Goal: Task Accomplishment & Management: Contribute content

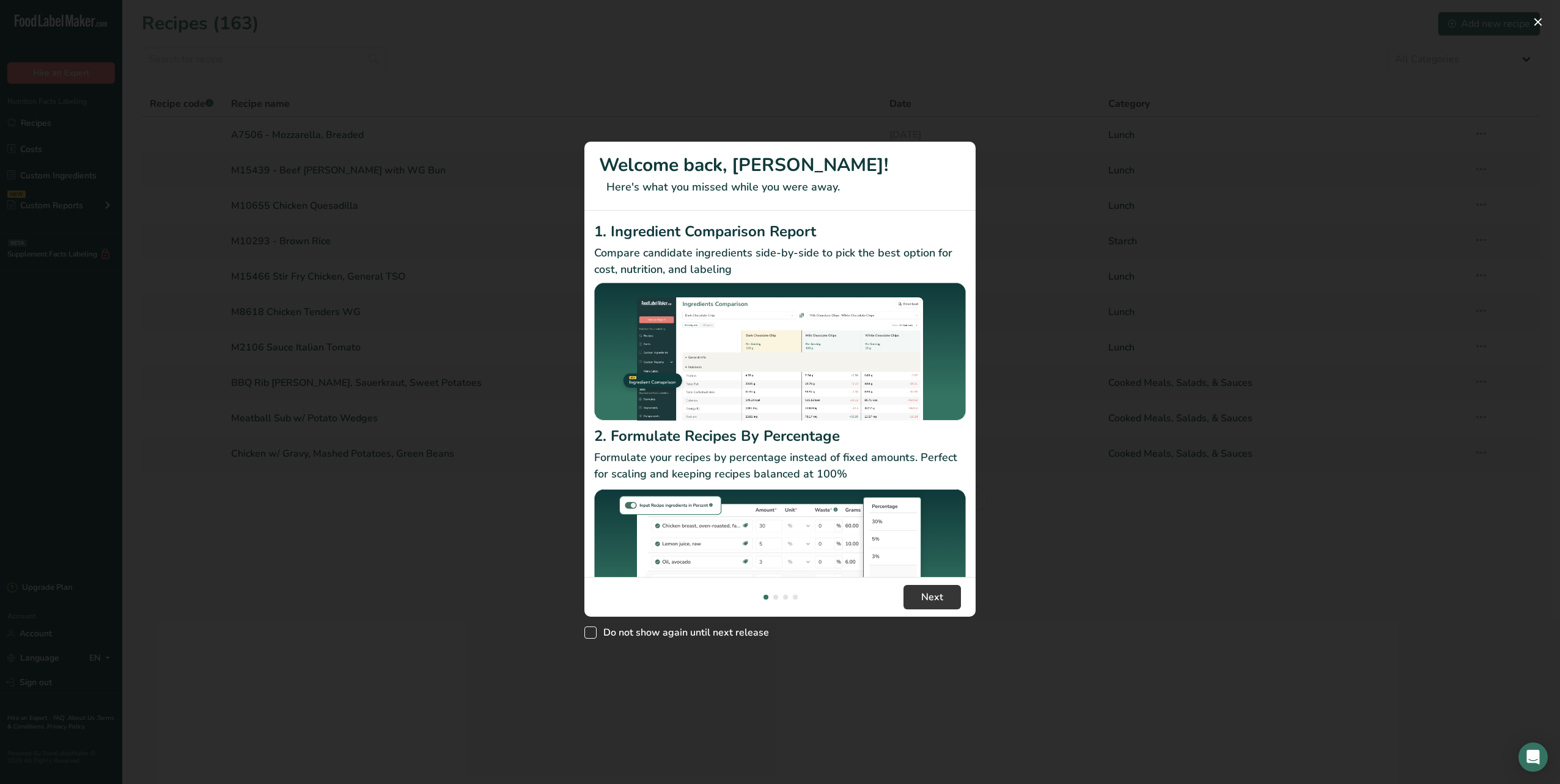
click at [658, 636] on span "Do not show again until next release" at bounding box center [682, 632] width 172 height 12
click at [593, 636] on input "Do not show again until next release" at bounding box center [589, 633] width 8 height 8
checkbox input "true"
click at [938, 592] on span "Next" at bounding box center [931, 597] width 22 height 15
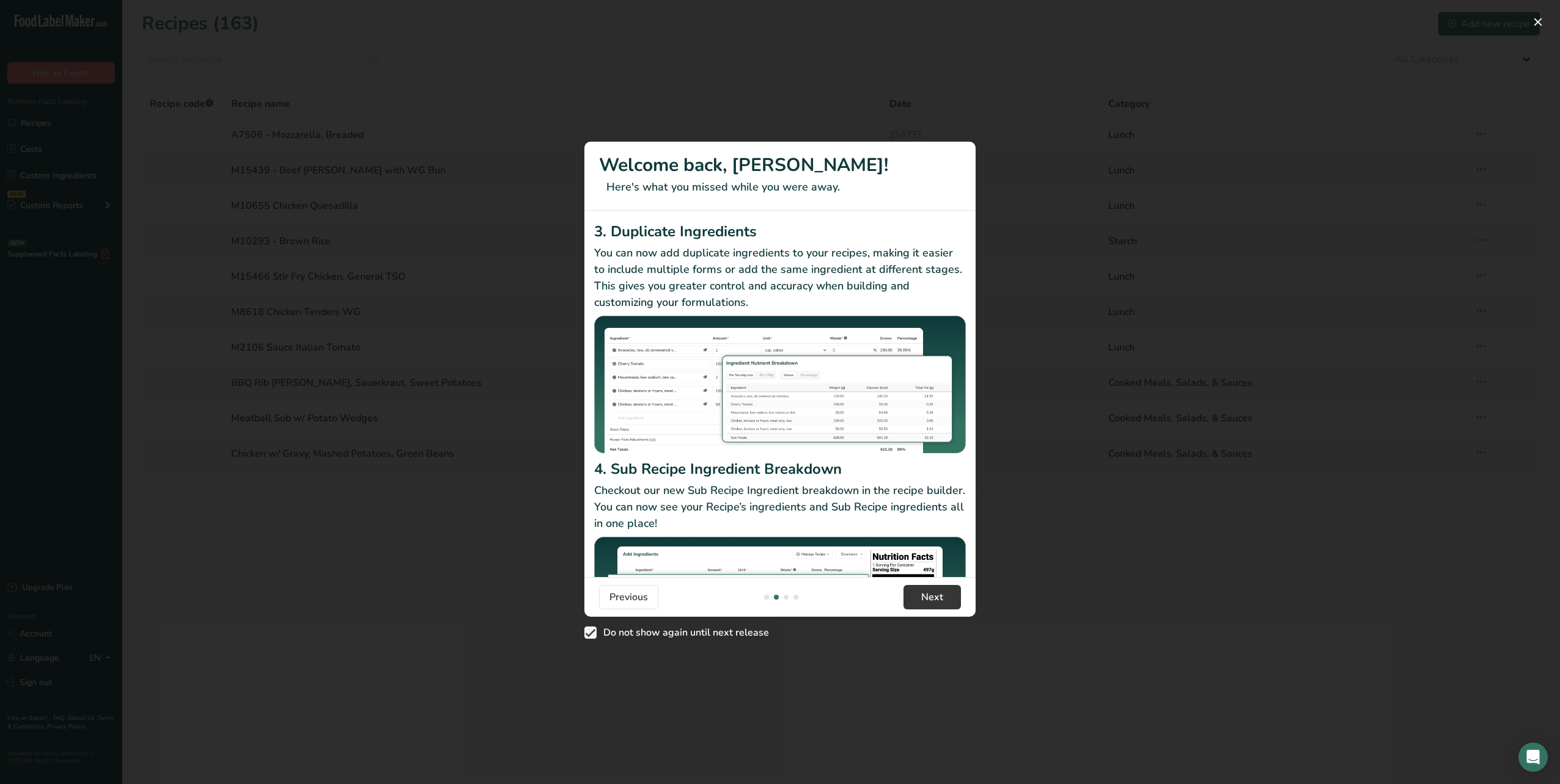
click at [1064, 259] on div "New Features" at bounding box center [780, 392] width 1560 height 784
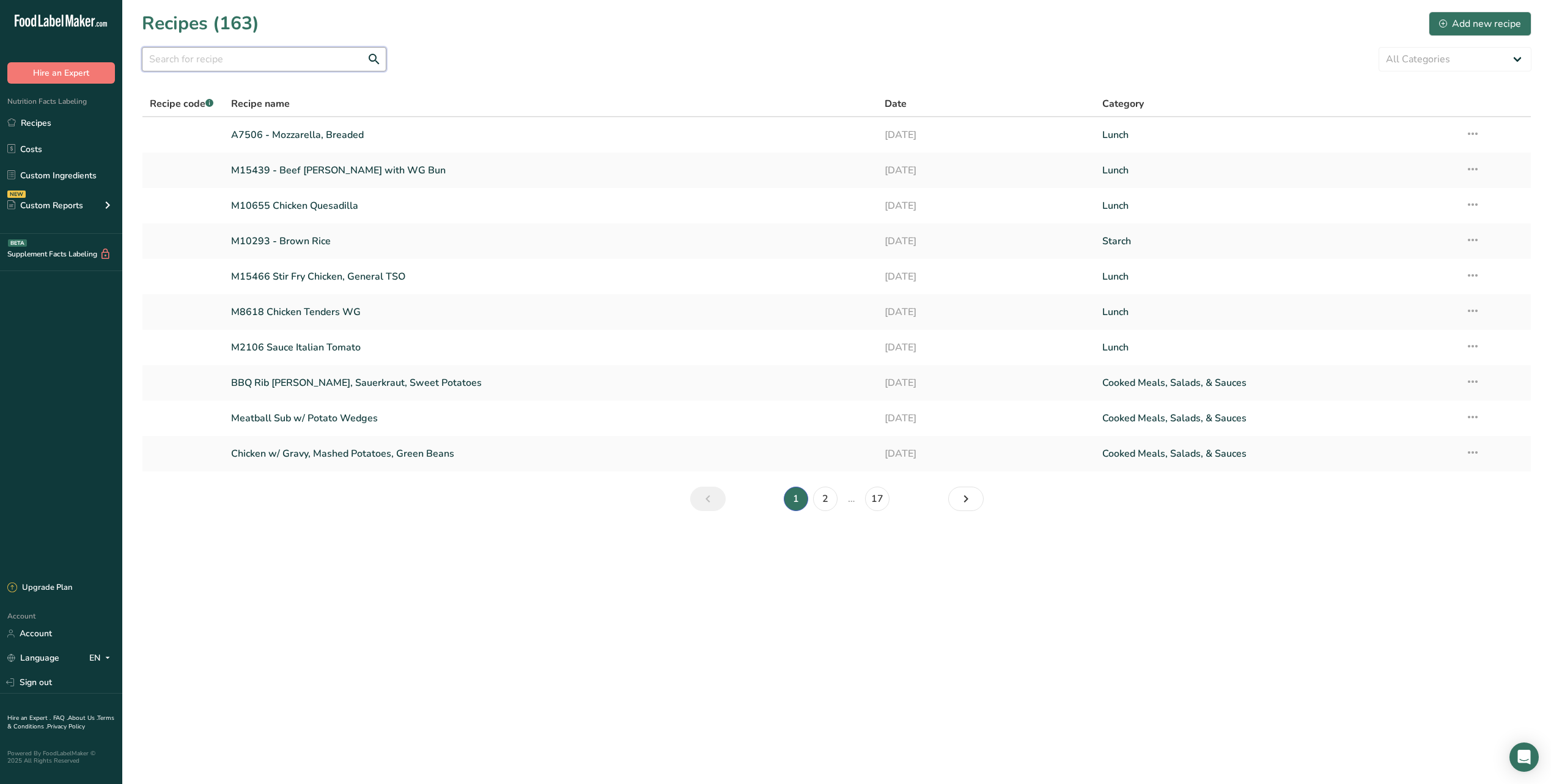
click at [224, 57] on input "text" at bounding box center [264, 60] width 245 height 24
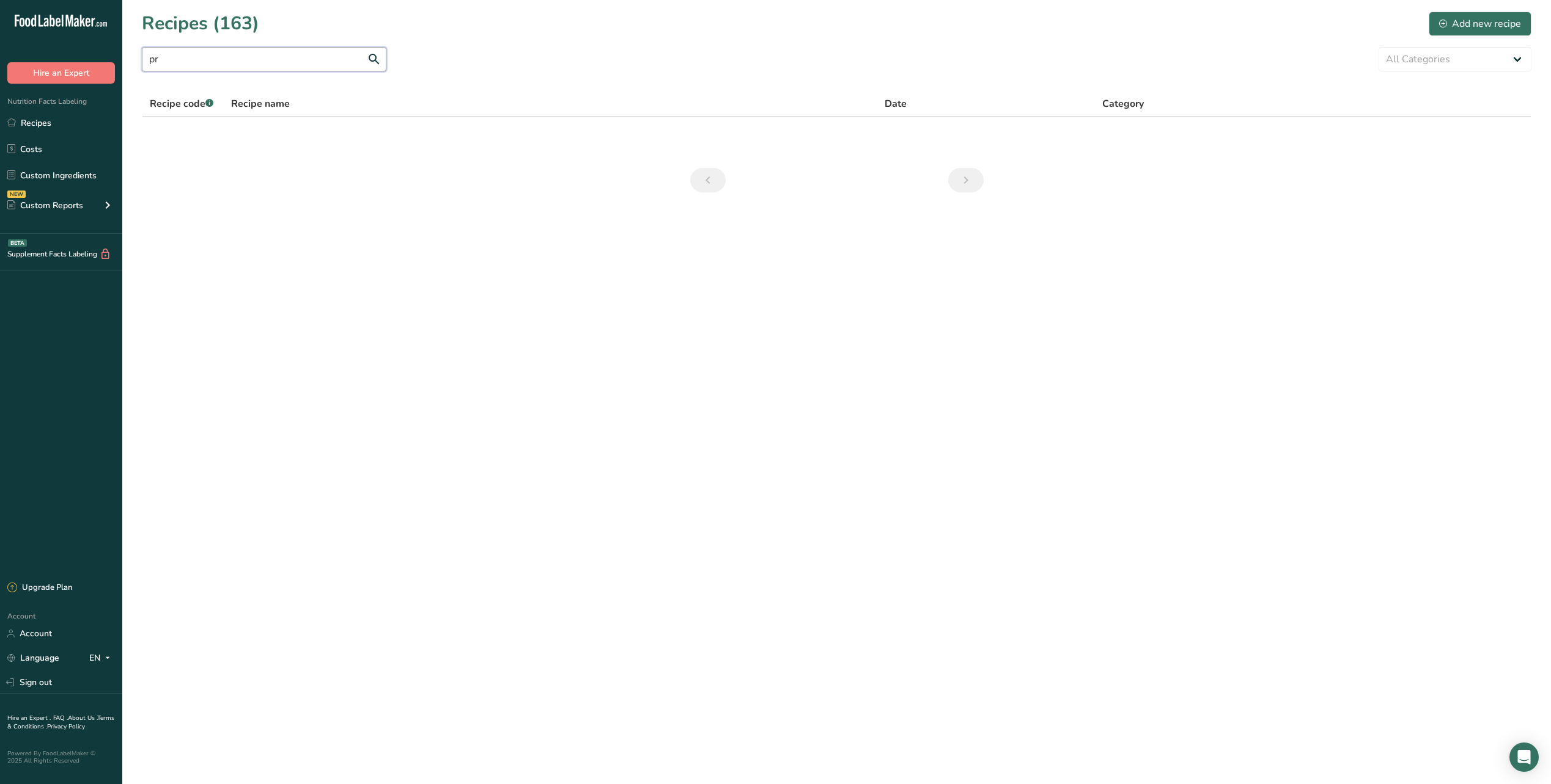
type input "p"
click at [55, 174] on link "Custom Ingredients" at bounding box center [61, 175] width 122 height 23
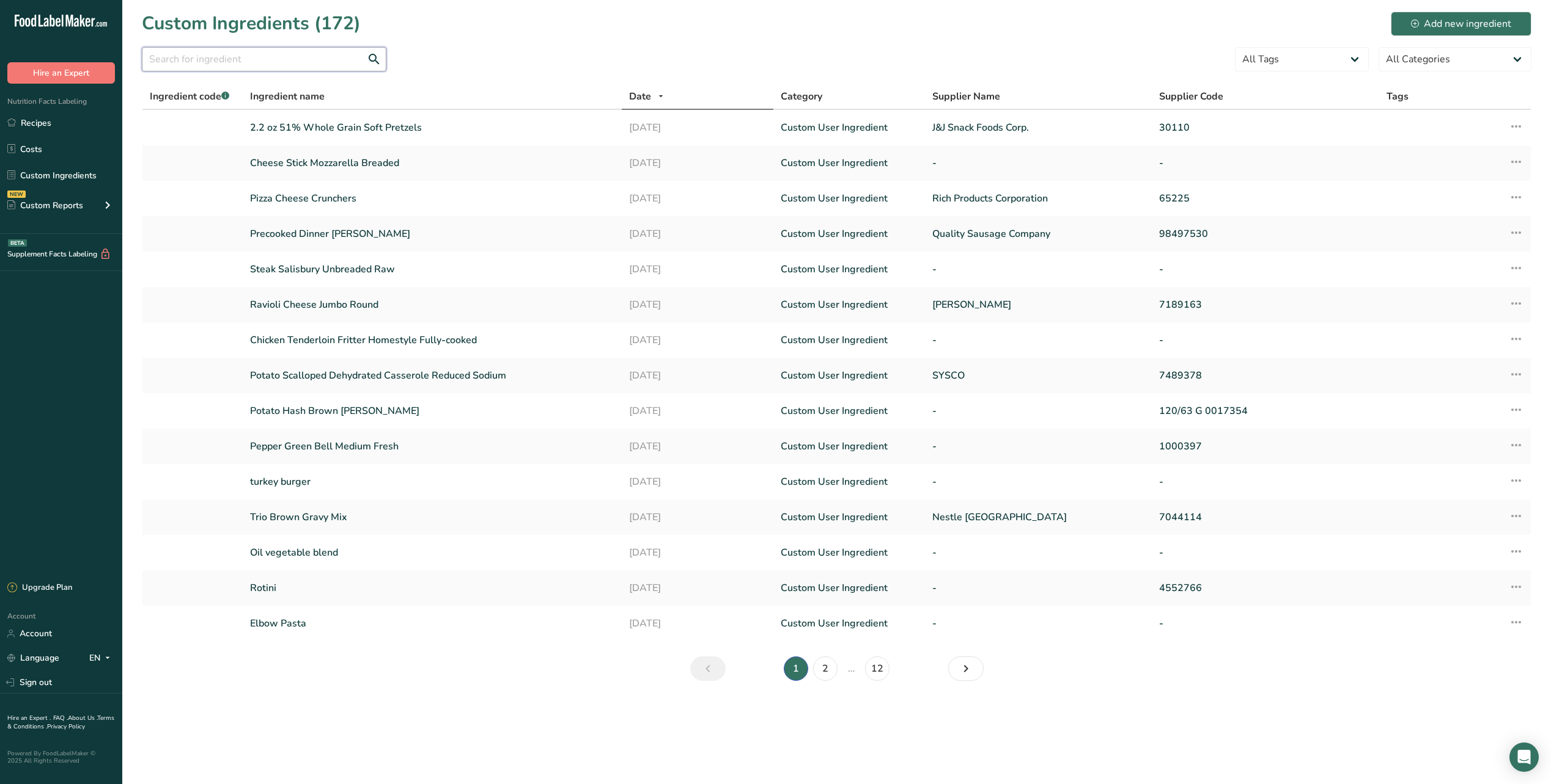
click at [255, 51] on input "text" at bounding box center [264, 60] width 245 height 24
click at [233, 62] on input "text" at bounding box center [264, 60] width 245 height 24
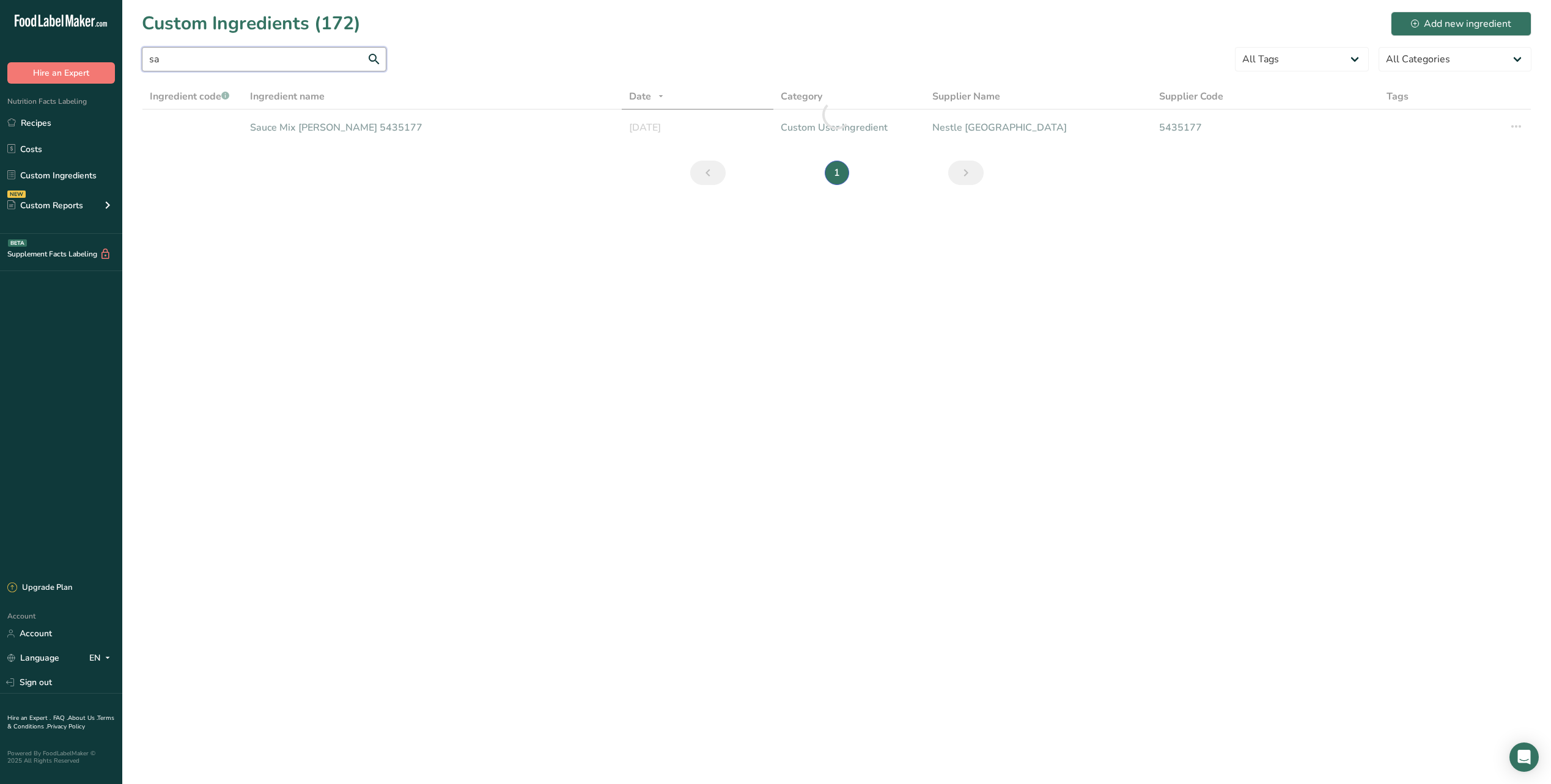
type input "s"
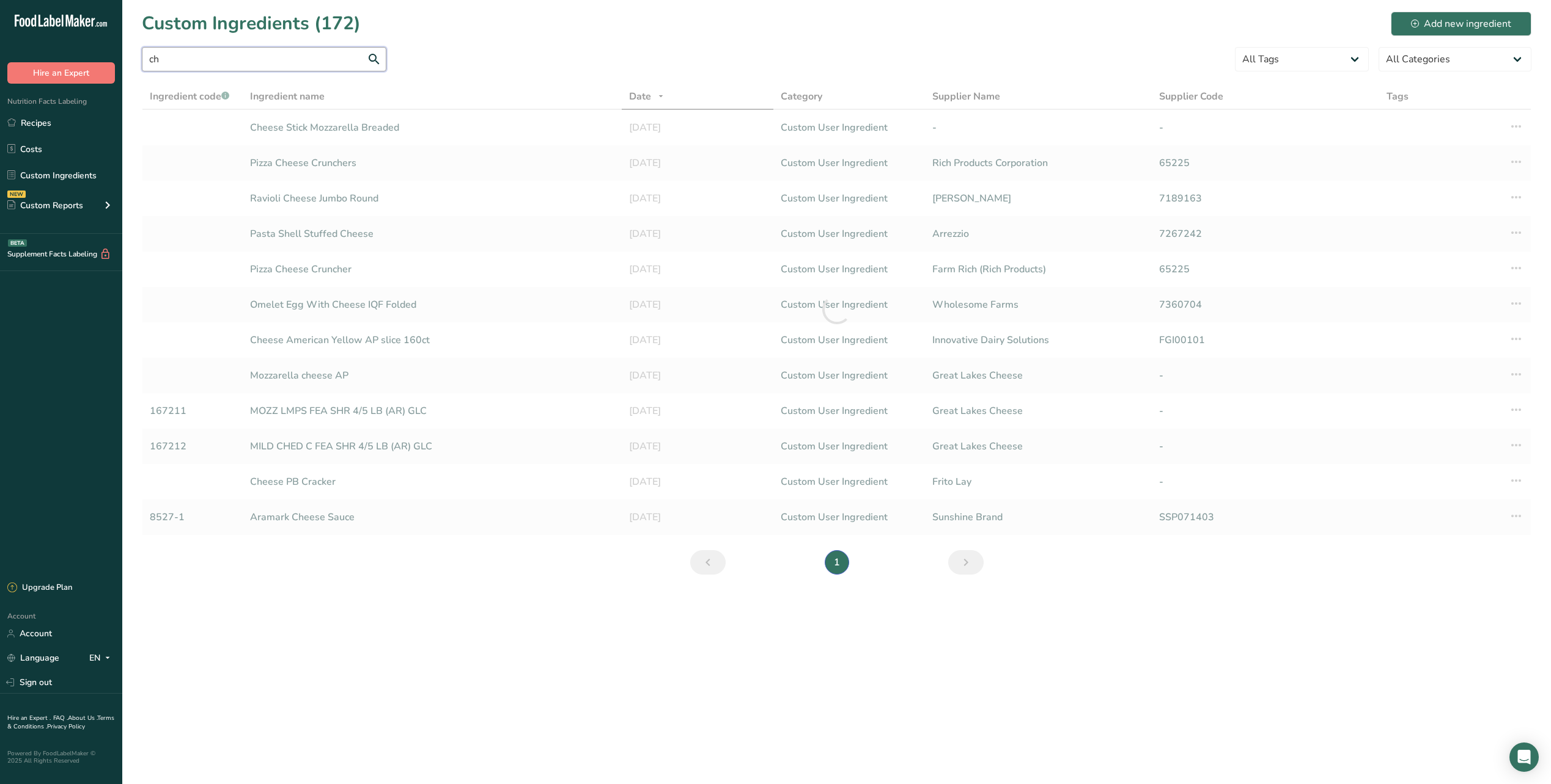
type input "c"
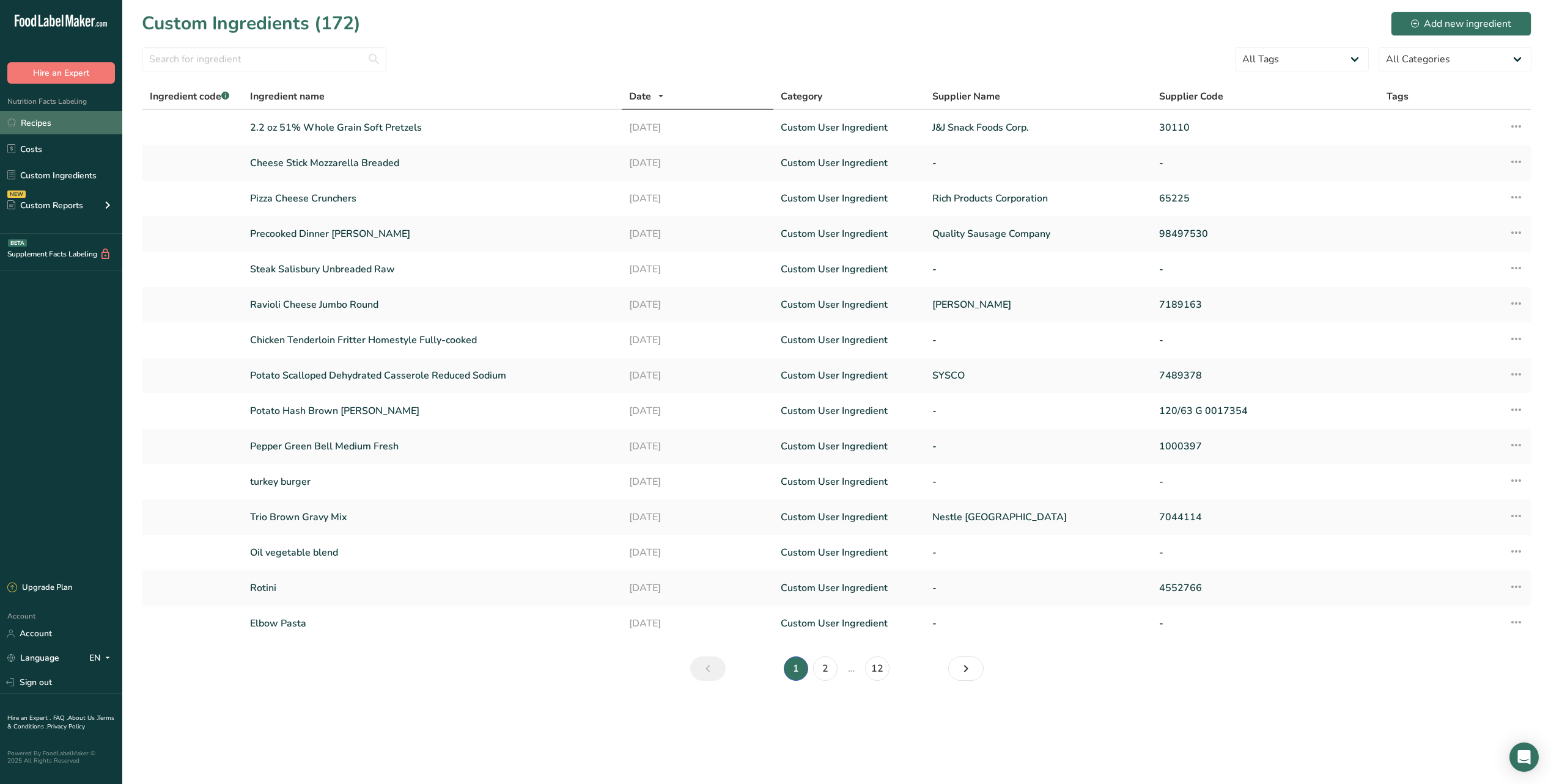
click at [56, 128] on link "Recipes" at bounding box center [61, 122] width 122 height 23
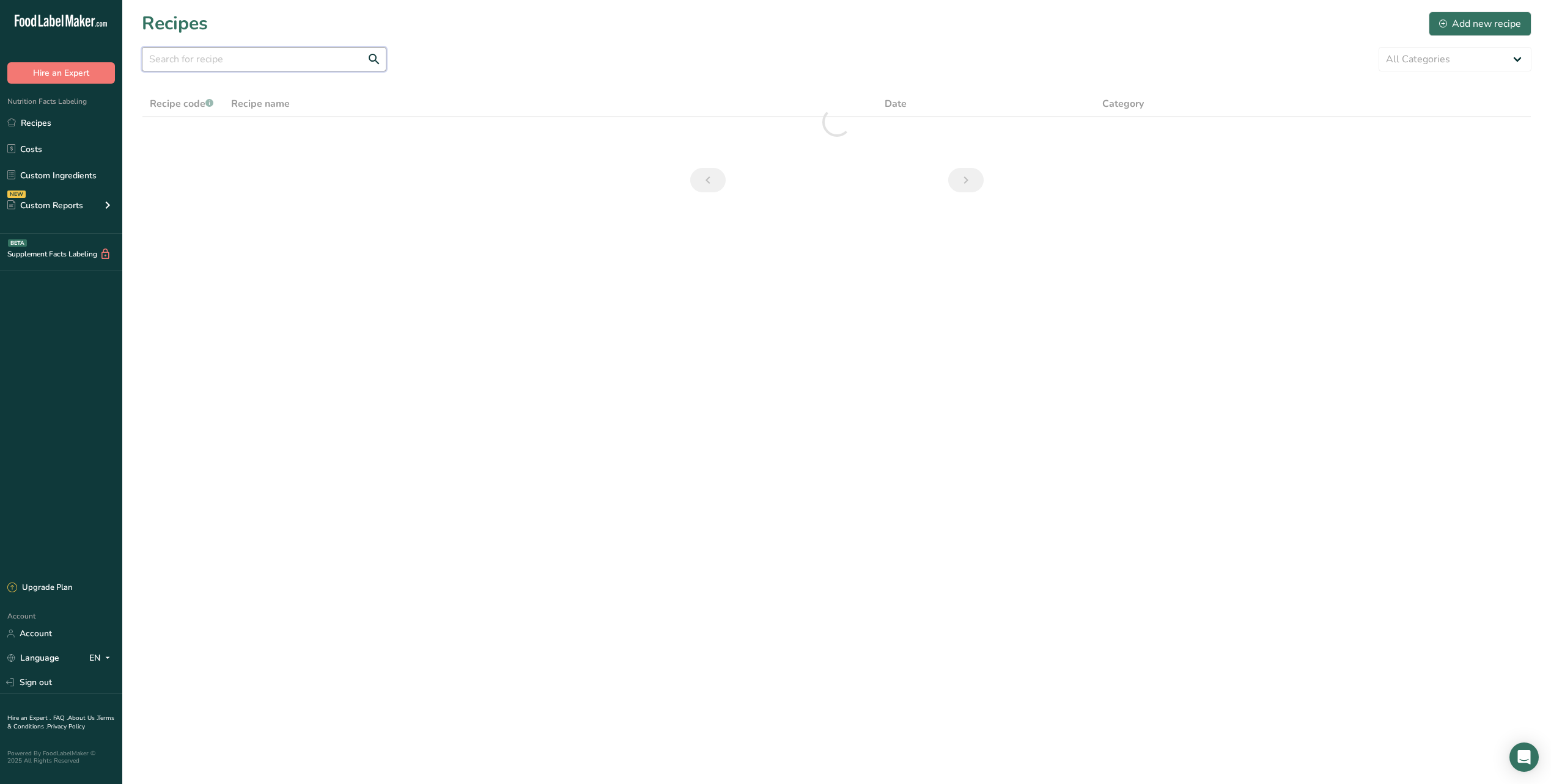
click at [211, 62] on input "text" at bounding box center [264, 60] width 245 height 24
type input "7"
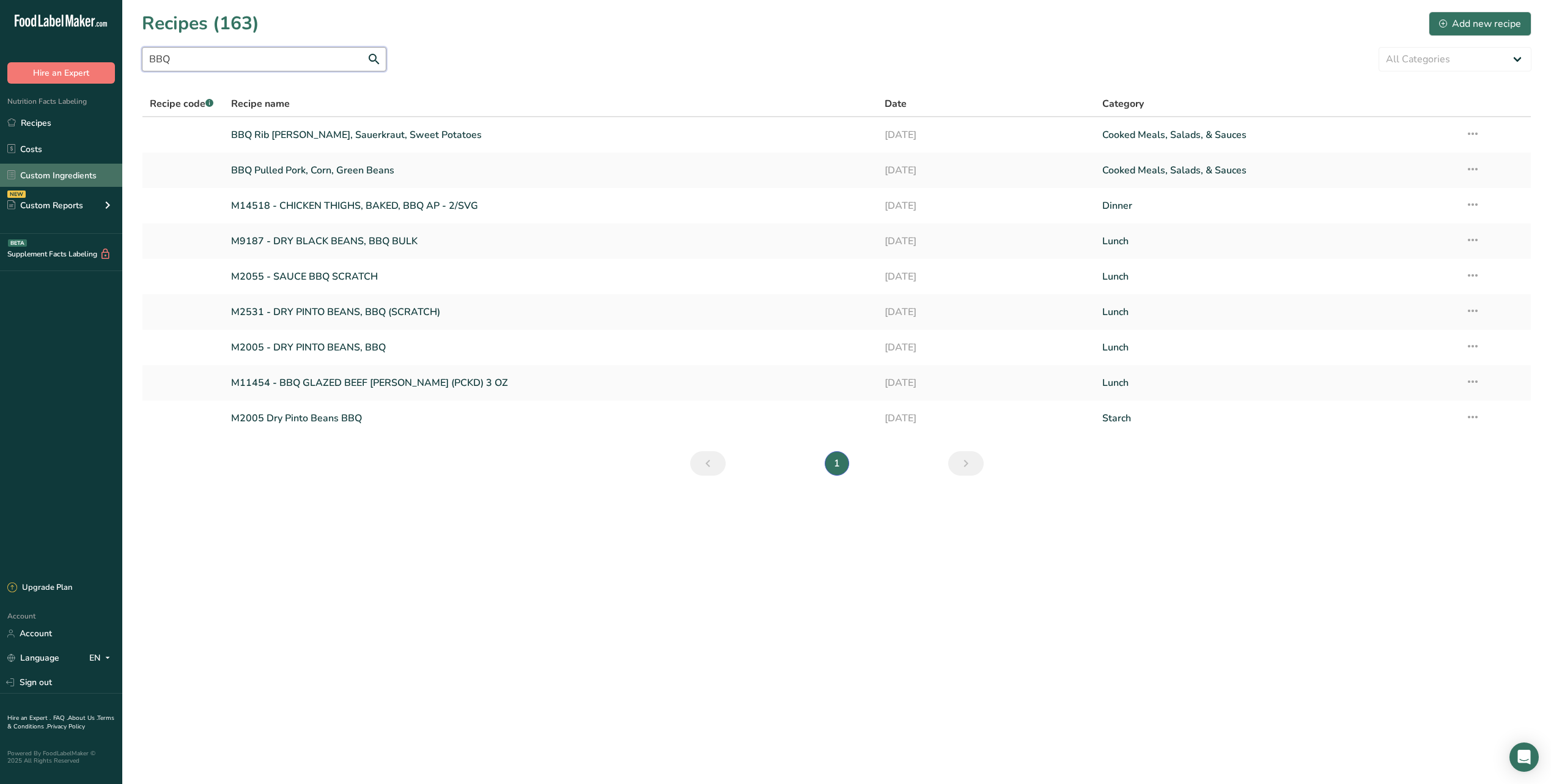
type input "BBQ"
click at [57, 175] on link "Custom Ingredients" at bounding box center [61, 175] width 122 height 23
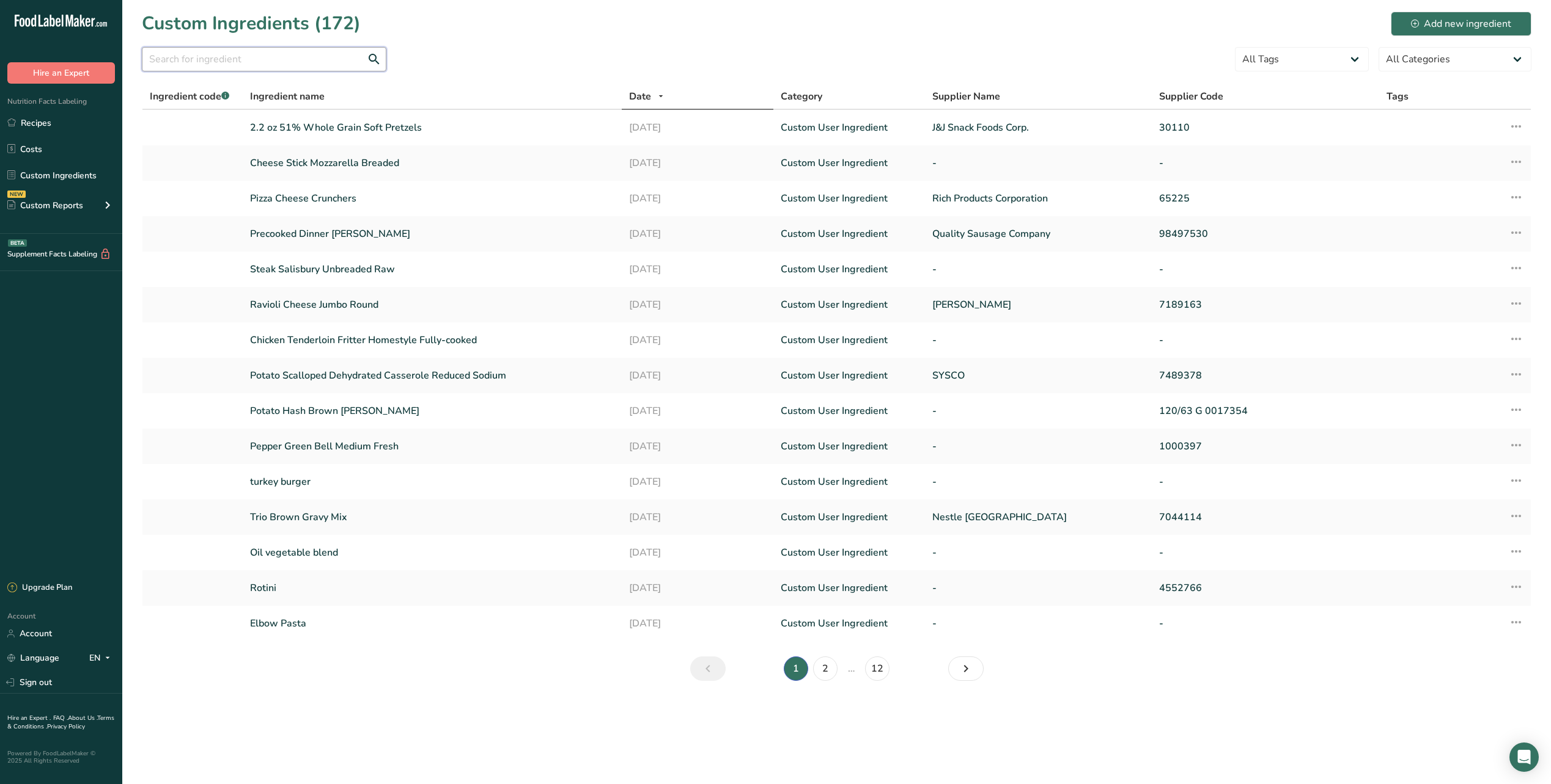
click at [229, 64] on input "text" at bounding box center [264, 60] width 245 height 24
type input "corn dog"
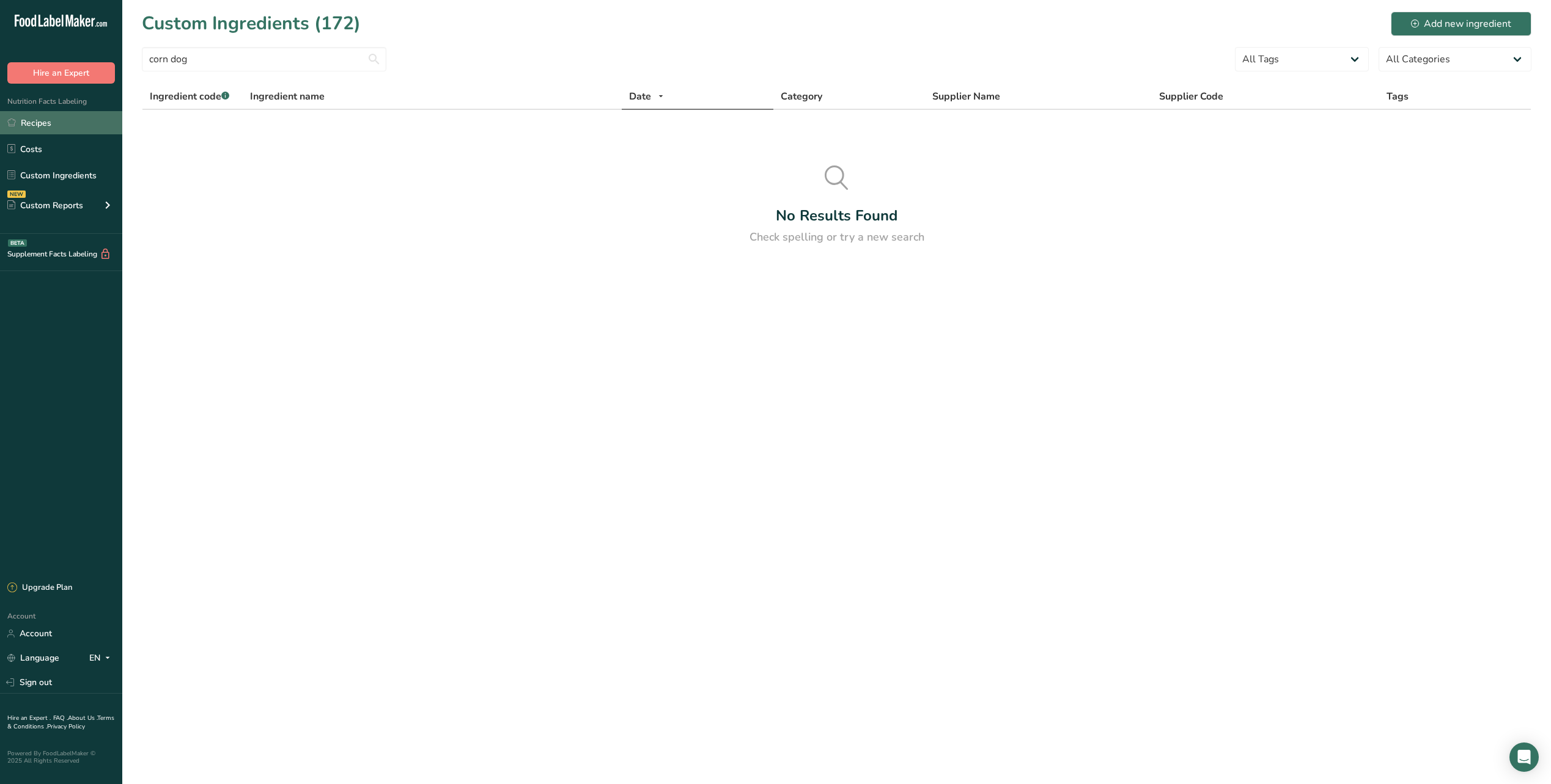
click at [60, 113] on link "Recipes" at bounding box center [61, 122] width 122 height 23
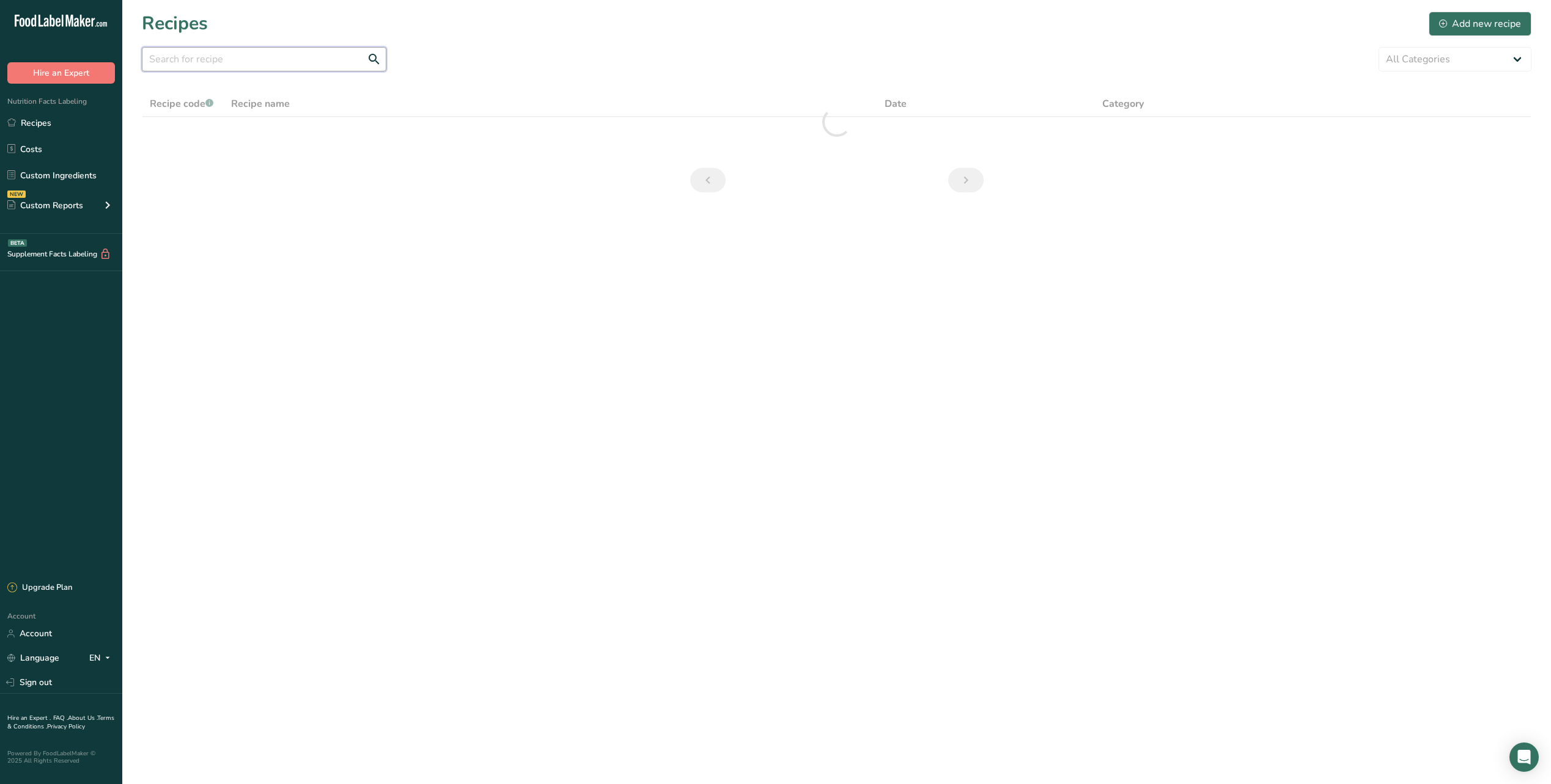
click at [221, 64] on input "text" at bounding box center [264, 60] width 245 height 24
click at [38, 121] on link "Recipes" at bounding box center [61, 122] width 122 height 23
click at [194, 71] on input "corn dog" at bounding box center [264, 60] width 245 height 24
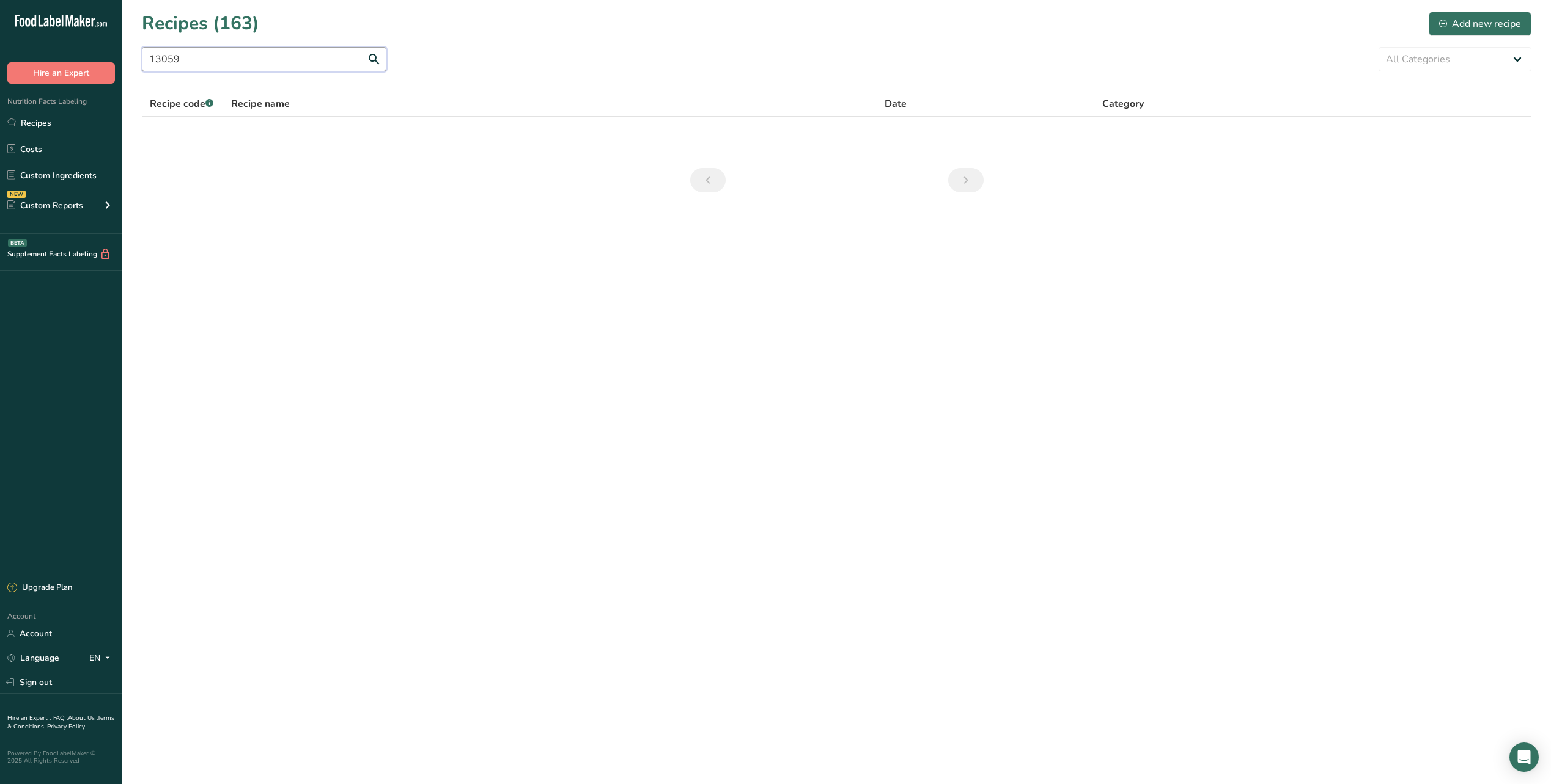
type input "13059"
click at [95, 179] on link "Custom Ingredients" at bounding box center [61, 175] width 122 height 23
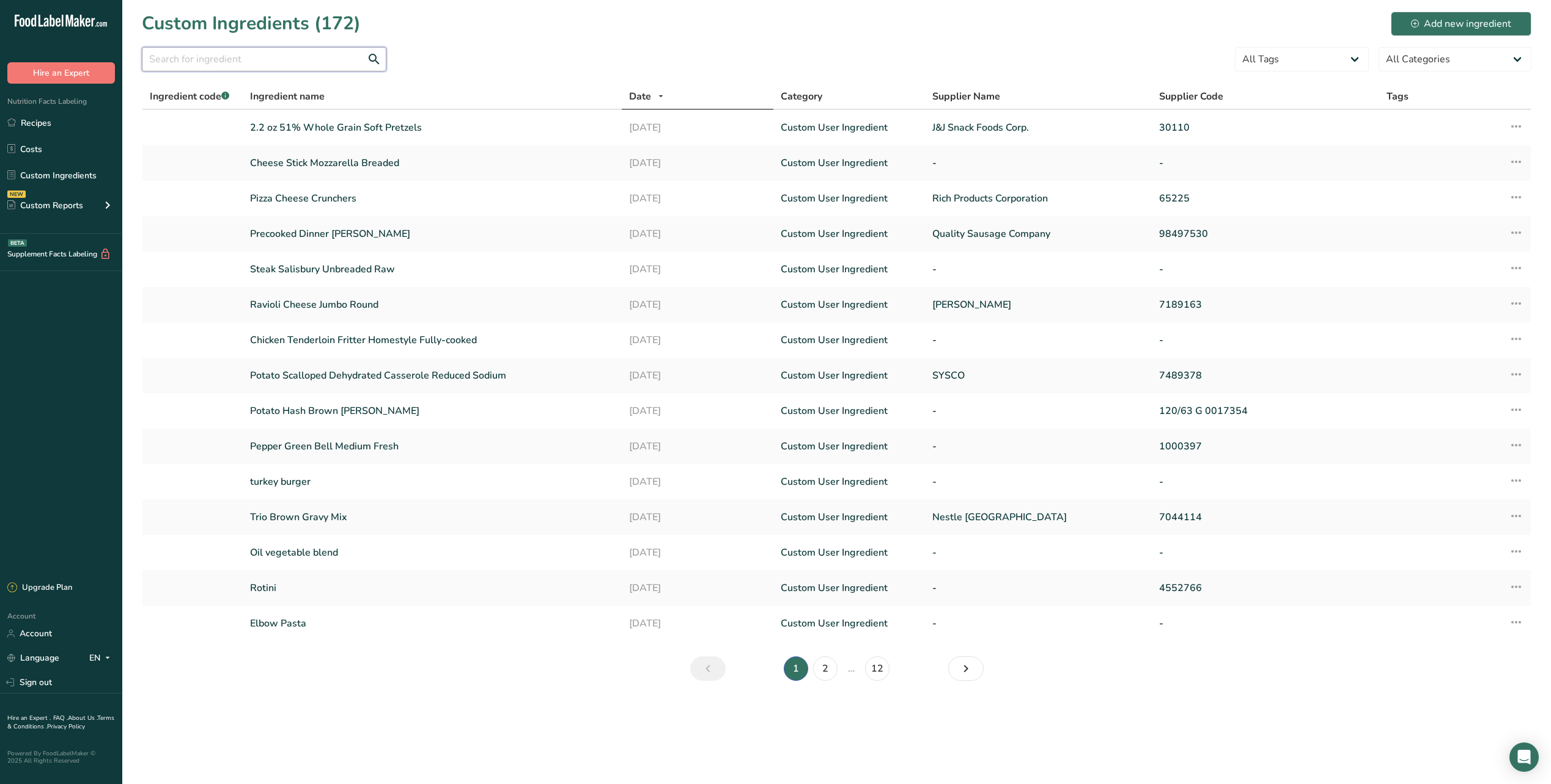
click at [305, 60] on input "text" at bounding box center [264, 60] width 245 height 24
type input "turkey"
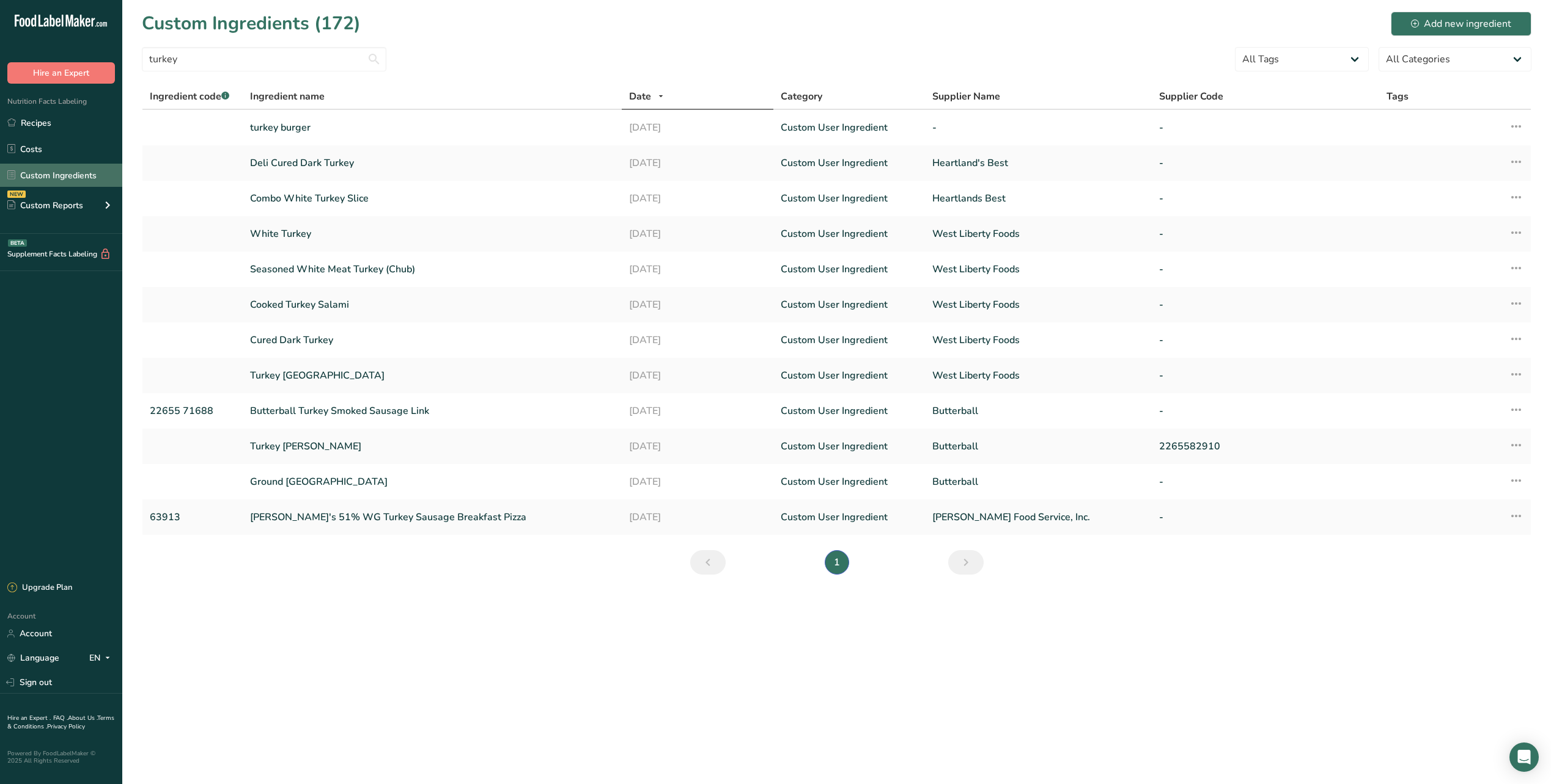
click at [65, 174] on link "Custom Ingredients" at bounding box center [61, 175] width 122 height 23
click at [1442, 38] on section "Custom Ingredients (172) Add new ingredient turkey All Tags Source of Antioxida…" at bounding box center [837, 297] width 1429 height 595
click at [1447, 29] on div "Add new ingredient" at bounding box center [1460, 24] width 100 height 15
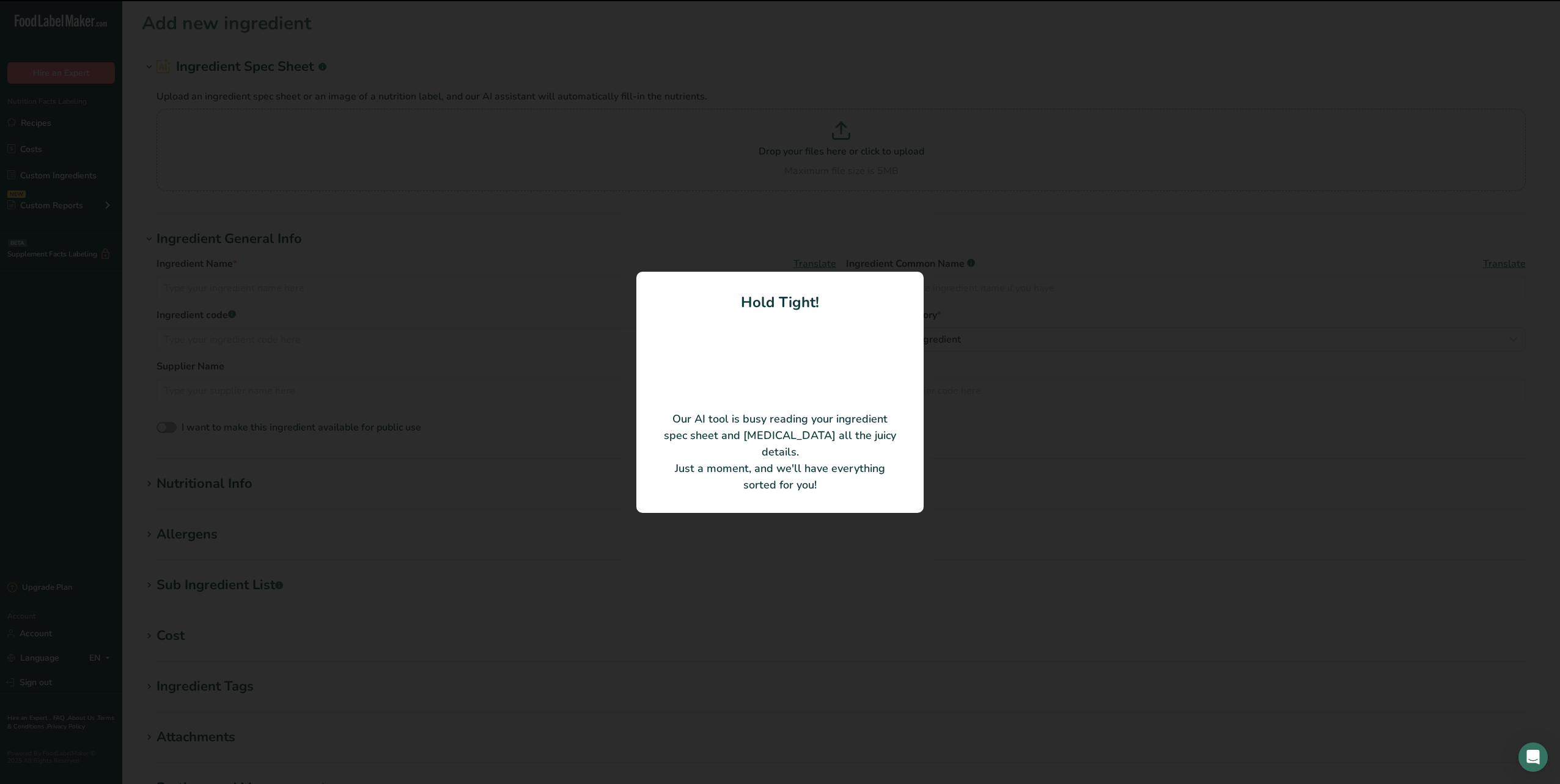
type input "Ground [GEOGRAPHIC_DATA]"
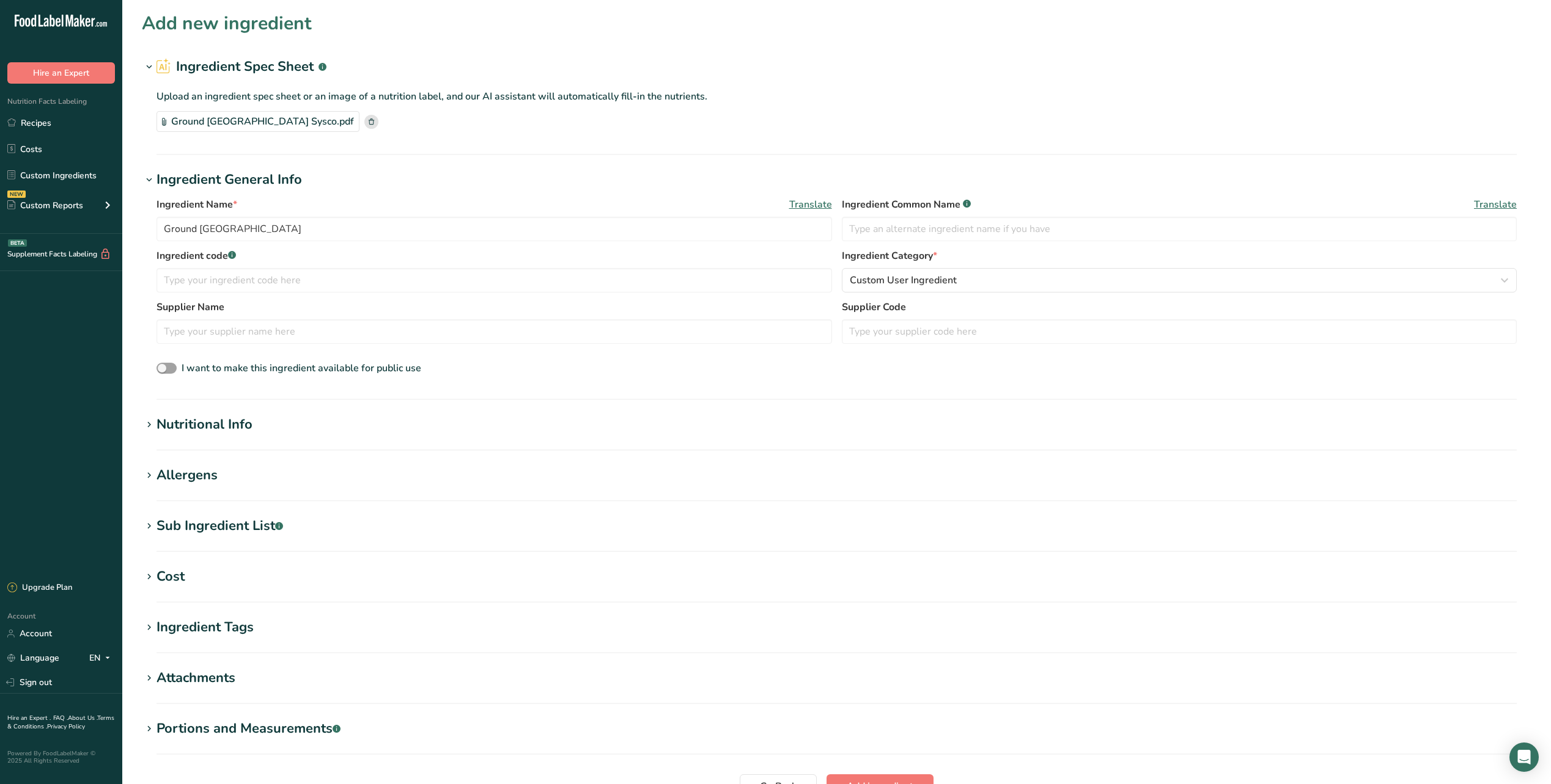
click at [146, 419] on icon at bounding box center [149, 425] width 11 height 17
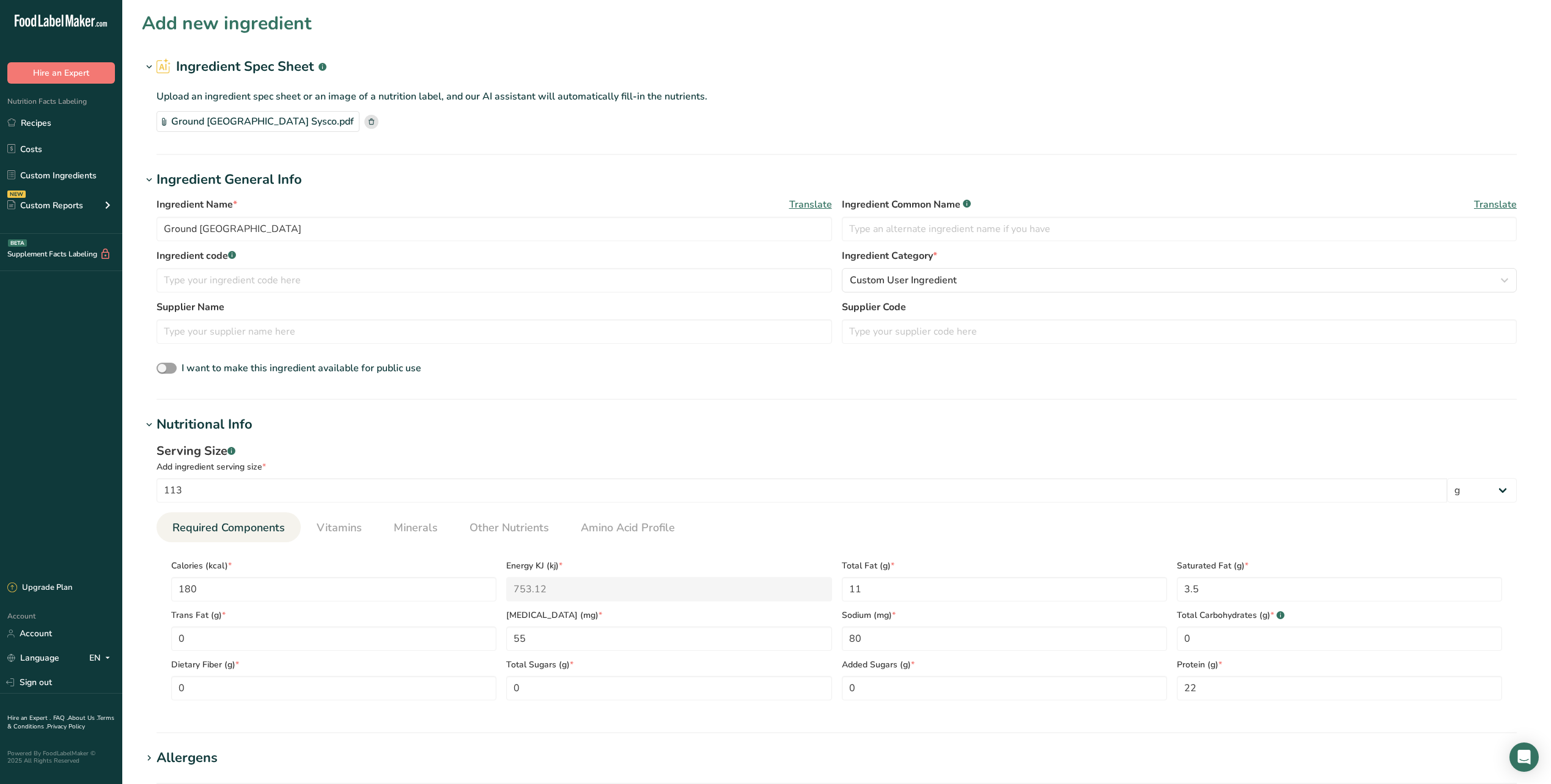
click at [147, 424] on icon at bounding box center [149, 425] width 11 height 17
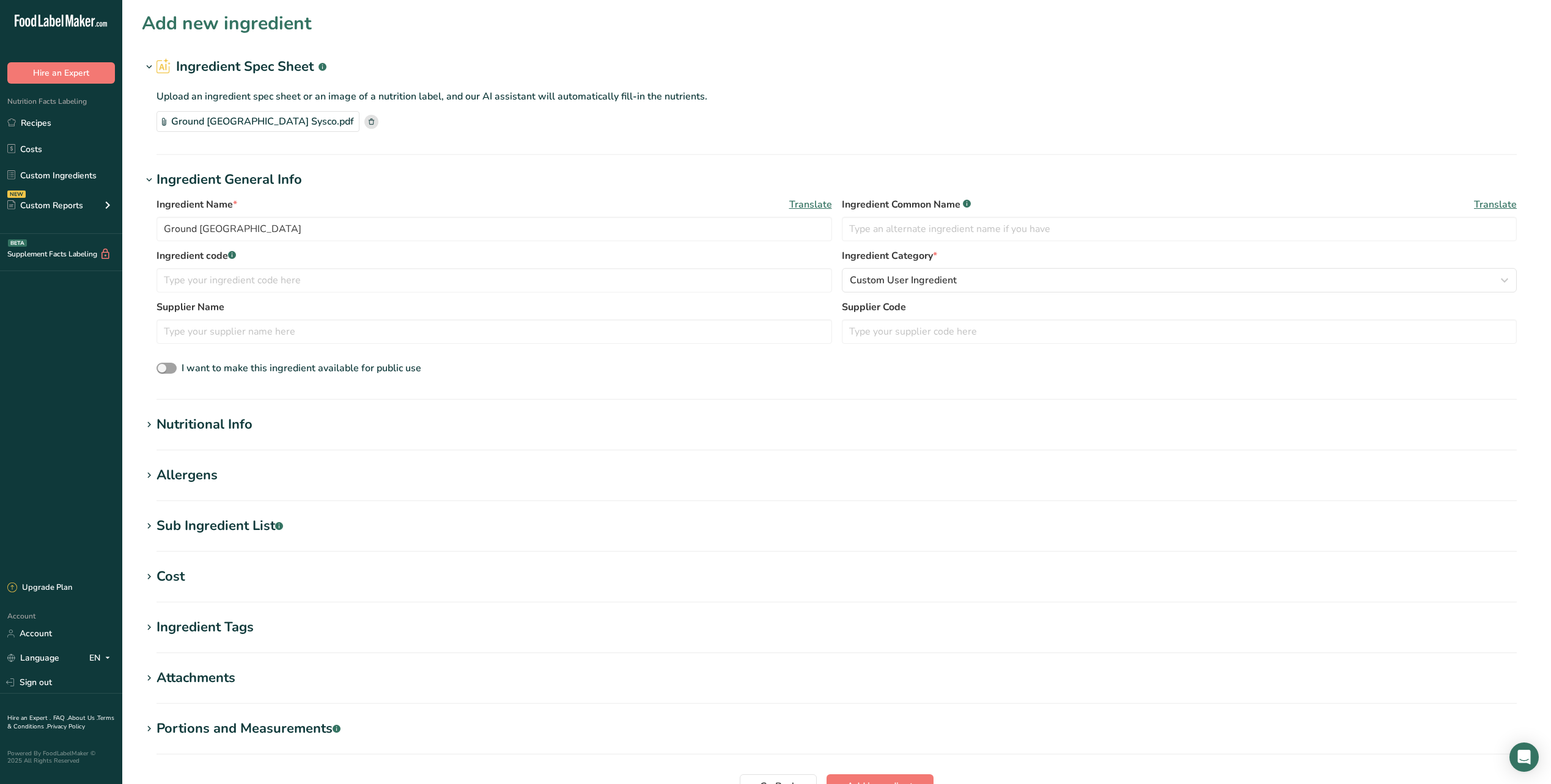
click at [152, 481] on icon at bounding box center [149, 476] width 11 height 17
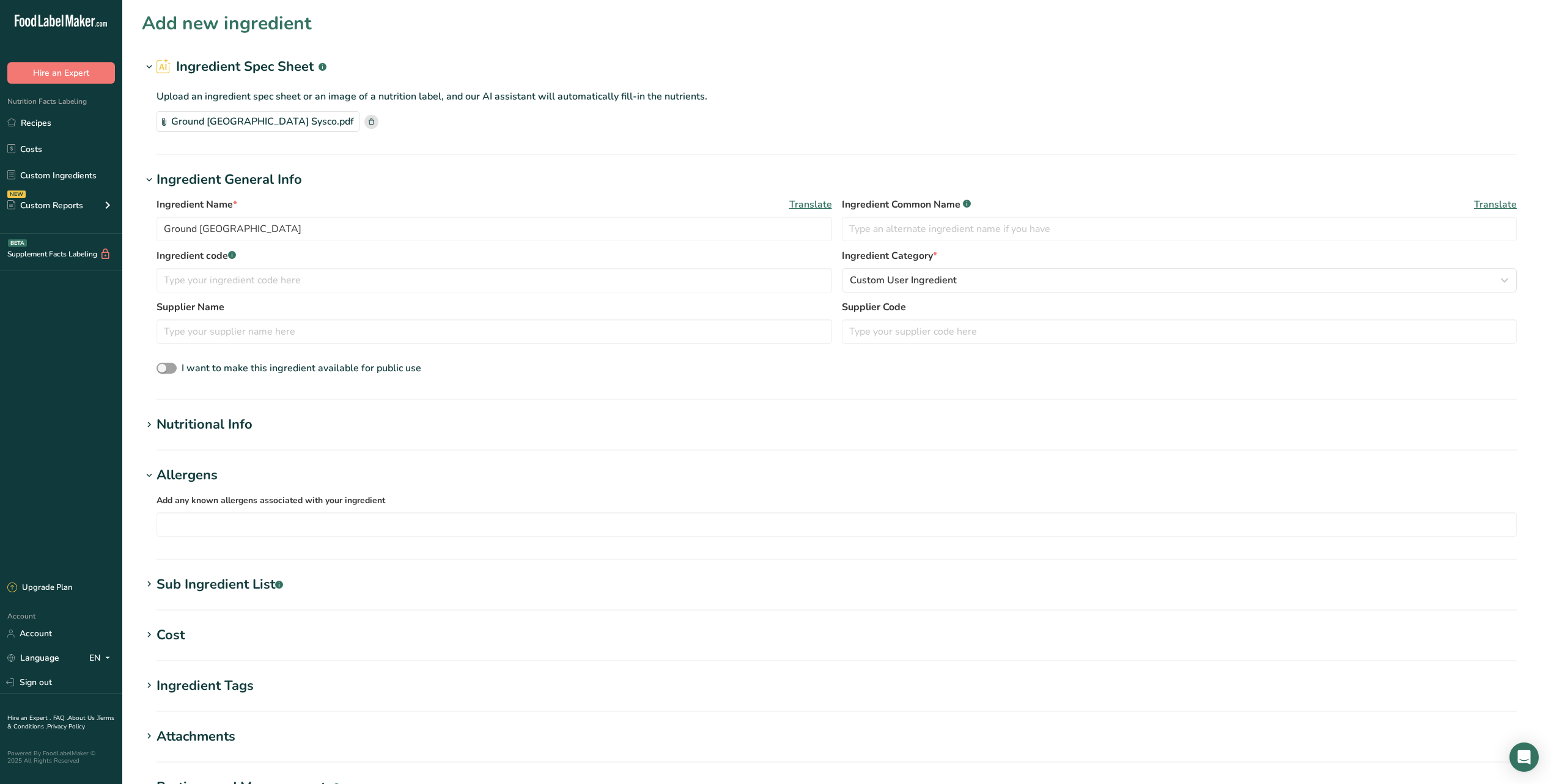
click at [152, 481] on icon at bounding box center [149, 476] width 11 height 17
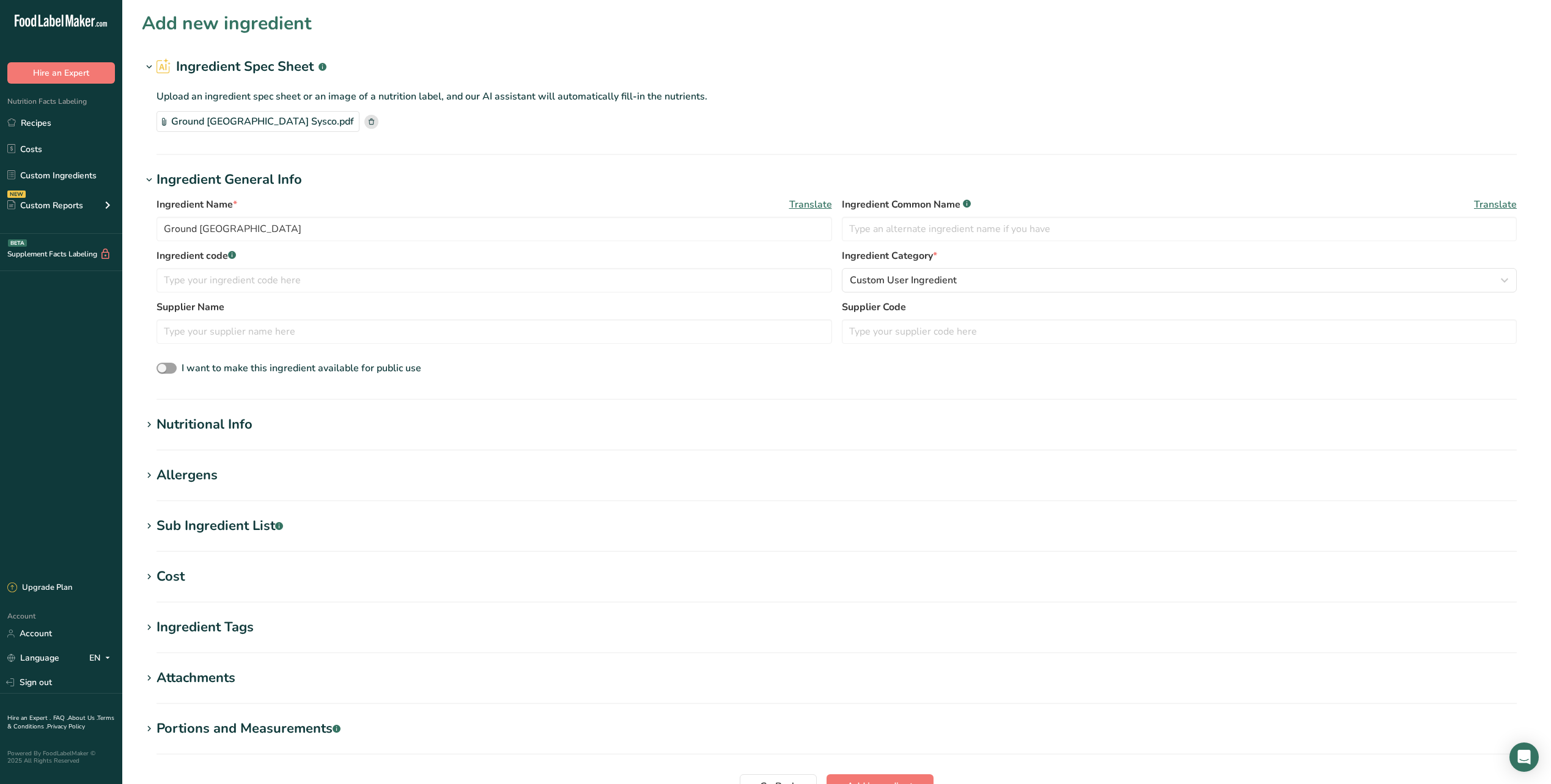
click at [145, 529] on icon at bounding box center [149, 526] width 11 height 17
click at [255, 592] on textarea at bounding box center [837, 587] width 1360 height 59
type textarea "Ground [GEOGRAPHIC_DATA]"
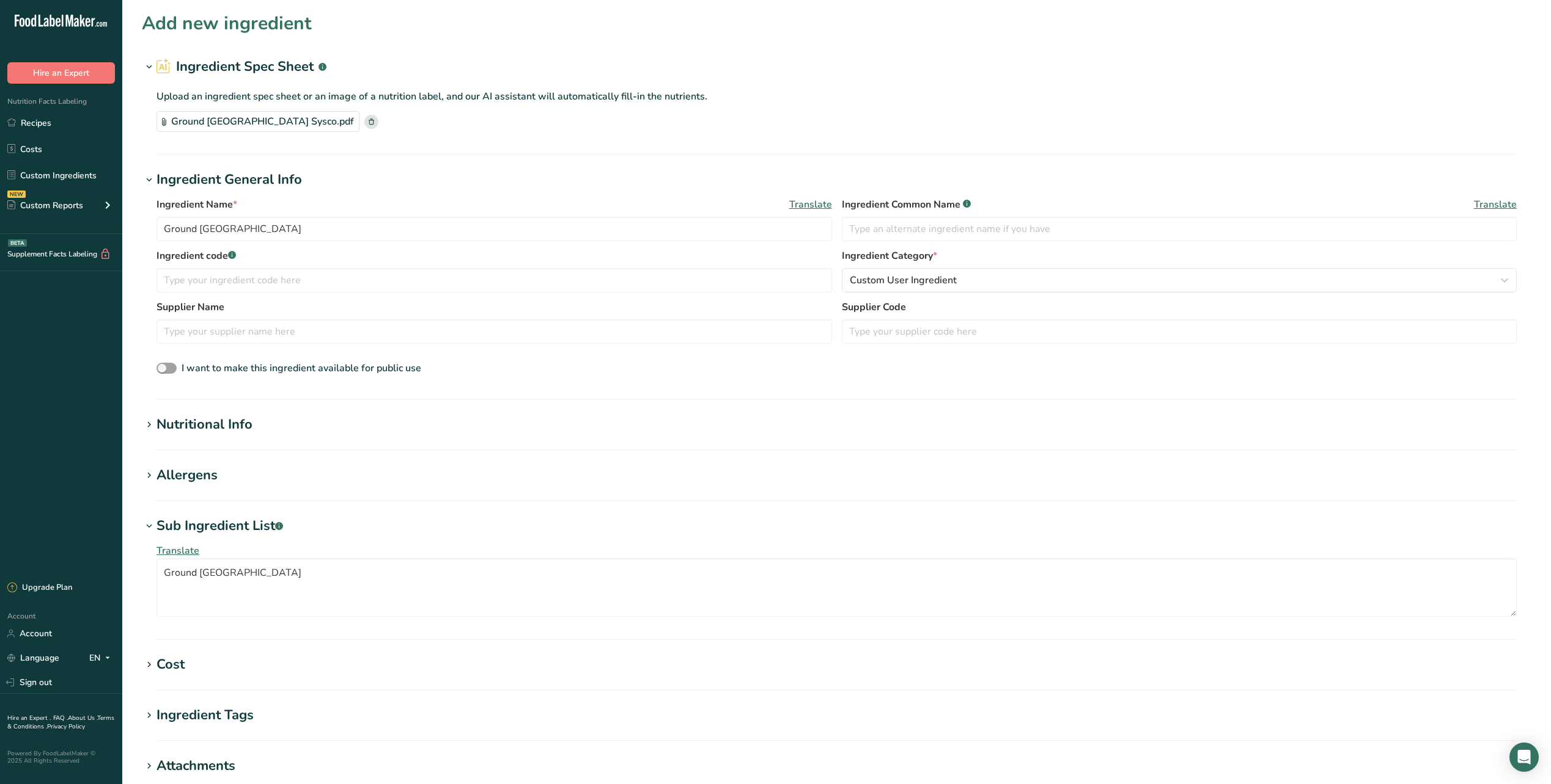
click at [505, 539] on div "Translate Ground [GEOGRAPHIC_DATA]" at bounding box center [837, 580] width 1389 height 88
click at [45, 123] on link "Recipes" at bounding box center [61, 122] width 122 height 23
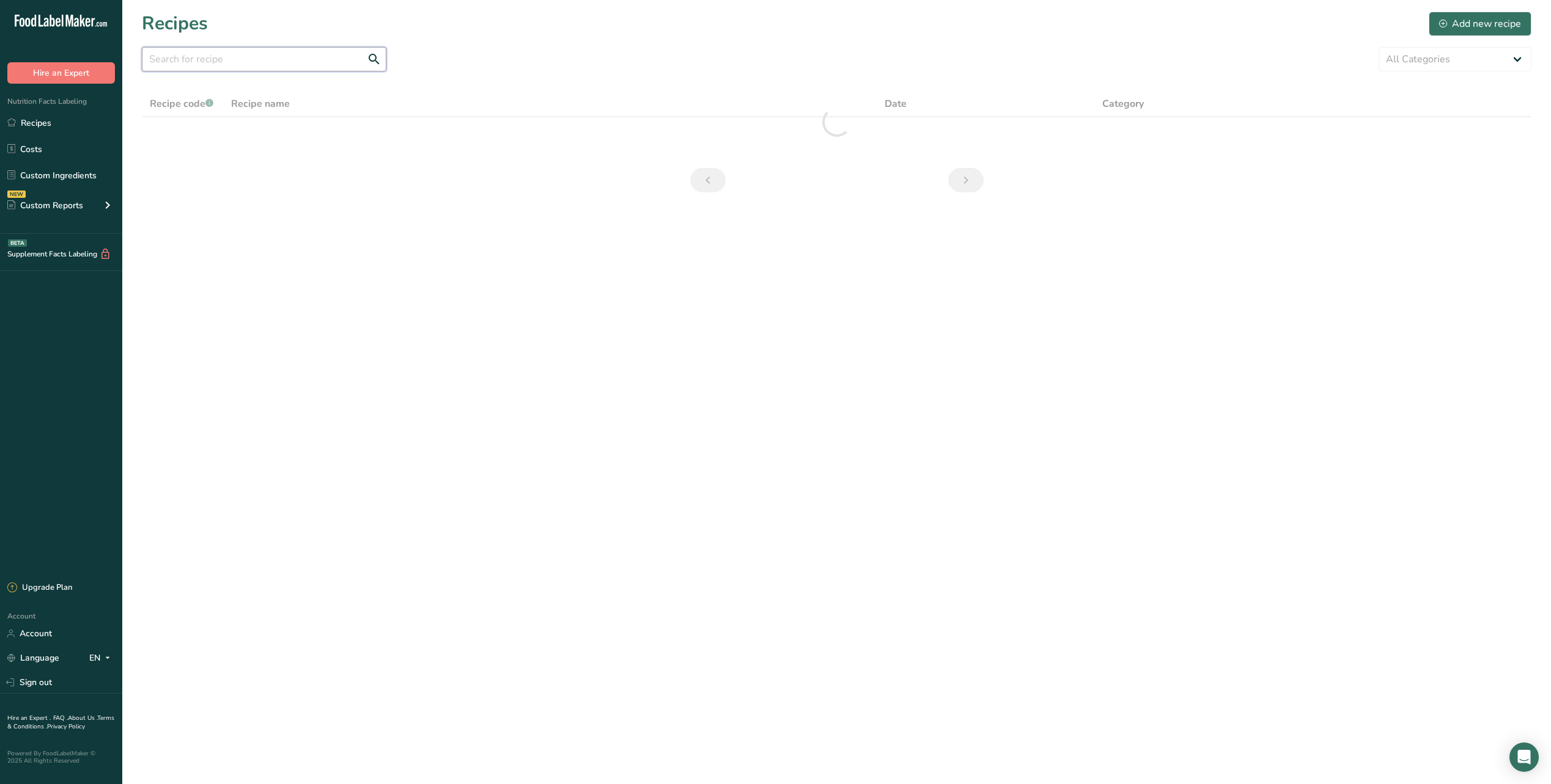
click at [240, 62] on input "text" at bounding box center [264, 60] width 245 height 24
type input "M13059 Taco Turkey Meat"
click at [1491, 17] on div "Add new recipe" at bounding box center [1480, 24] width 82 height 15
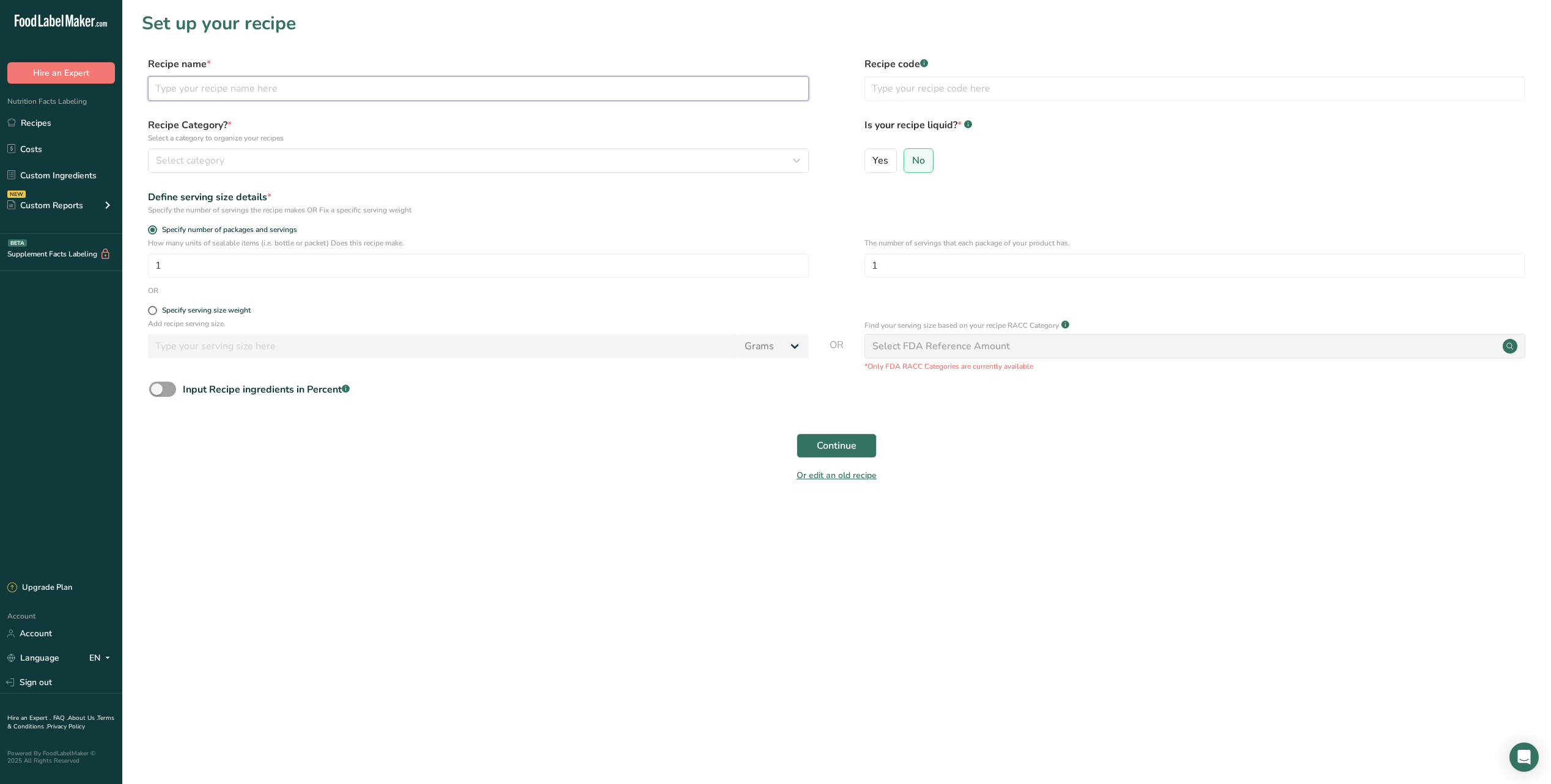
click at [358, 88] on input "text" at bounding box center [478, 89] width 660 height 24
click at [797, 434] on button "Continue" at bounding box center [837, 446] width 80 height 24
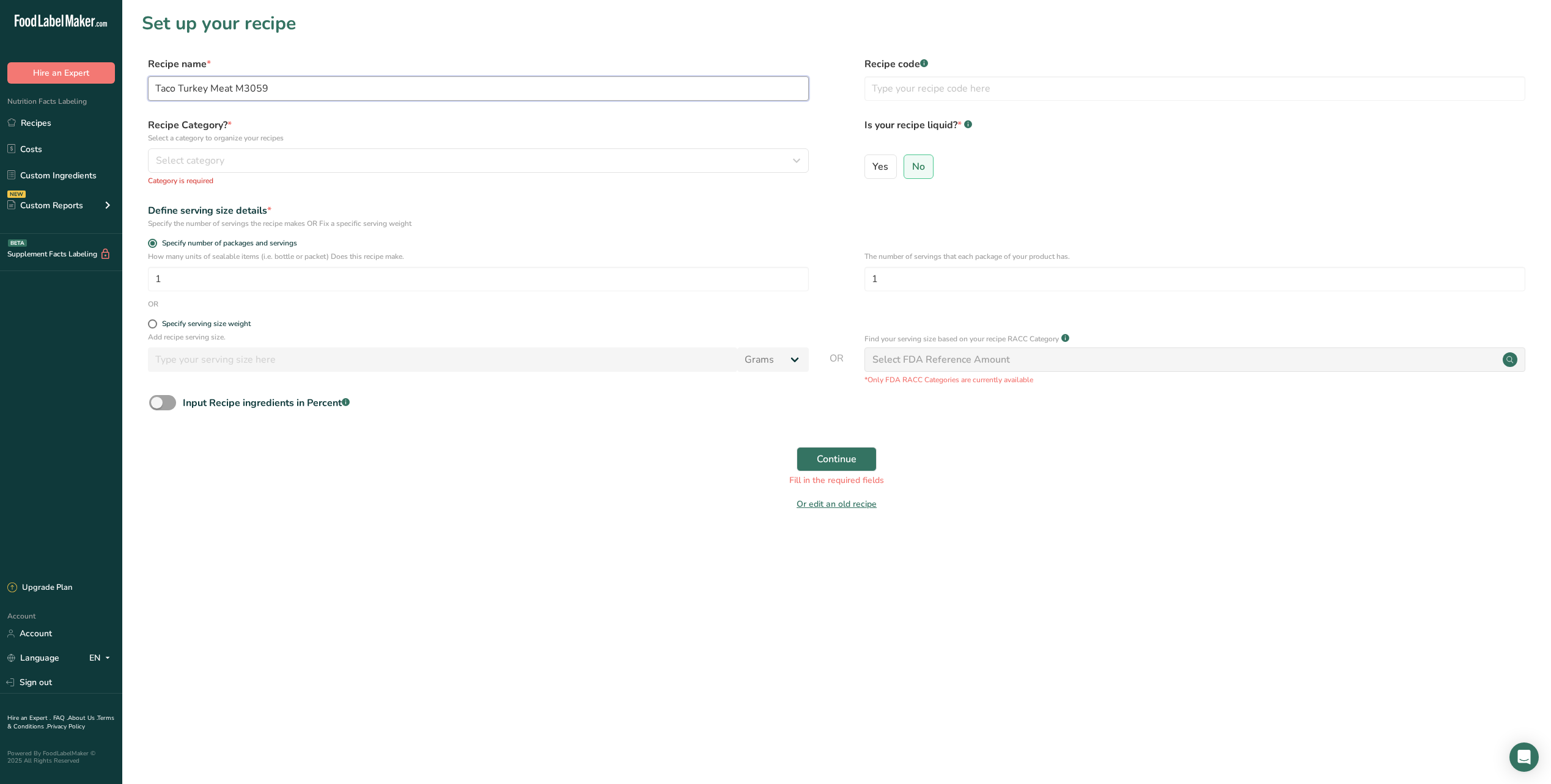
click at [246, 86] on input "Taco Turkey Meat M3059" at bounding box center [478, 89] width 660 height 24
type input "Taco [GEOGRAPHIC_DATA] Meat M13059"
click at [353, 161] on div "Select category" at bounding box center [474, 161] width 638 height 15
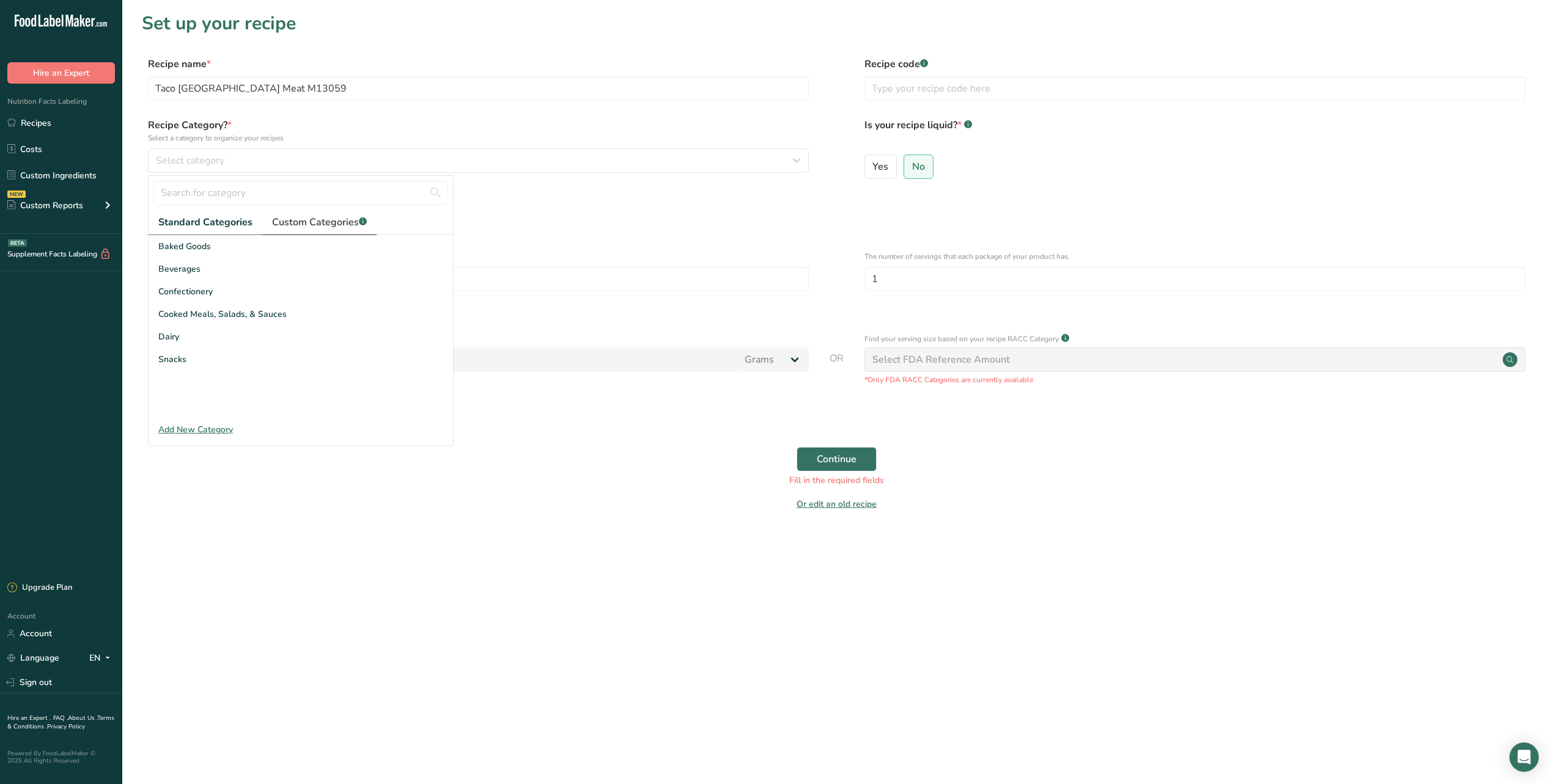
click at [287, 220] on span "Custom Categories .a-a{fill:#347362;}.b-a{fill:#fff;}" at bounding box center [319, 223] width 95 height 15
click at [169, 333] on span "Lunch" at bounding box center [170, 337] width 24 height 13
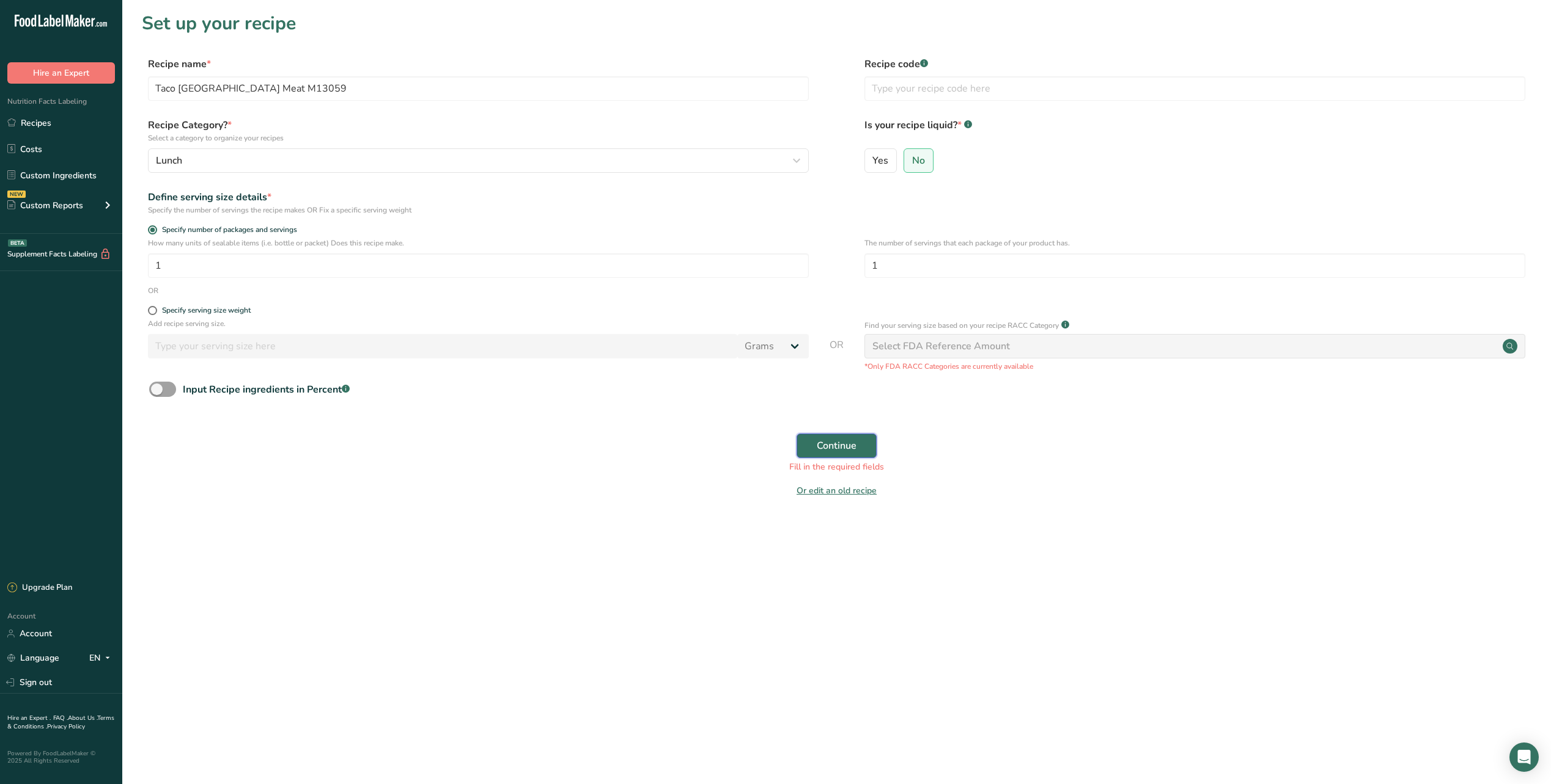
click at [836, 439] on span "Continue" at bounding box center [836, 446] width 40 height 15
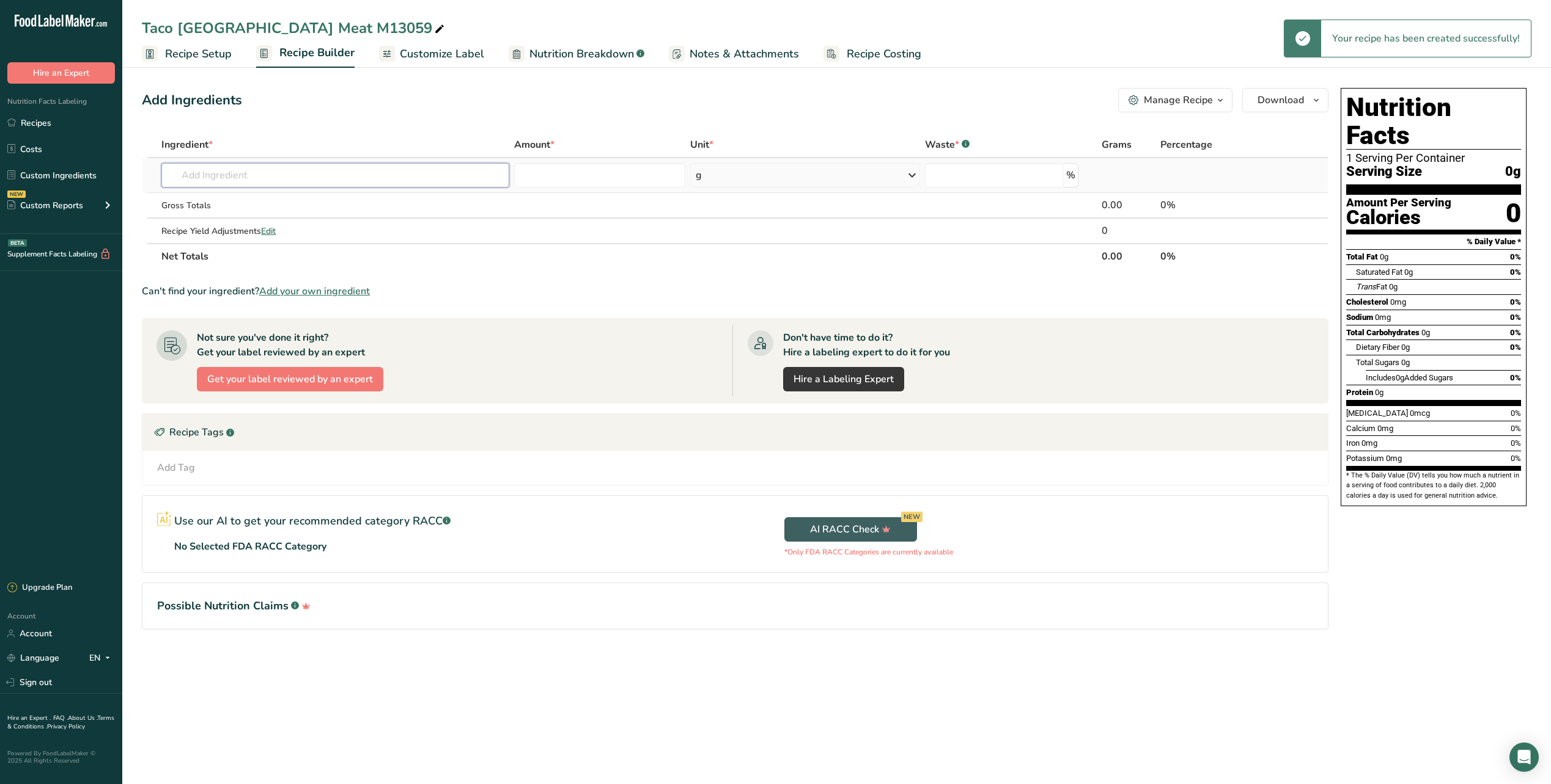
click at [213, 183] on input "text" at bounding box center [336, 175] width 348 height 24
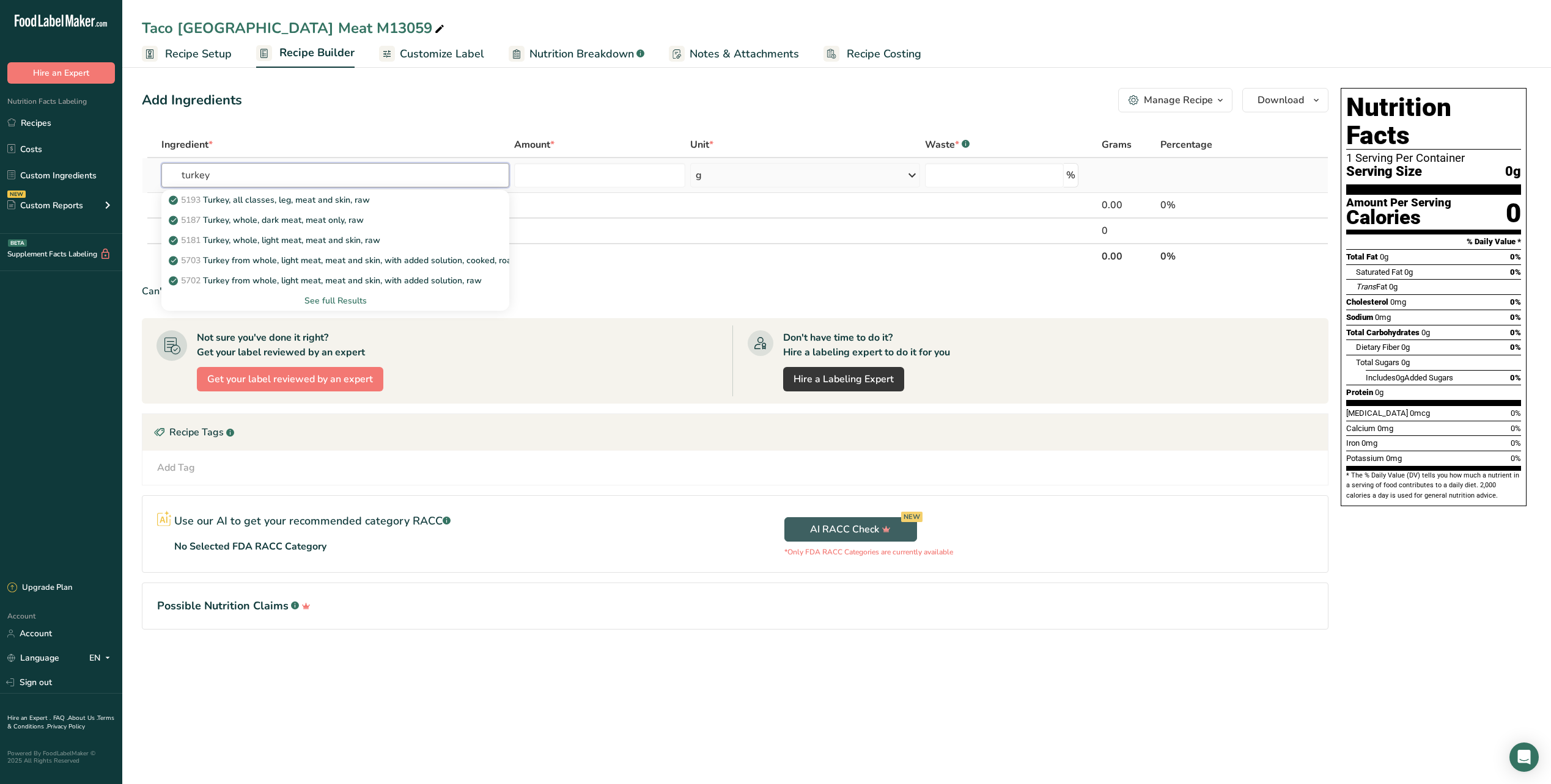
type input "turkey"
click at [369, 307] on div "See full Results" at bounding box center [336, 301] width 328 height 13
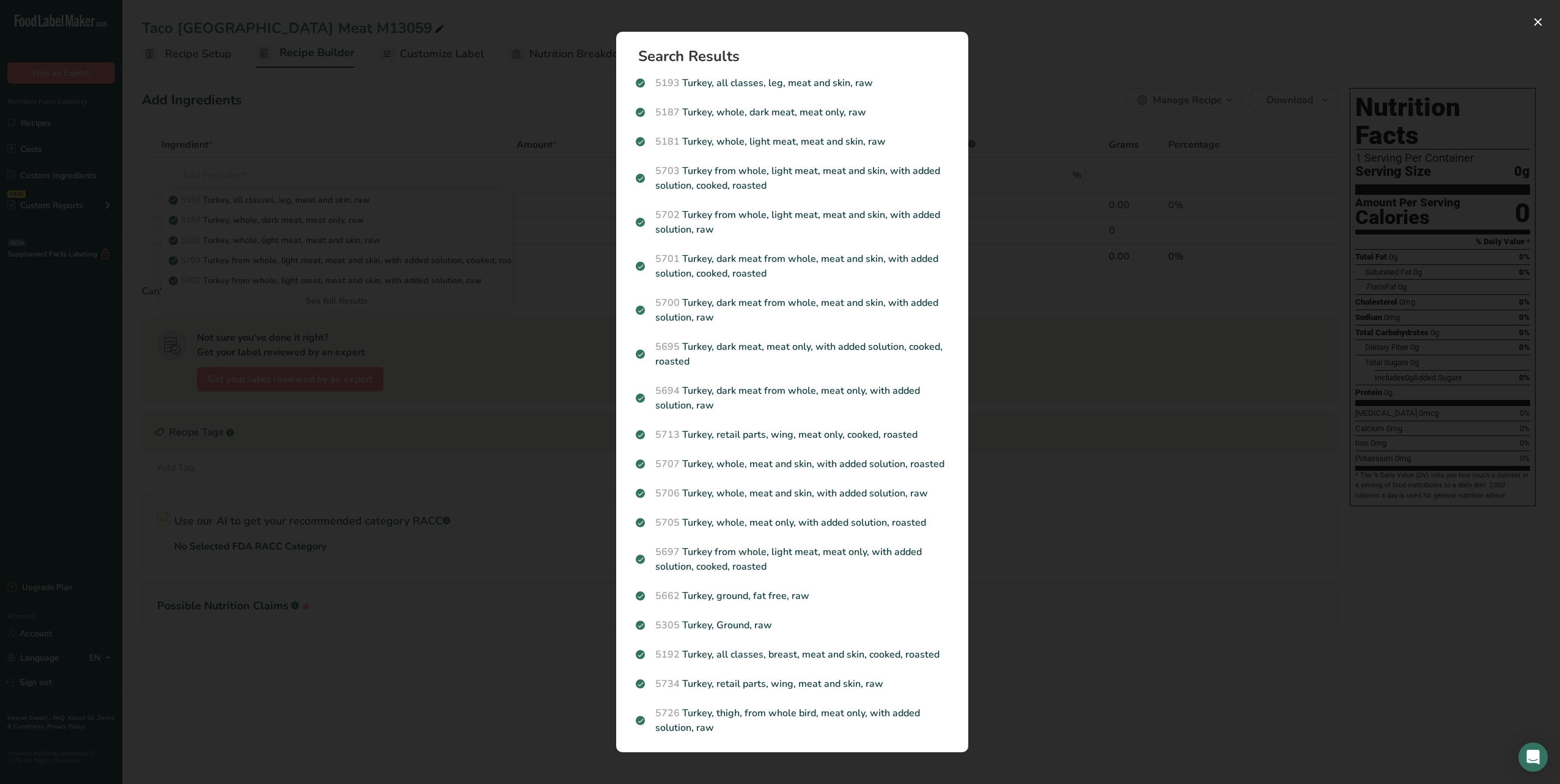
click at [223, 182] on div "Search results modal" at bounding box center [780, 392] width 1560 height 784
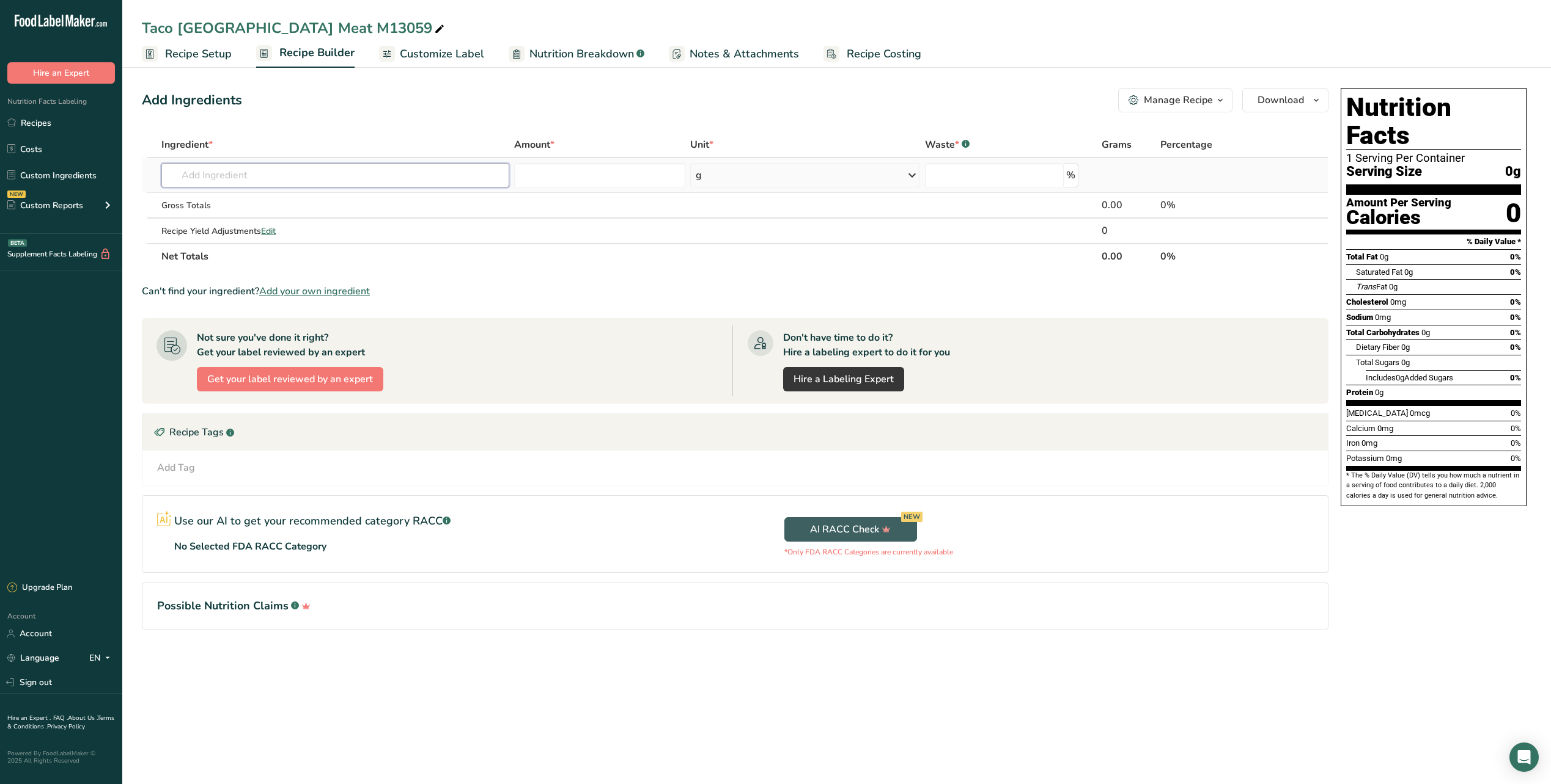
click at [193, 179] on input "text" at bounding box center [336, 175] width 348 height 24
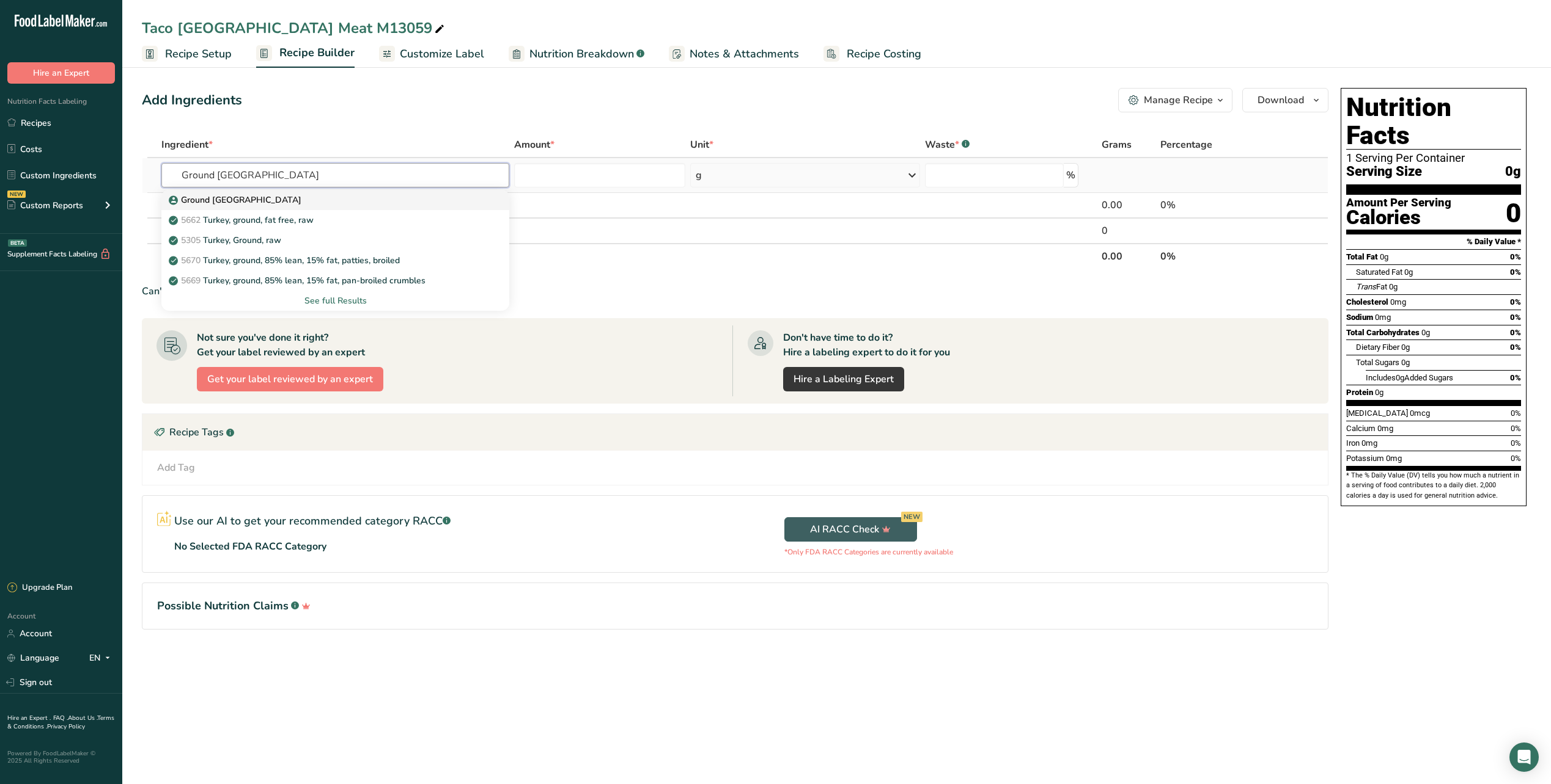
type input "Ground [GEOGRAPHIC_DATA]"
click at [198, 206] on p "Ground [GEOGRAPHIC_DATA]" at bounding box center [236, 200] width 130 height 13
type input "Ground [GEOGRAPHIC_DATA]"
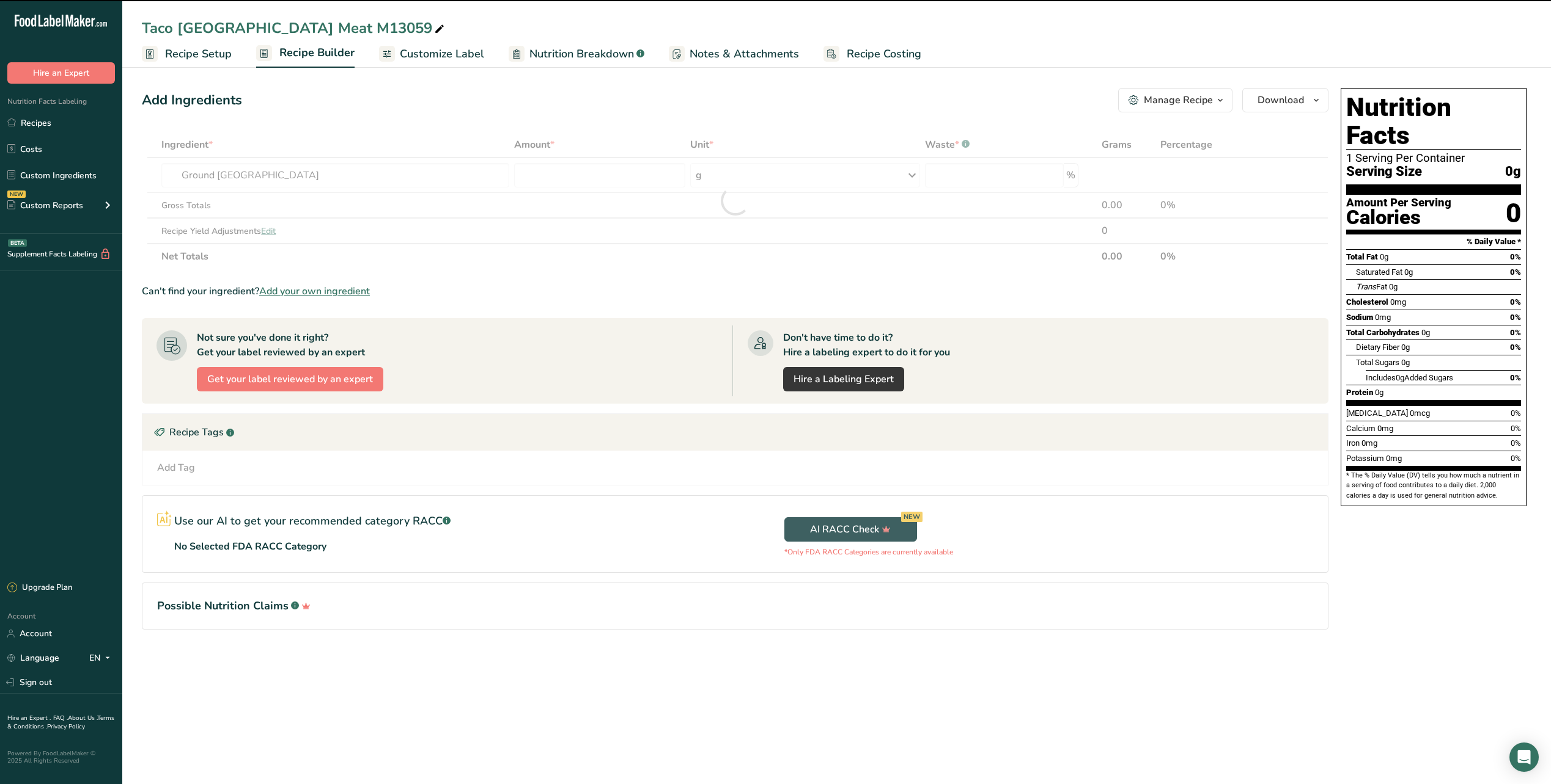
type input "0"
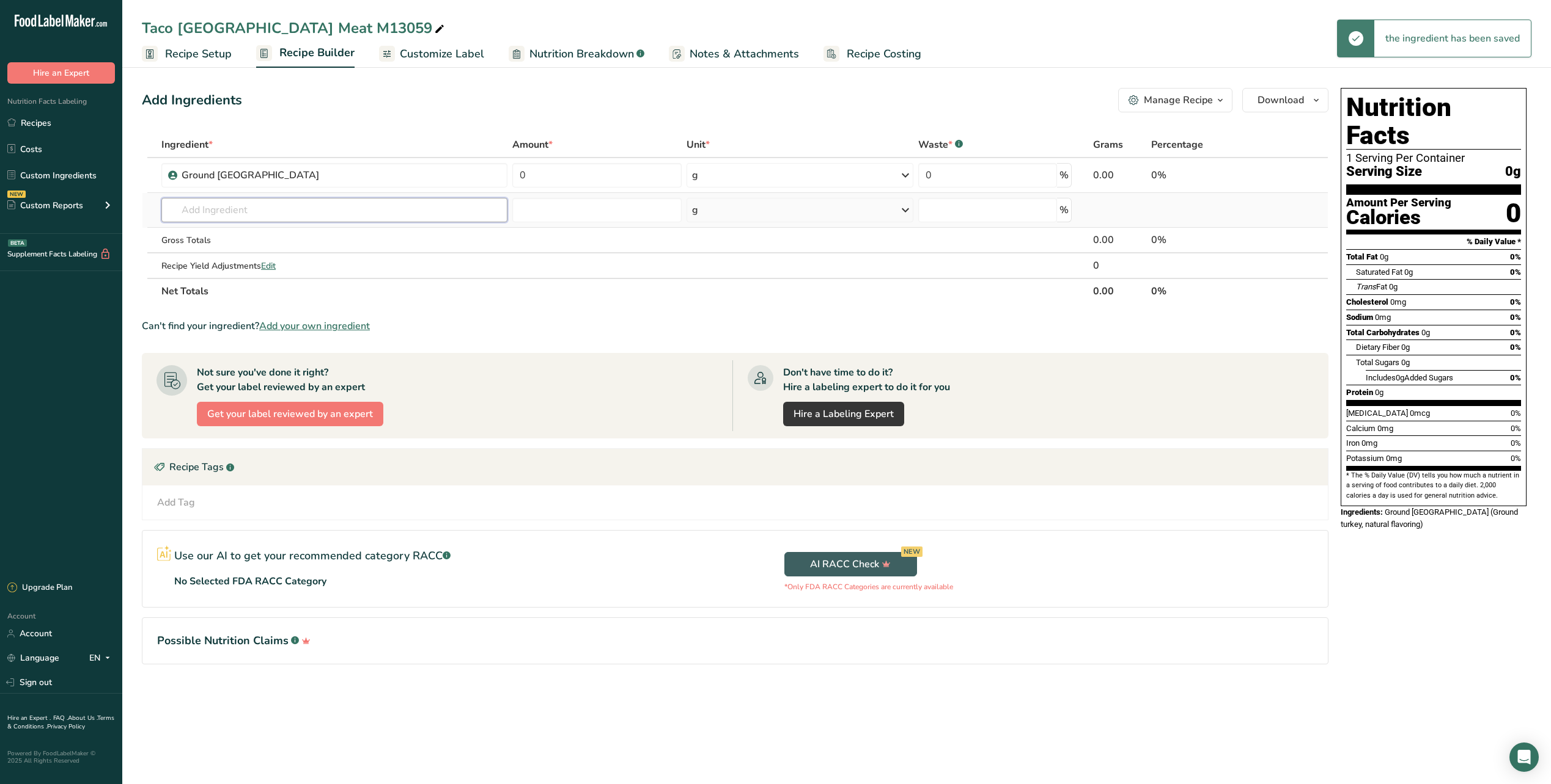
click at [249, 206] on input "text" at bounding box center [335, 210] width 346 height 24
type input "Garlic Powder"
click at [224, 258] on p "Garlic Powder" at bounding box center [204, 255] width 65 height 13
type input "Garlic Powder"
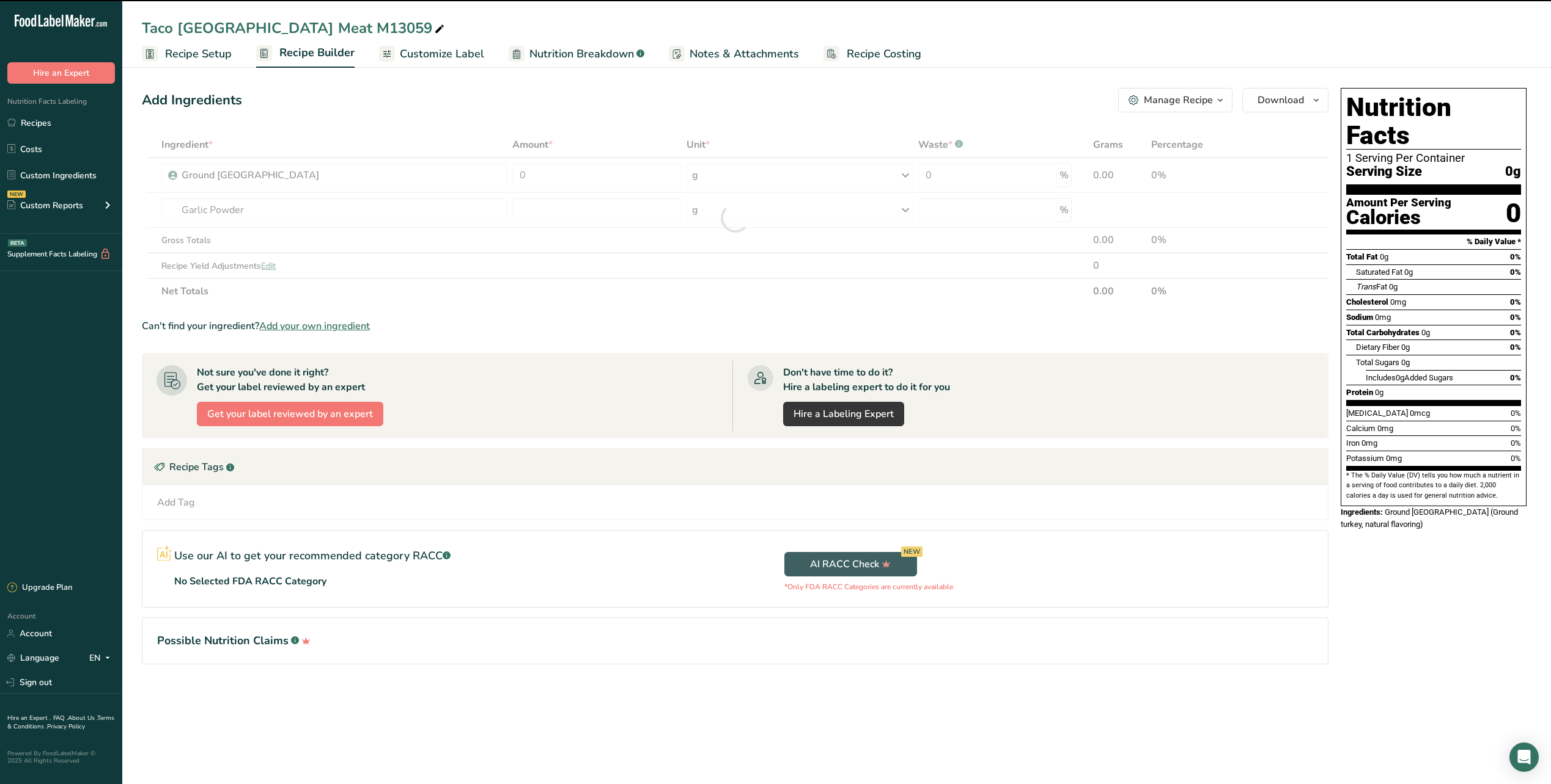
type input "0"
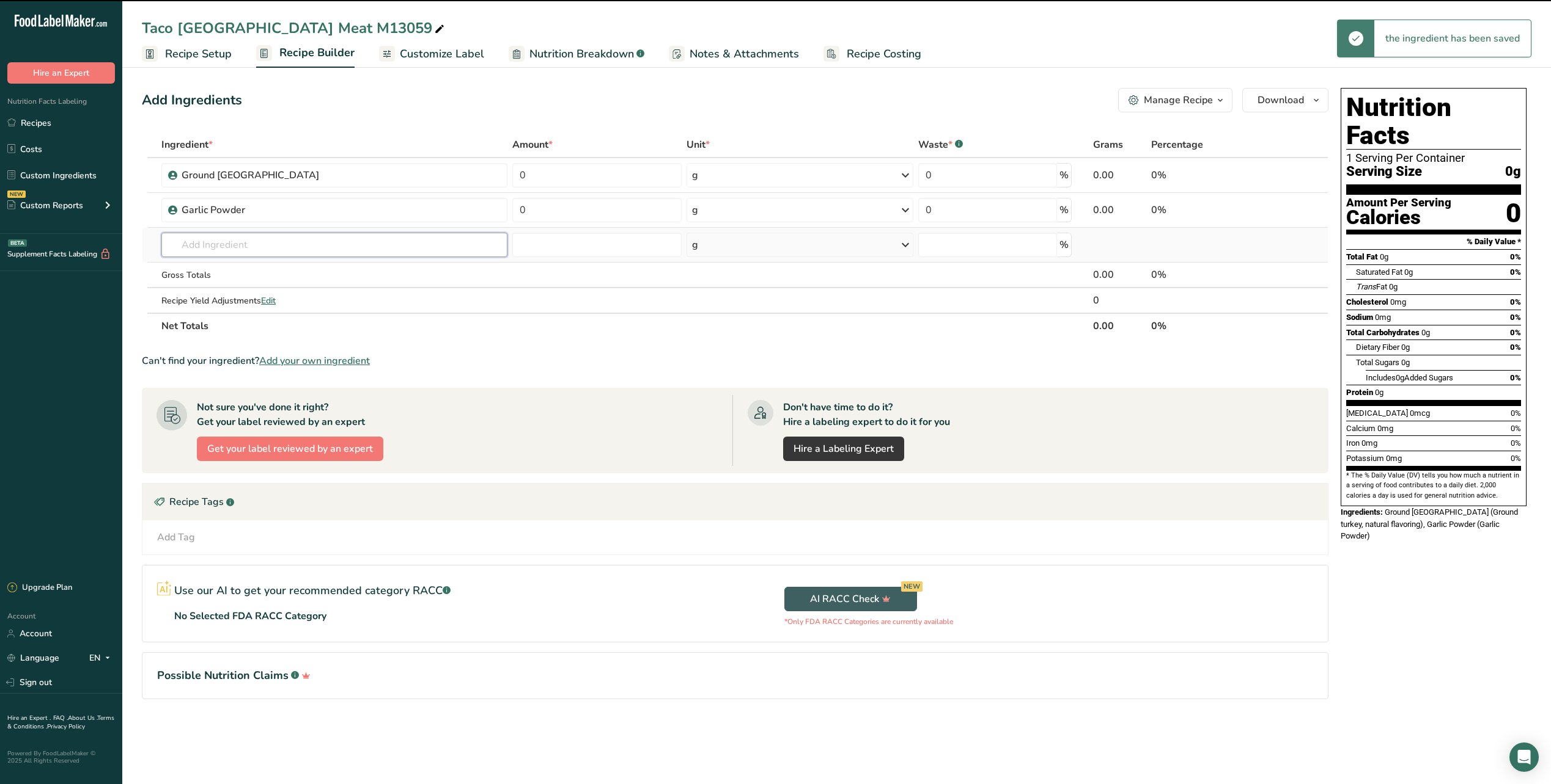
click at [215, 242] on input "text" at bounding box center [335, 245] width 346 height 24
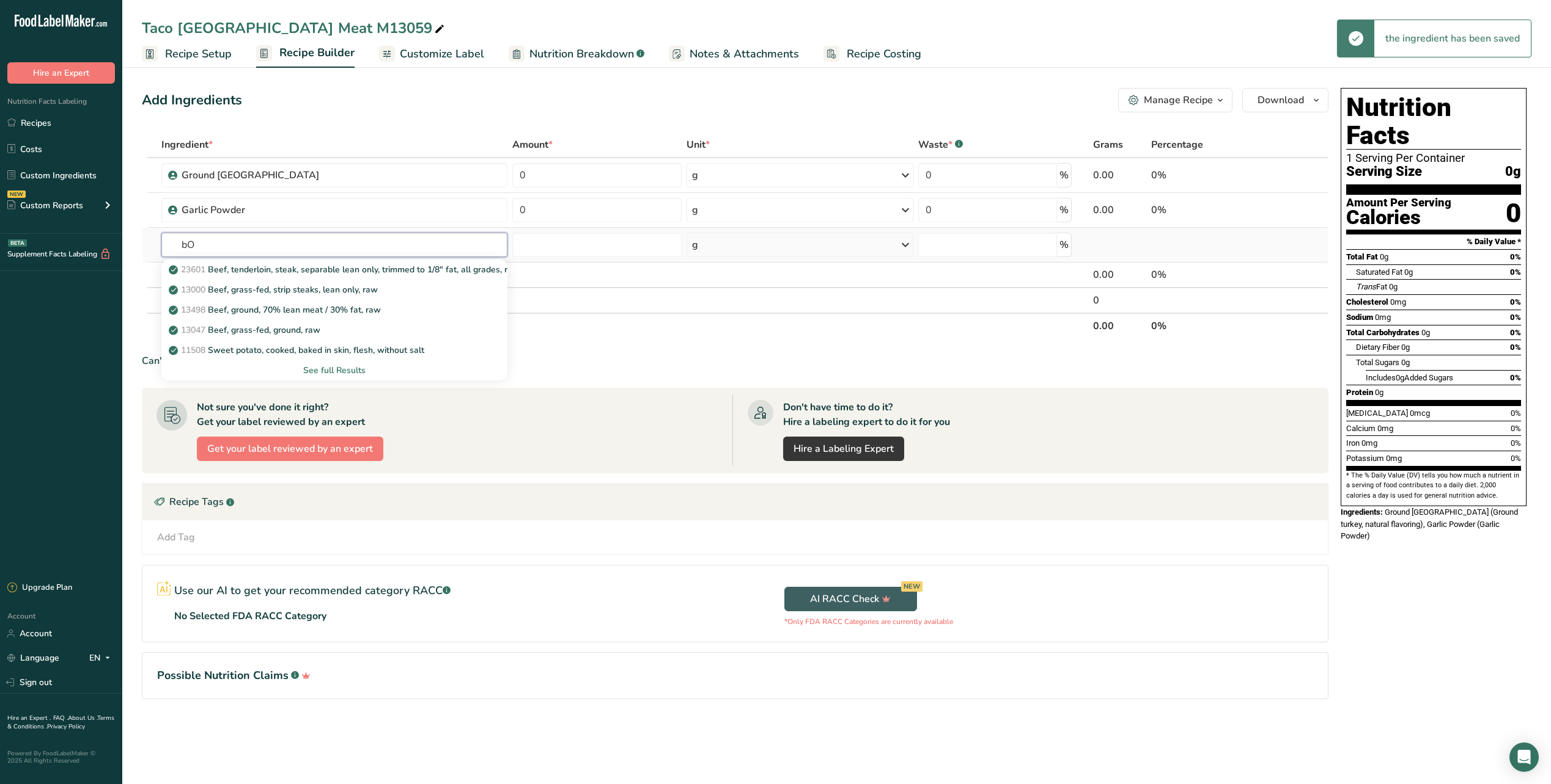
type input "b"
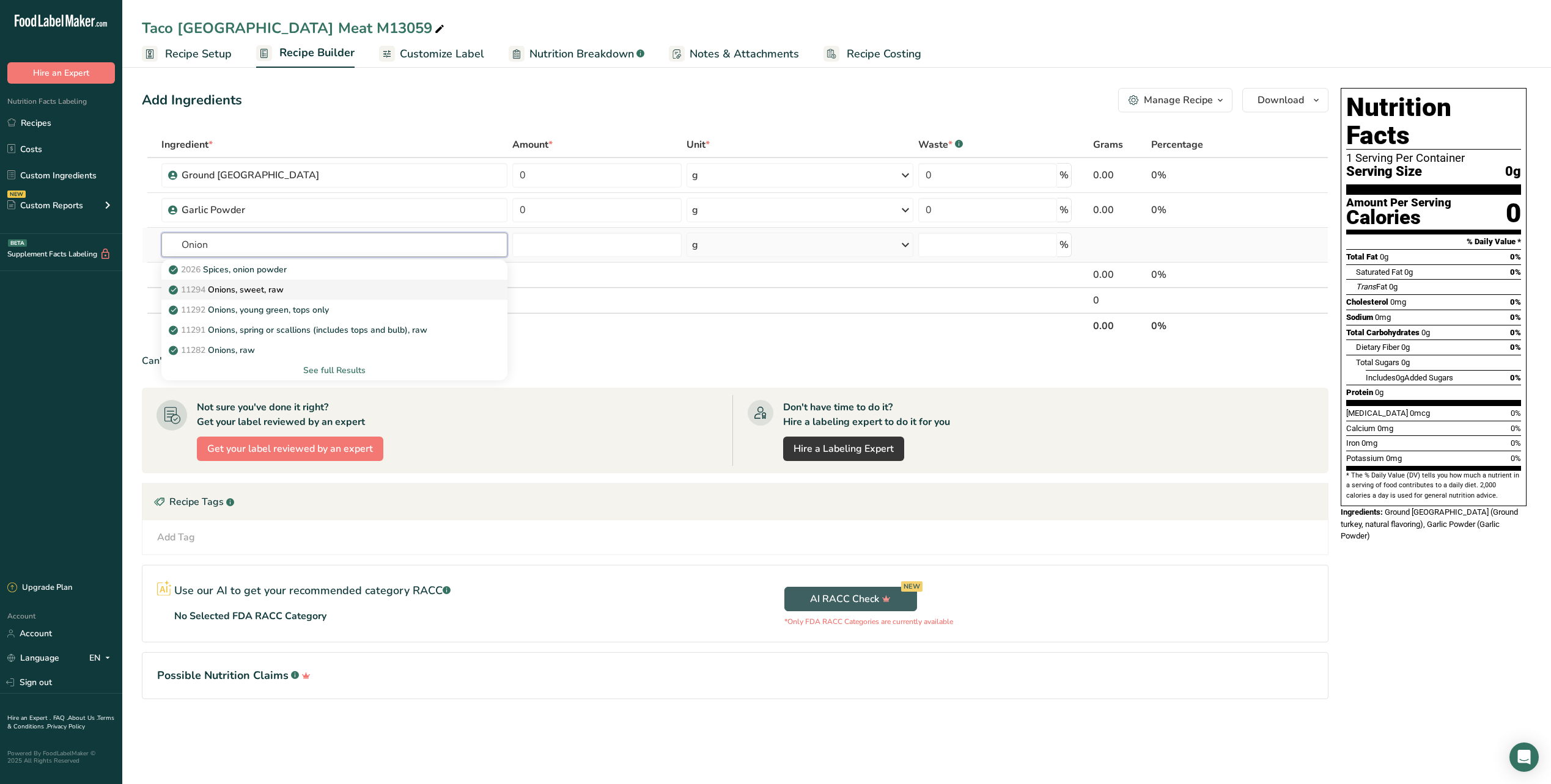
type input "Onion"
click at [236, 291] on p "11294 Onions, sweet, raw" at bounding box center [228, 290] width 113 height 13
type input "Onions, sweet, raw"
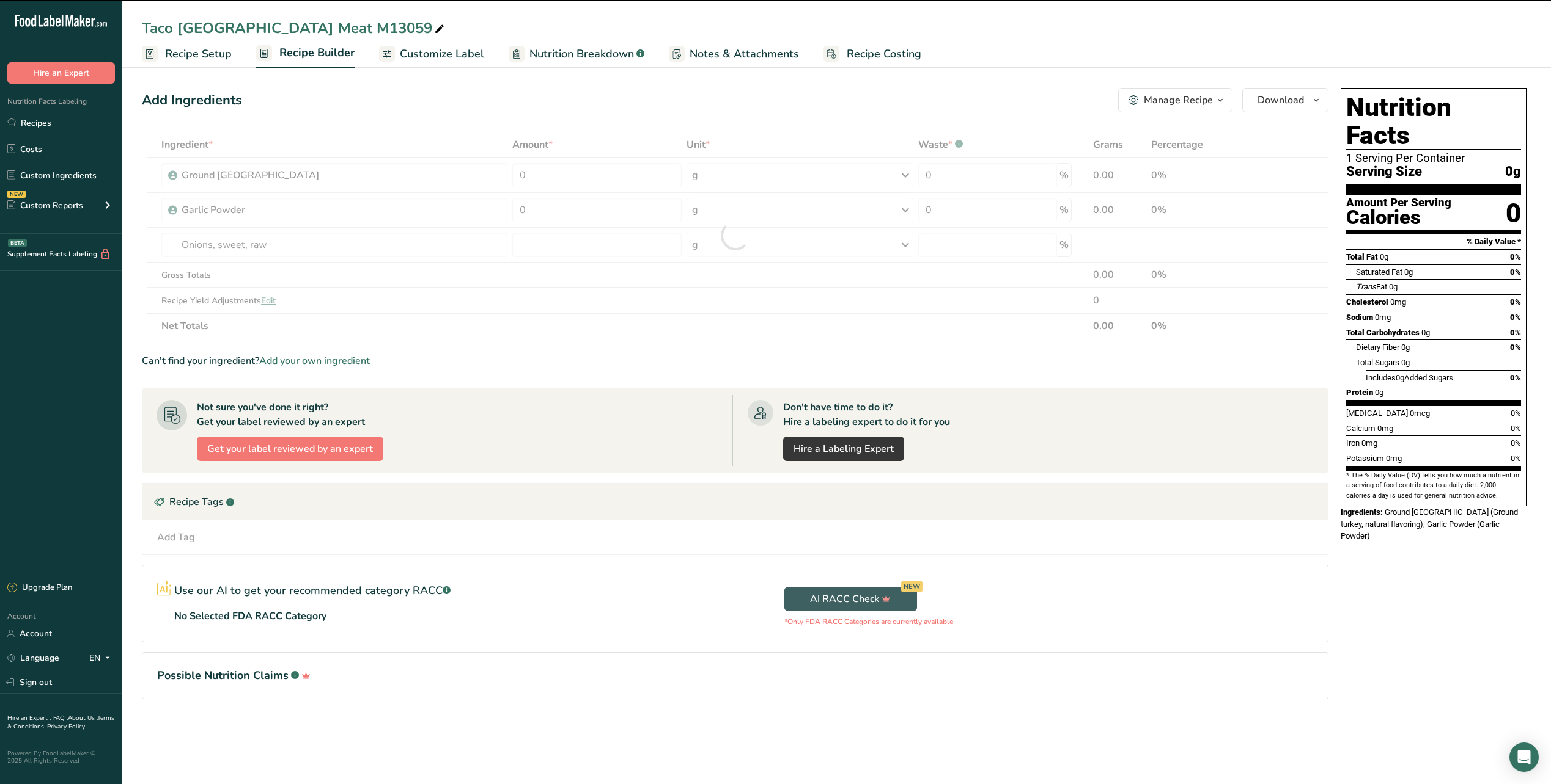
type input "0"
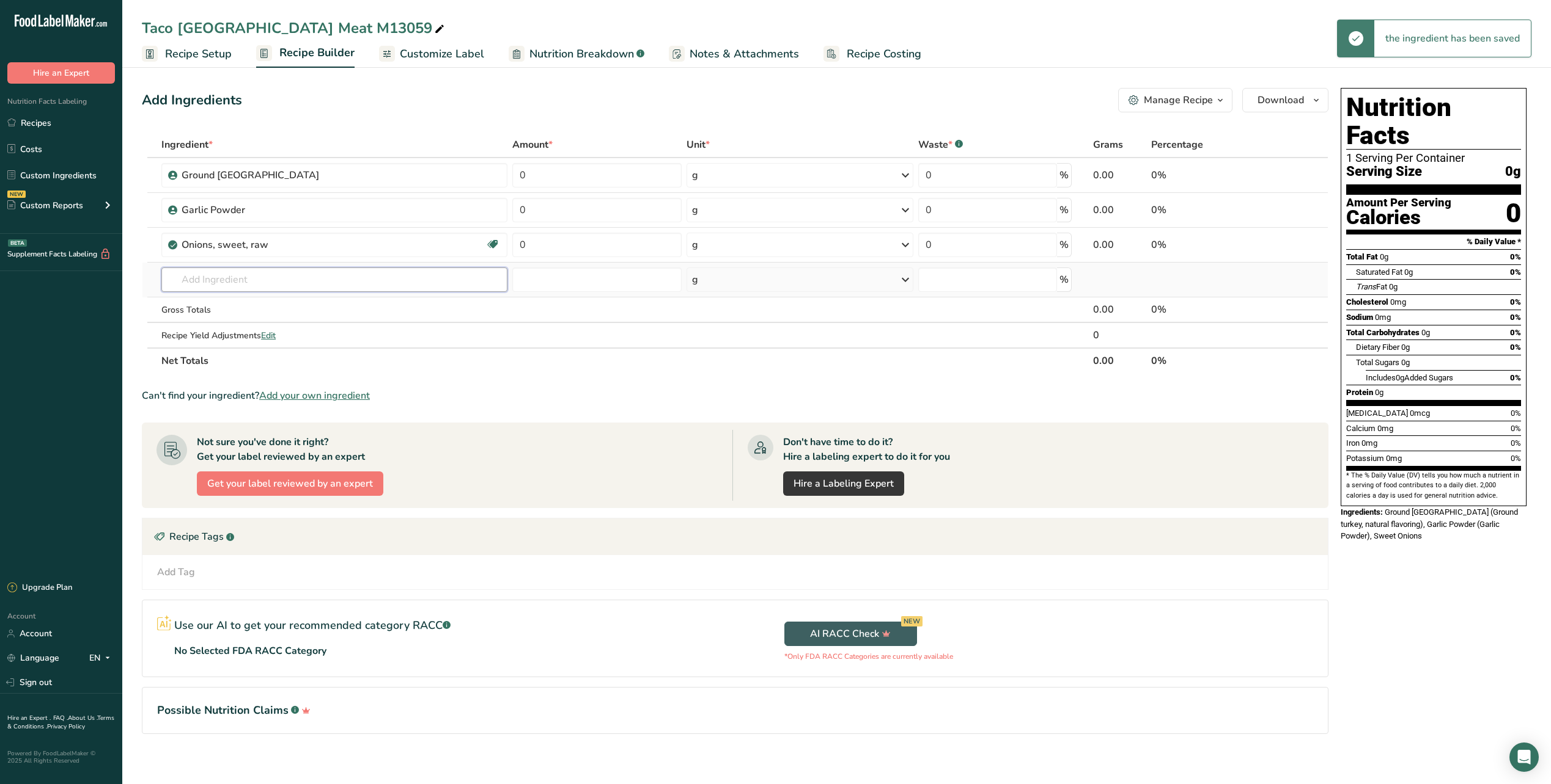
click at [213, 280] on input "text" at bounding box center [335, 280] width 346 height 24
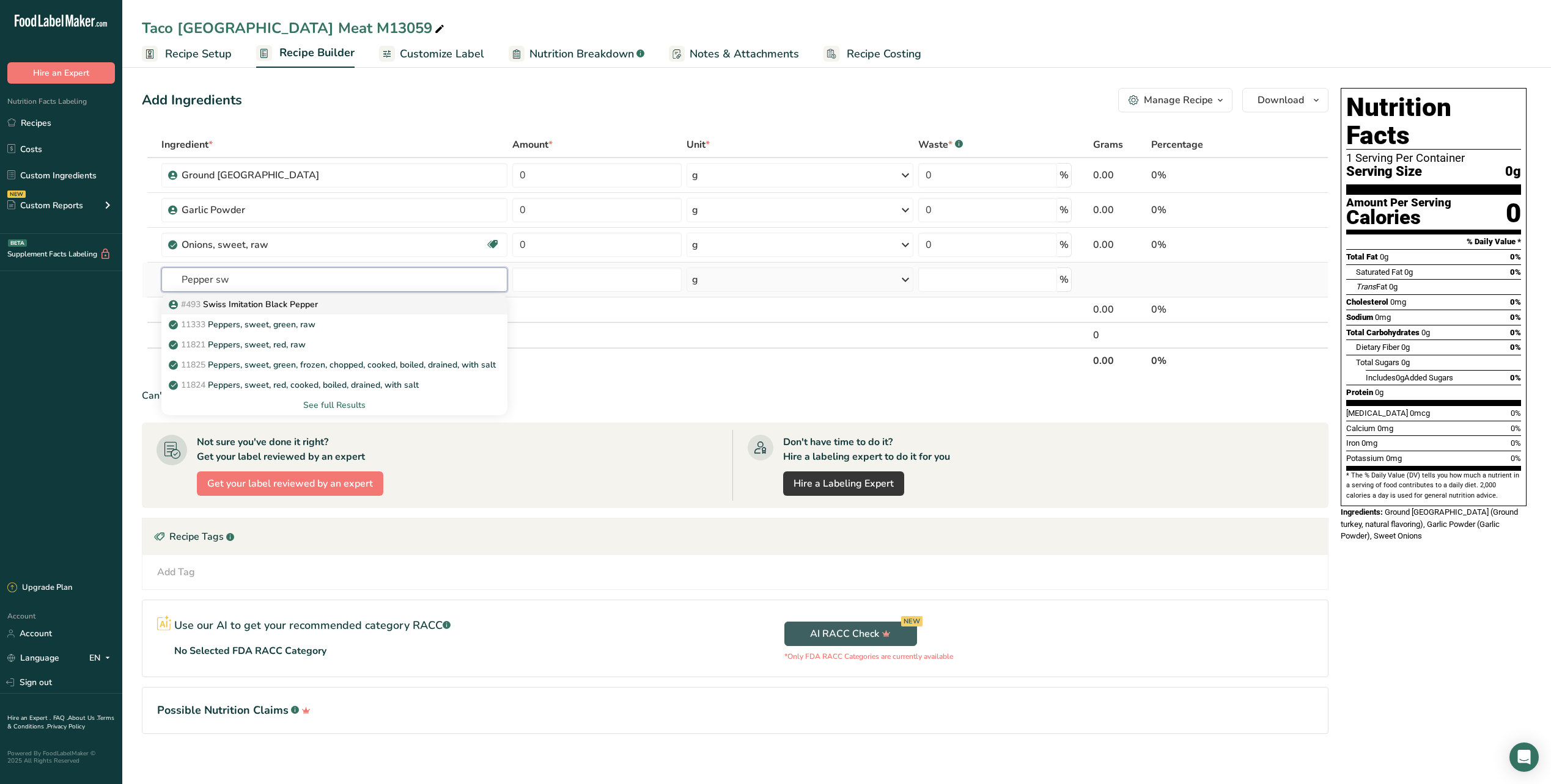
type input "Pepper sw"
click at [229, 305] on p "#493 Swiss Imitation Black Pepper" at bounding box center [245, 304] width 147 height 13
type input "Swiss Imitation Black Pepper"
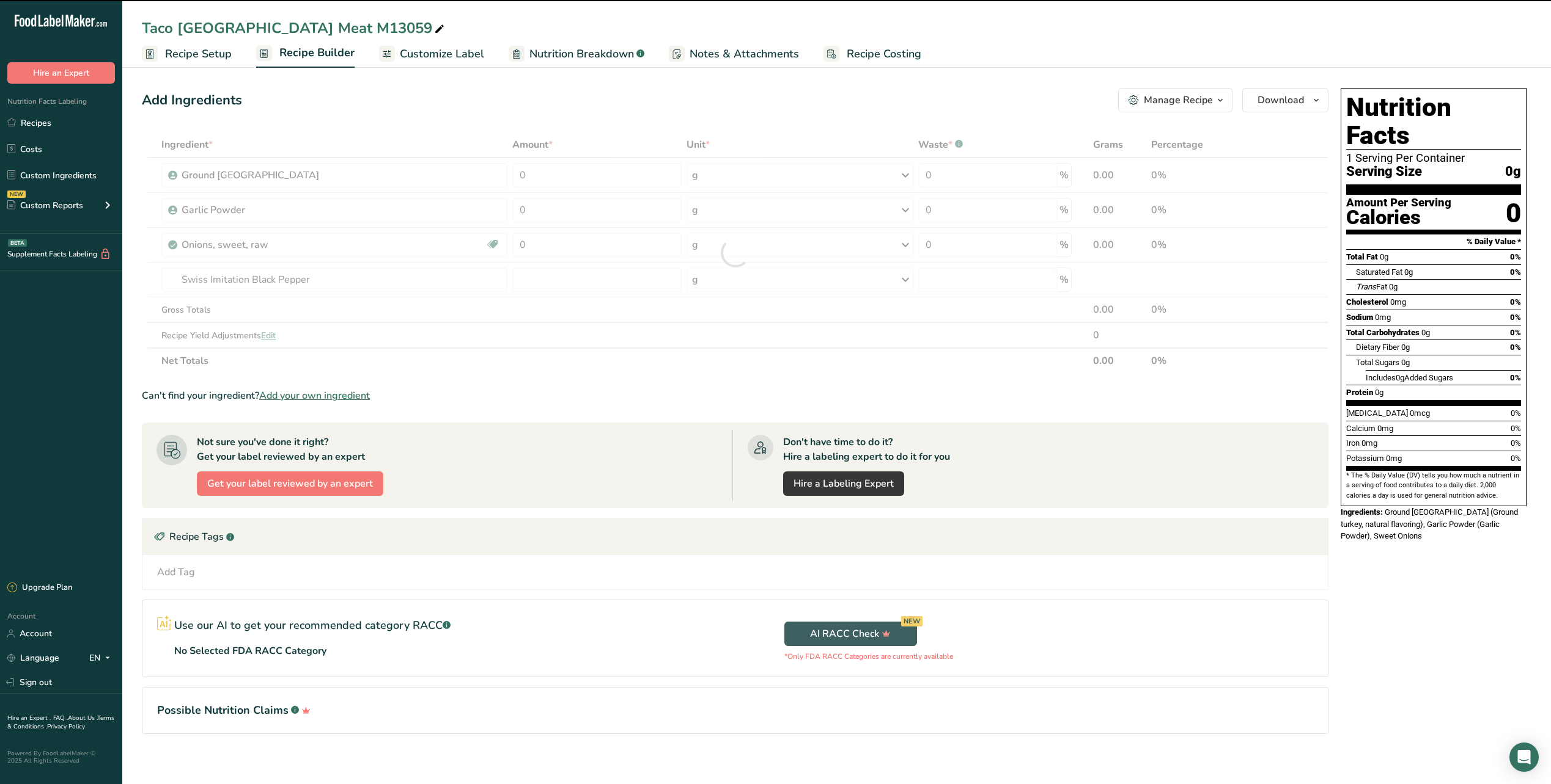
type input "0"
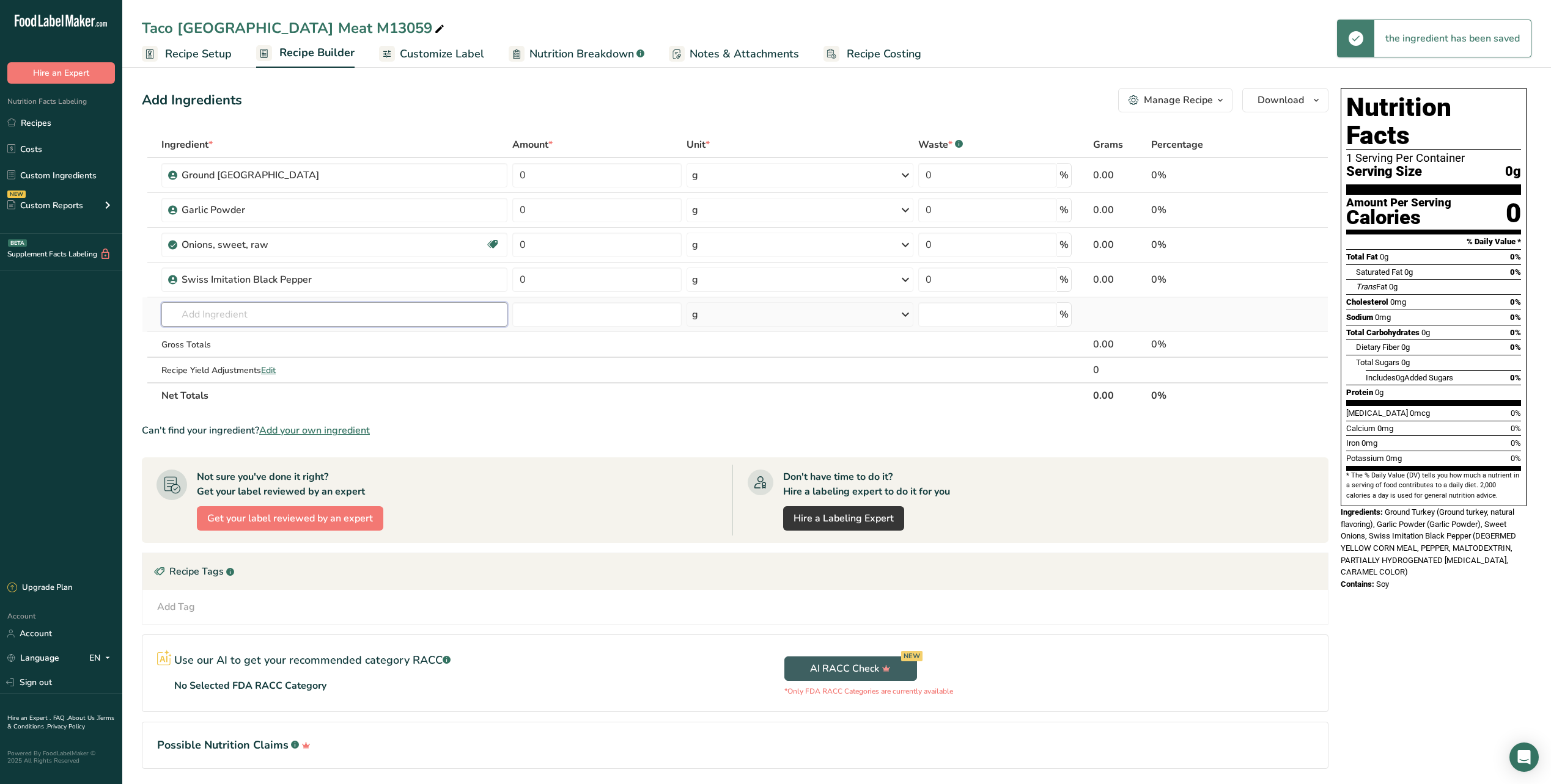
click at [229, 308] on input "text" at bounding box center [335, 315] width 346 height 24
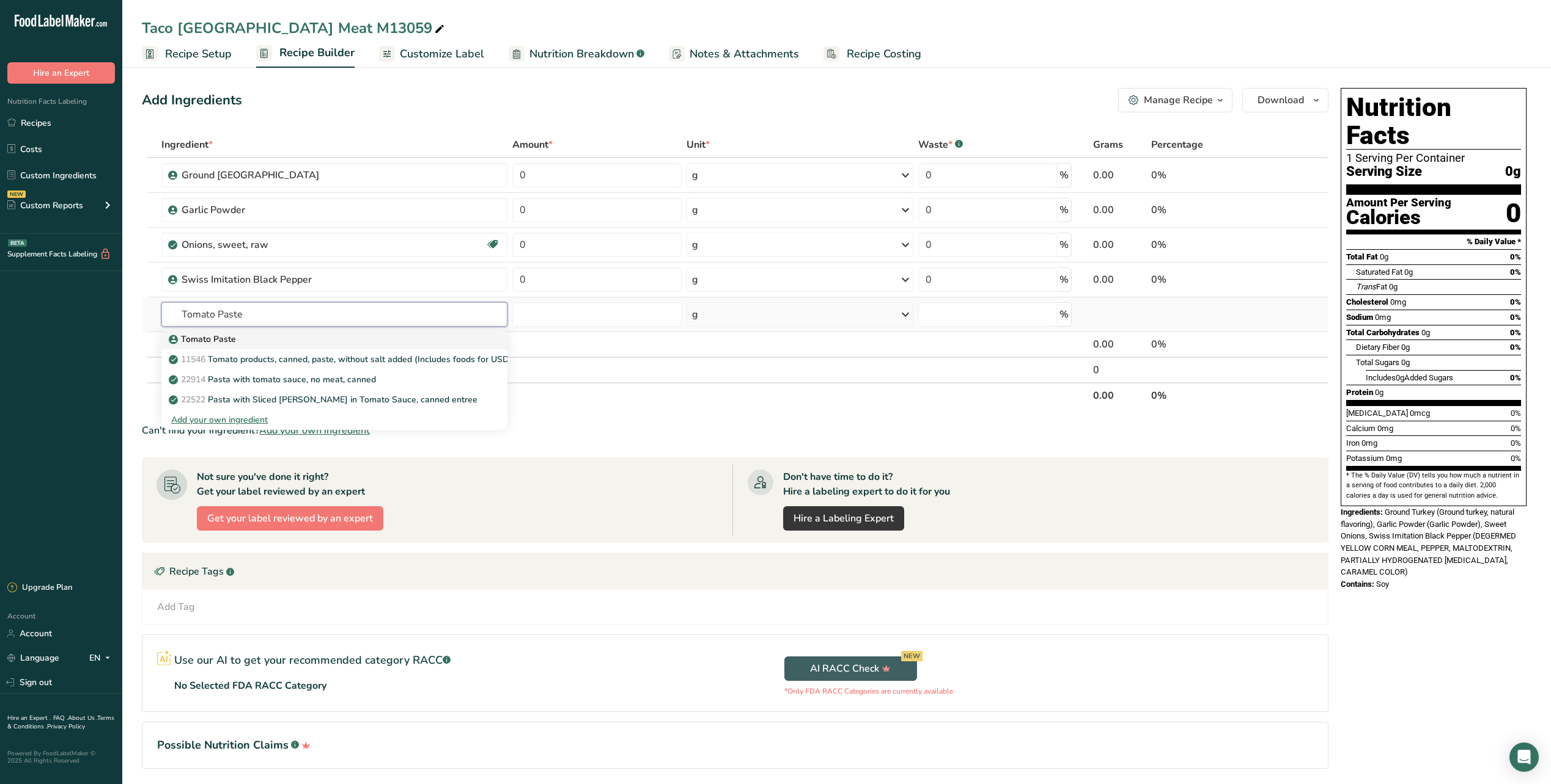
type input "Tomato Paste"
click at [236, 337] on div "Tomato Paste" at bounding box center [325, 339] width 307 height 13
type input "Tomato Paste"
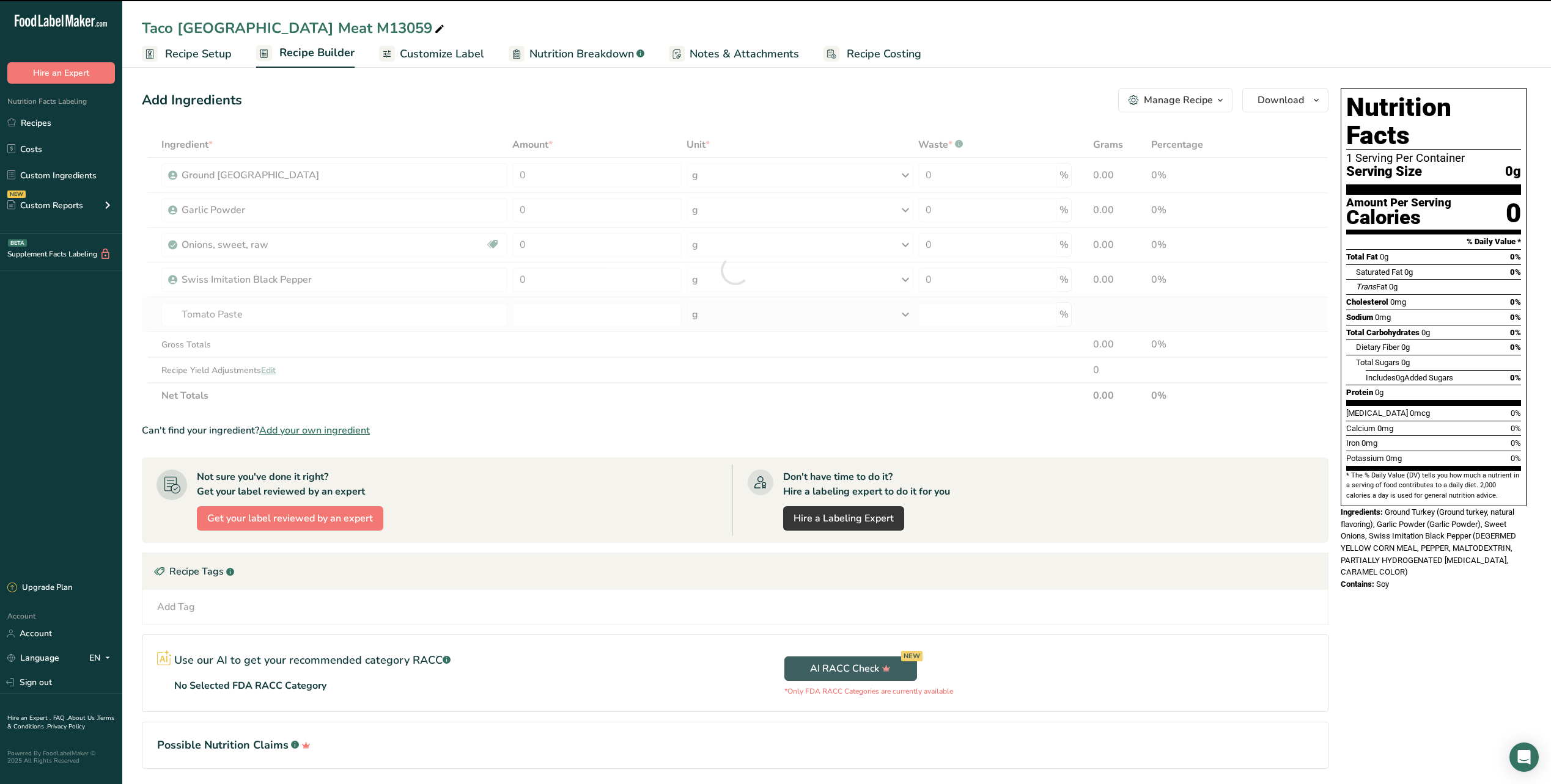
type input "0"
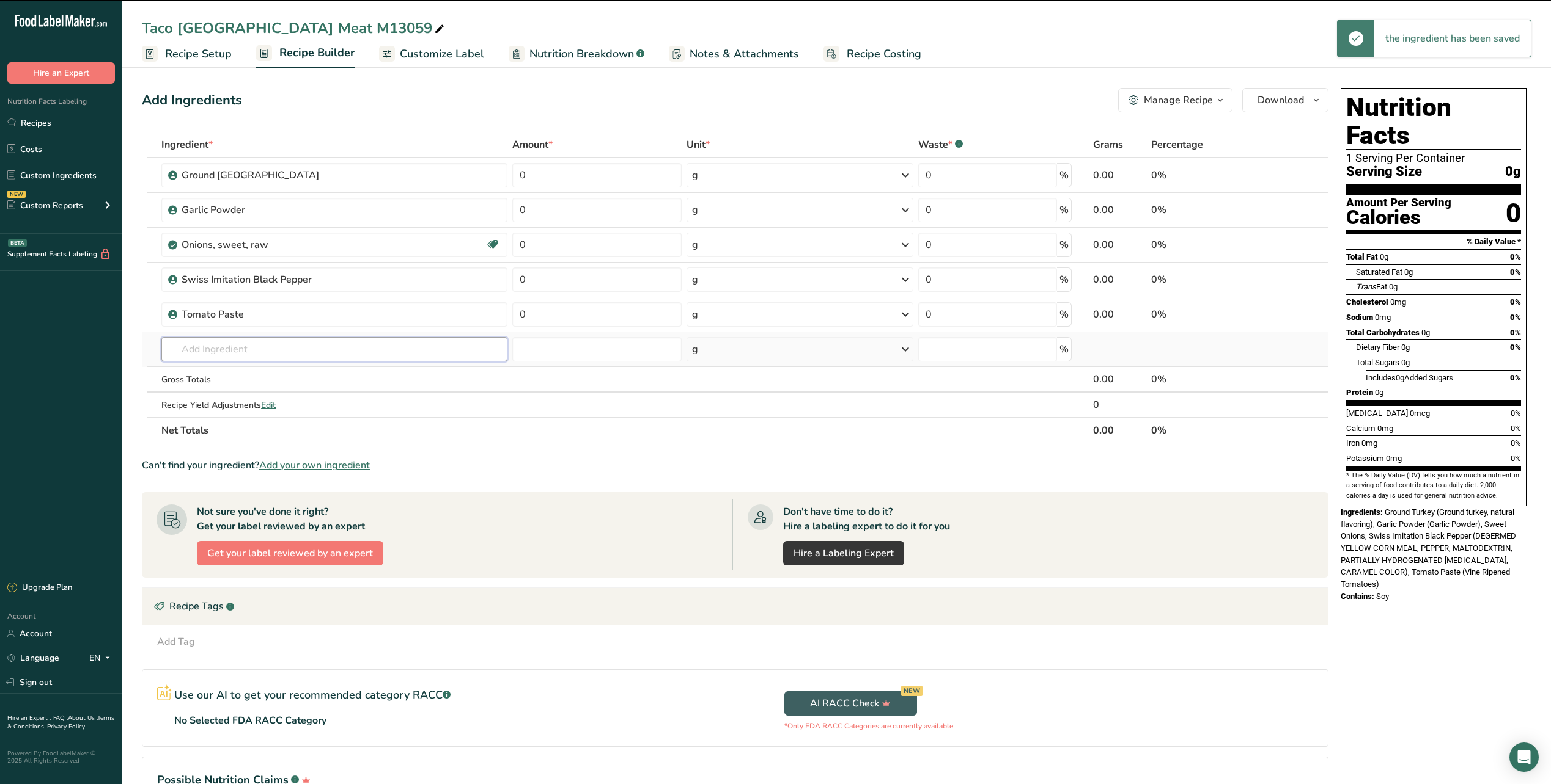
click at [233, 344] on input "text" at bounding box center [335, 349] width 346 height 24
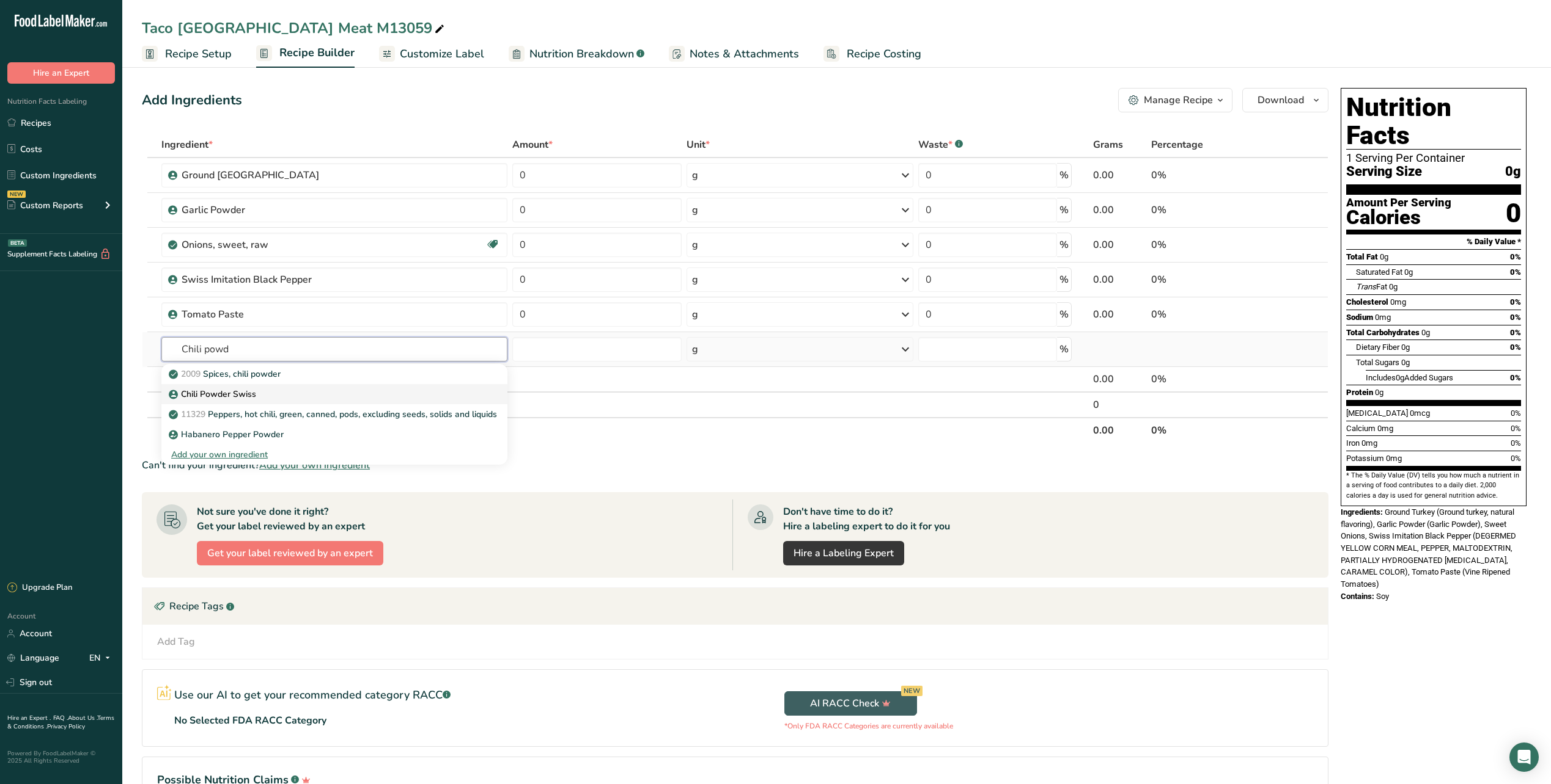
type input "Chili powd"
click at [223, 391] on p "Chili Powder Swiss" at bounding box center [214, 394] width 85 height 13
type input "Chili Powder Swiss"
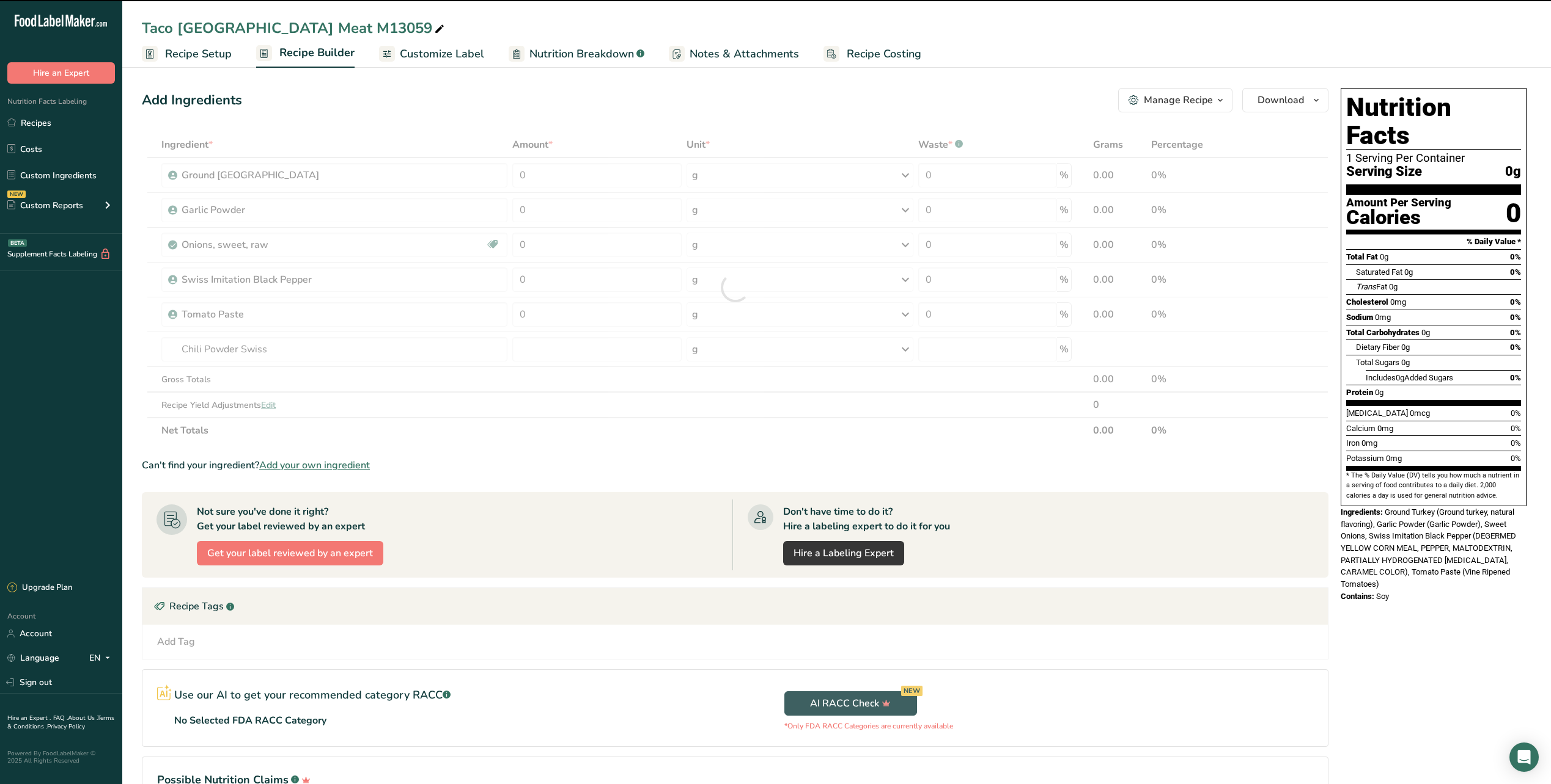
type input "0"
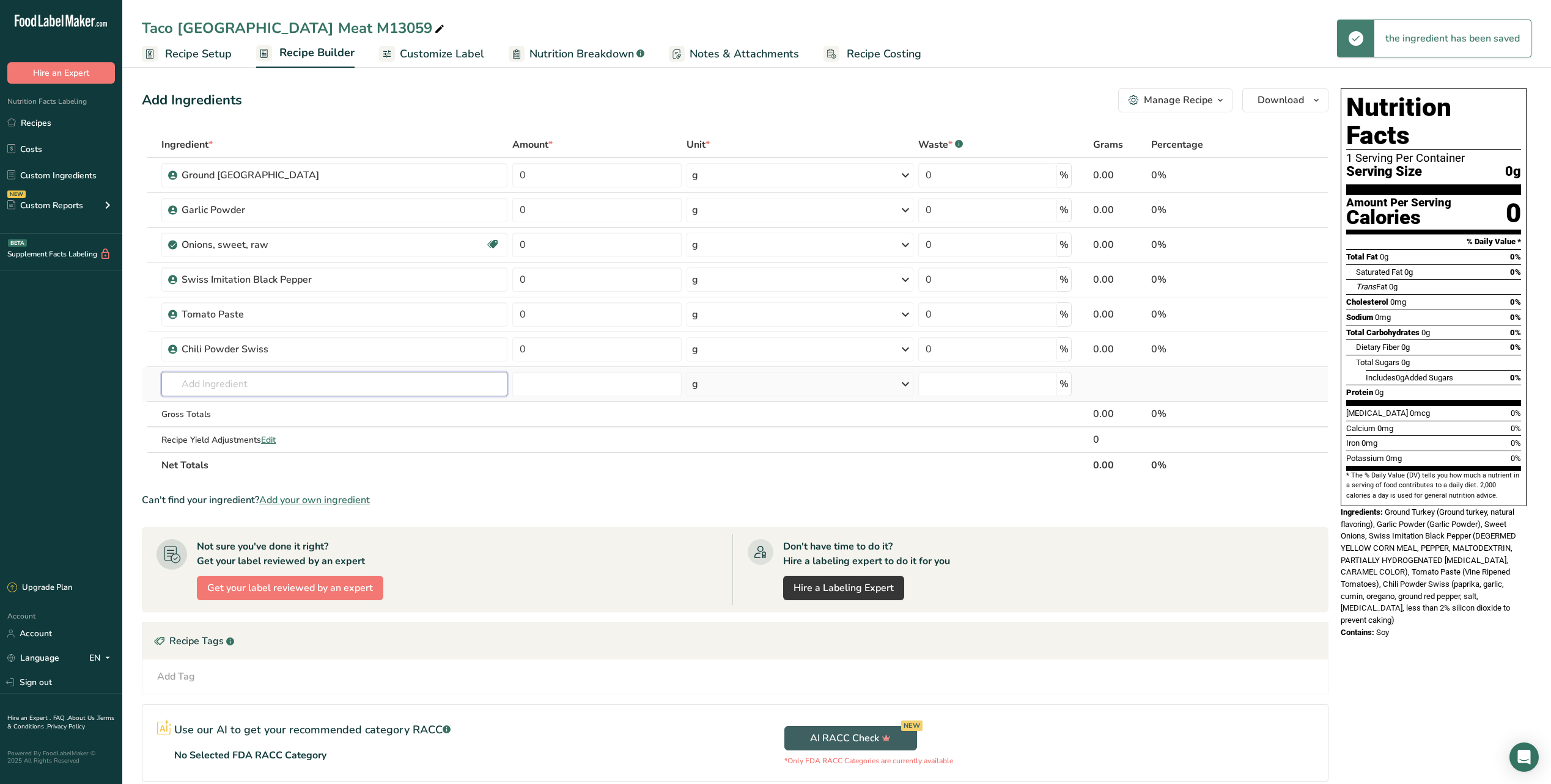
click at [237, 383] on input "text" at bounding box center [335, 384] width 346 height 24
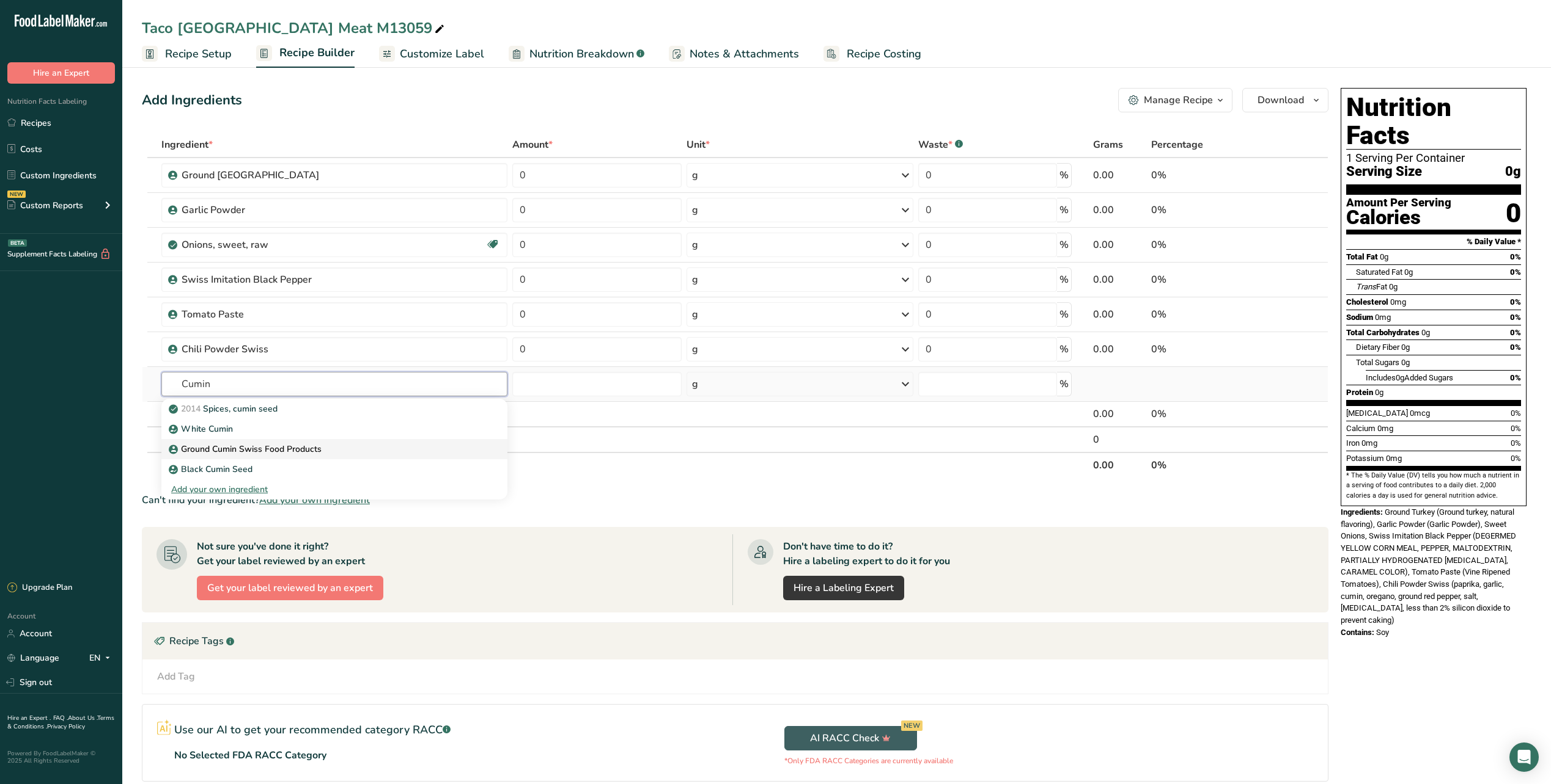
type input "Cumin"
click at [233, 450] on p "Ground Cumin Swiss Food Products" at bounding box center [247, 450] width 150 height 13
type input "Ground Cumin Swiss Food Products"
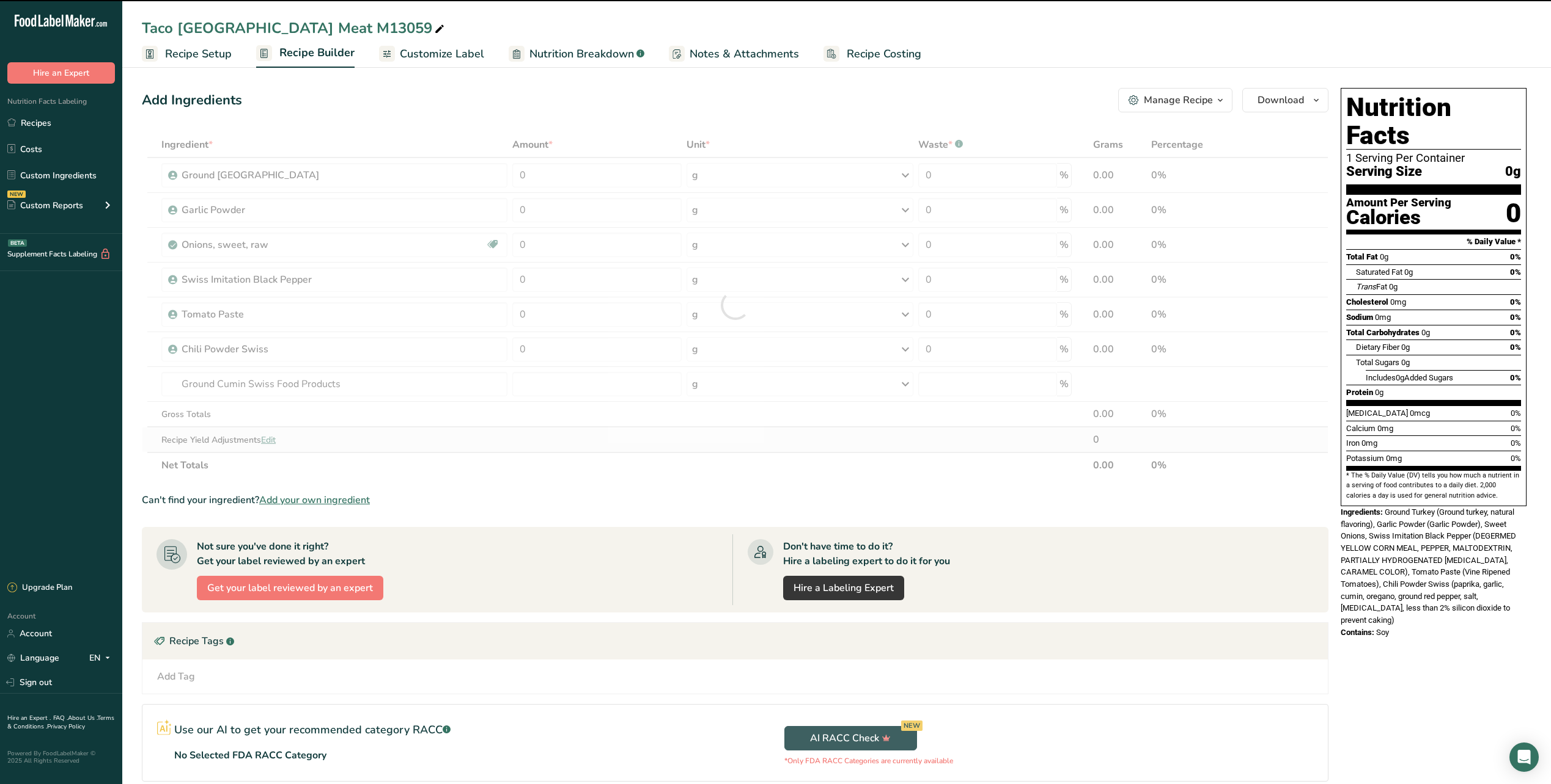
type input "0"
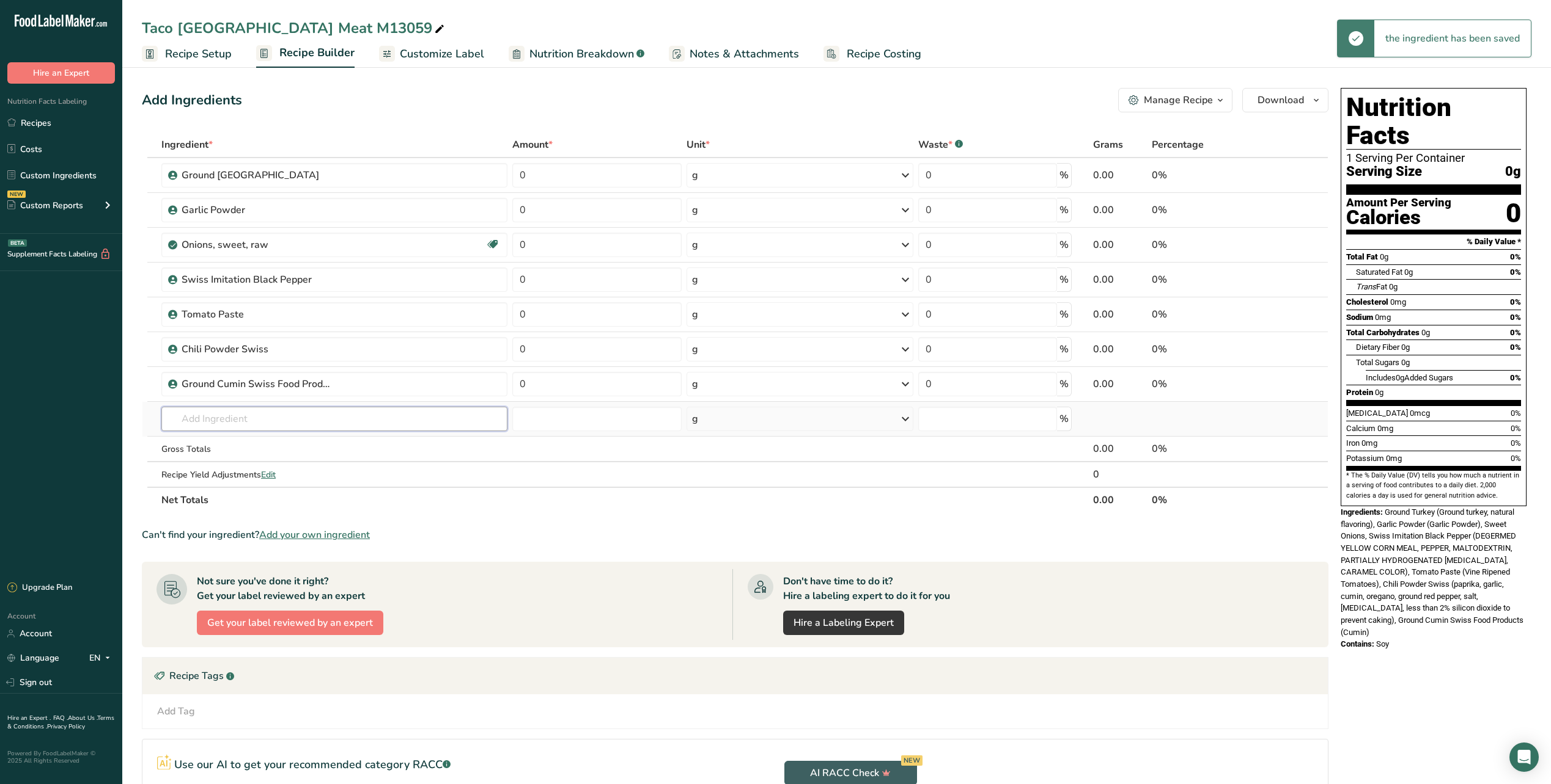
click at [213, 414] on input "text" at bounding box center [335, 419] width 346 height 24
type input "Oregano"
click at [268, 466] on p "Oregano Swiss Food Products" at bounding box center [236, 464] width 129 height 13
type input "Oregano Swiss Food Products"
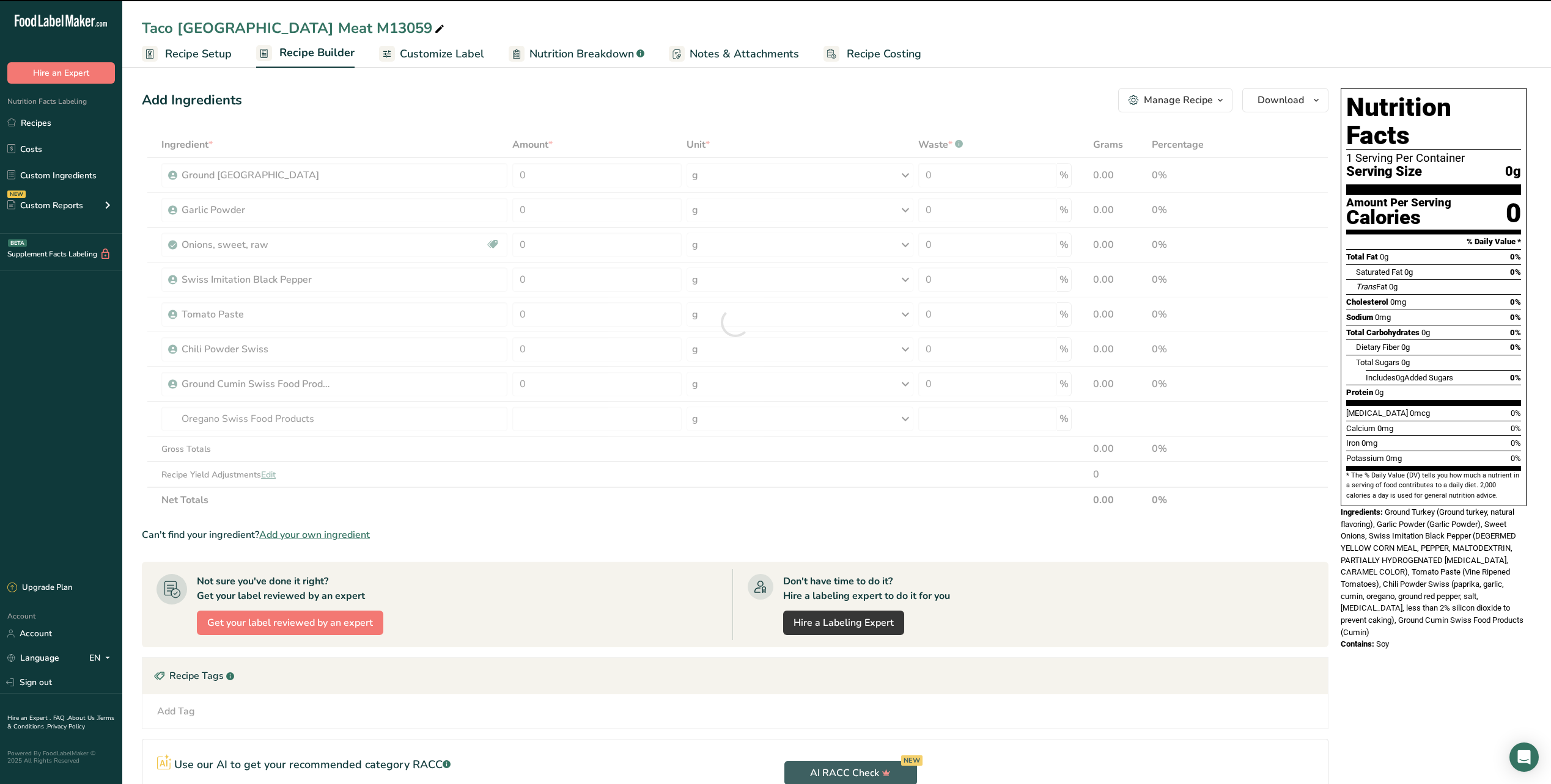
type input "0"
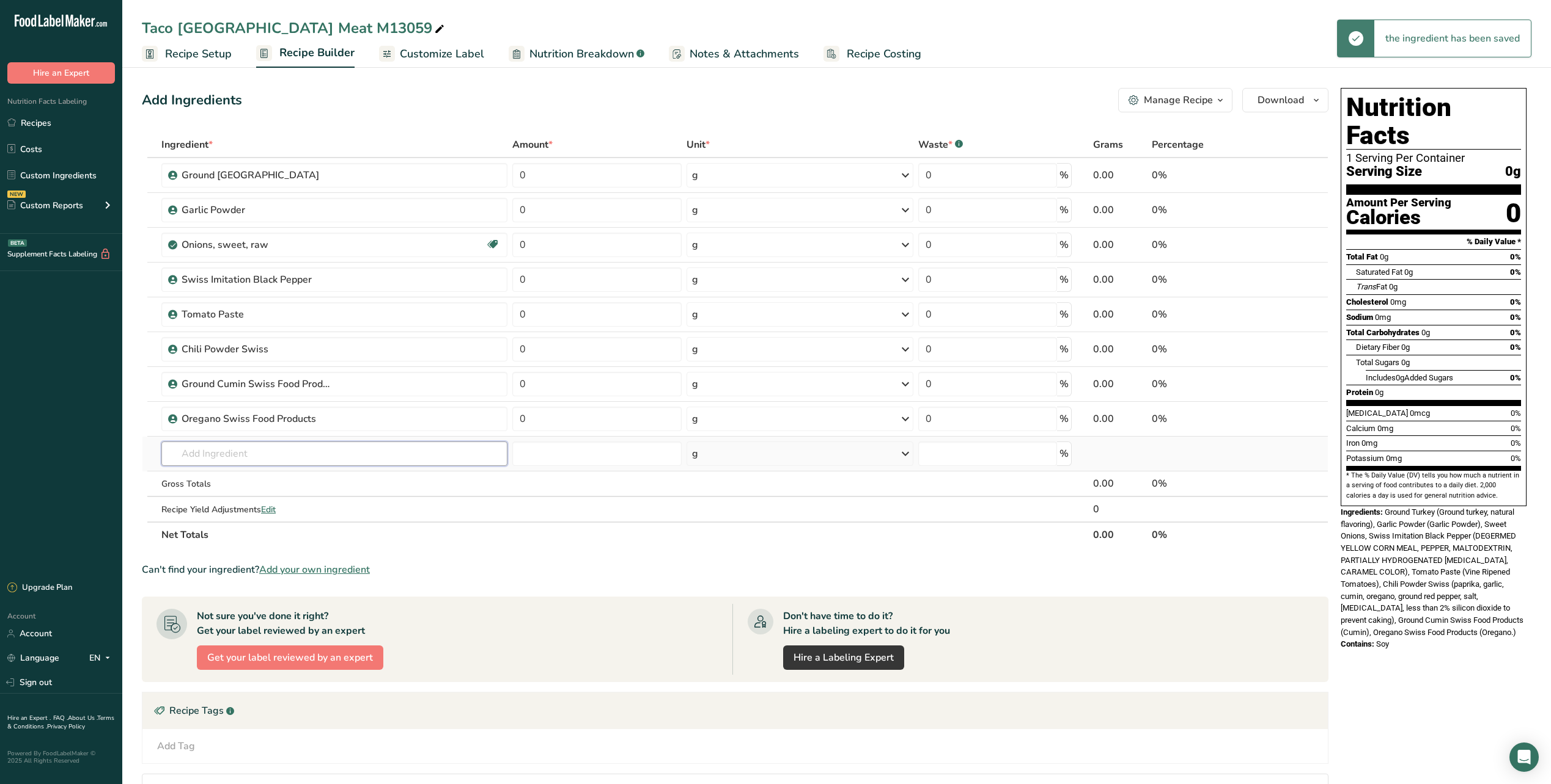
click at [264, 465] on input "text" at bounding box center [335, 454] width 346 height 24
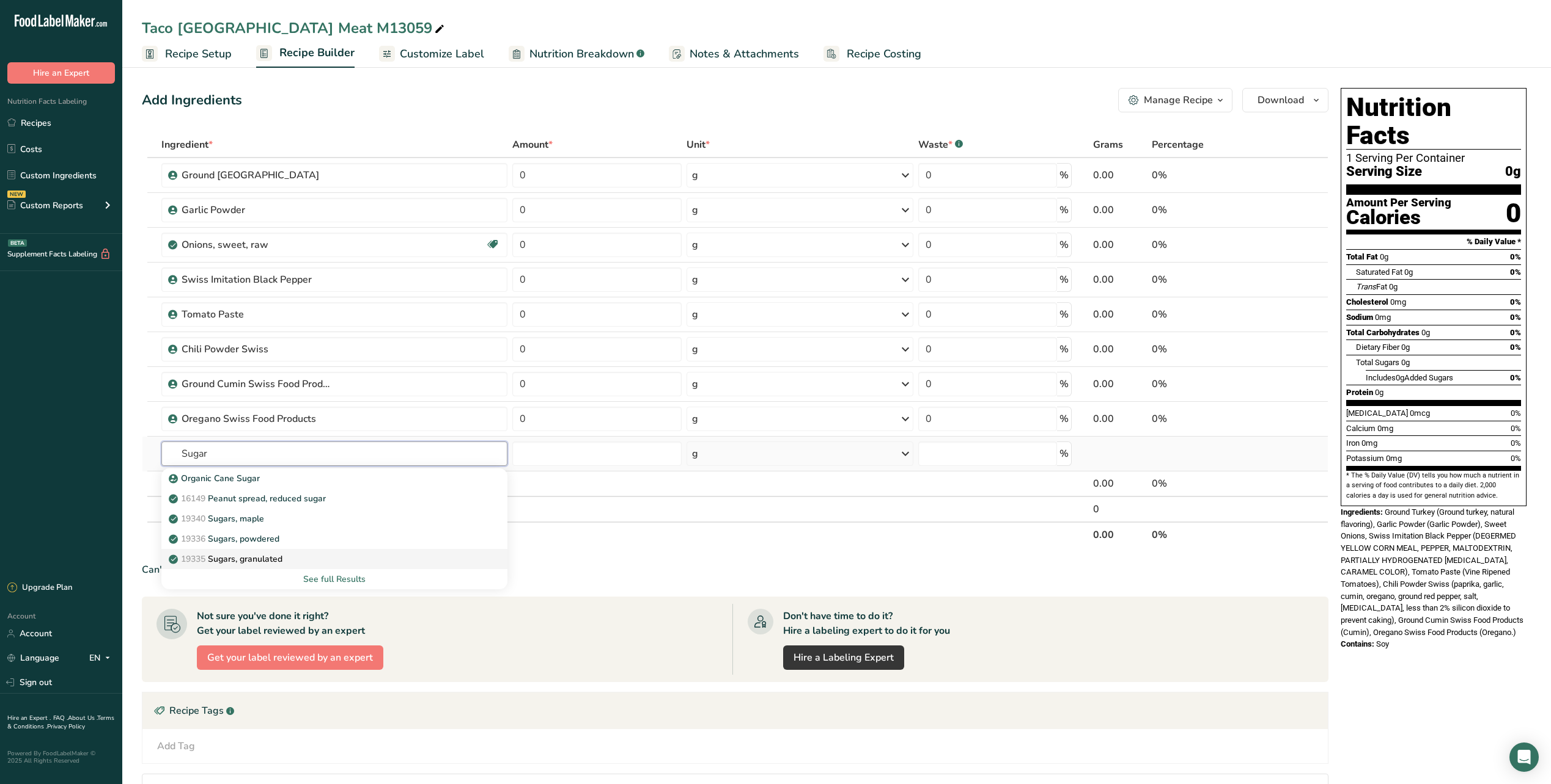
type input "Sugar"
click at [261, 551] on link "19335 [GEOGRAPHIC_DATA], granulated" at bounding box center [335, 559] width 346 height 20
type input "Sugars, granulated"
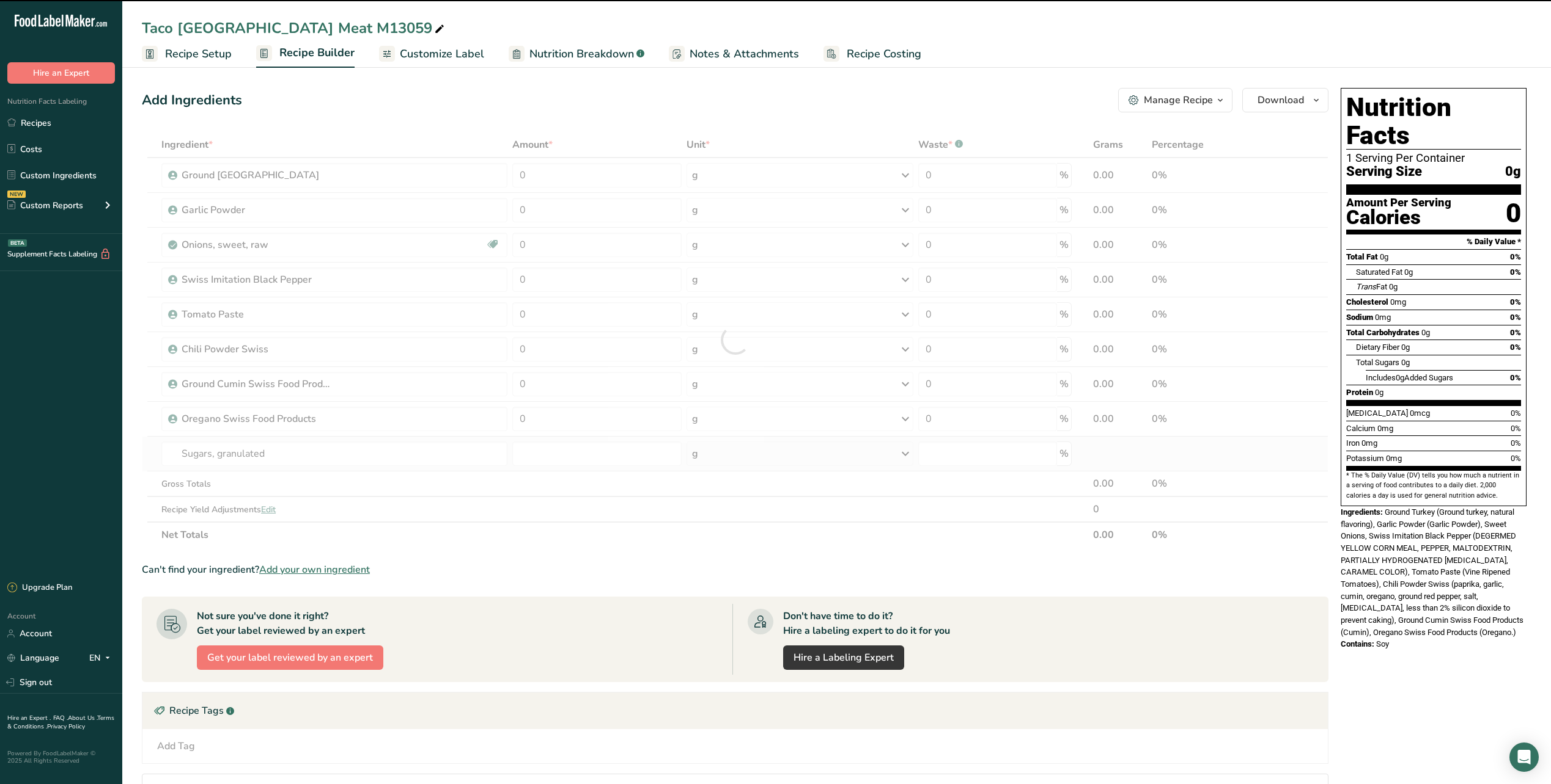
type input "0"
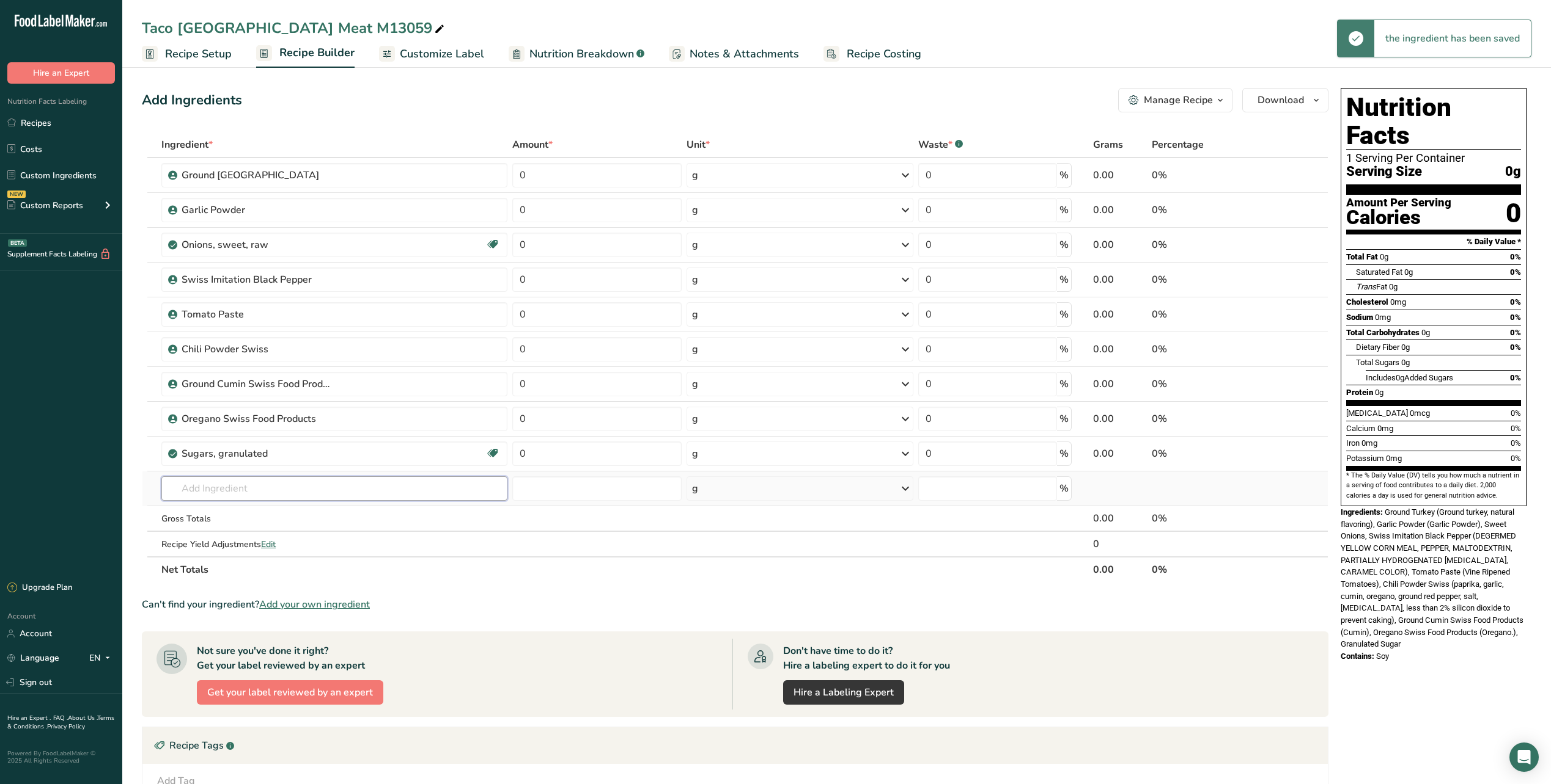
click at [209, 494] on input "text" at bounding box center [335, 489] width 346 height 24
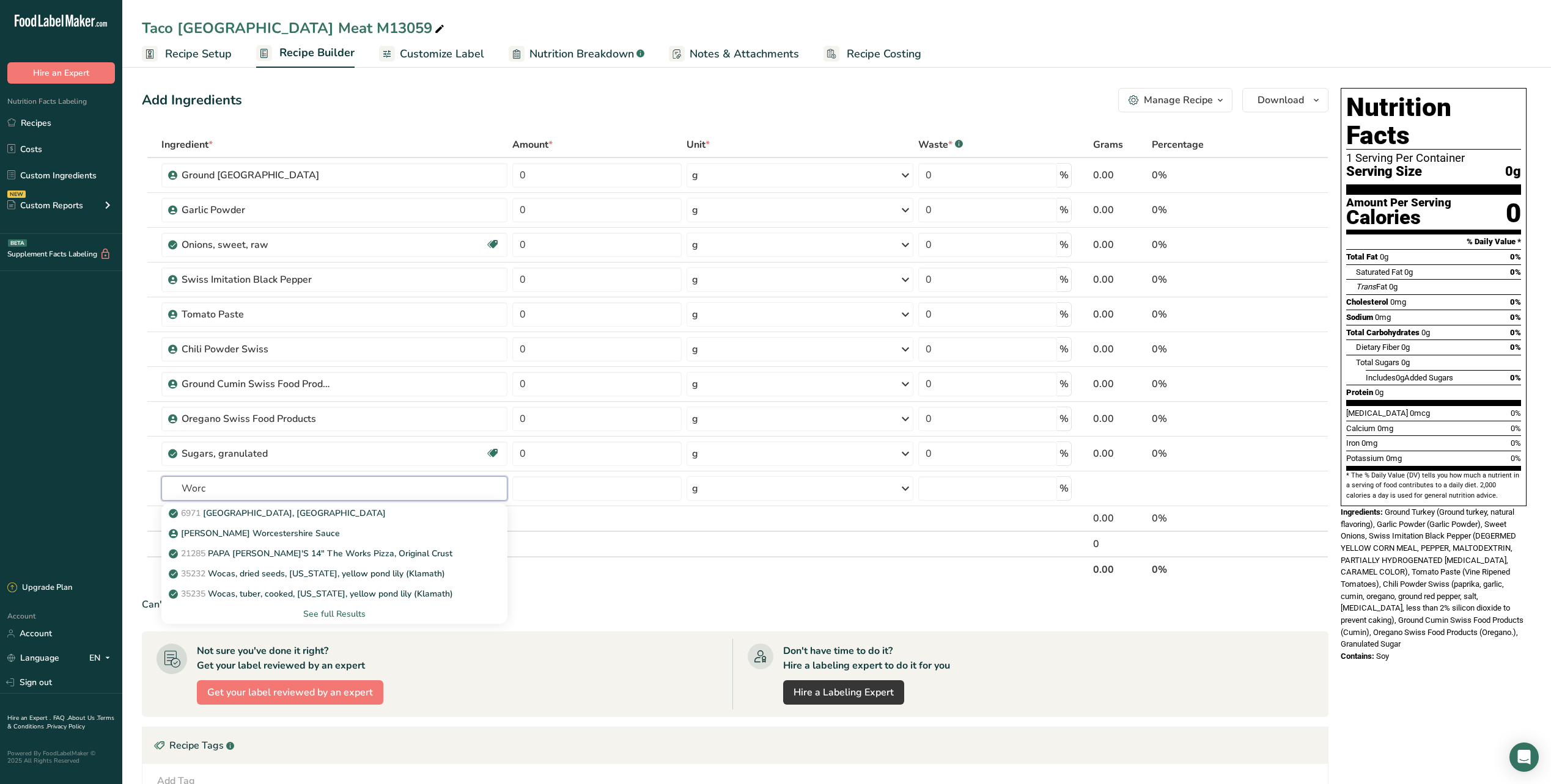
type input "Worc"
click at [241, 529] on p "[PERSON_NAME] Worcestershire Sauce" at bounding box center [256, 534] width 169 height 13
type input "[PERSON_NAME] Worcestershire Sauce"
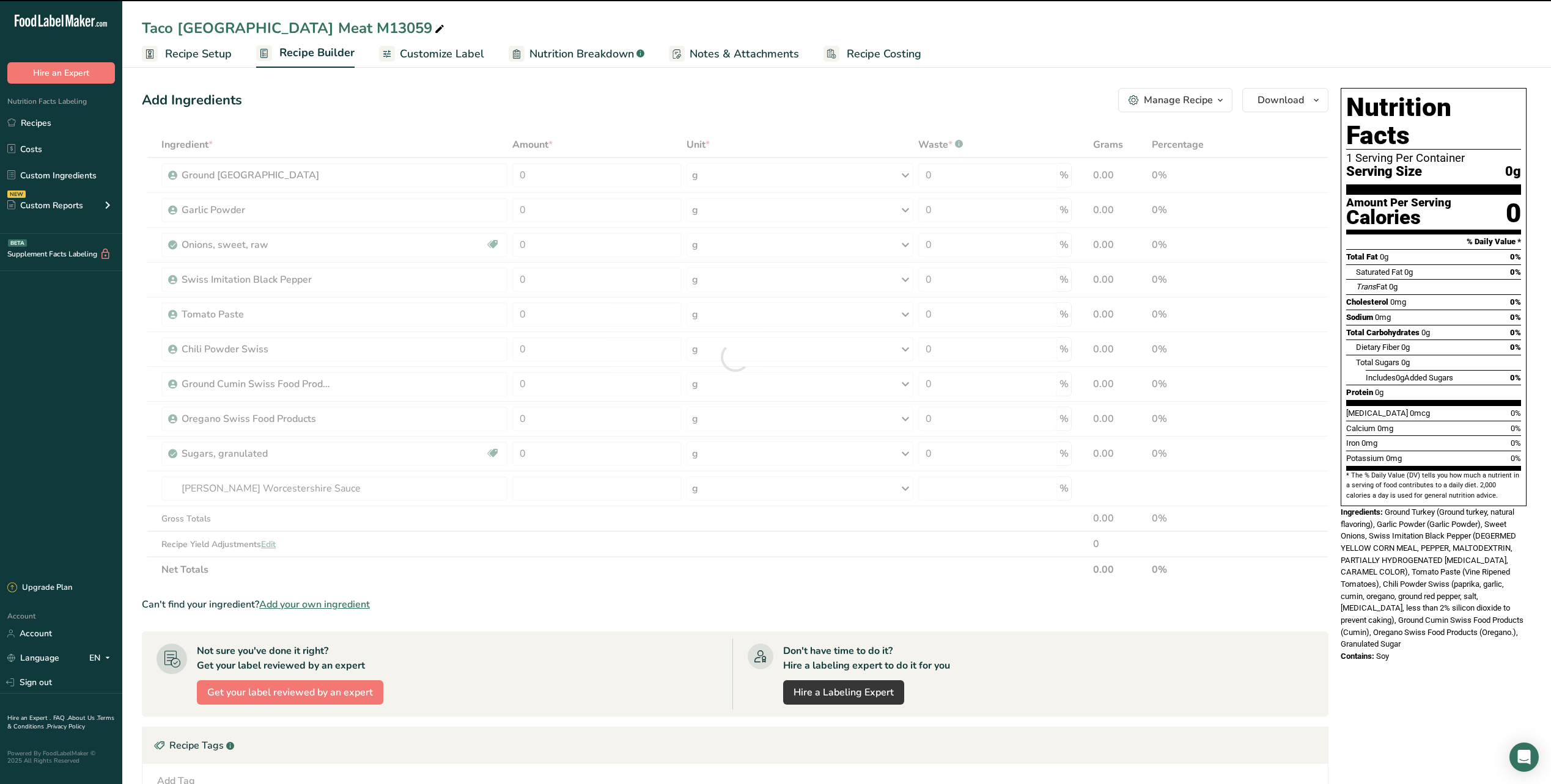
type input "0"
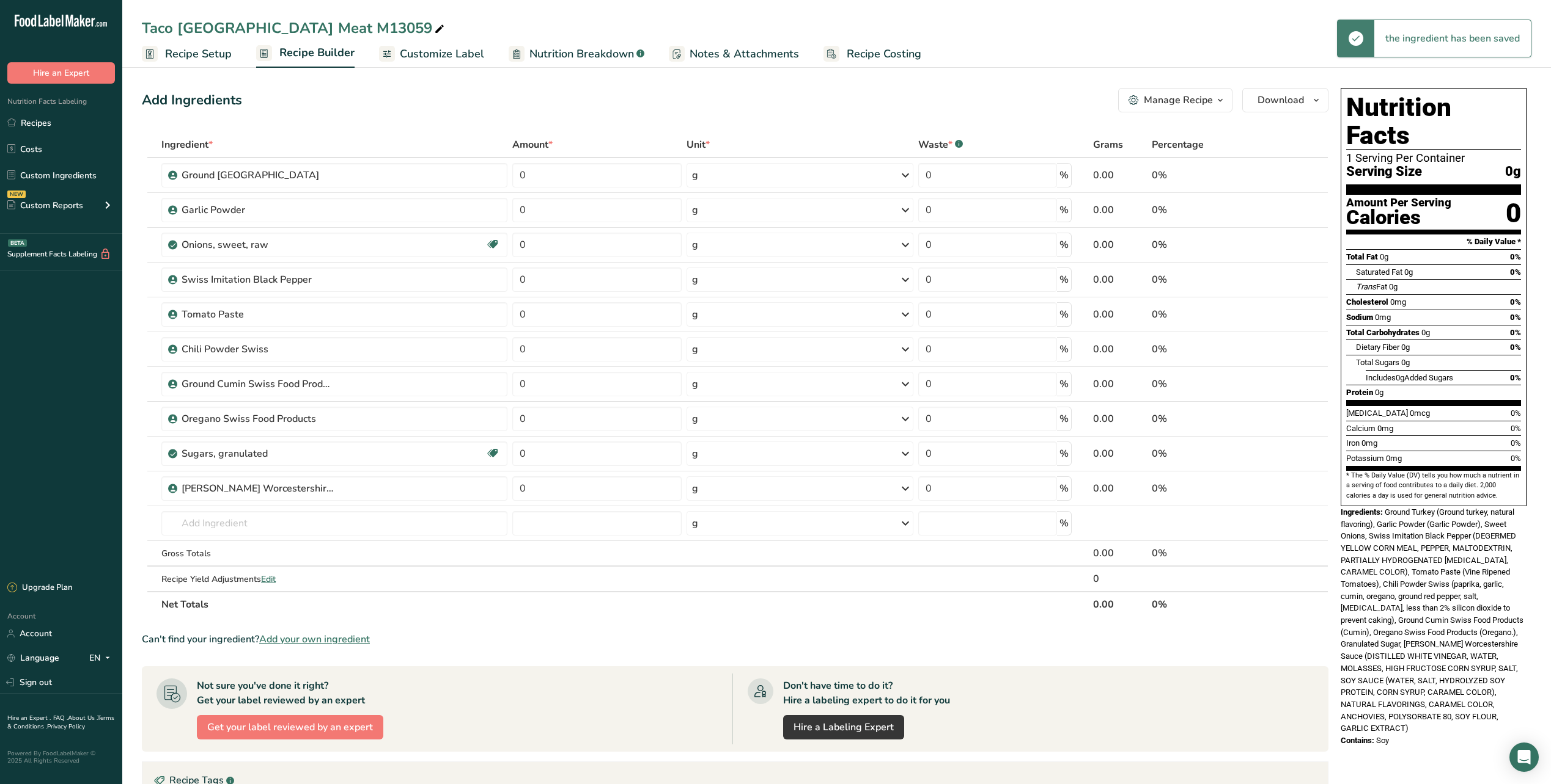
click at [707, 85] on div "Add Ingredients Manage Recipe Delete Recipe Duplicate Recipe Scale Recipe Save …" at bounding box center [739, 550] width 1193 height 934
click at [573, 172] on input "0" at bounding box center [597, 175] width 169 height 24
type input "100"
type input "1"
type input "0.25"
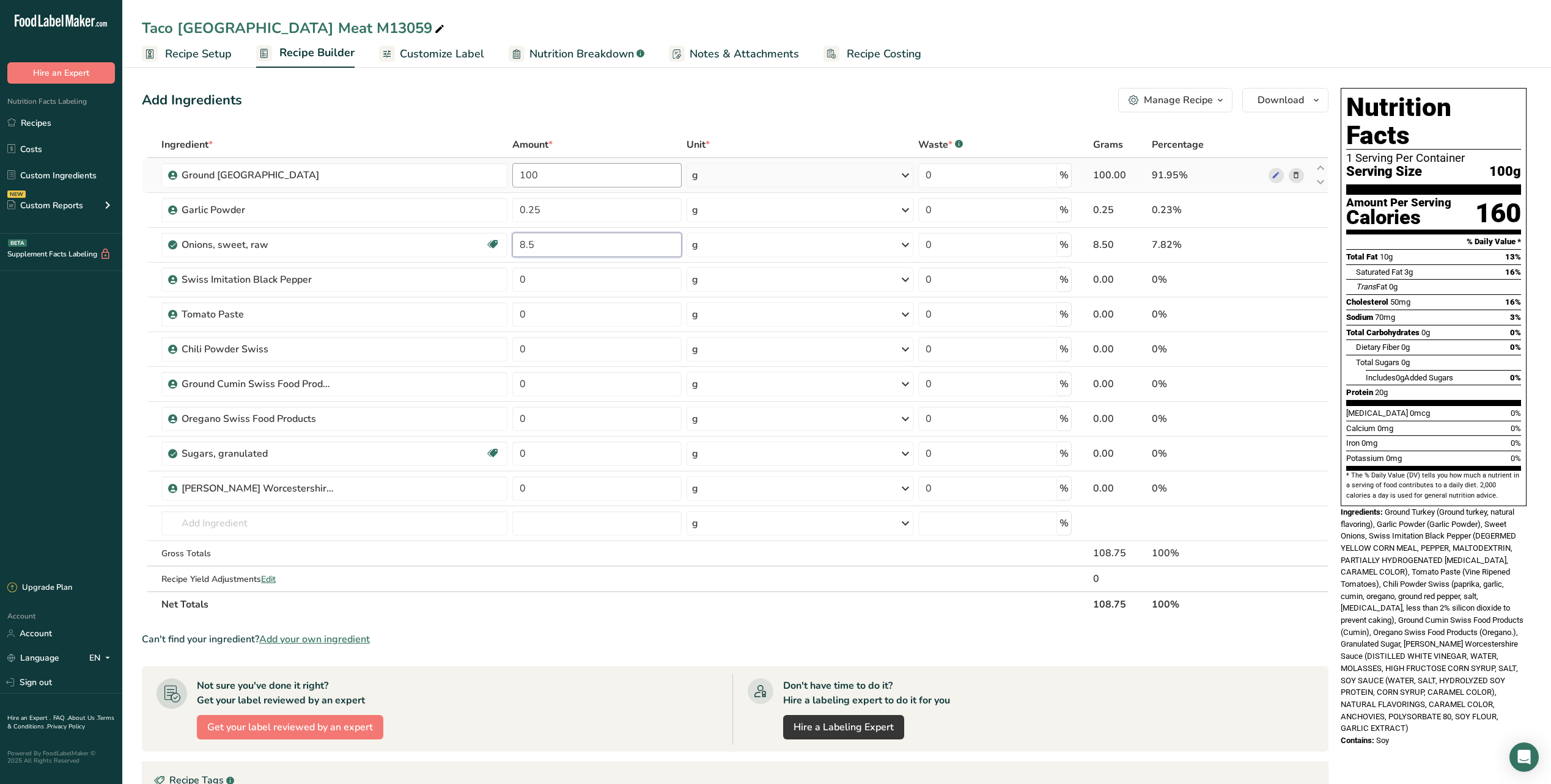
type input "8.5"
type input "3"
type input "8.02"
type input "6.5"
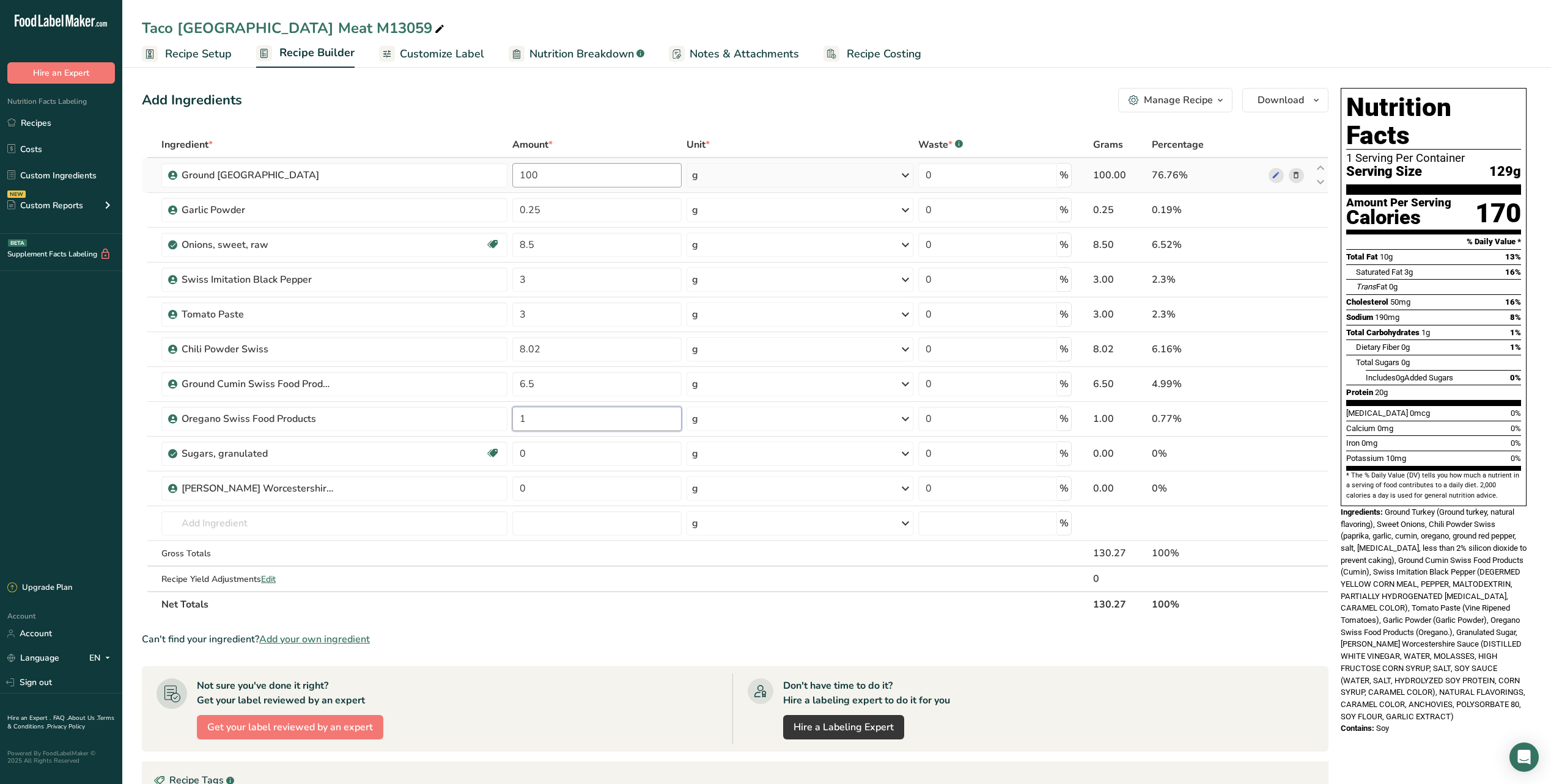
type input "1"
type input "0.25"
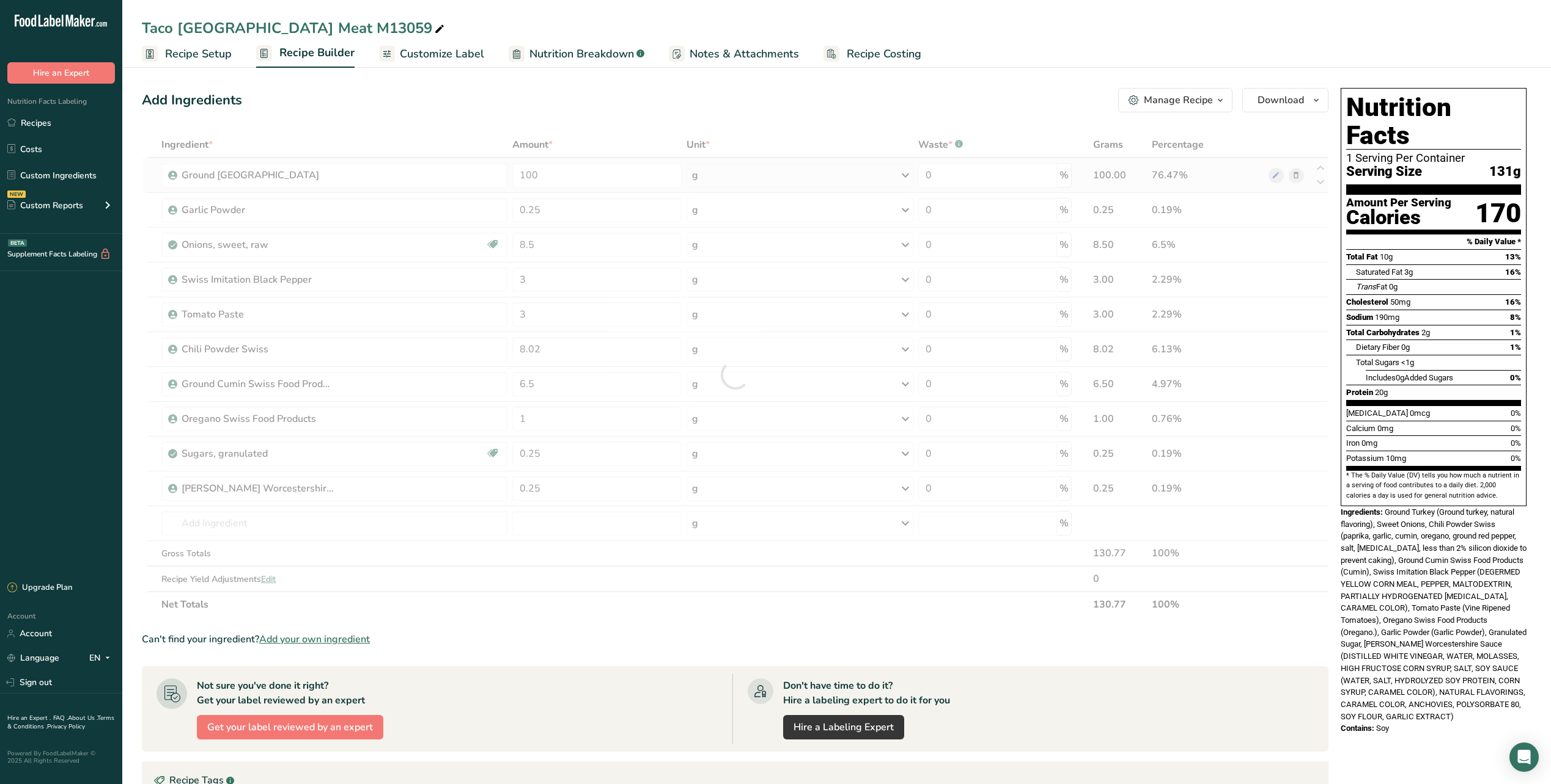
click at [749, 169] on div "Ingredient * Amount * Unit * Waste * .a-a{fill:#347362;}.b-a{fill:#fff;} Grams …" at bounding box center [735, 374] width 1186 height 485
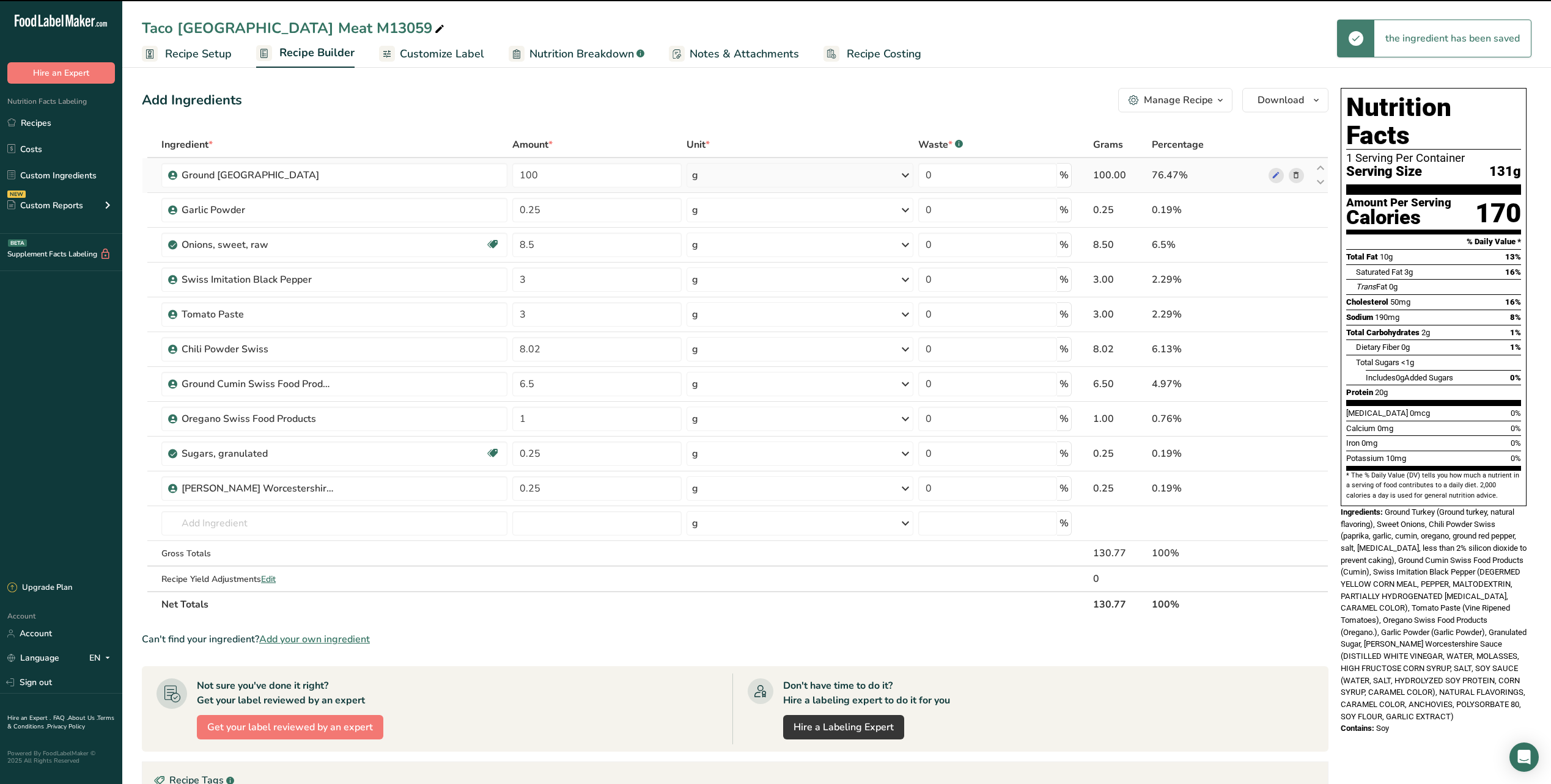
click at [893, 176] on div "g" at bounding box center [800, 175] width 227 height 24
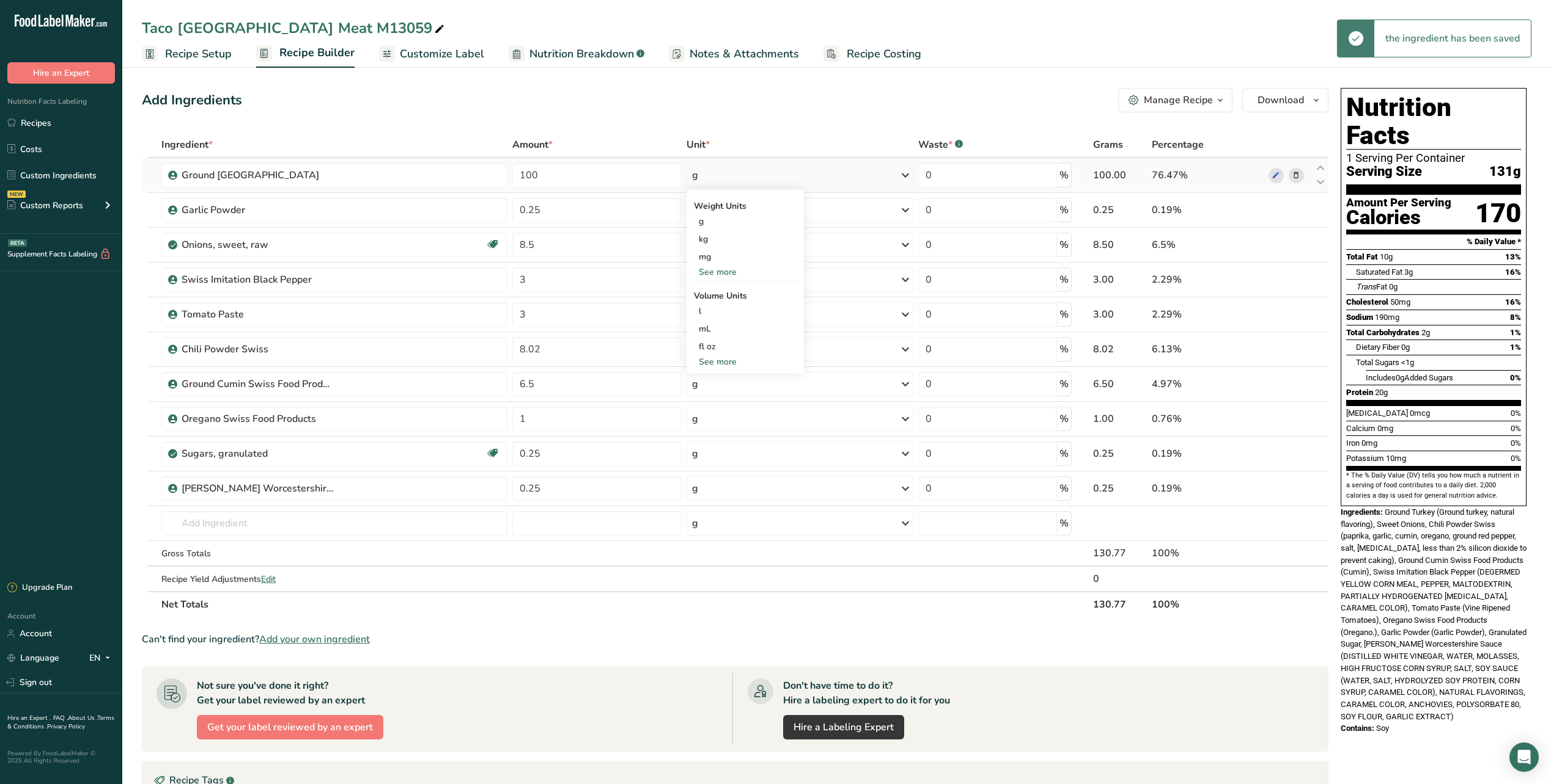
click at [719, 277] on div "See more" at bounding box center [745, 272] width 103 height 13
click at [712, 294] on div "lb" at bounding box center [745, 292] width 103 height 18
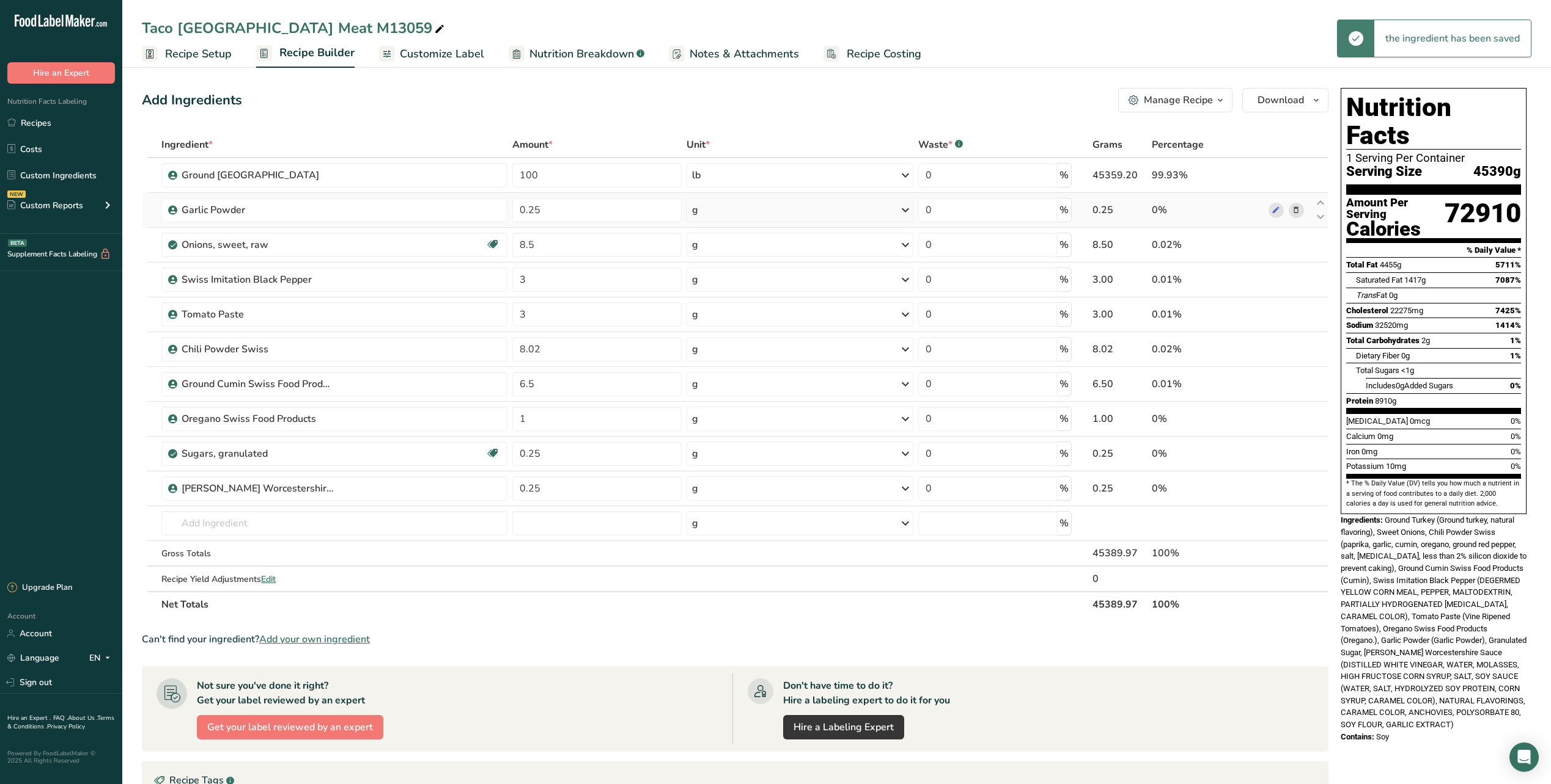
click at [900, 206] on icon at bounding box center [905, 210] width 15 height 22
click at [727, 395] on div "See more" at bounding box center [745, 396] width 103 height 13
click at [715, 437] on div "cup" at bounding box center [745, 435] width 93 height 13
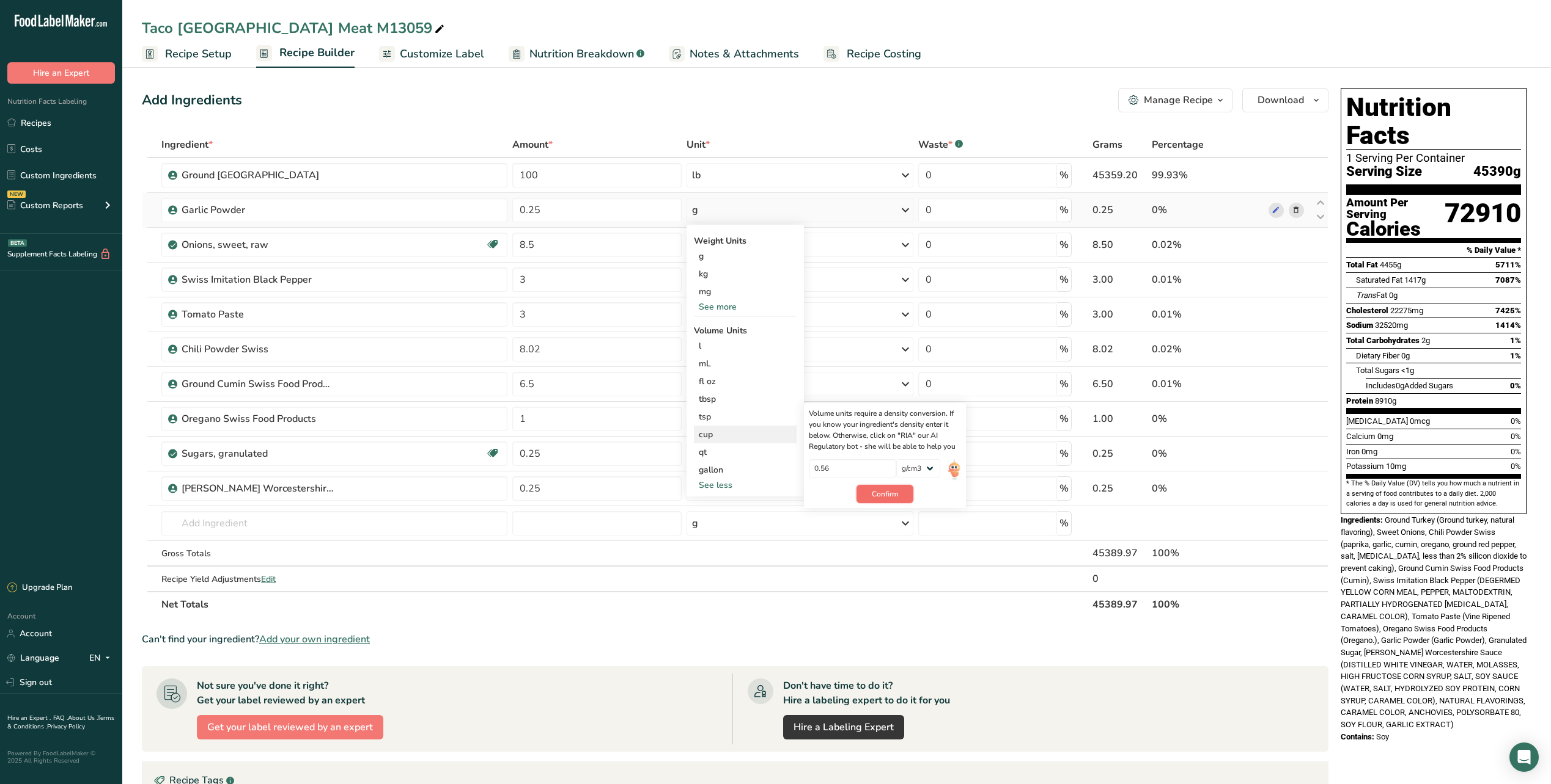
click at [892, 492] on span "Confirm" at bounding box center [885, 494] width 26 height 11
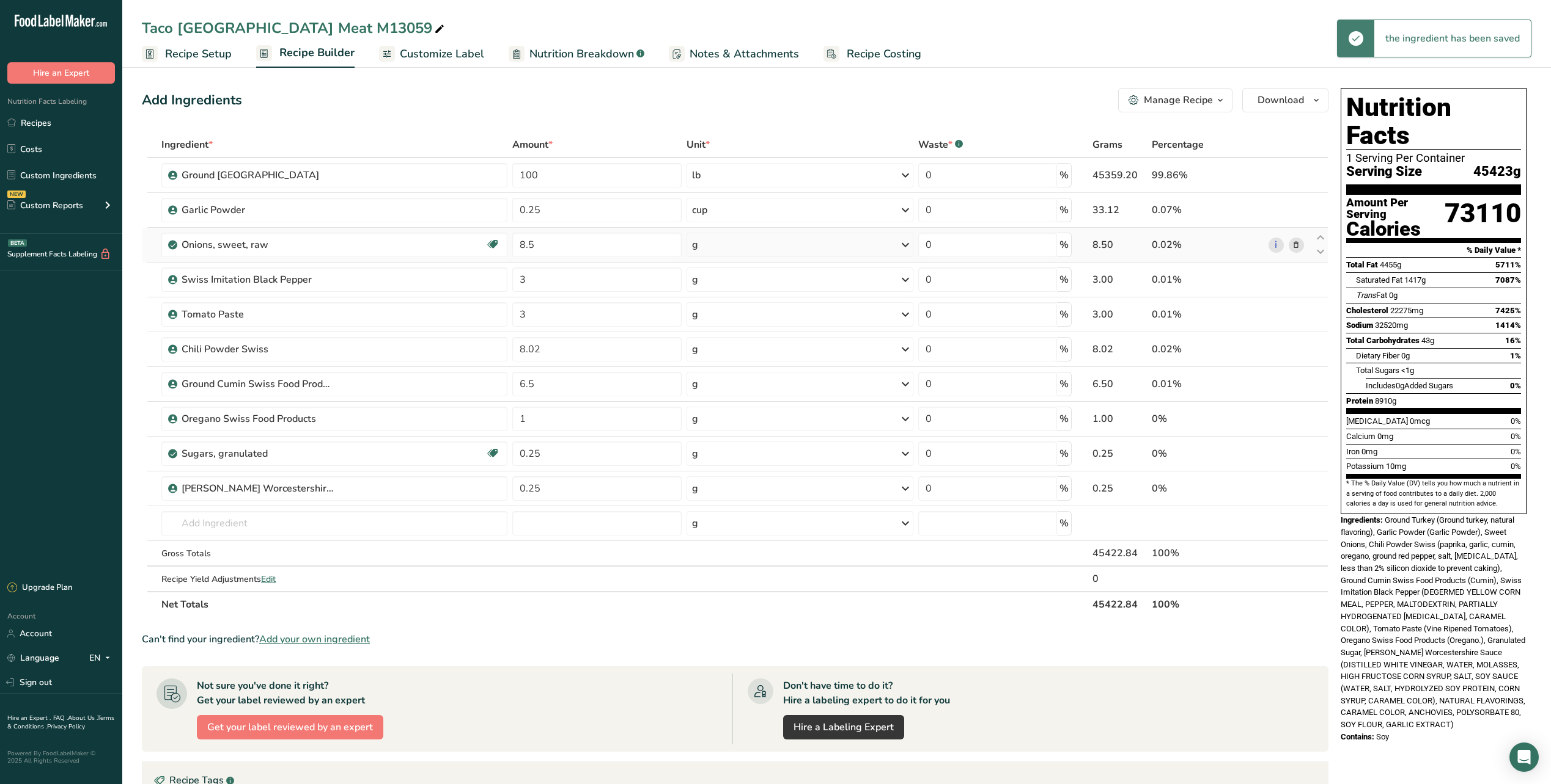
click at [897, 244] on div "g" at bounding box center [800, 245] width 227 height 24
click at [722, 398] on div "See more" at bounding box center [745, 396] width 103 height 13
click at [709, 414] on div "lb" at bounding box center [745, 416] width 103 height 18
click at [905, 278] on icon at bounding box center [905, 279] width 15 height 22
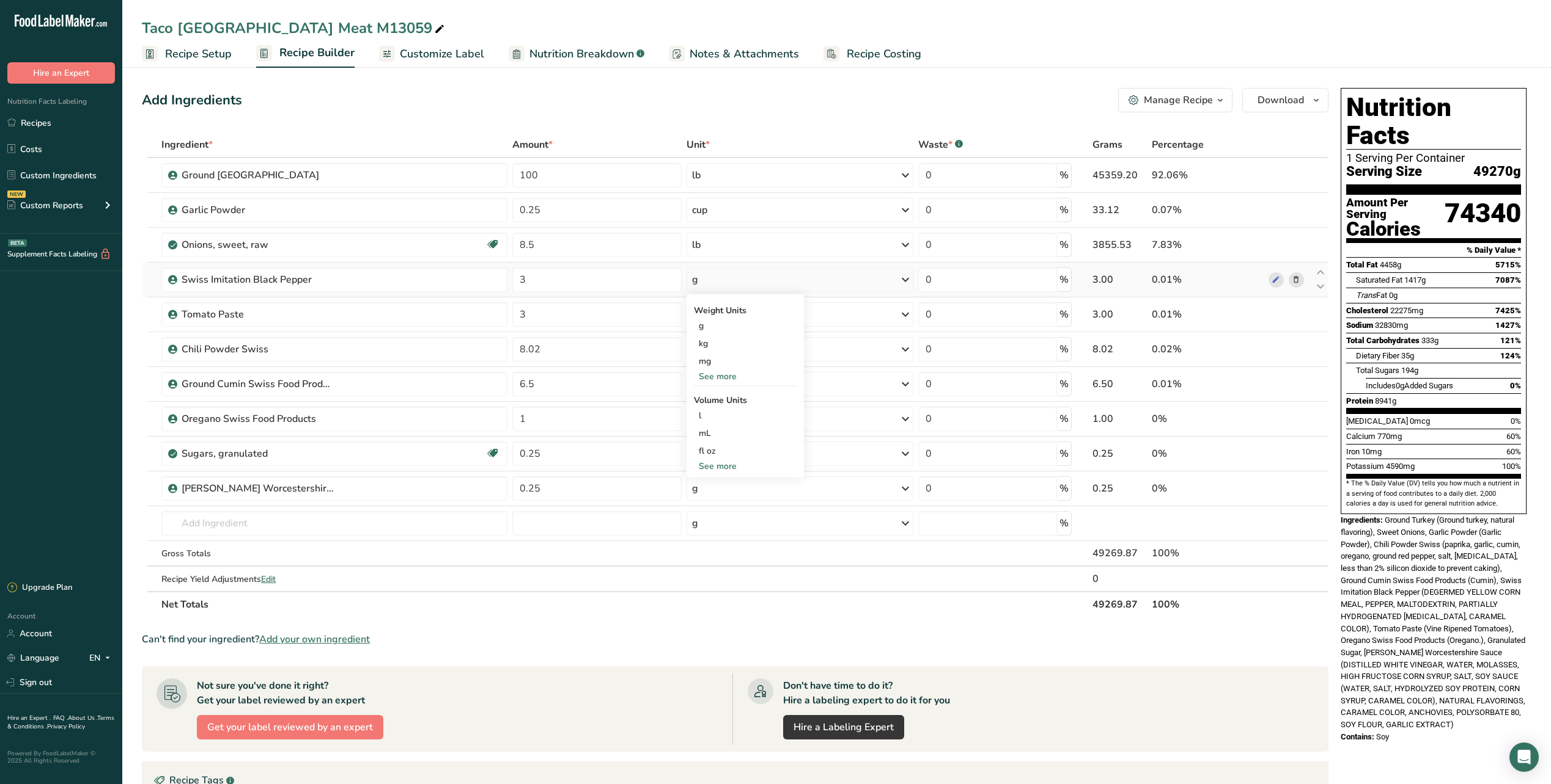
click at [737, 468] on div "See more" at bounding box center [745, 467] width 103 height 13
click at [722, 471] on div "tbsp" at bounding box center [745, 469] width 93 height 13
click at [883, 534] on span "Confirm" at bounding box center [885, 528] width 26 height 11
click at [906, 327] on td "g Weight Units g kg mg See more Volume Units l Volume units require a density c…" at bounding box center [800, 315] width 232 height 35
click at [906, 325] on icon at bounding box center [905, 314] width 15 height 22
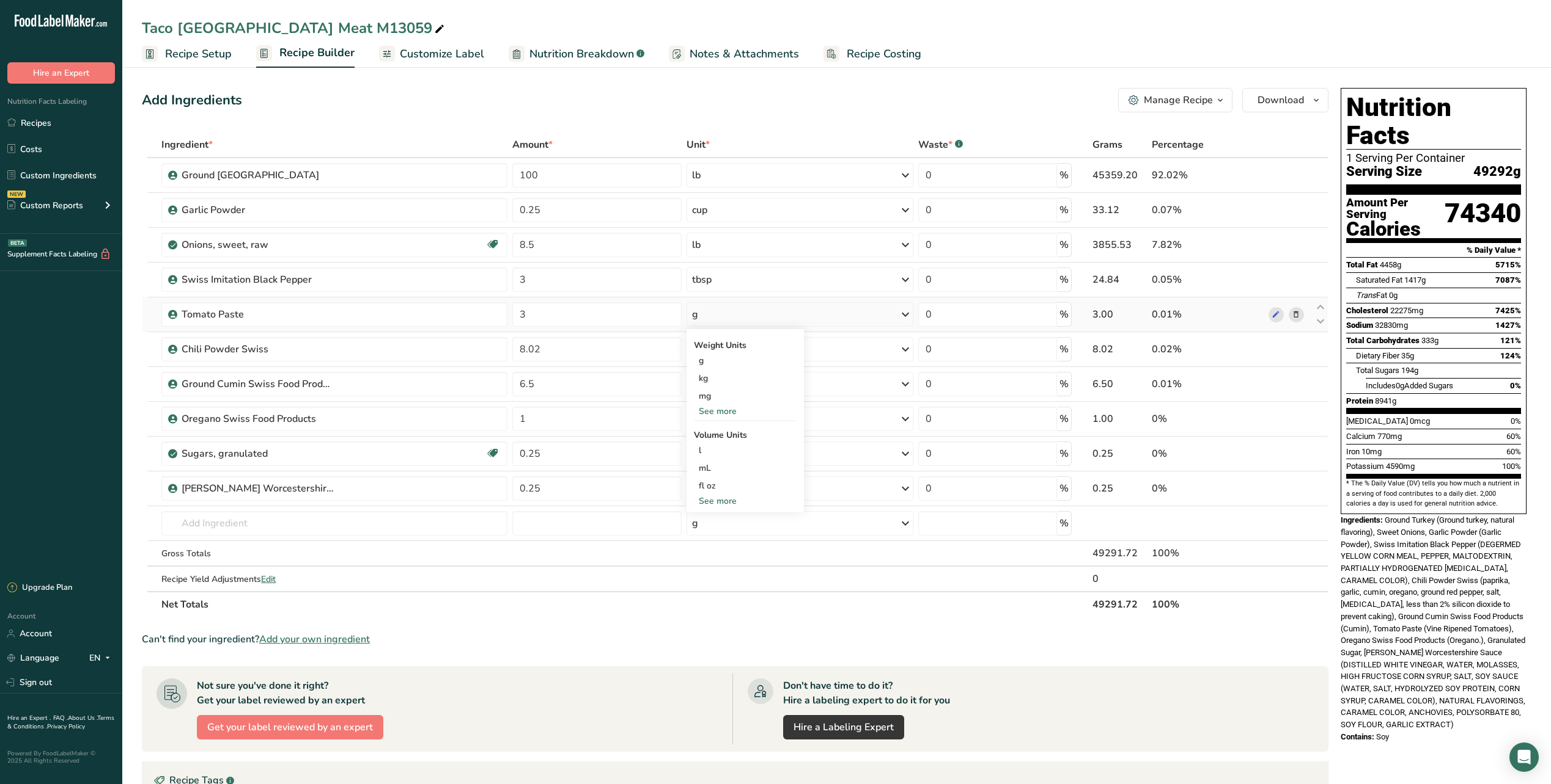
click at [724, 503] on div "See more" at bounding box center [745, 502] width 103 height 13
select select "22"
click at [717, 558] on div "qt" at bounding box center [745, 557] width 93 height 13
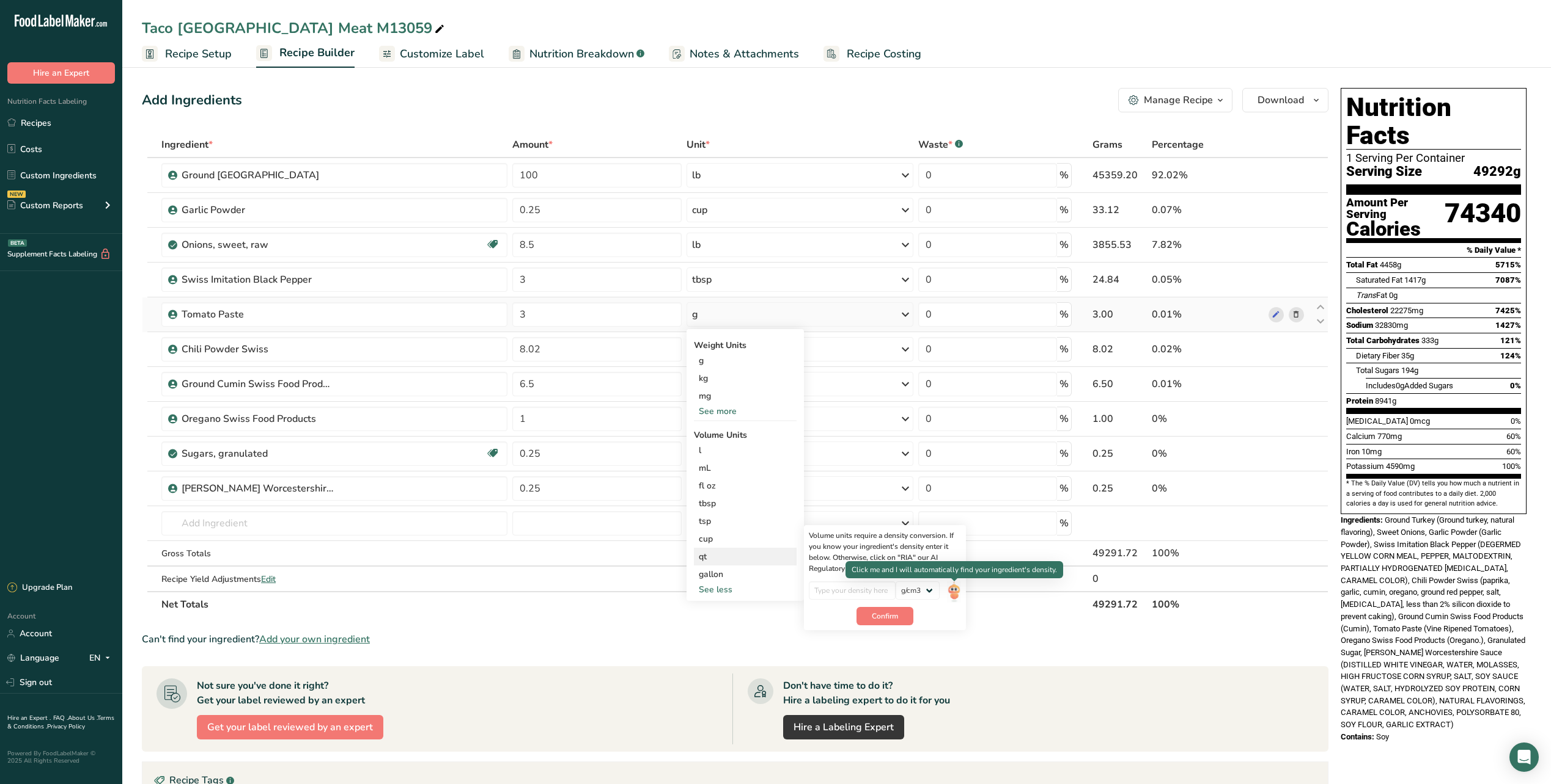
click at [956, 593] on img at bounding box center [953, 592] width 13 height 21
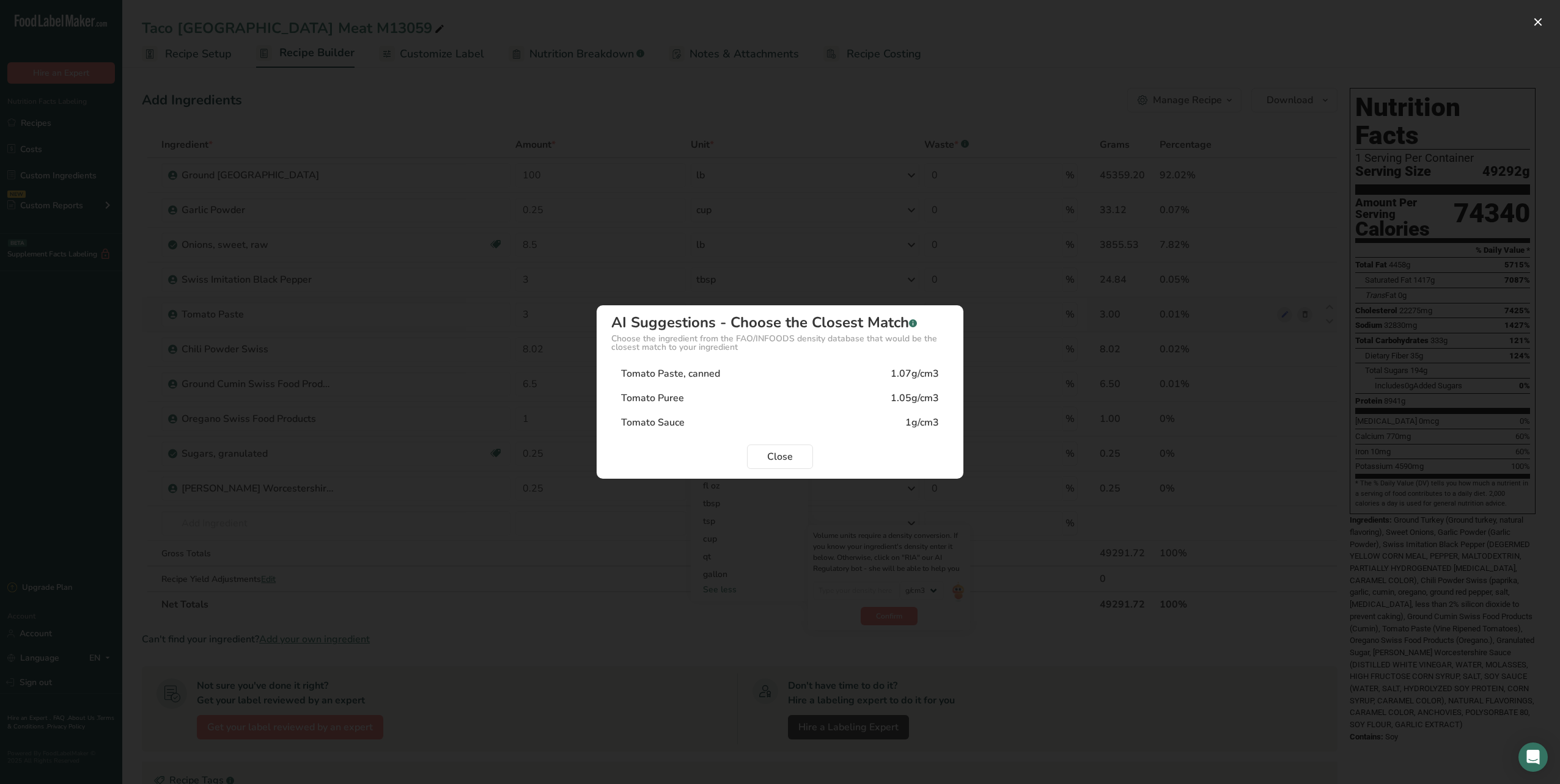
click at [756, 371] on div "Tomato Paste, canned 1.07g/cm3" at bounding box center [780, 374] width 337 height 24
type input "1.07"
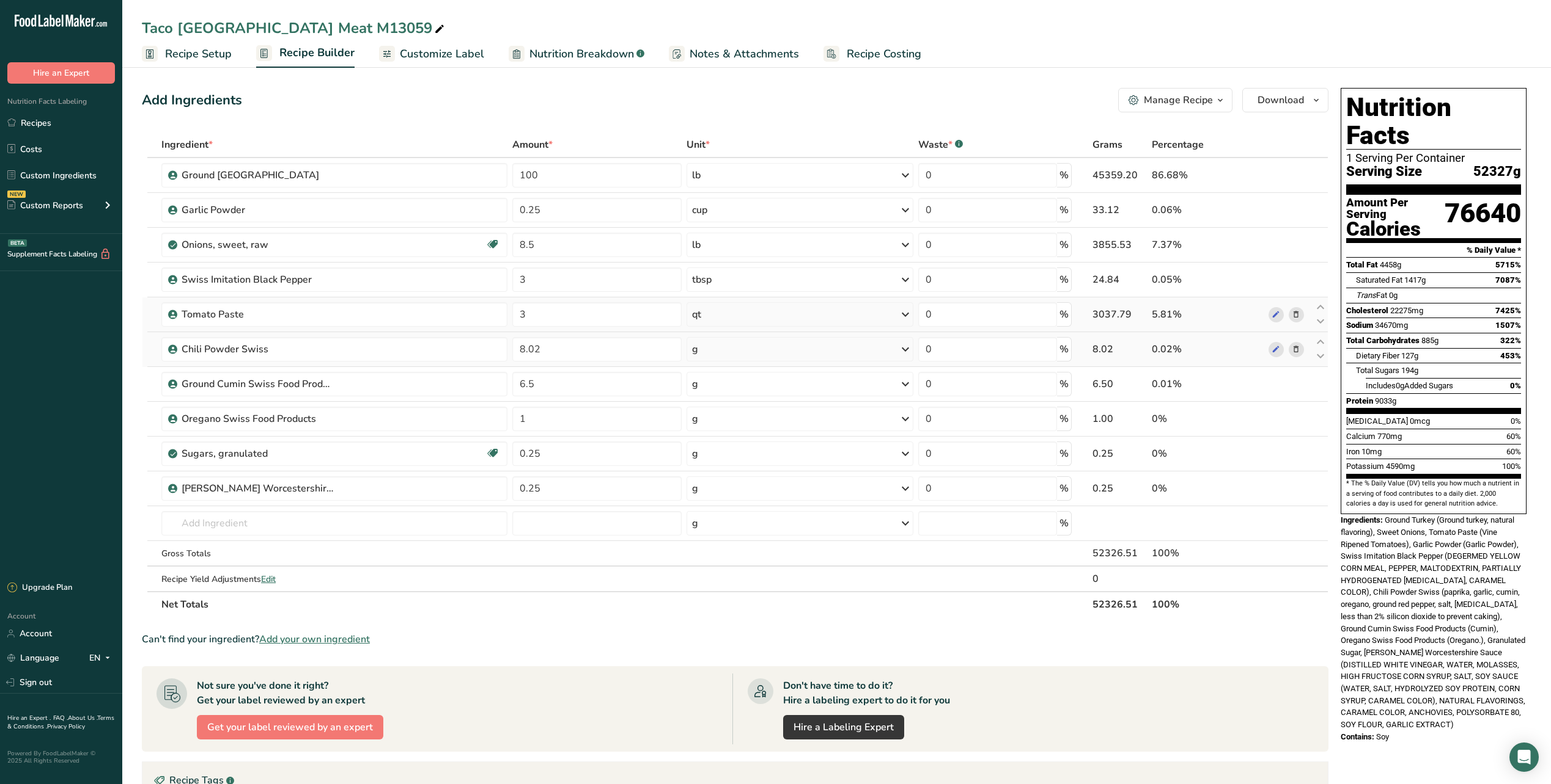
click at [908, 348] on icon at bounding box center [905, 349] width 15 height 22
click at [736, 449] on div "See more" at bounding box center [745, 446] width 103 height 13
click at [715, 482] on div "oz" at bounding box center [745, 485] width 103 height 18
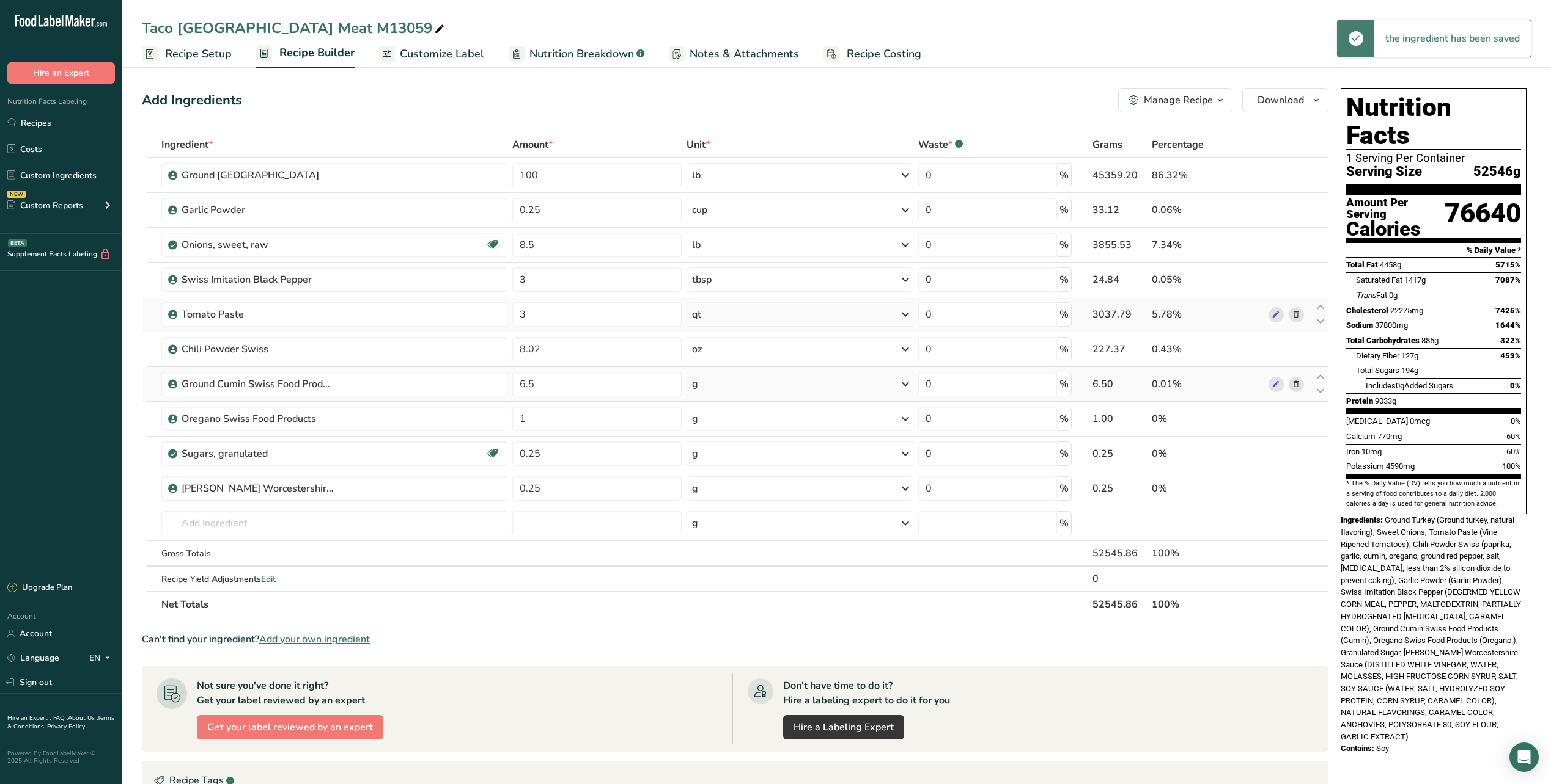
click at [903, 387] on icon at bounding box center [905, 384] width 15 height 22
click at [724, 483] on div "See more" at bounding box center [745, 481] width 103 height 13
click at [712, 519] on div "oz" at bounding box center [745, 519] width 103 height 18
click at [905, 419] on icon at bounding box center [905, 419] width 15 height 22
click at [715, 609] on div "See more" at bounding box center [745, 606] width 103 height 13
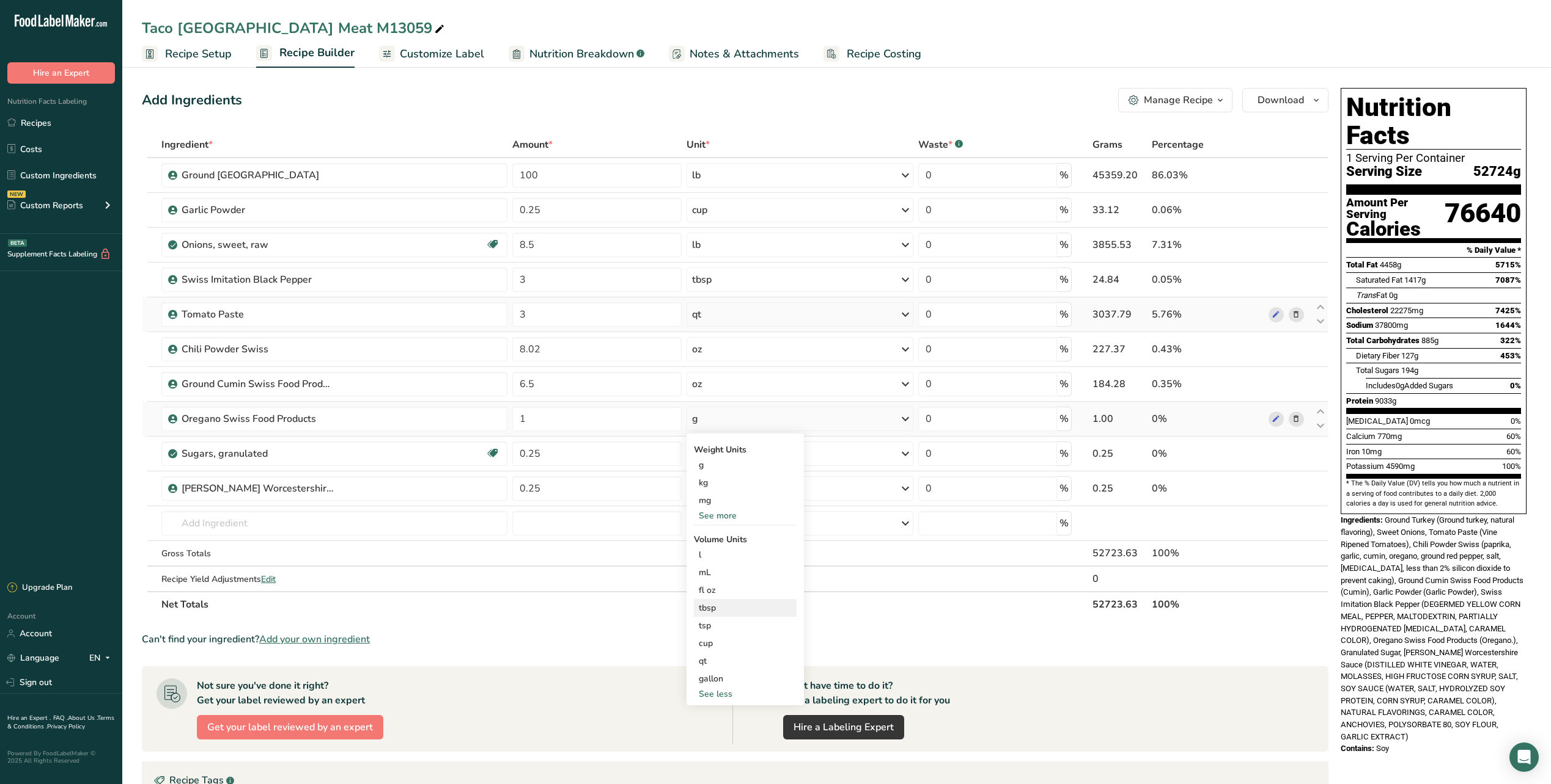
click at [727, 608] on div "tbsp" at bounding box center [745, 609] width 93 height 13
click at [867, 664] on button "Confirm" at bounding box center [885, 667] width 57 height 18
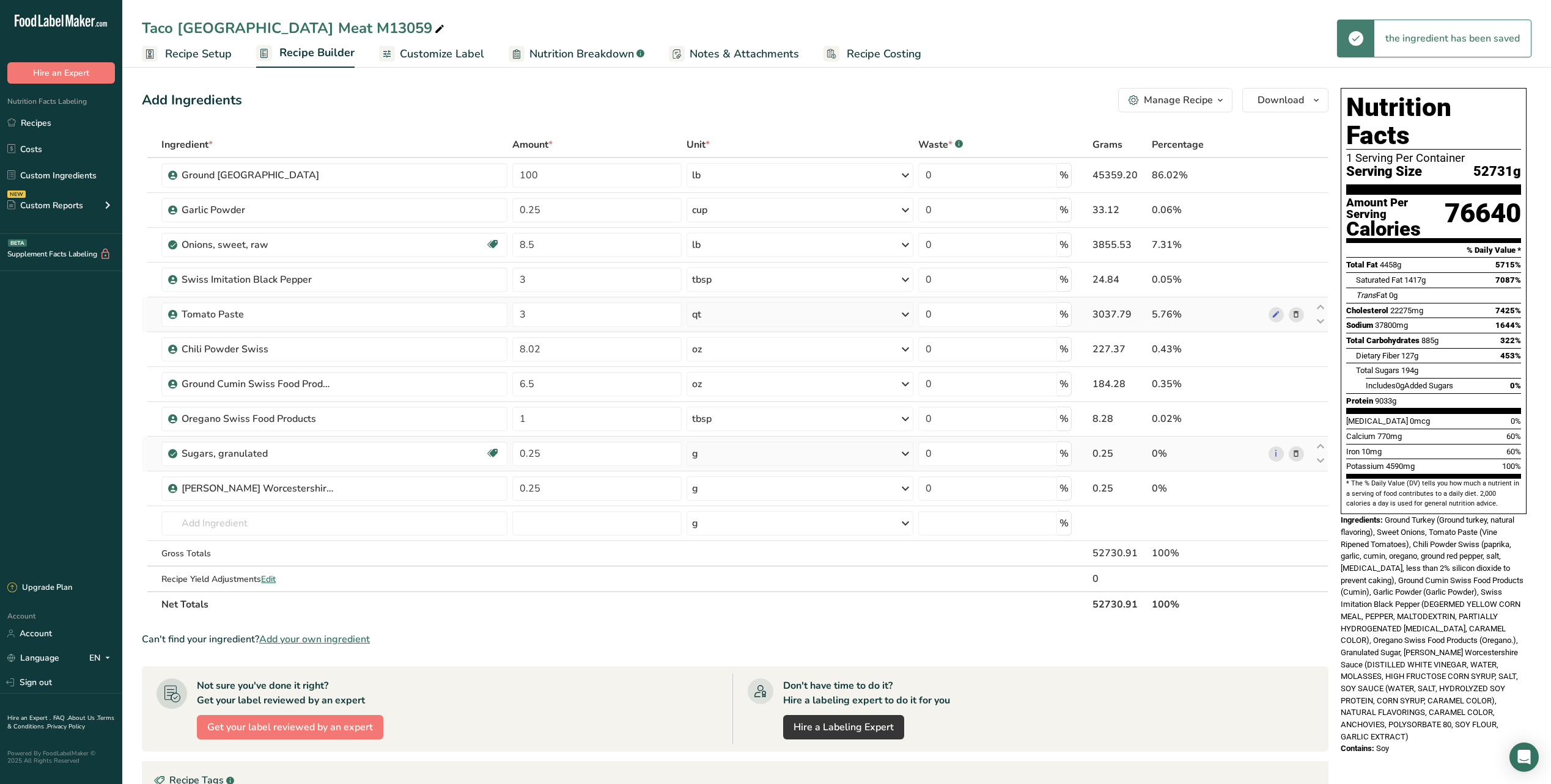
click at [906, 454] on icon at bounding box center [905, 454] width 15 height 22
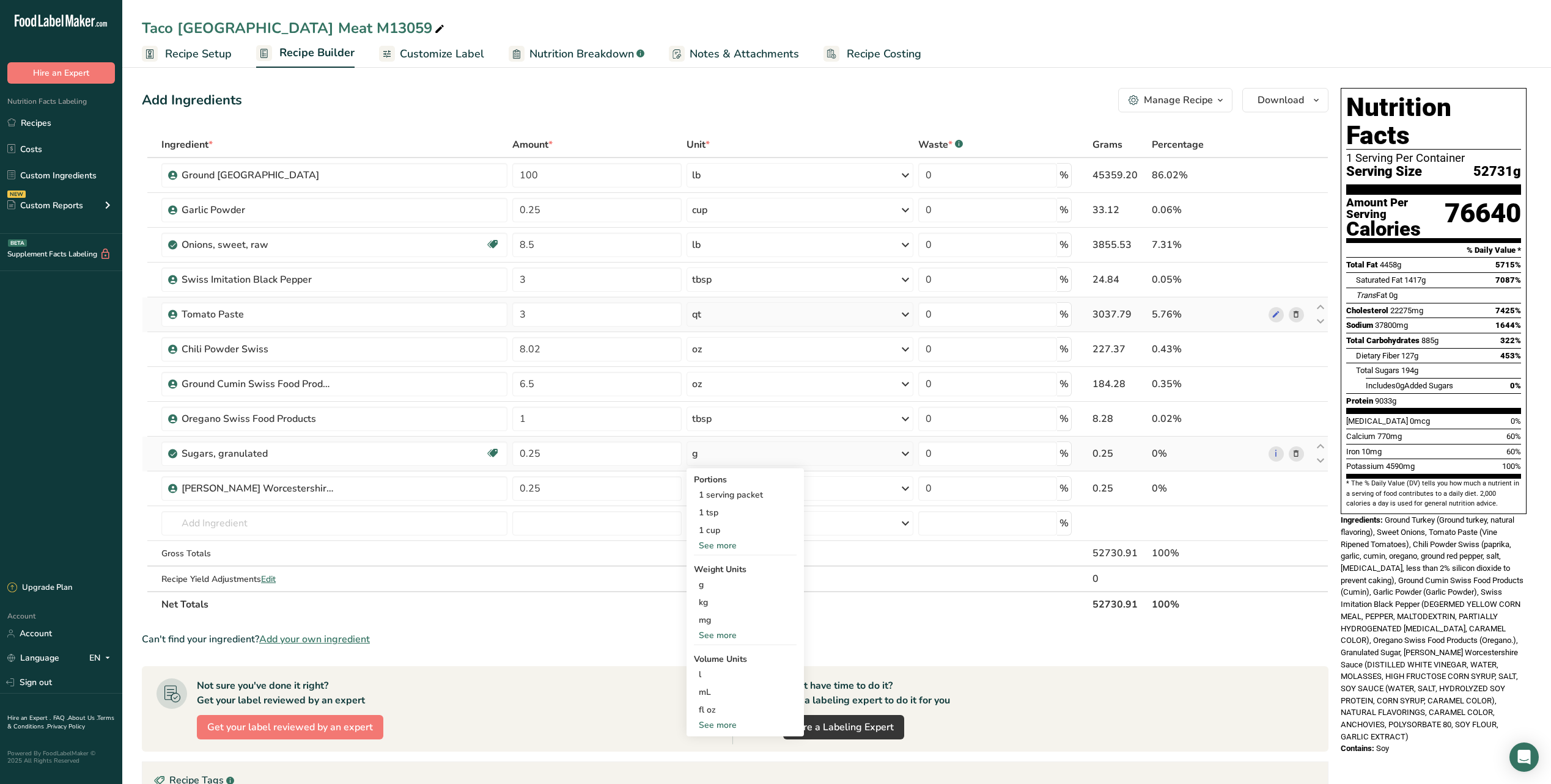
click at [723, 637] on div "See more" at bounding box center [745, 636] width 103 height 13
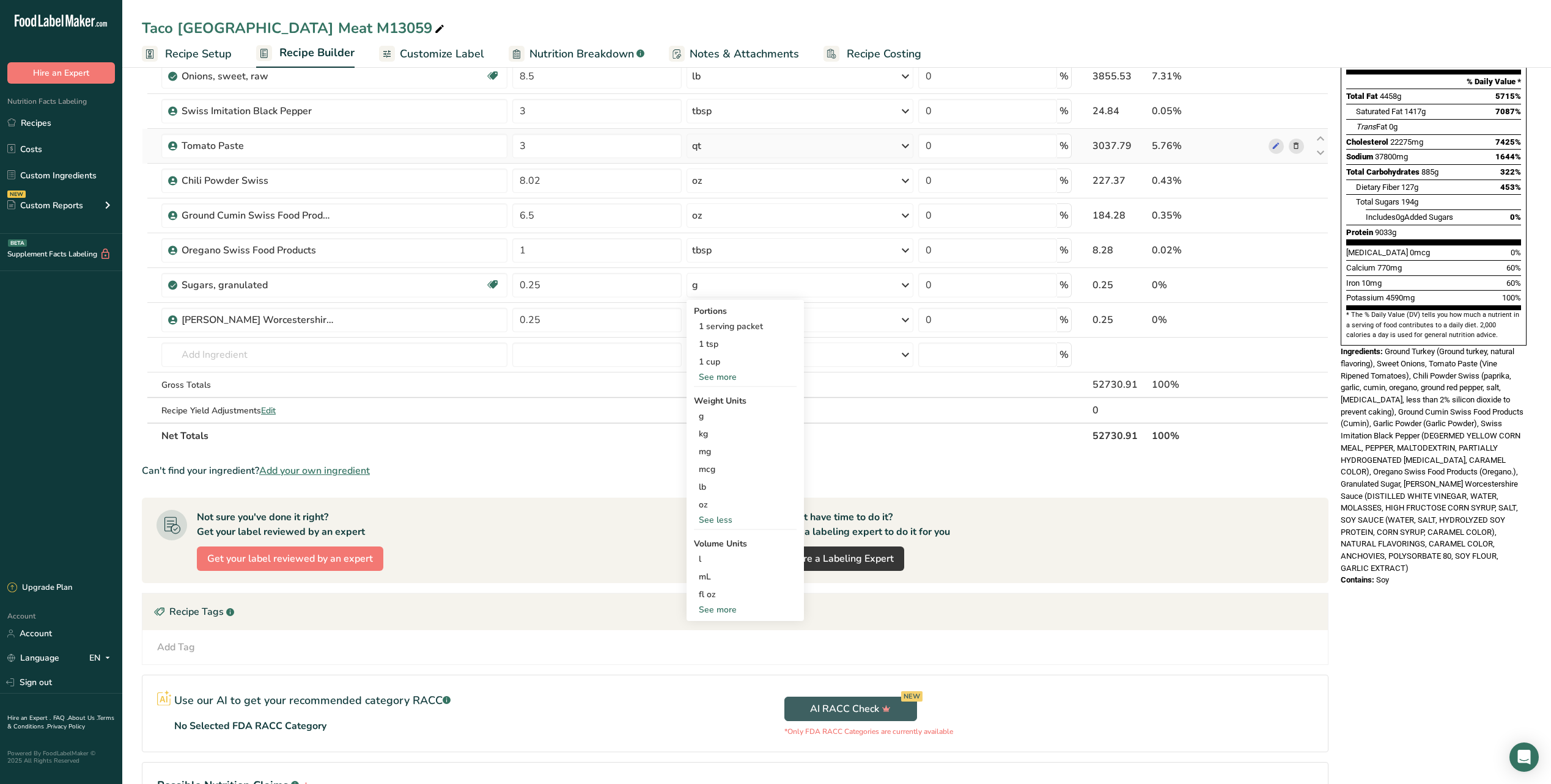
scroll to position [184, 0]
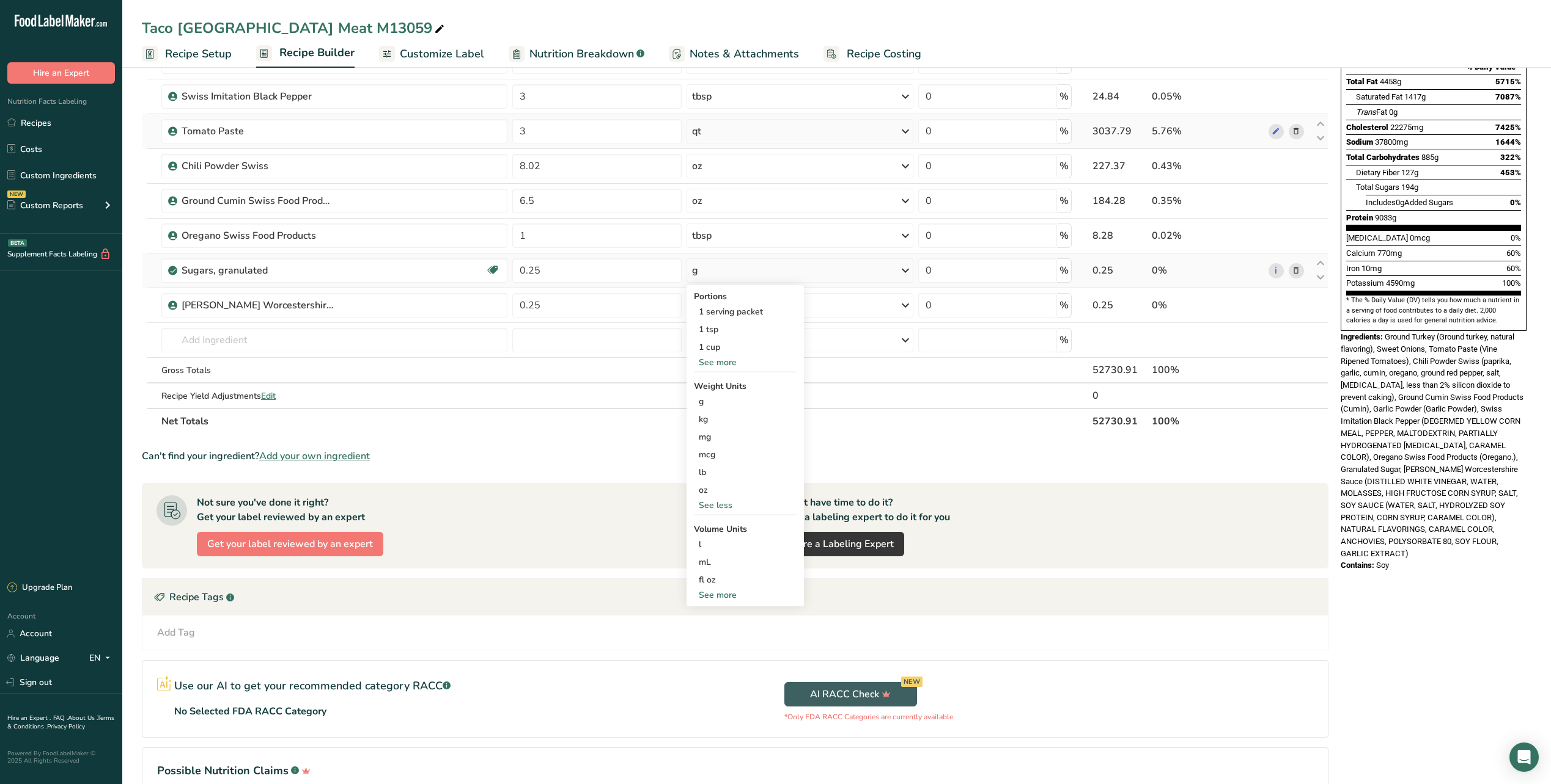
click at [729, 598] on div "See more" at bounding box center [745, 596] width 103 height 13
select select "22"
click at [718, 636] on div "cup" at bounding box center [745, 633] width 93 height 13
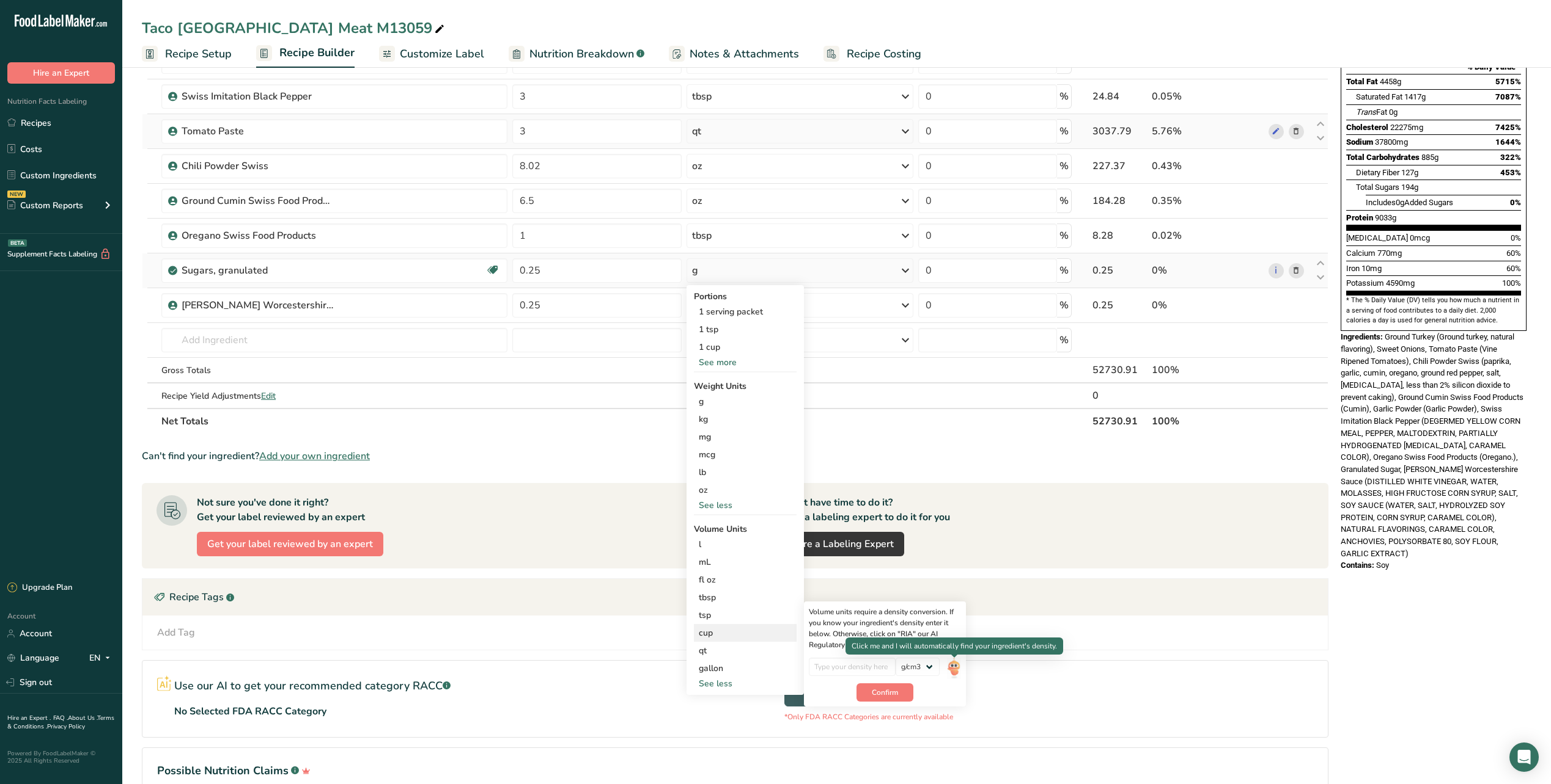
click at [951, 668] on img at bounding box center [953, 668] width 13 height 21
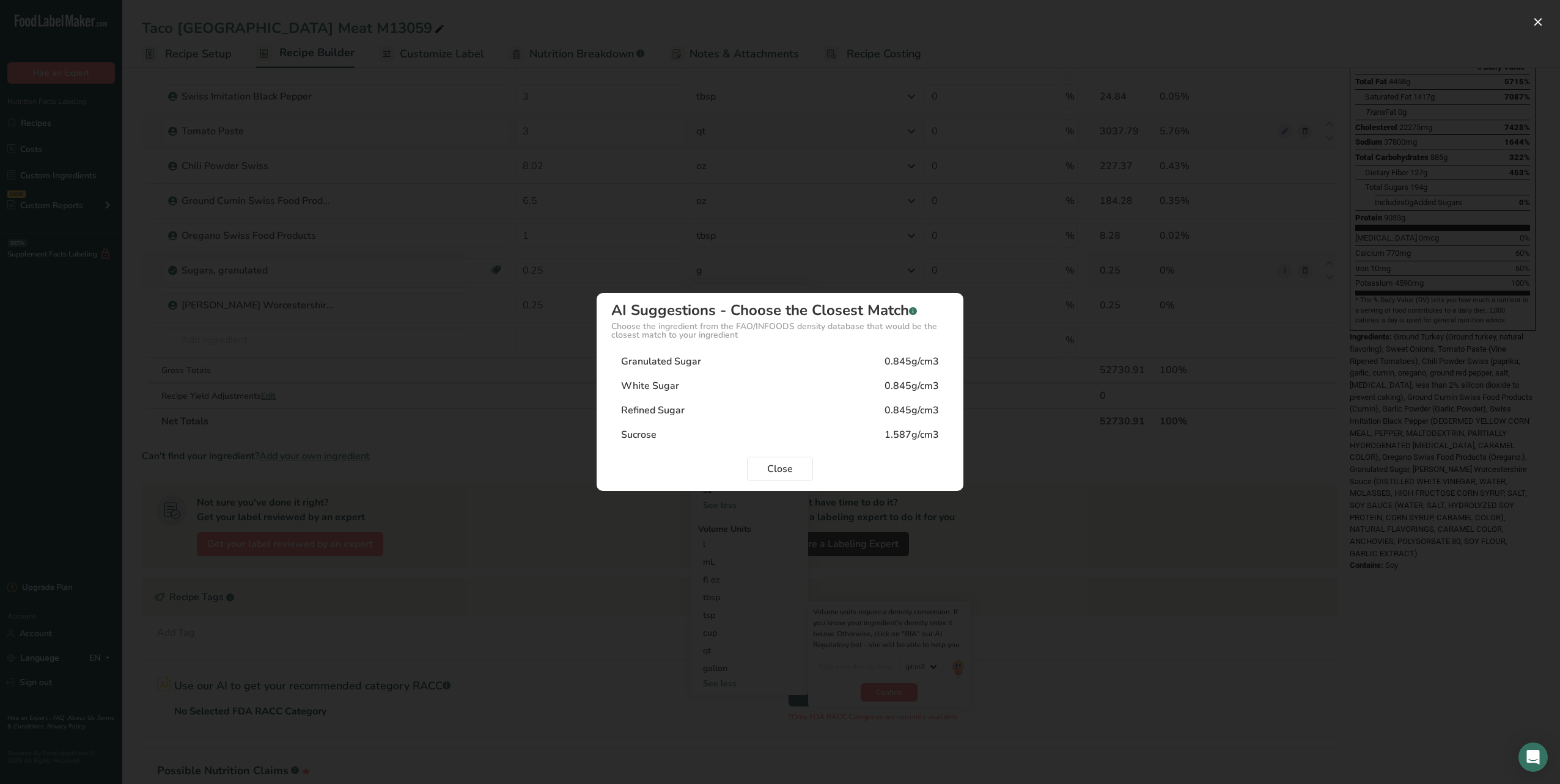
click at [912, 361] on div "0.845g/cm3" at bounding box center [912, 361] width 55 height 15
type input "0.845"
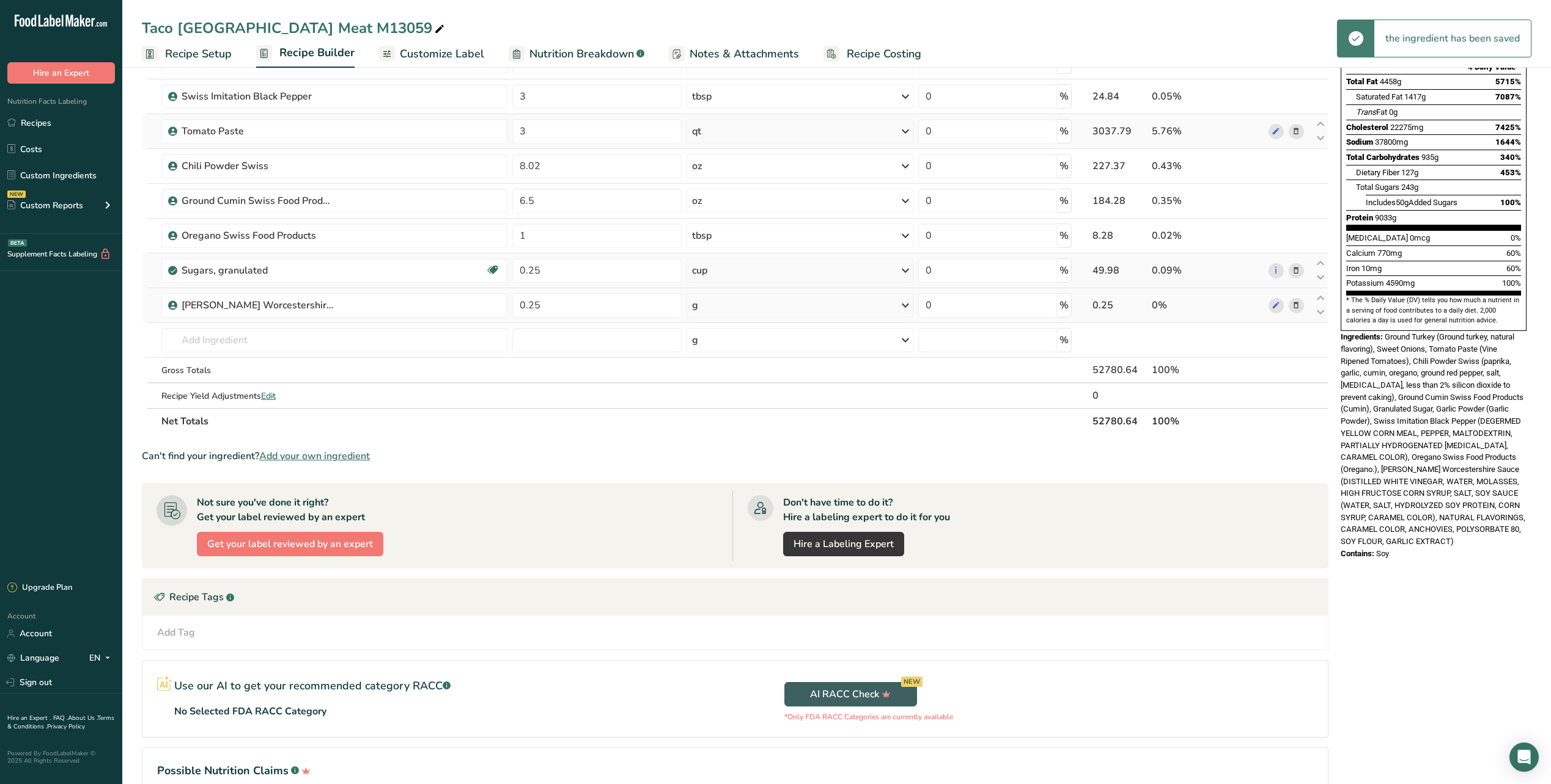
click at [903, 306] on icon at bounding box center [905, 305] width 15 height 22
click at [727, 485] on div "fl oz Volume units require a density conversion. If you know your ingredient's …" at bounding box center [745, 477] width 103 height 18
click at [722, 495] on div "See more" at bounding box center [745, 492] width 103 height 13
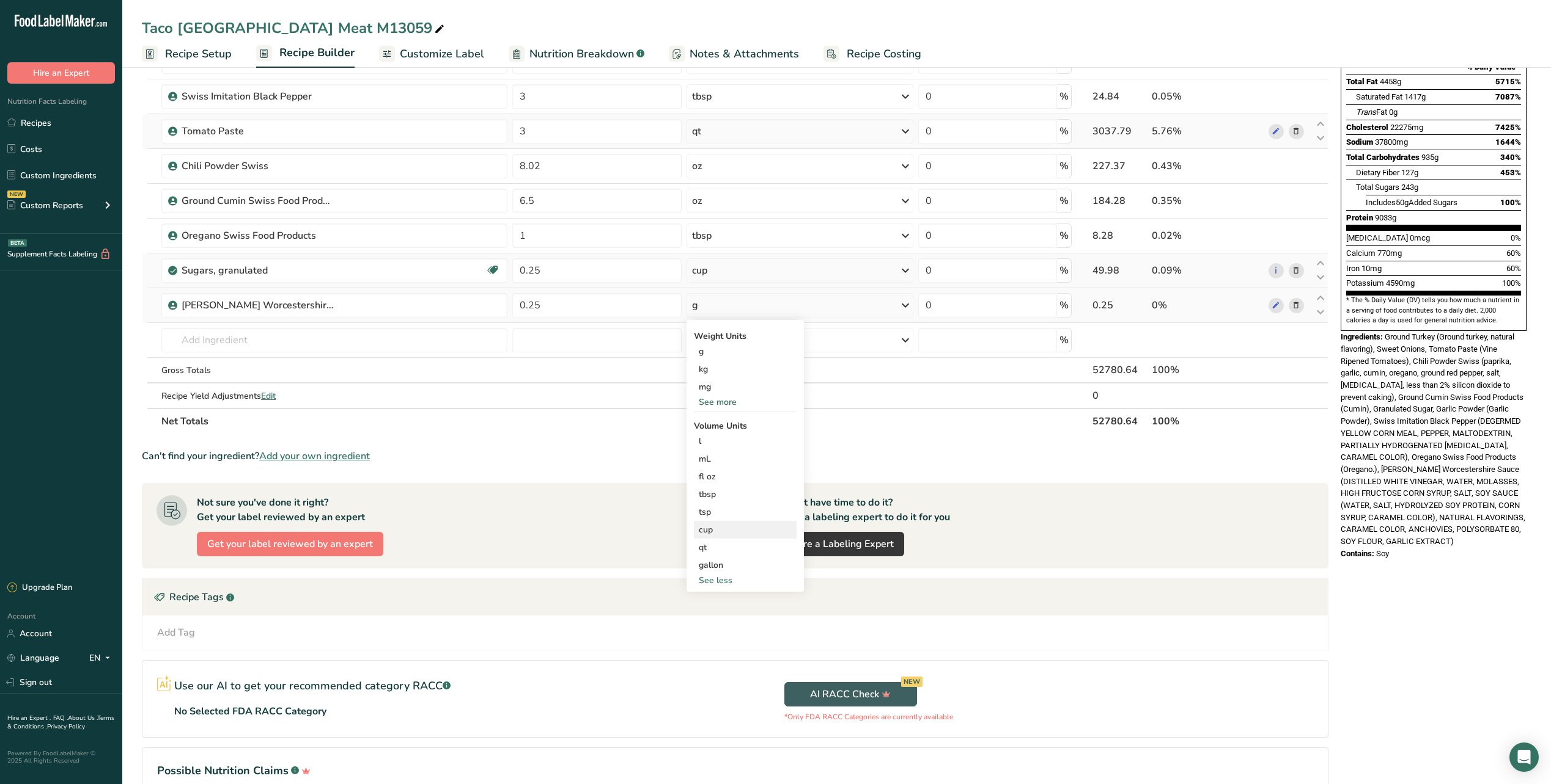
click at [719, 526] on div "cup" at bounding box center [745, 530] width 93 height 13
click at [952, 563] on img at bounding box center [953, 565] width 13 height 21
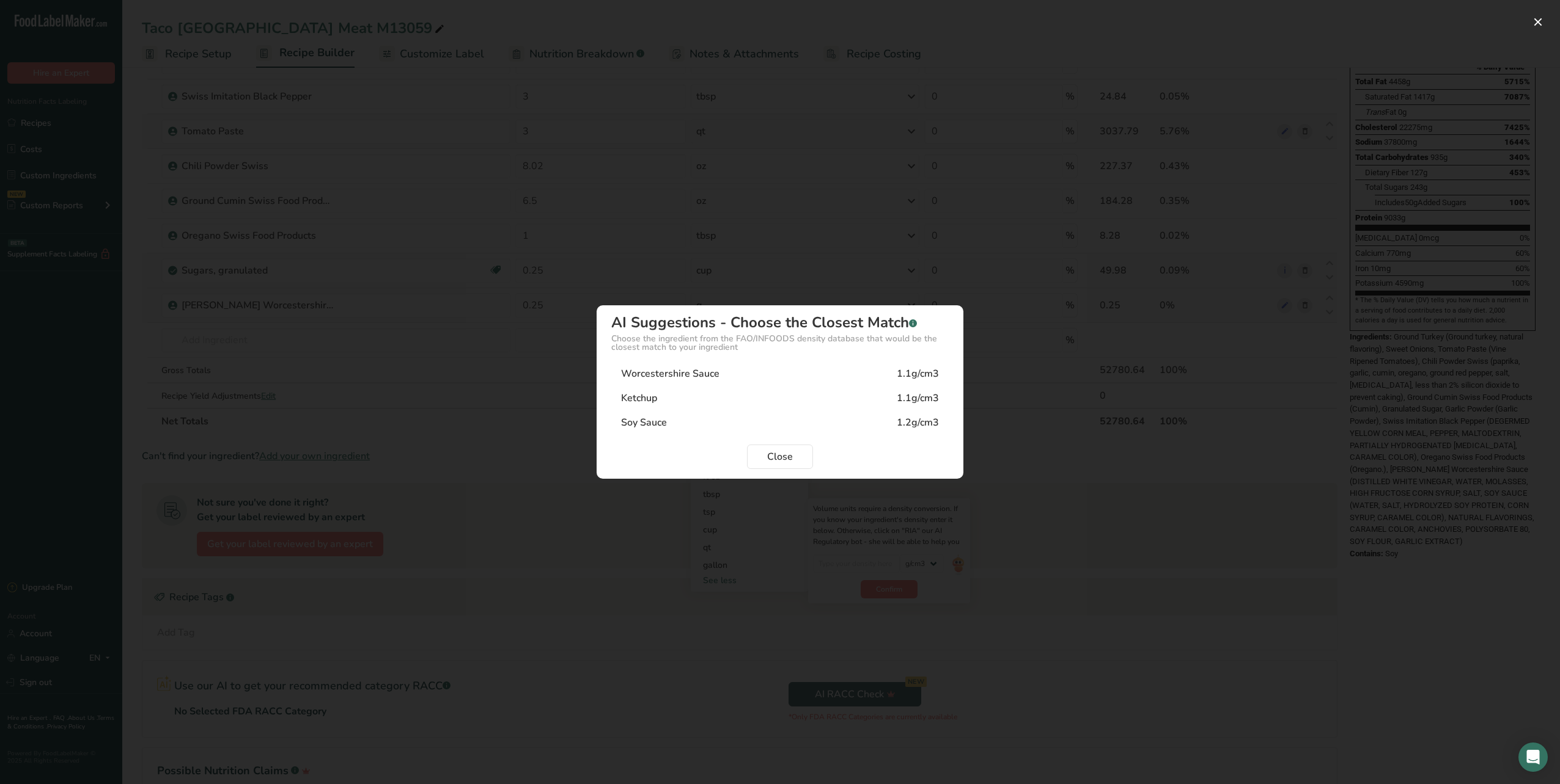
click at [905, 372] on div "1.1g/cm3" at bounding box center [918, 374] width 42 height 15
type input "1.1"
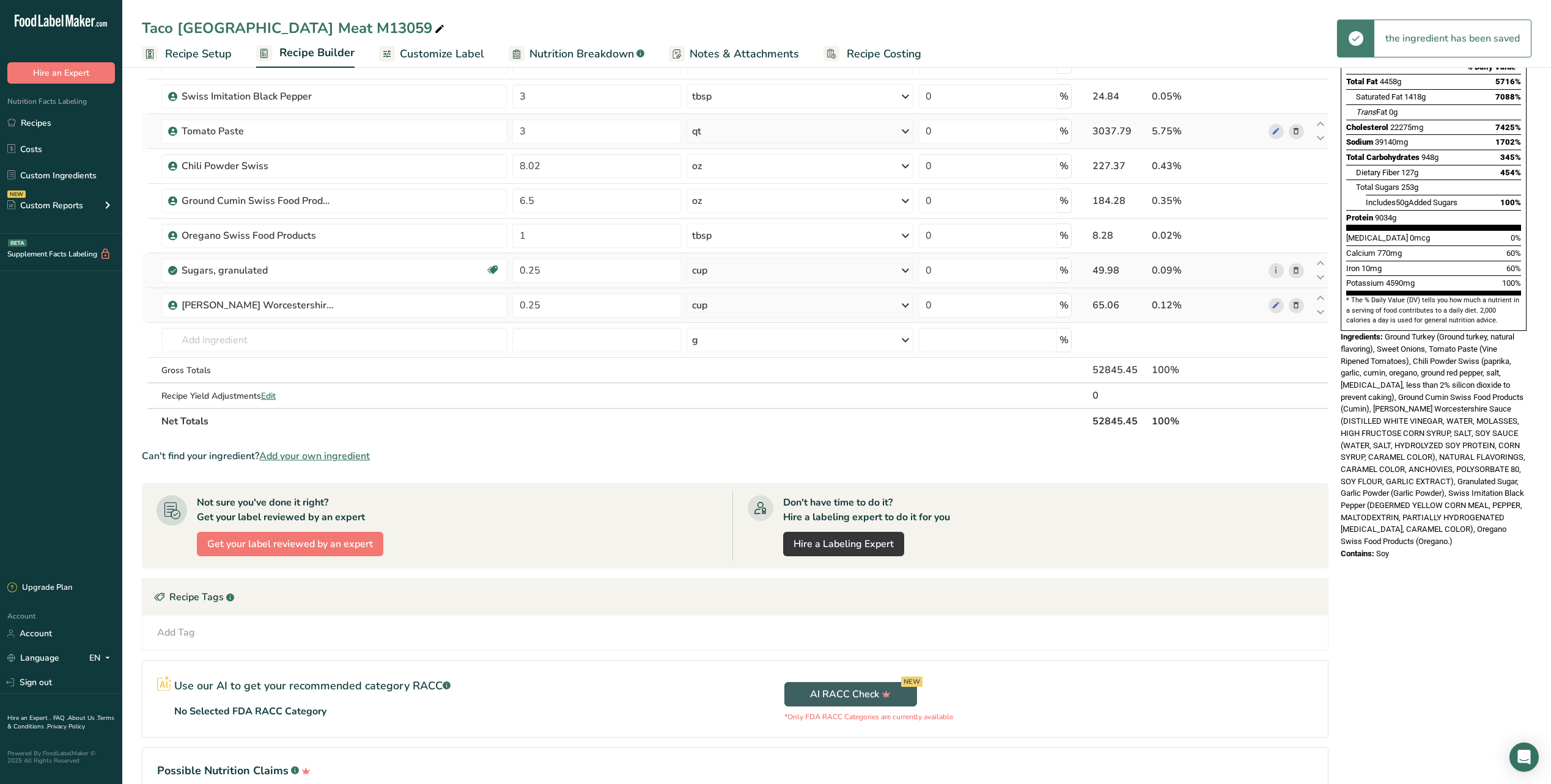
click at [629, 430] on th "Net Totals" at bounding box center [624, 420] width 931 height 25
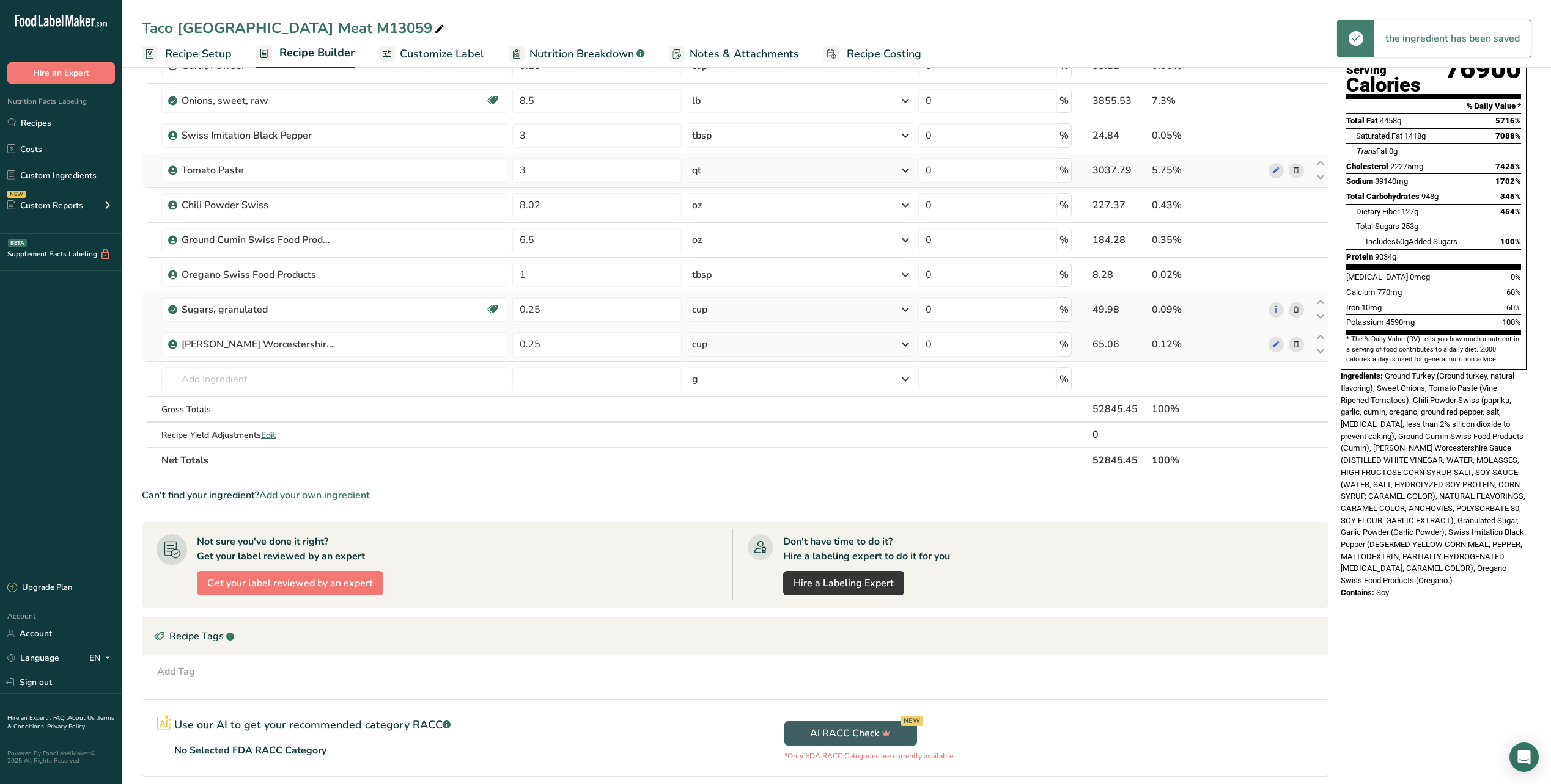
scroll to position [0, 0]
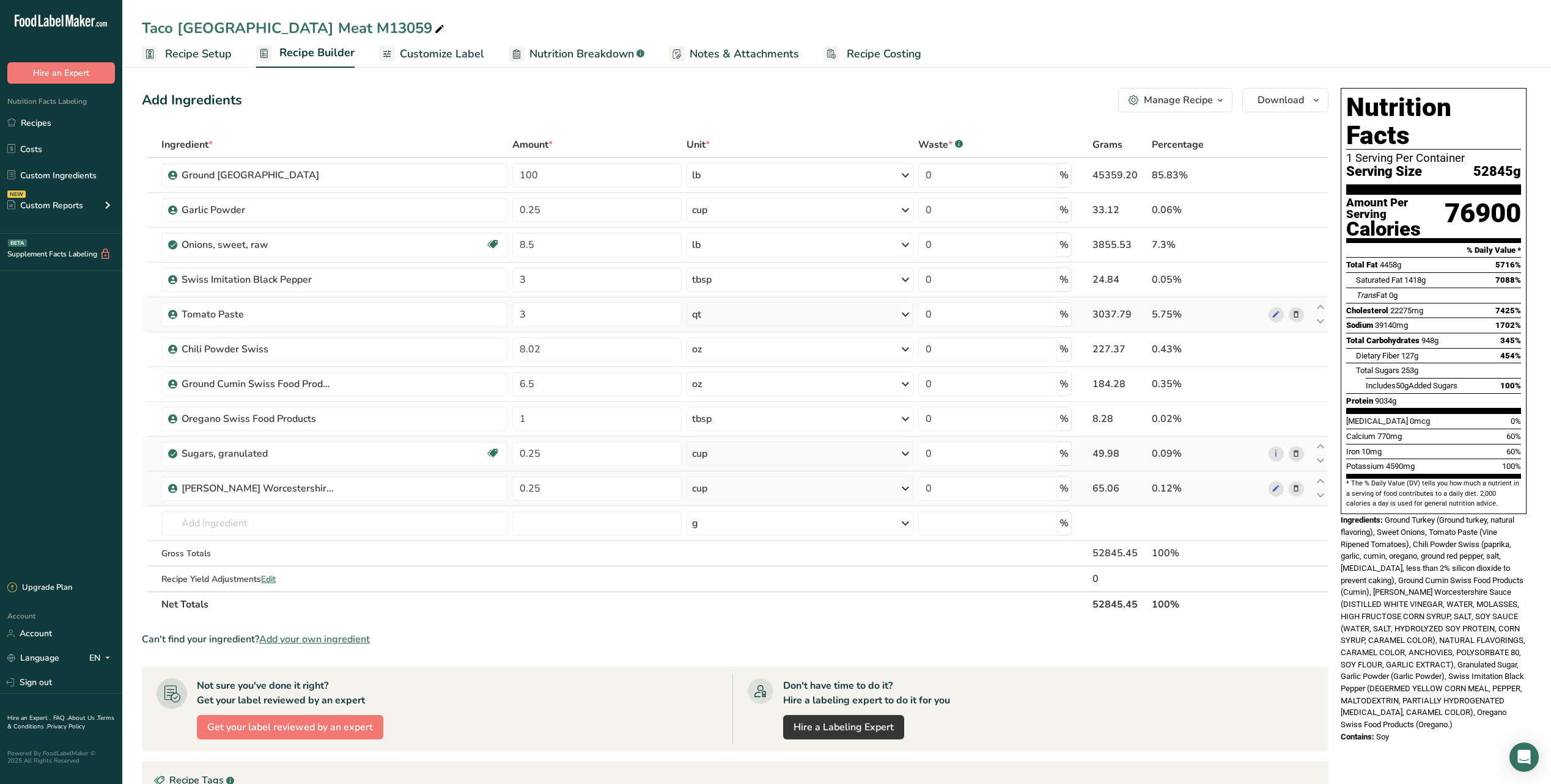
click at [620, 107] on div "Add Ingredients Manage Recipe Delete Recipe Duplicate Recipe Scale Recipe Save …" at bounding box center [735, 100] width 1186 height 24
click at [225, 57] on span "Recipe Setup" at bounding box center [198, 54] width 67 height 16
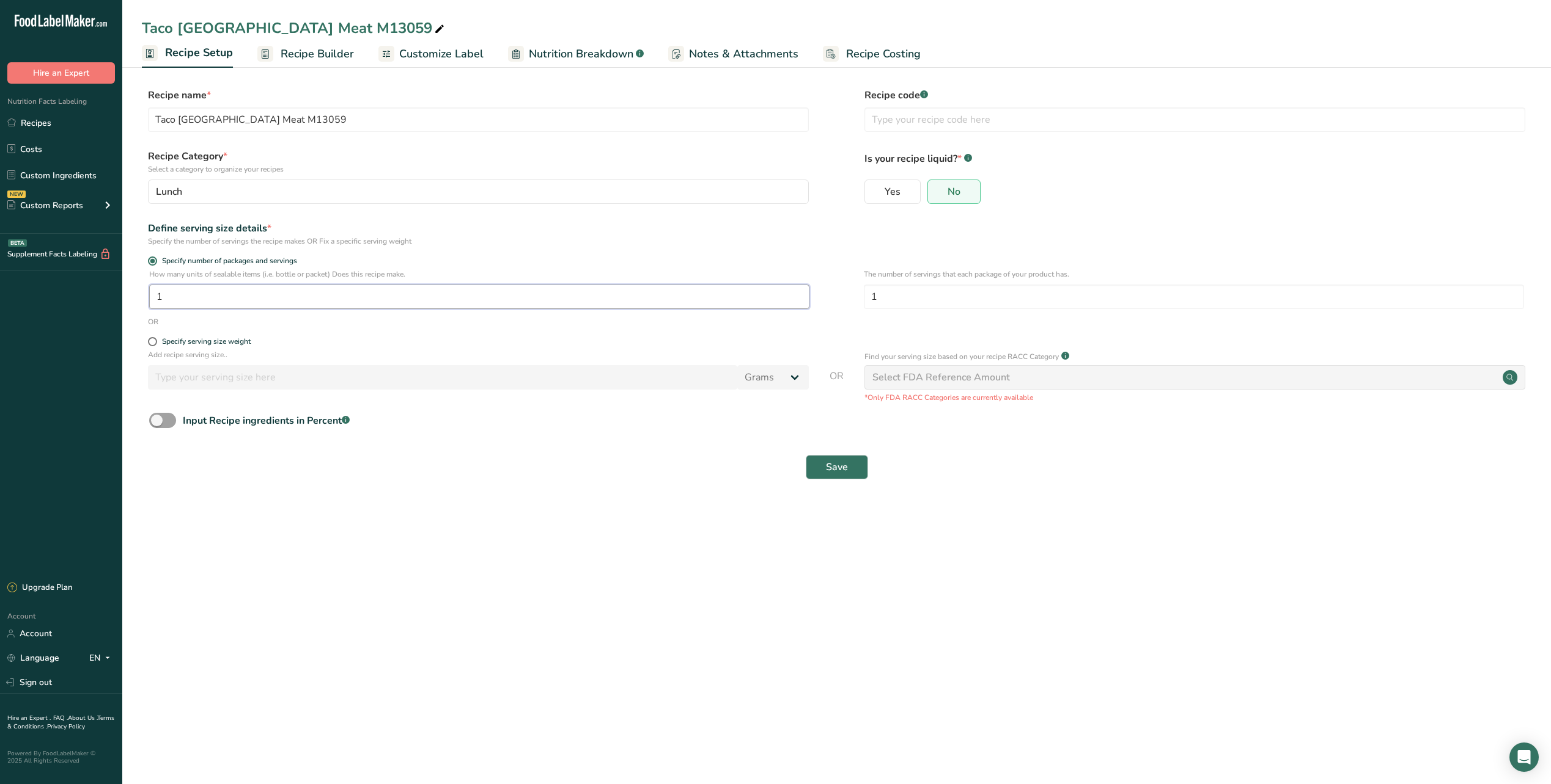
click at [229, 299] on input "1" at bounding box center [479, 297] width 660 height 24
type input "420"
click at [445, 241] on div "Specify the number of servings the recipe makes OR Fix a specific serving weight" at bounding box center [478, 241] width 660 height 11
click at [826, 468] on span "Save" at bounding box center [837, 467] width 22 height 15
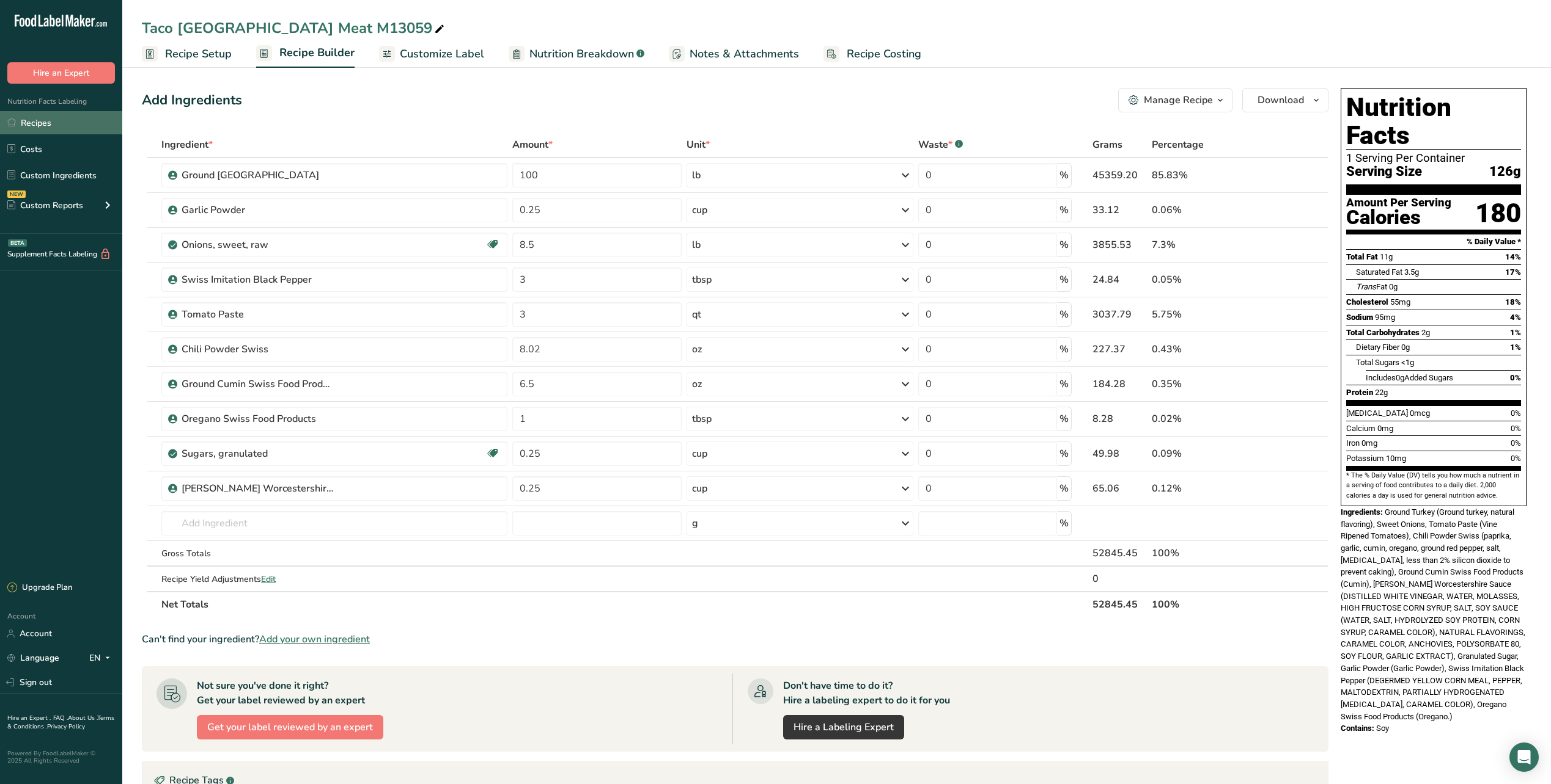
click at [40, 128] on link "Recipes" at bounding box center [61, 122] width 122 height 23
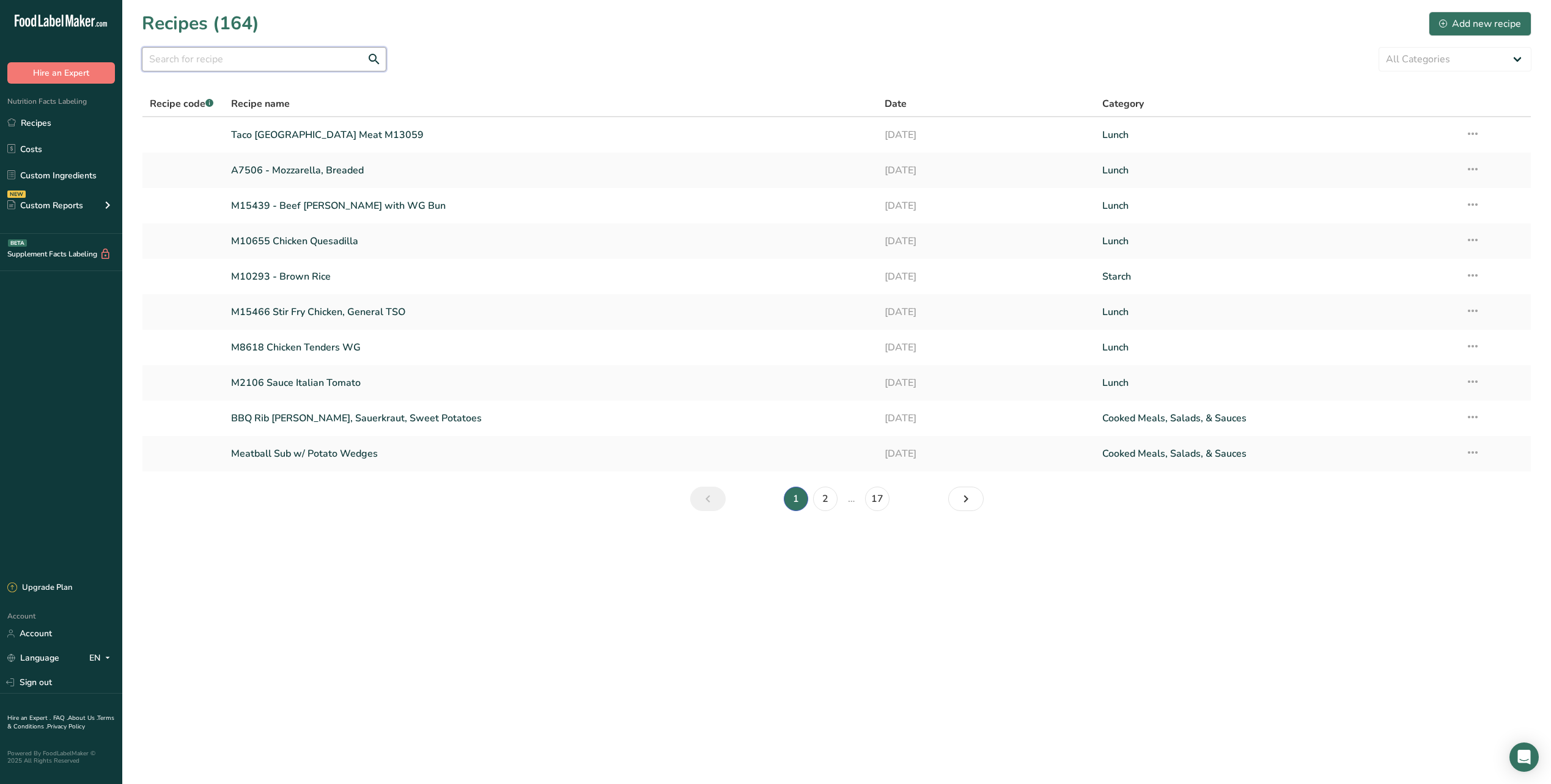
click at [189, 60] on input "text" at bounding box center [264, 60] width 245 height 24
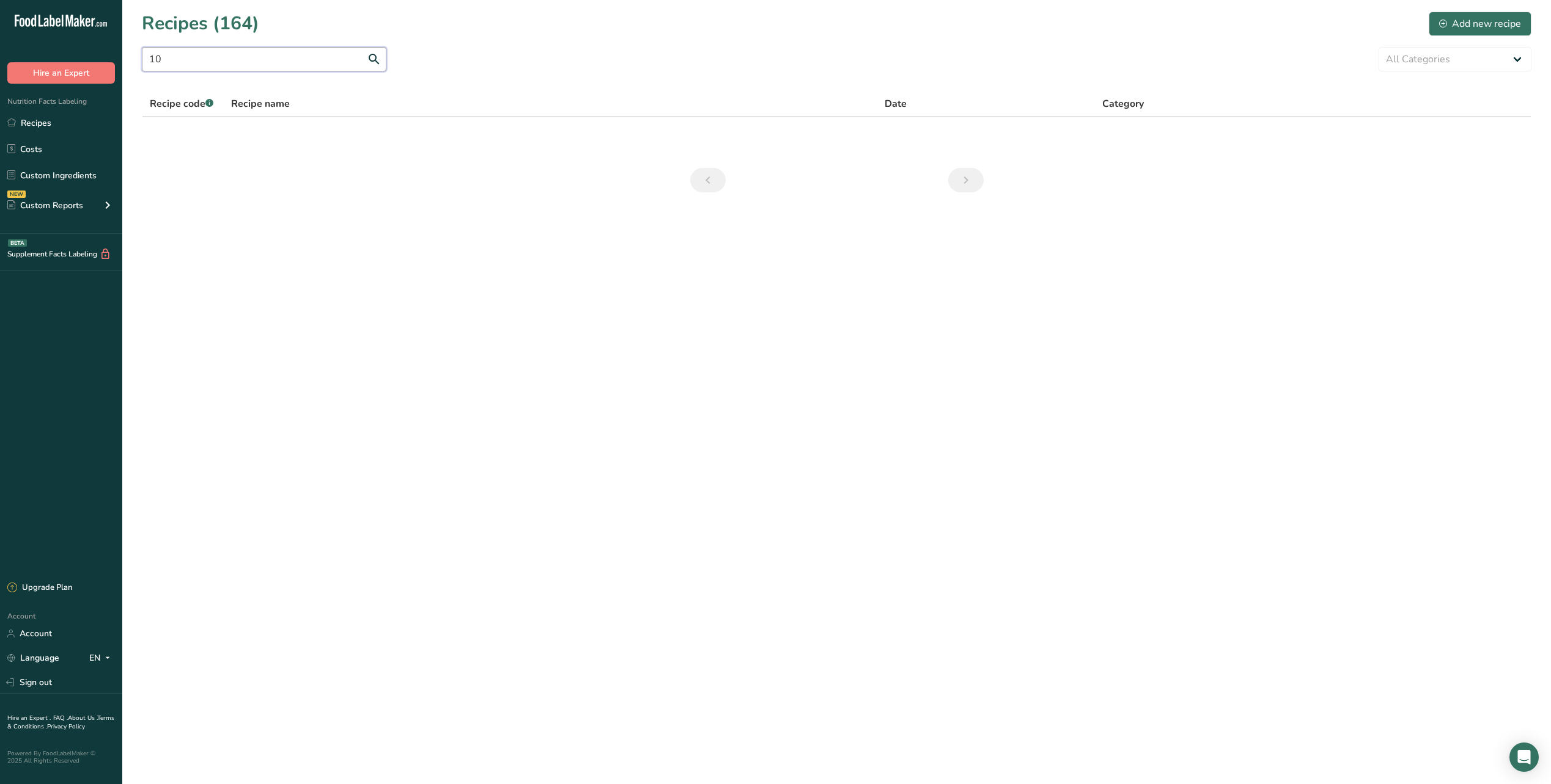
type input "1"
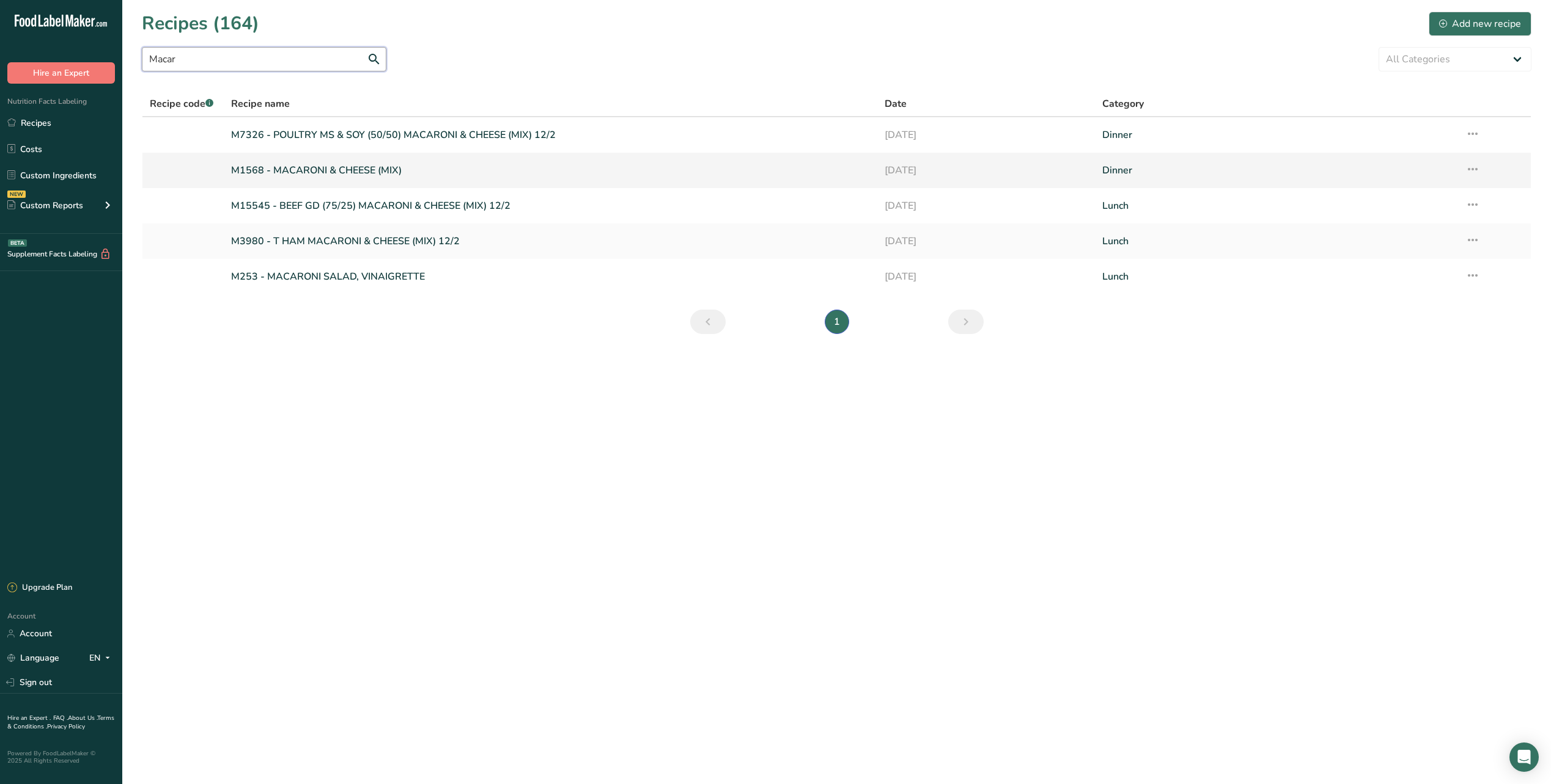
type input "Macar"
click at [343, 176] on link "M1568 - MACARONI & CHEESE (MIX)" at bounding box center [550, 170] width 639 height 25
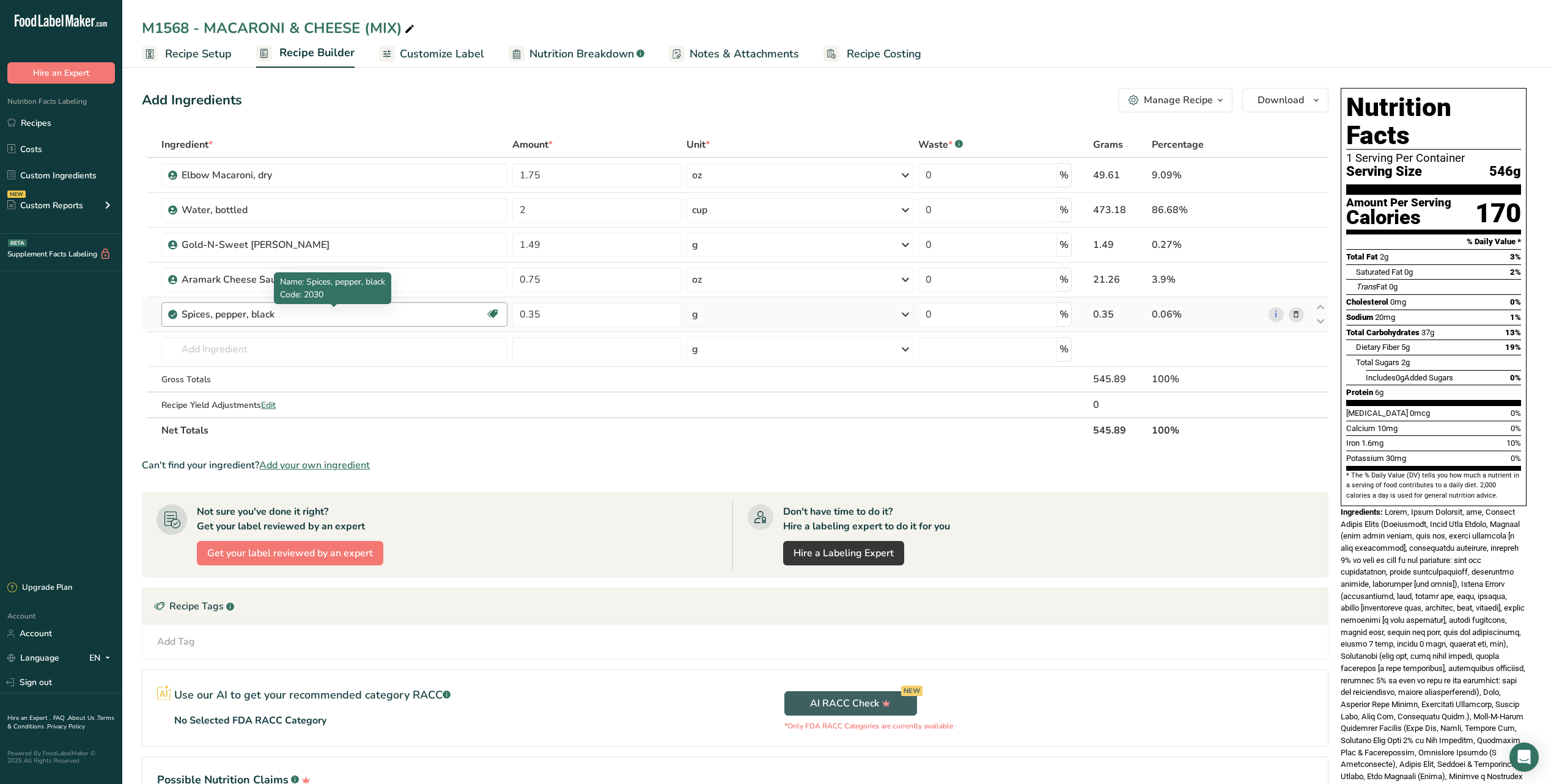
click at [288, 313] on div "Spices, pepper, black" at bounding box center [257, 315] width 153 height 15
click at [325, 318] on div "Spices, pepper, black" at bounding box center [257, 315] width 153 height 15
click at [287, 322] on div "Spices, pepper, black Source of Antioxidants Dairy free Gluten free Vegan Veget…" at bounding box center [335, 315] width 346 height 24
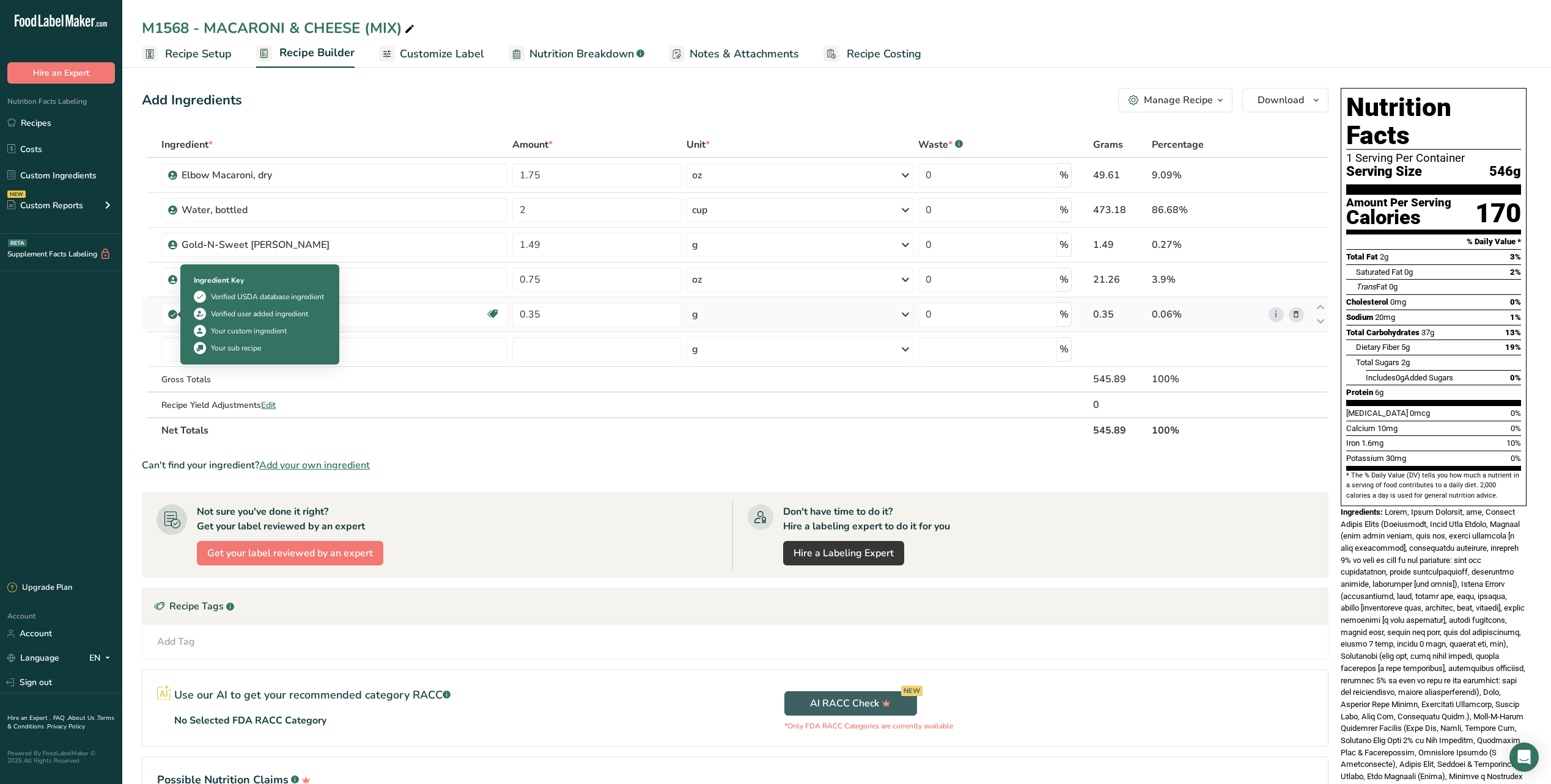
click at [174, 315] on icon at bounding box center [172, 314] width 7 height 11
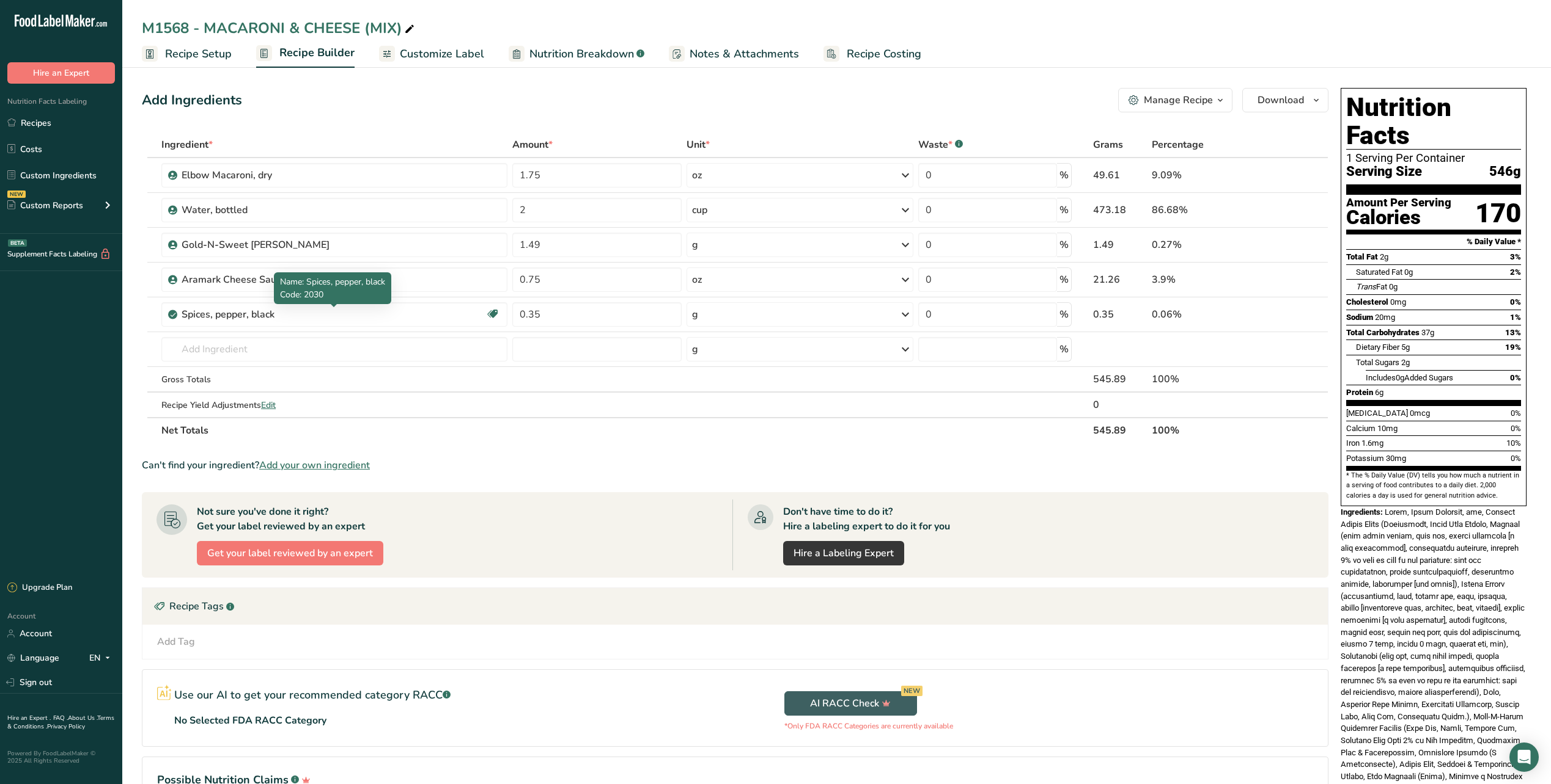
click at [284, 281] on span "Name: Spices, pepper, black" at bounding box center [332, 281] width 105 height 11
click at [463, 272] on div "Aramark Cheese Sauce" at bounding box center [340, 280] width 318 height 15
click at [463, 281] on div "Aramark Cheese Sauce" at bounding box center [340, 280] width 318 height 15
click at [269, 278] on div "Aramark Cheese Sauce" at bounding box center [257, 280] width 153 height 15
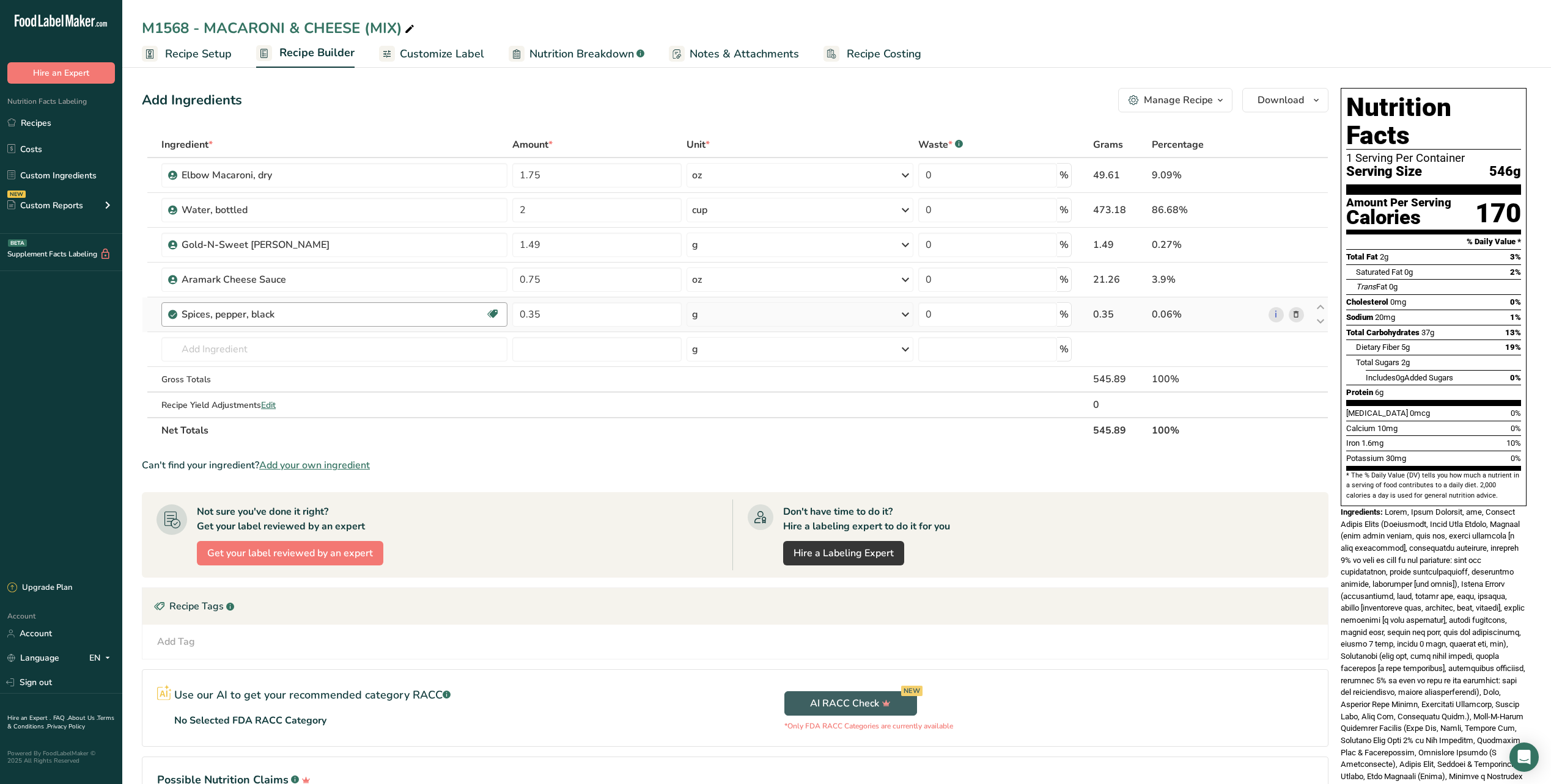
drag, startPoint x: 269, startPoint y: 278, endPoint x: 239, endPoint y: 314, distance: 46.9
click at [239, 314] on div "Spices, pepper, black" at bounding box center [257, 315] width 153 height 15
click at [1179, 95] on div "Manage Recipe" at bounding box center [1178, 100] width 69 height 15
click at [958, 101] on div "Add Ingredients Manage Recipe Delete Recipe Duplicate Recipe Scale Recipe Save …" at bounding box center [735, 100] width 1186 height 24
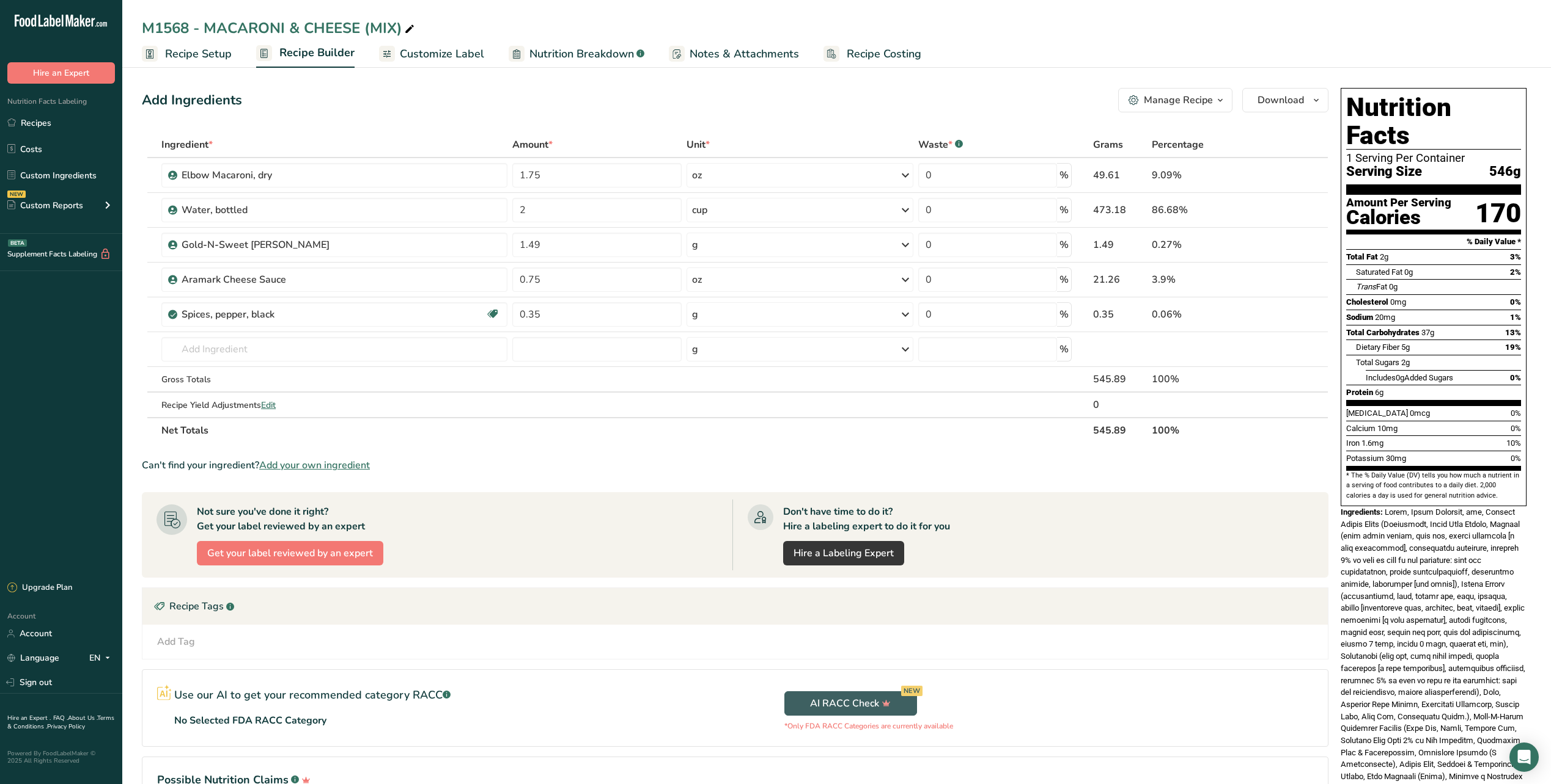
click at [220, 56] on span "Recipe Setup" at bounding box center [198, 54] width 67 height 16
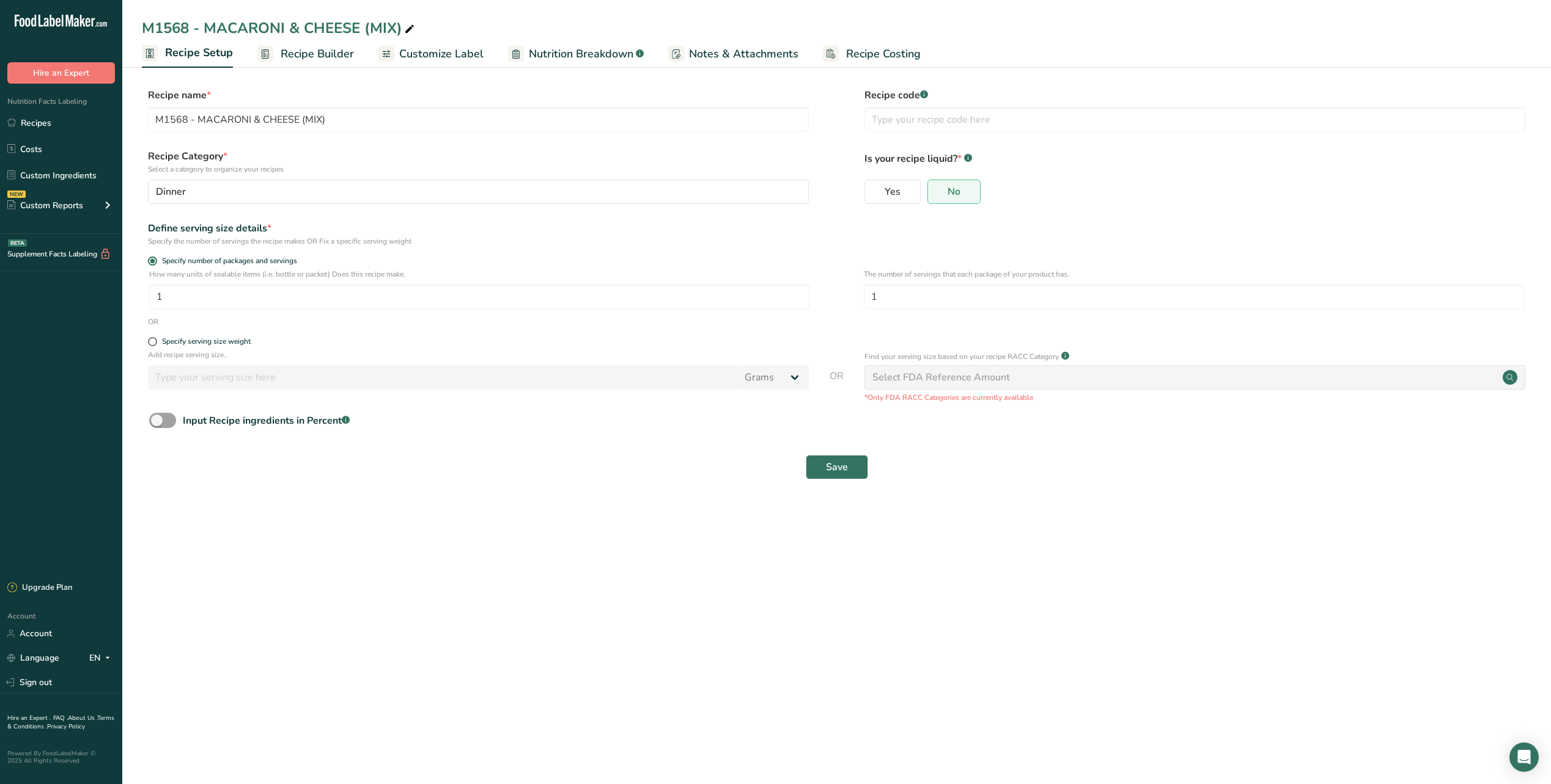
click at [310, 55] on span "Recipe Builder" at bounding box center [318, 54] width 73 height 16
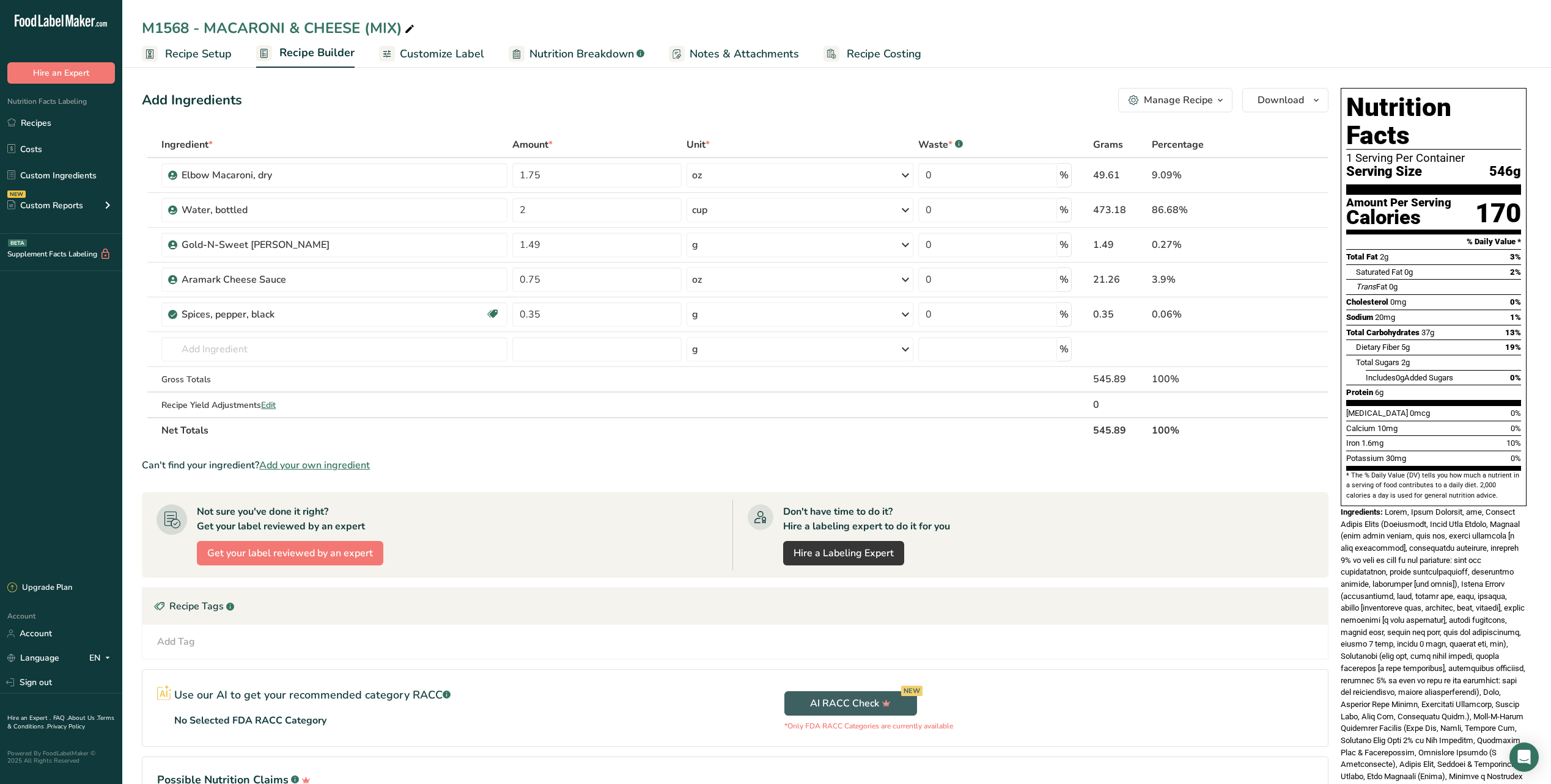
click at [191, 56] on span "Recipe Setup" at bounding box center [198, 54] width 67 height 16
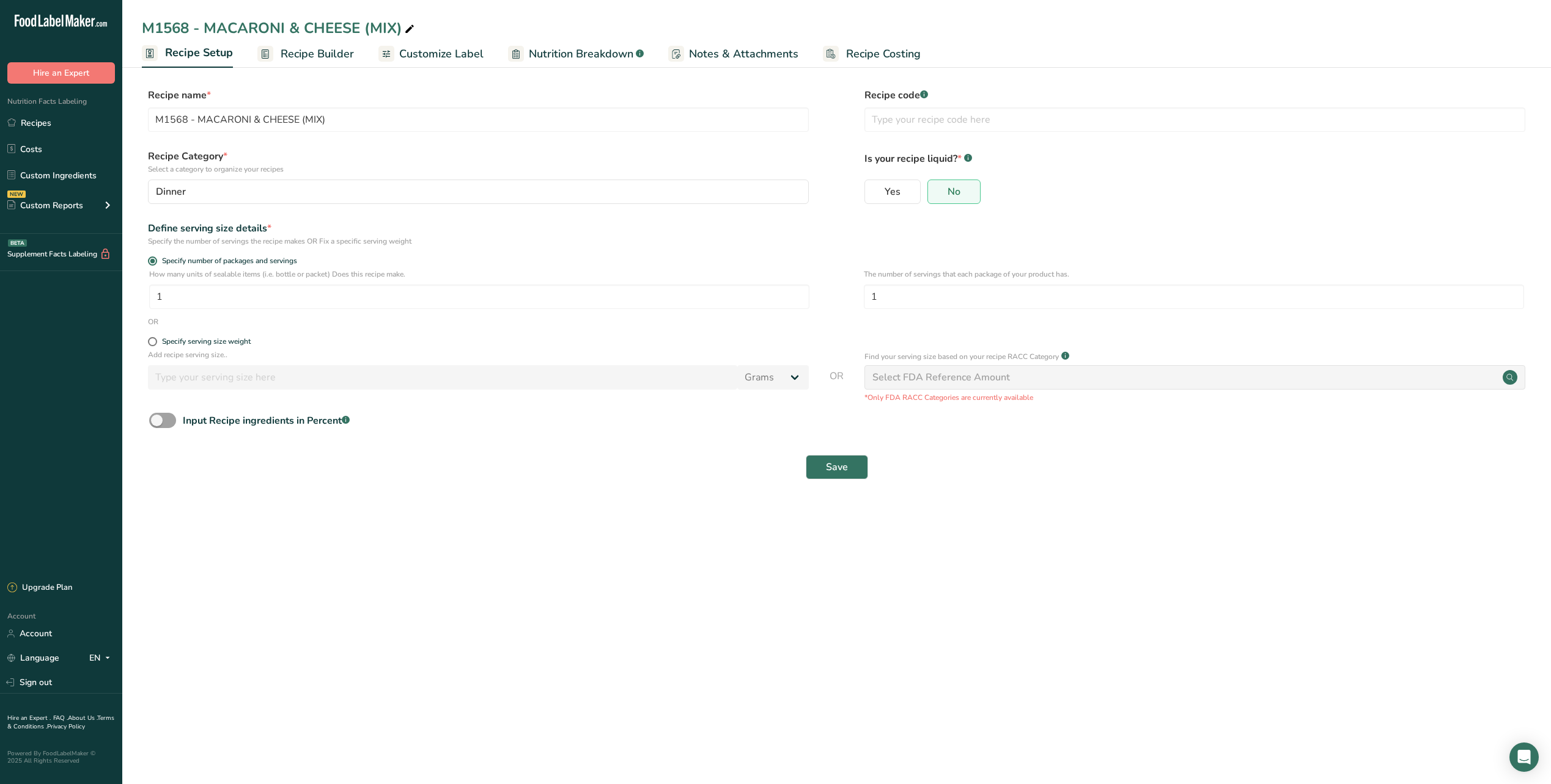
click at [323, 53] on span "Recipe Builder" at bounding box center [318, 54] width 73 height 16
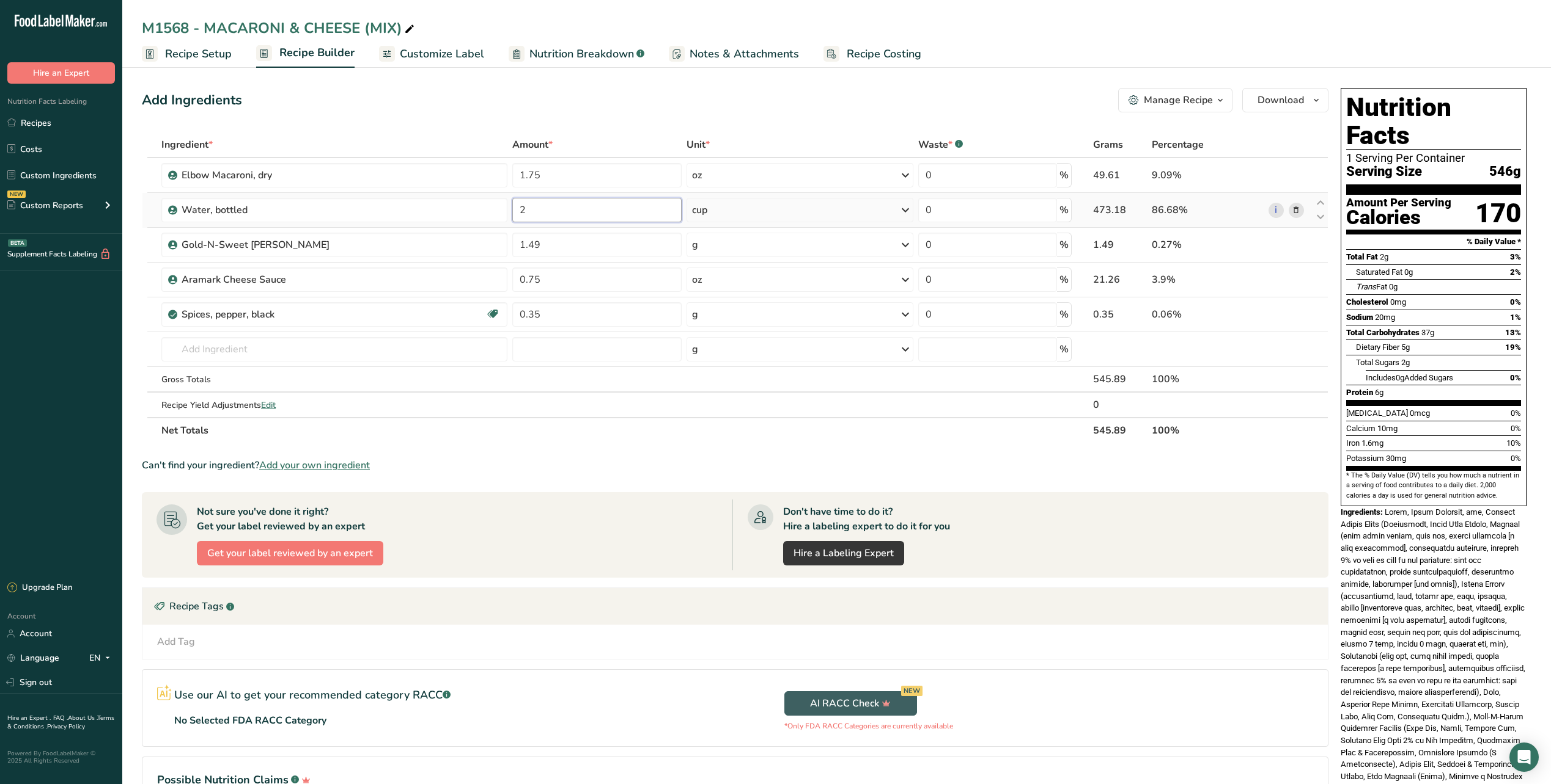
click at [629, 206] on input "2" at bounding box center [597, 210] width 169 height 24
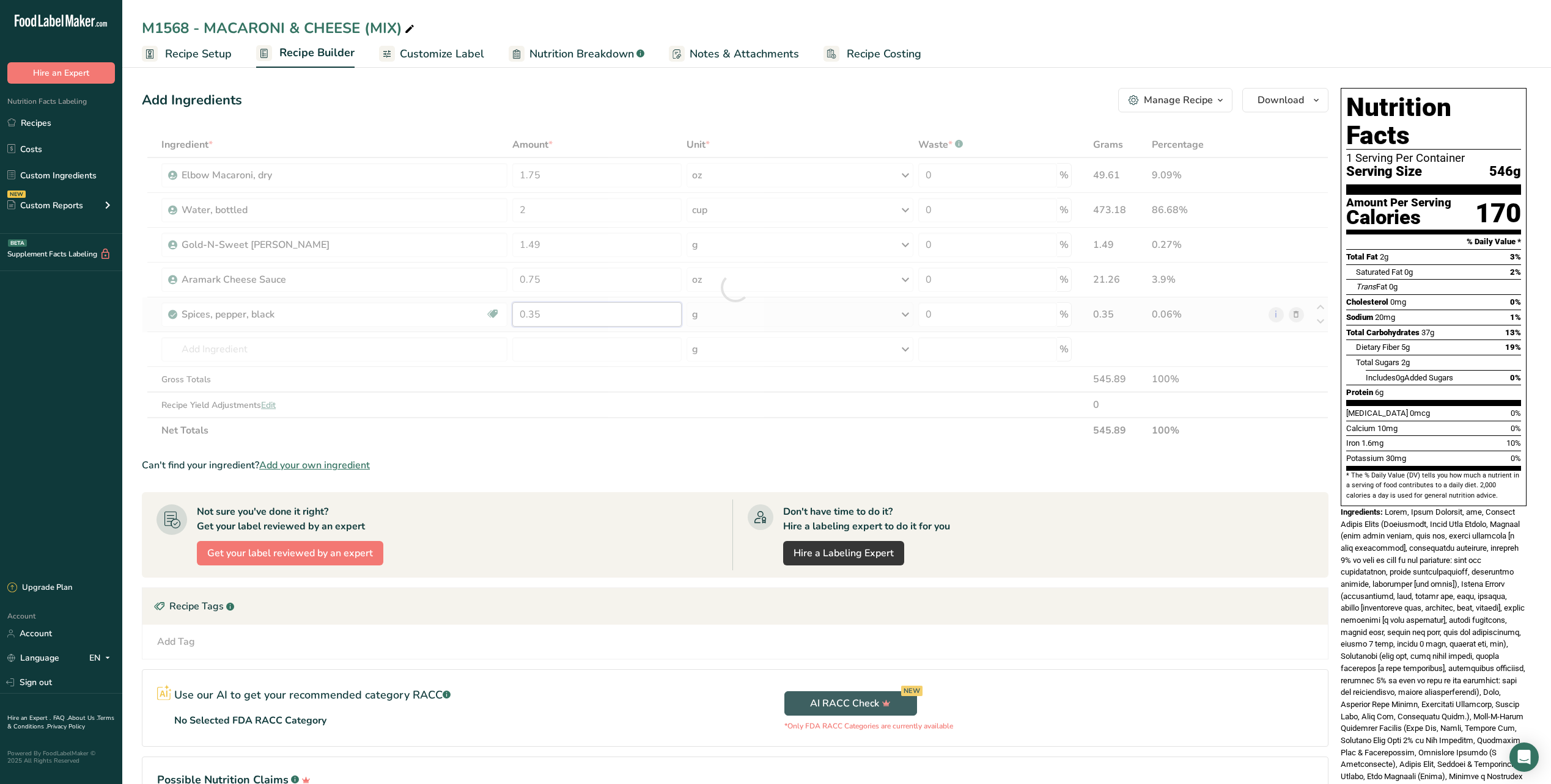
click at [581, 312] on div "Ingredient * Amount * Unit * Waste * .a-a{fill:#347362;}.b-a{fill:#fff;} Grams …" at bounding box center [735, 288] width 1186 height 312
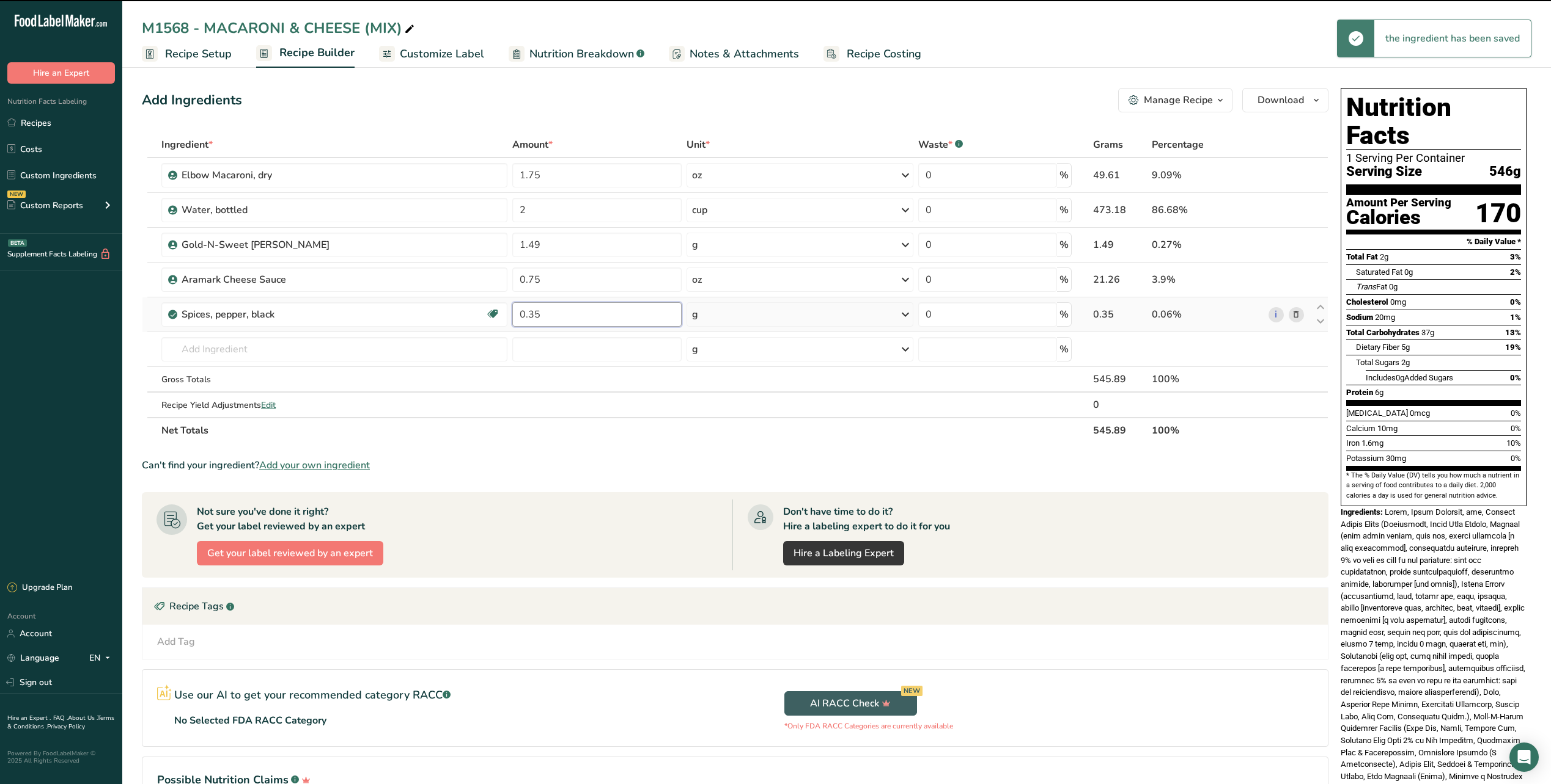
click at [565, 317] on input "0.35" at bounding box center [597, 315] width 169 height 24
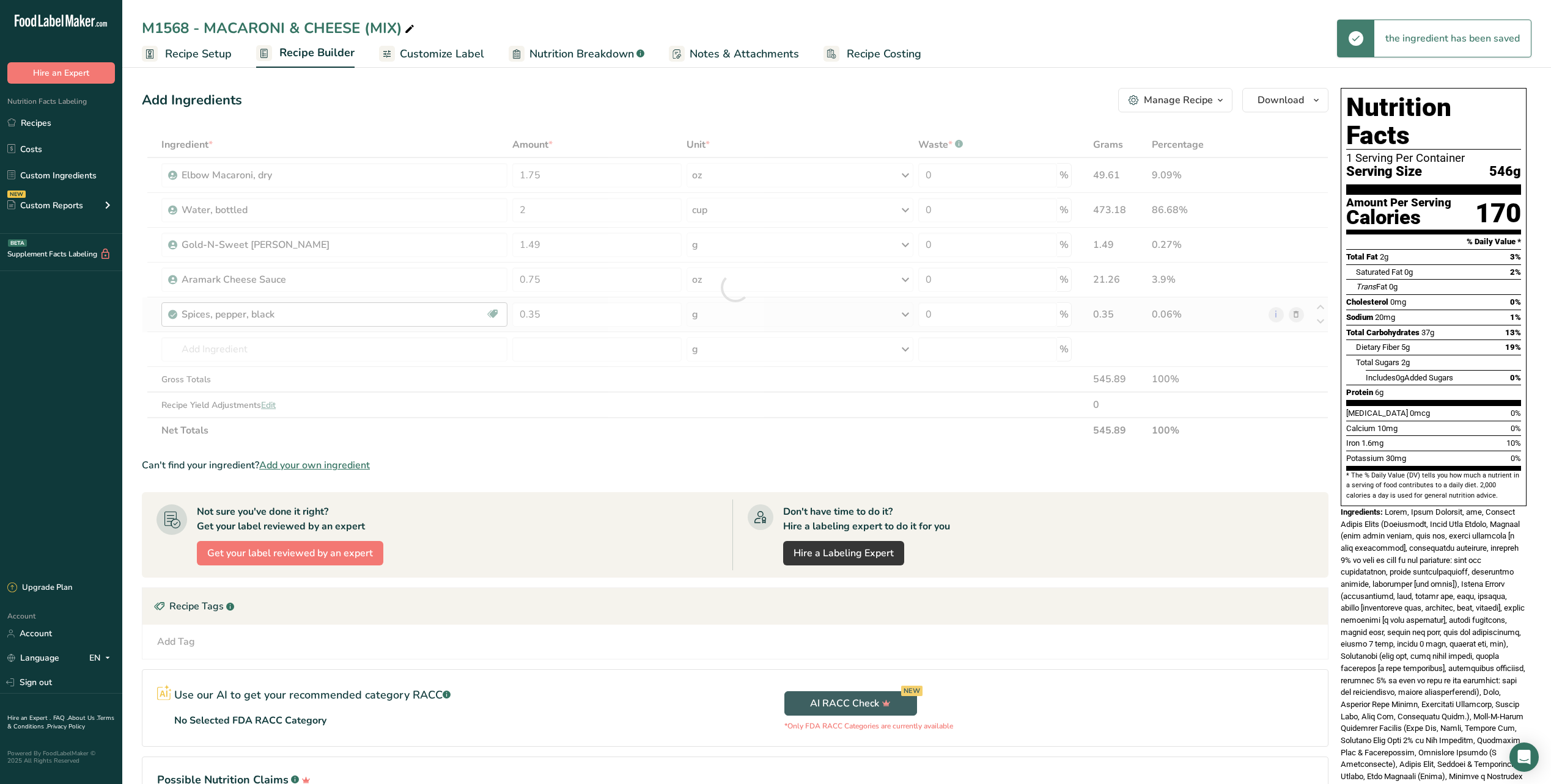
click at [495, 312] on div "Ingredient * Amount * Unit * Waste * .a-a{fill:#347362;}.b-a{fill:#fff;} Grams …" at bounding box center [735, 288] width 1186 height 312
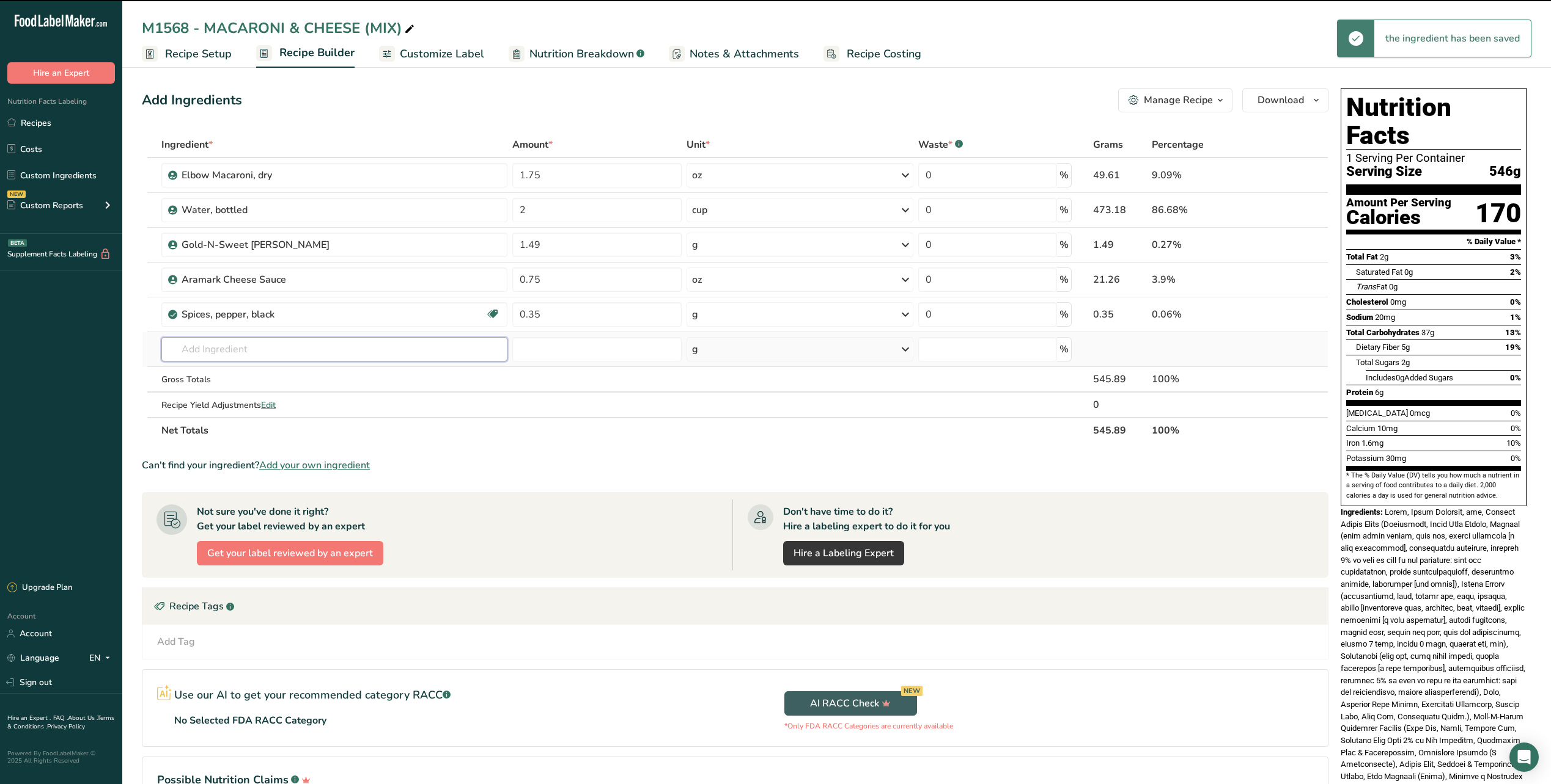
click at [323, 349] on input "text" at bounding box center [335, 349] width 346 height 24
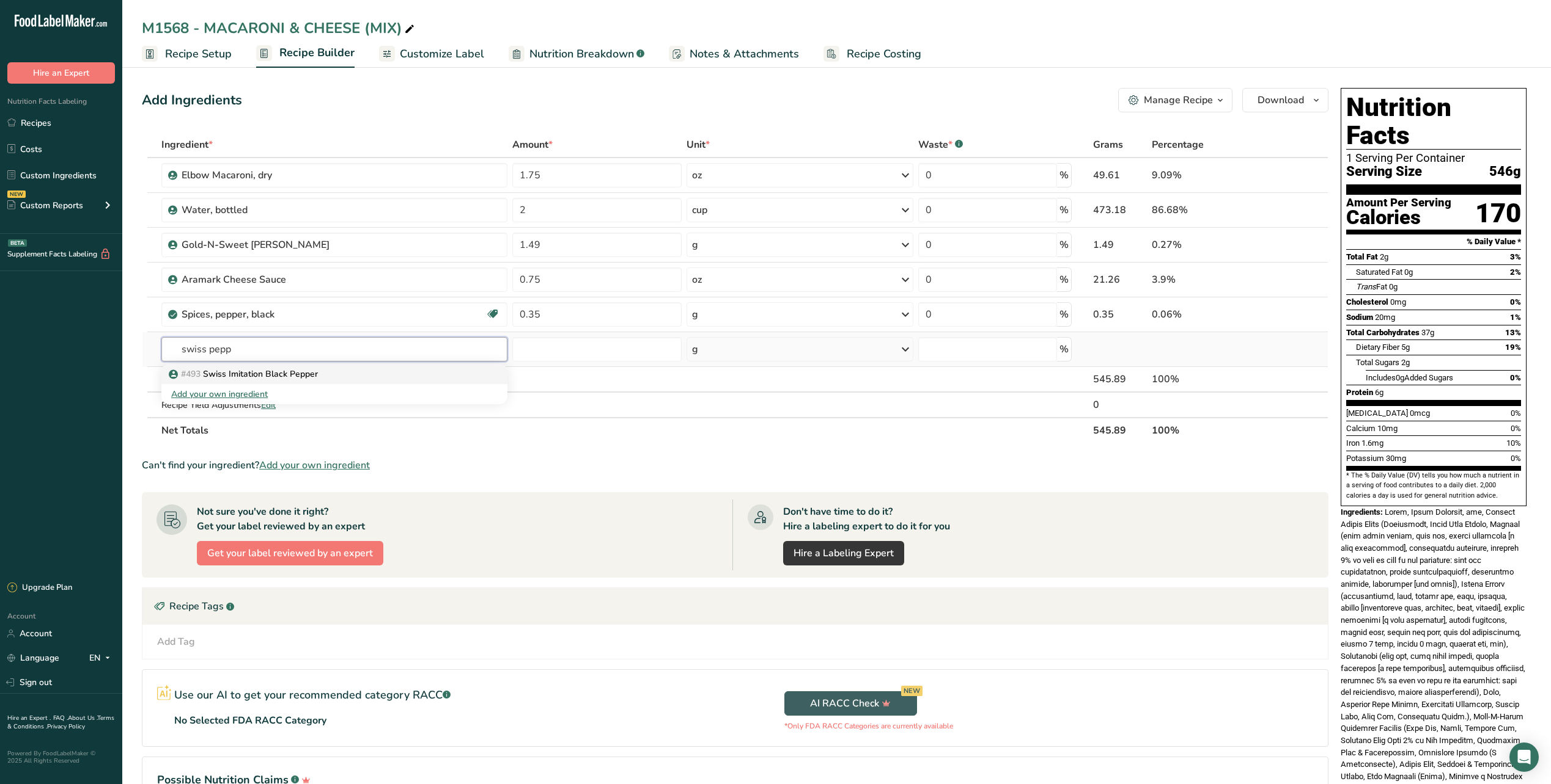
type input "swiss pepp"
click at [290, 374] on p "#493 Swiss Imitation Black Pepper" at bounding box center [245, 374] width 147 height 13
type input "Swiss Imitation Black Pepper"
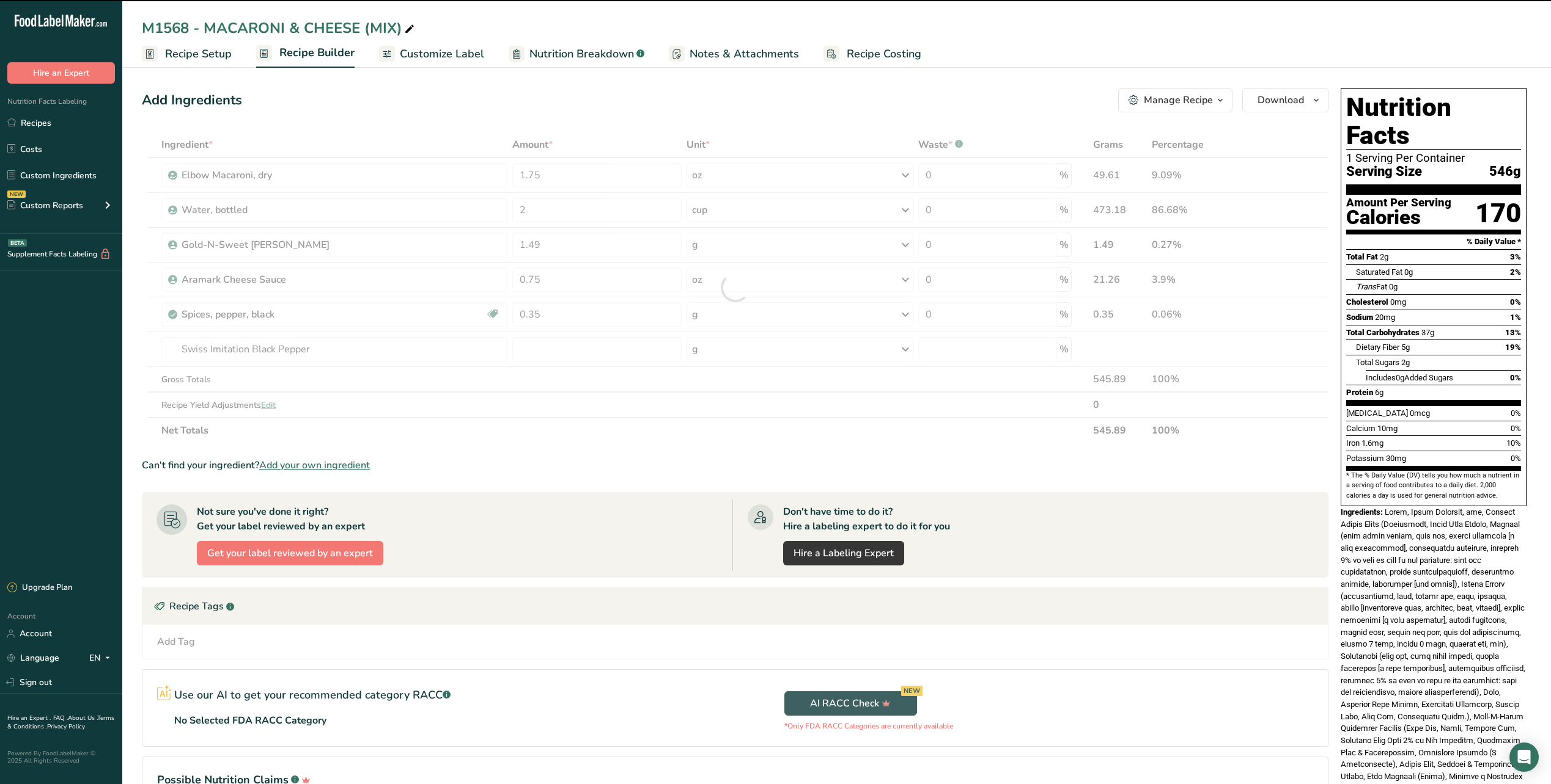
type input "0"
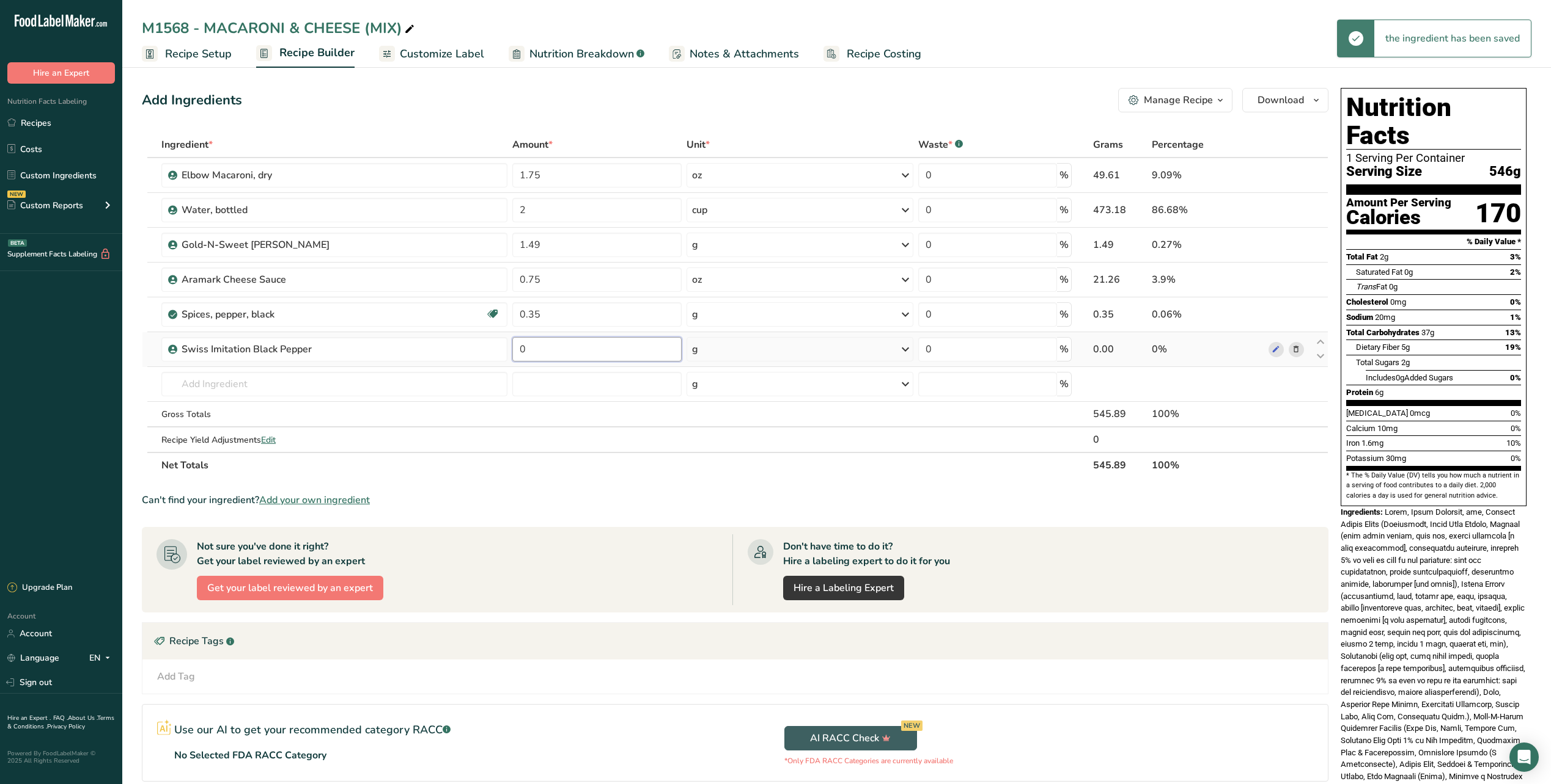
click at [563, 352] on input "0" at bounding box center [597, 349] width 169 height 24
type input "0.35"
click at [805, 78] on section "Add Ingredients Manage Recipe Delete Recipe Duplicate Recipe Scale Recipe Save …" at bounding box center [837, 481] width 1429 height 834
click at [1298, 317] on icon at bounding box center [1295, 315] width 8 height 13
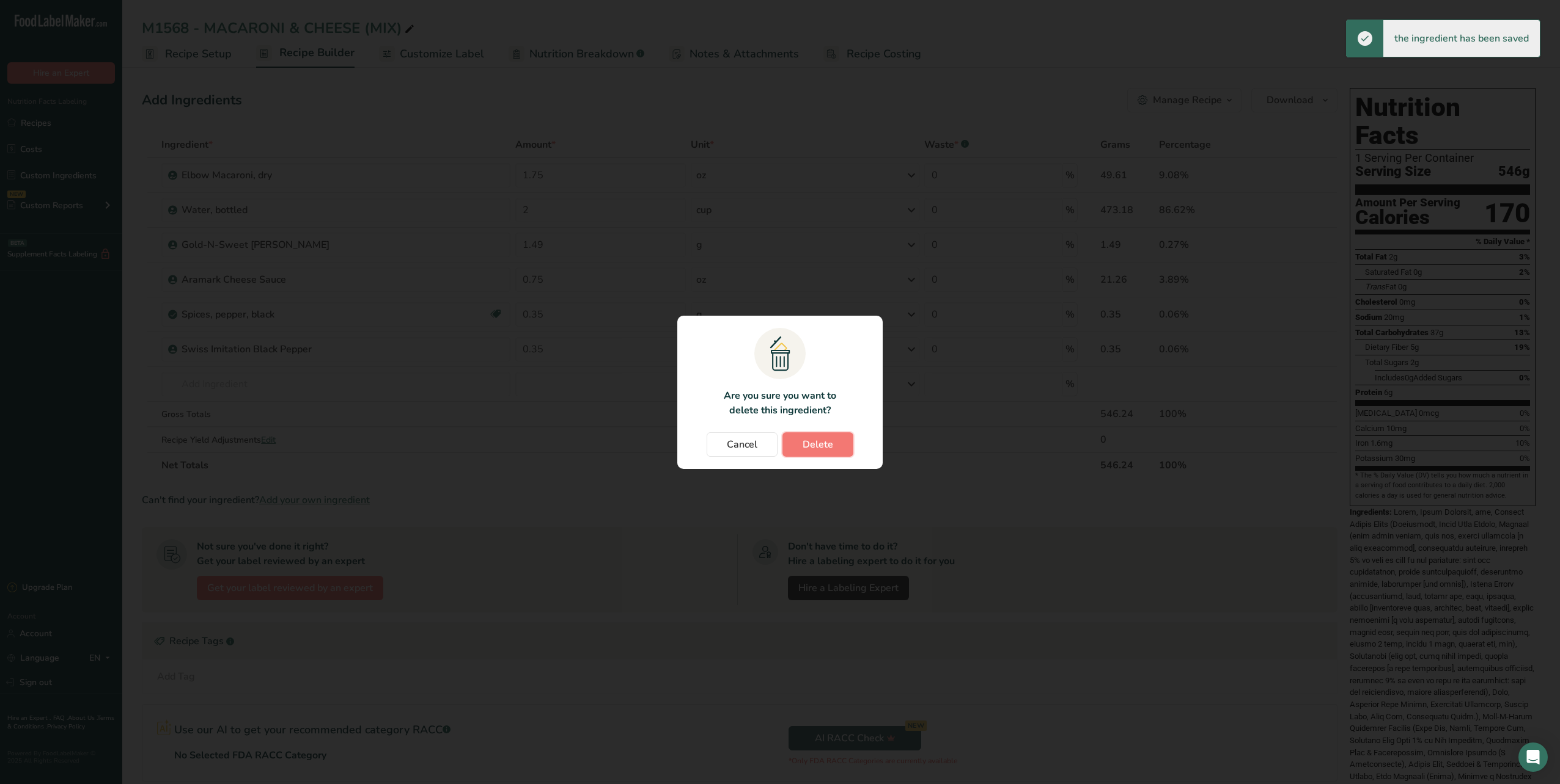
click at [828, 441] on span "Delete" at bounding box center [817, 445] width 30 height 15
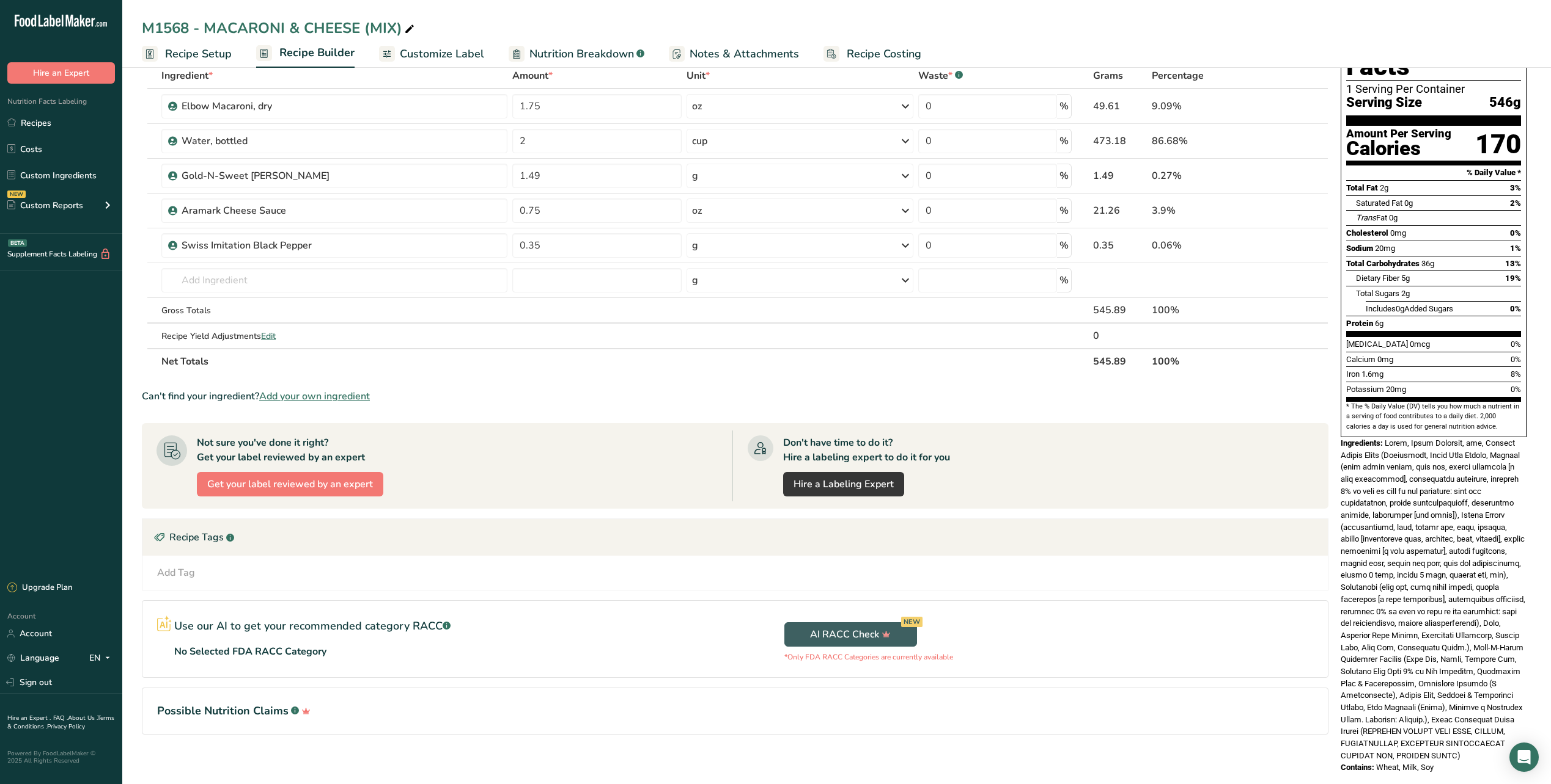
scroll to position [78, 0]
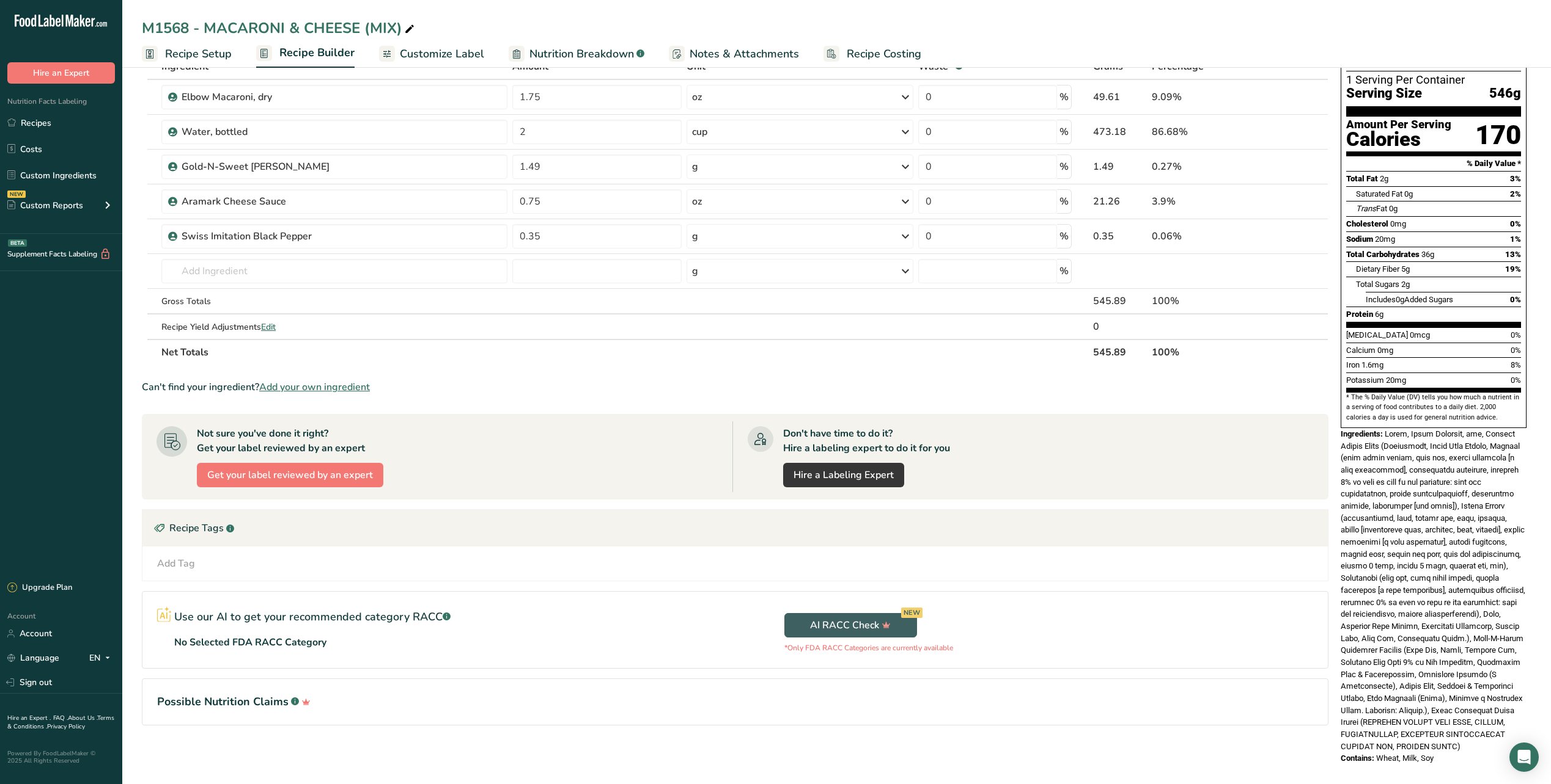
click at [460, 14] on div "M1568 - MACARONI & CHEESE (MIX) Recipe Setup Recipe Builder Customize Label Nut…" at bounding box center [837, 33] width 1429 height 68
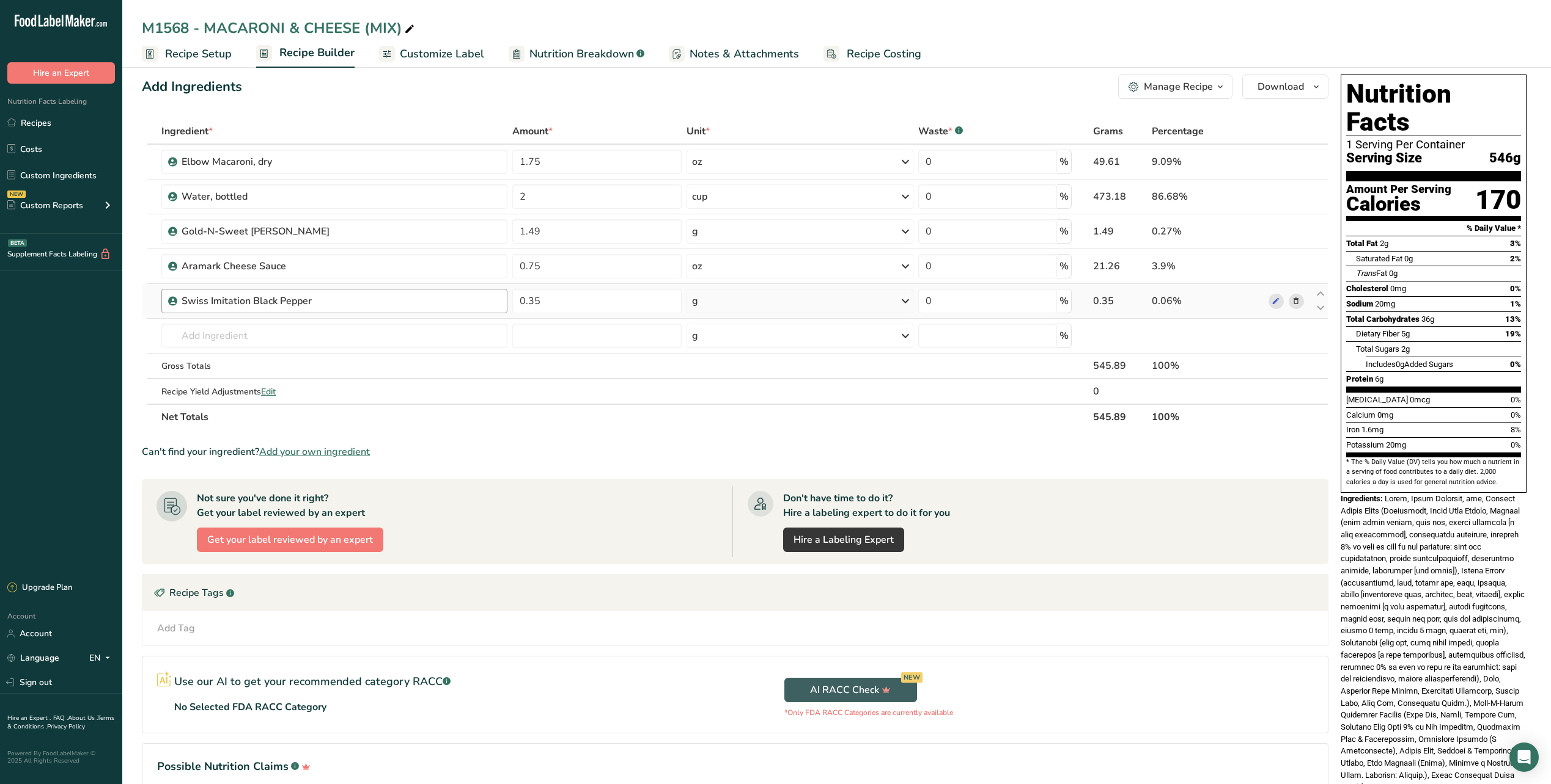
scroll to position [0, 0]
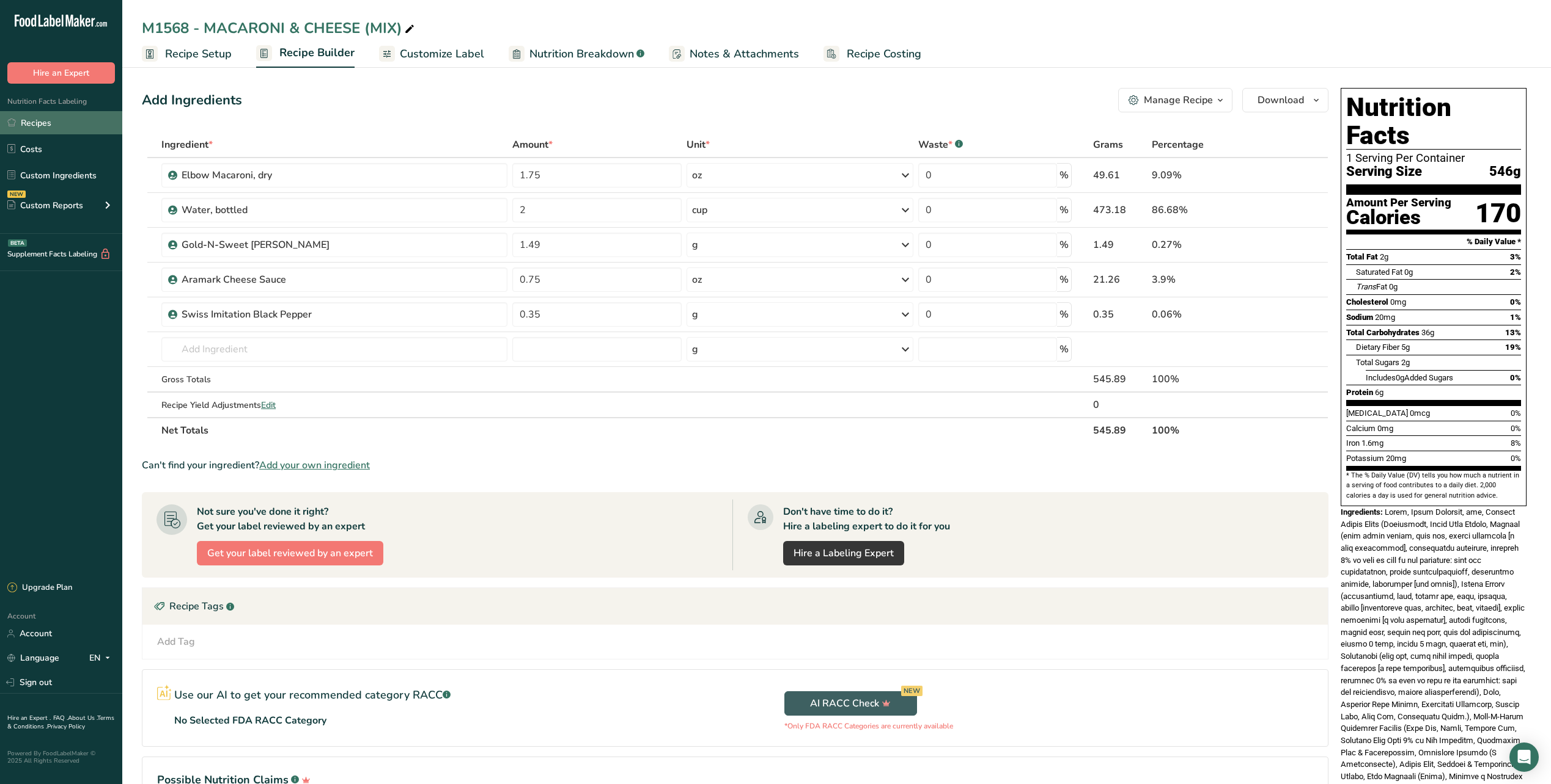
click at [51, 123] on link "Recipes" at bounding box center [61, 122] width 122 height 23
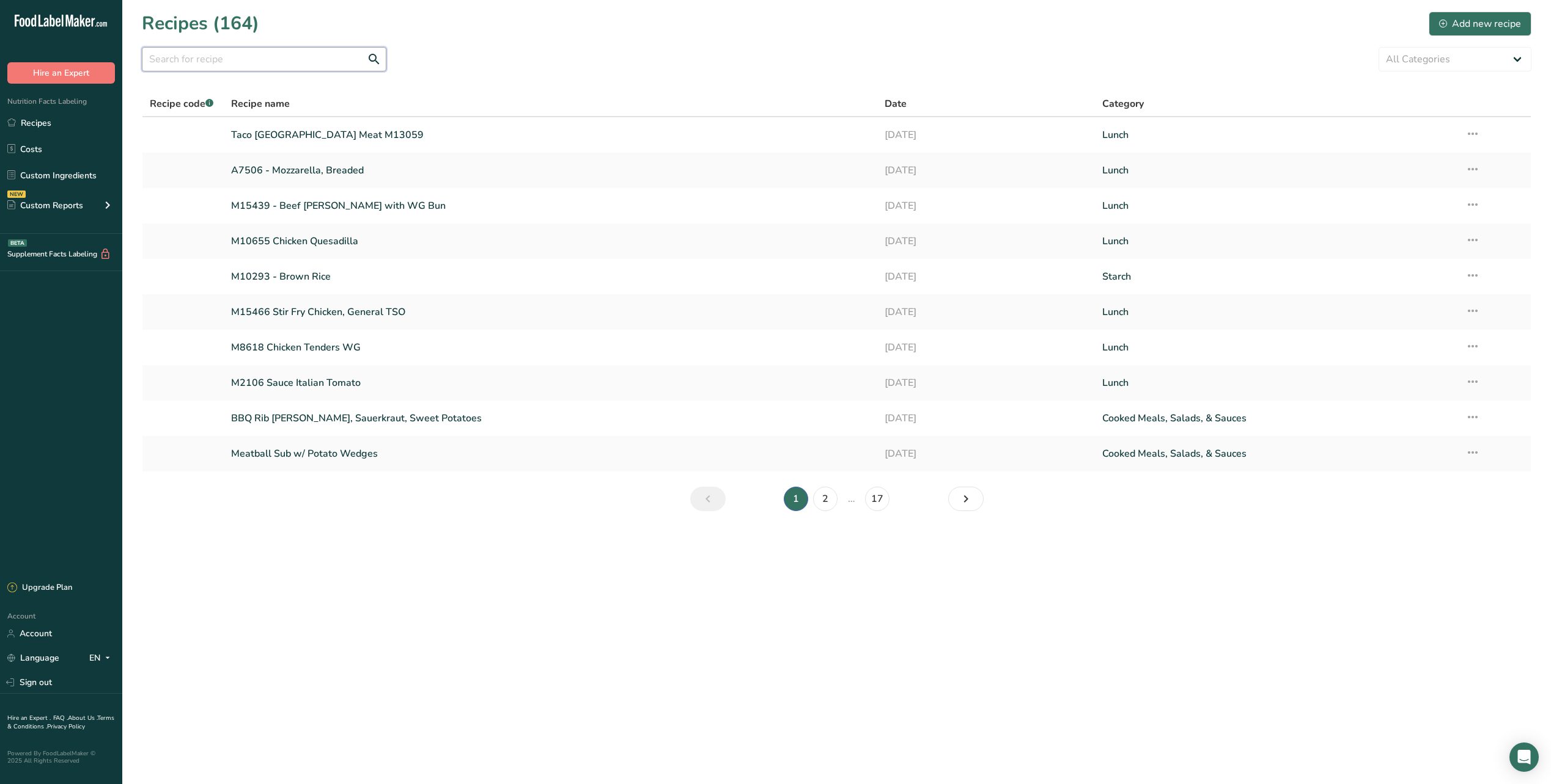
click at [242, 64] on input "text" at bounding box center [264, 60] width 245 height 24
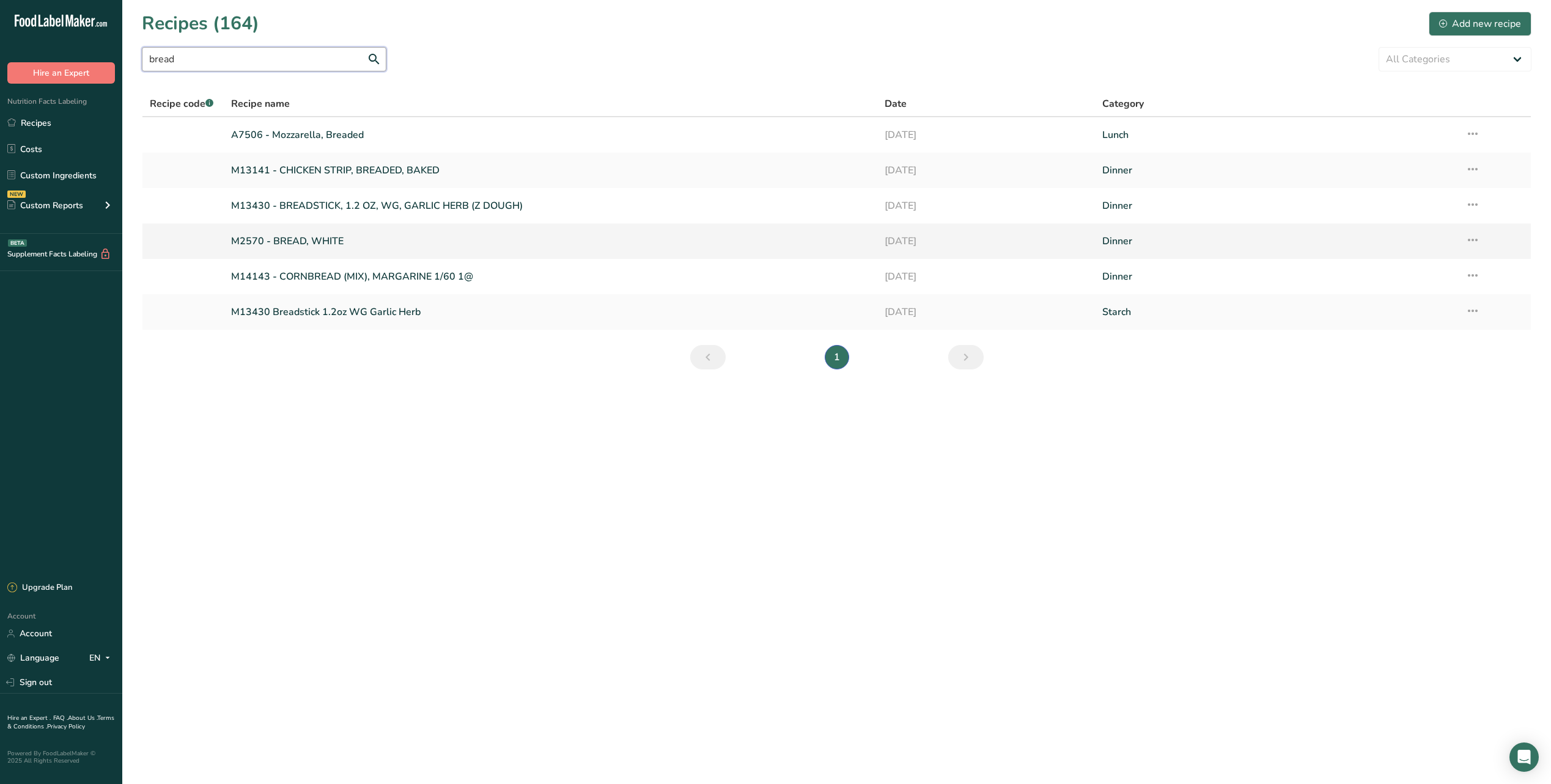
type input "bread"
